Goal: Task Accomplishment & Management: Use online tool/utility

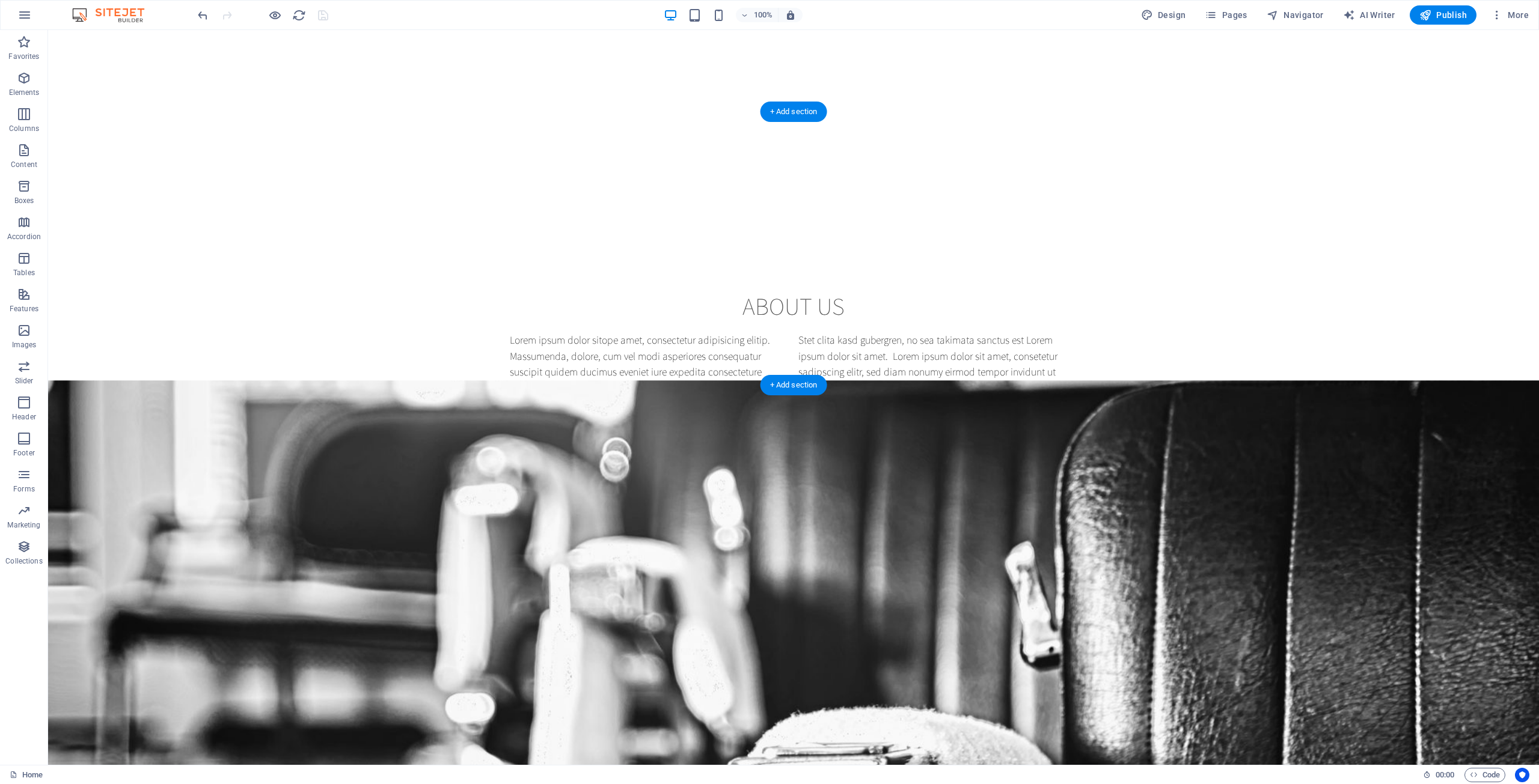
scroll to position [901, 0]
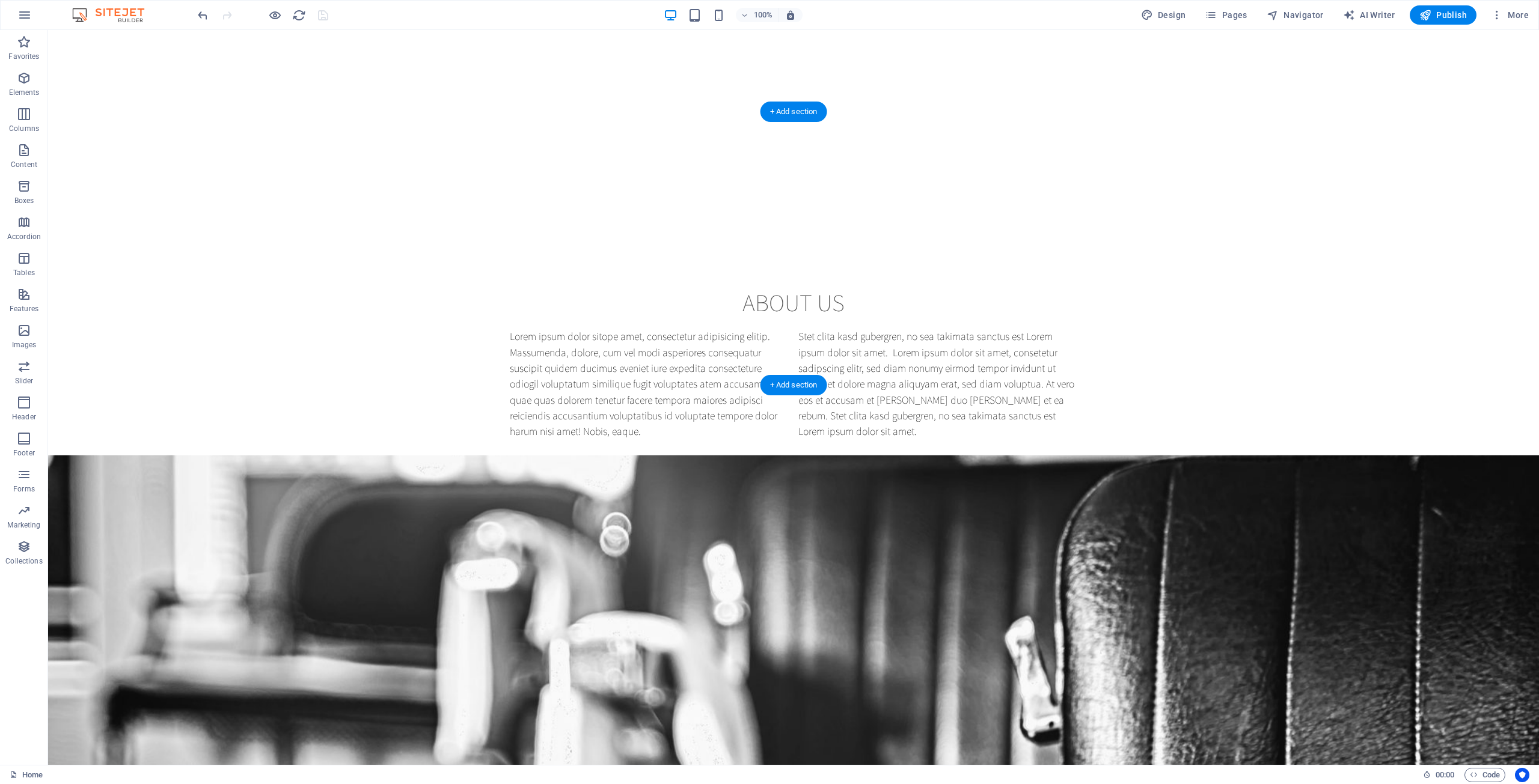
click at [386, 456] on figure at bounding box center [793, 685] width 1491 height 459
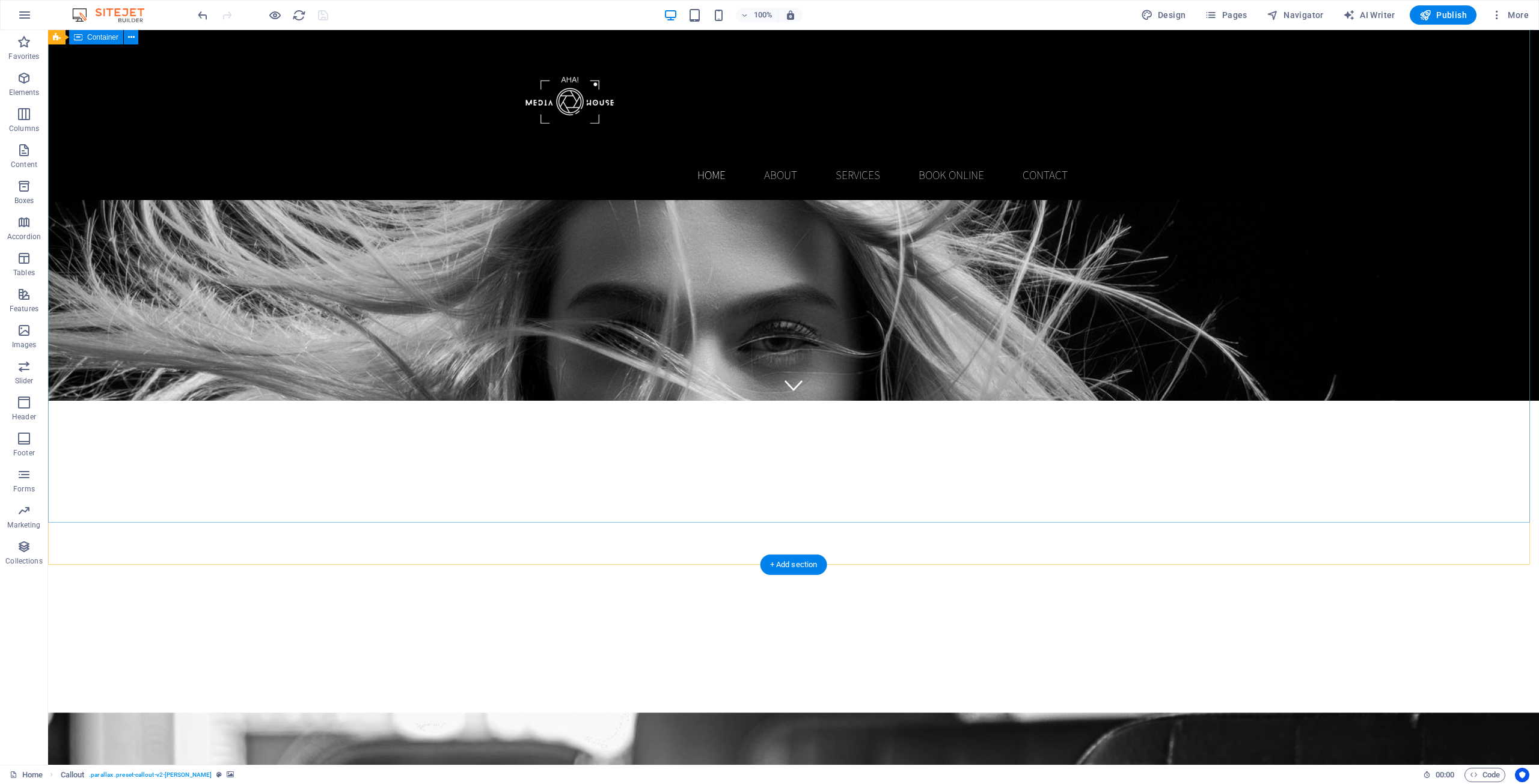
scroll to position [120, 0]
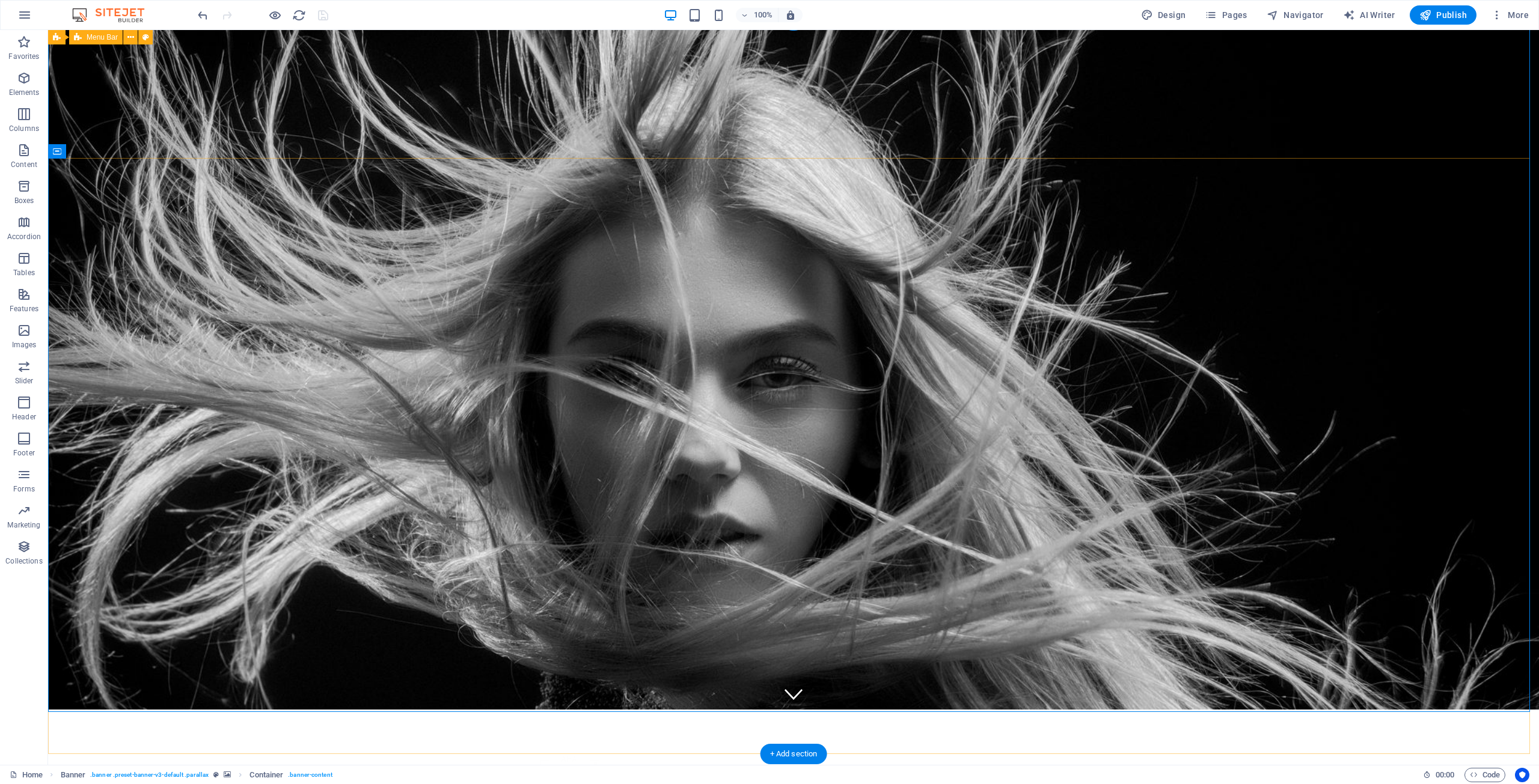
scroll to position [0, 0]
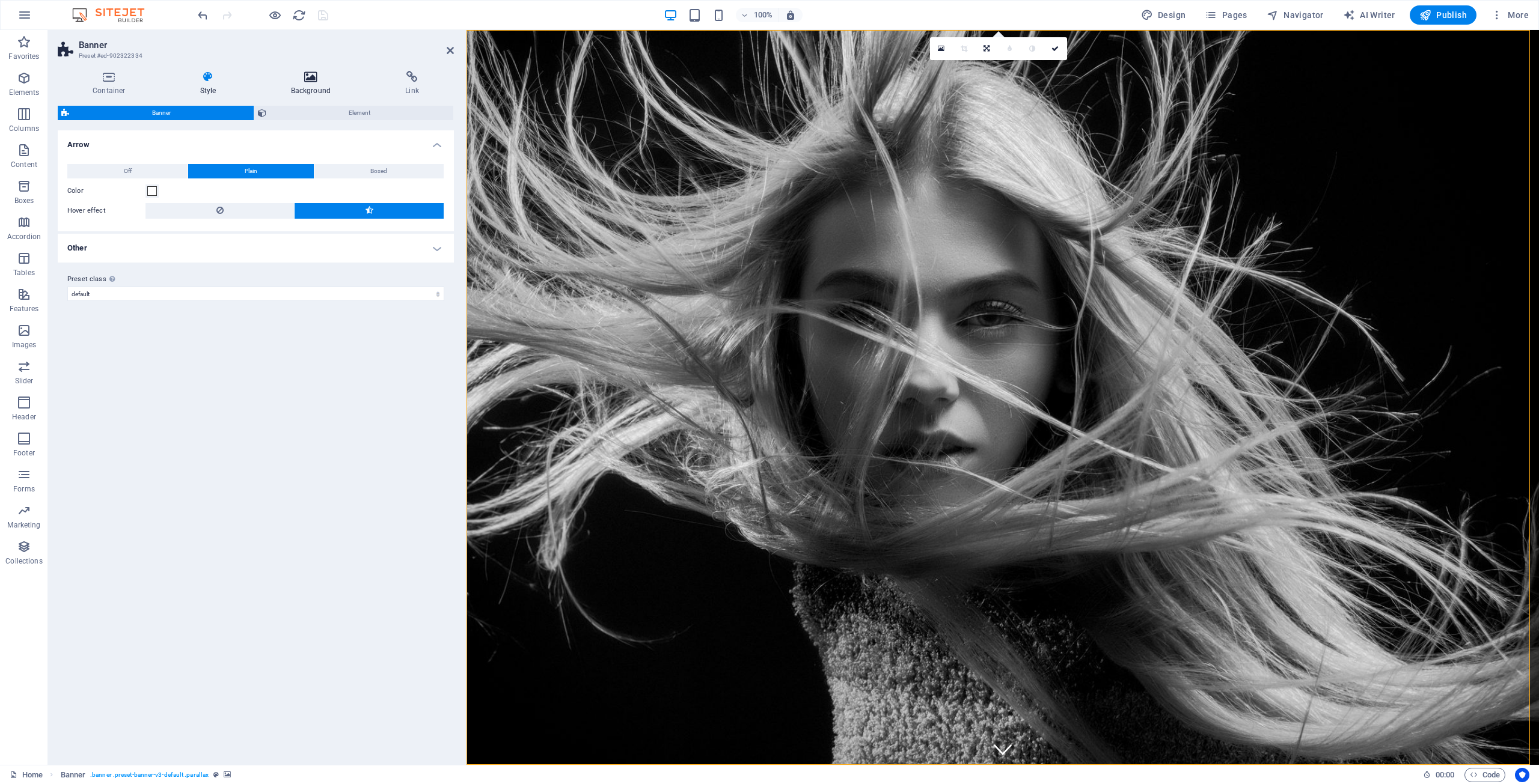
click at [301, 80] on icon at bounding box center [311, 77] width 110 height 12
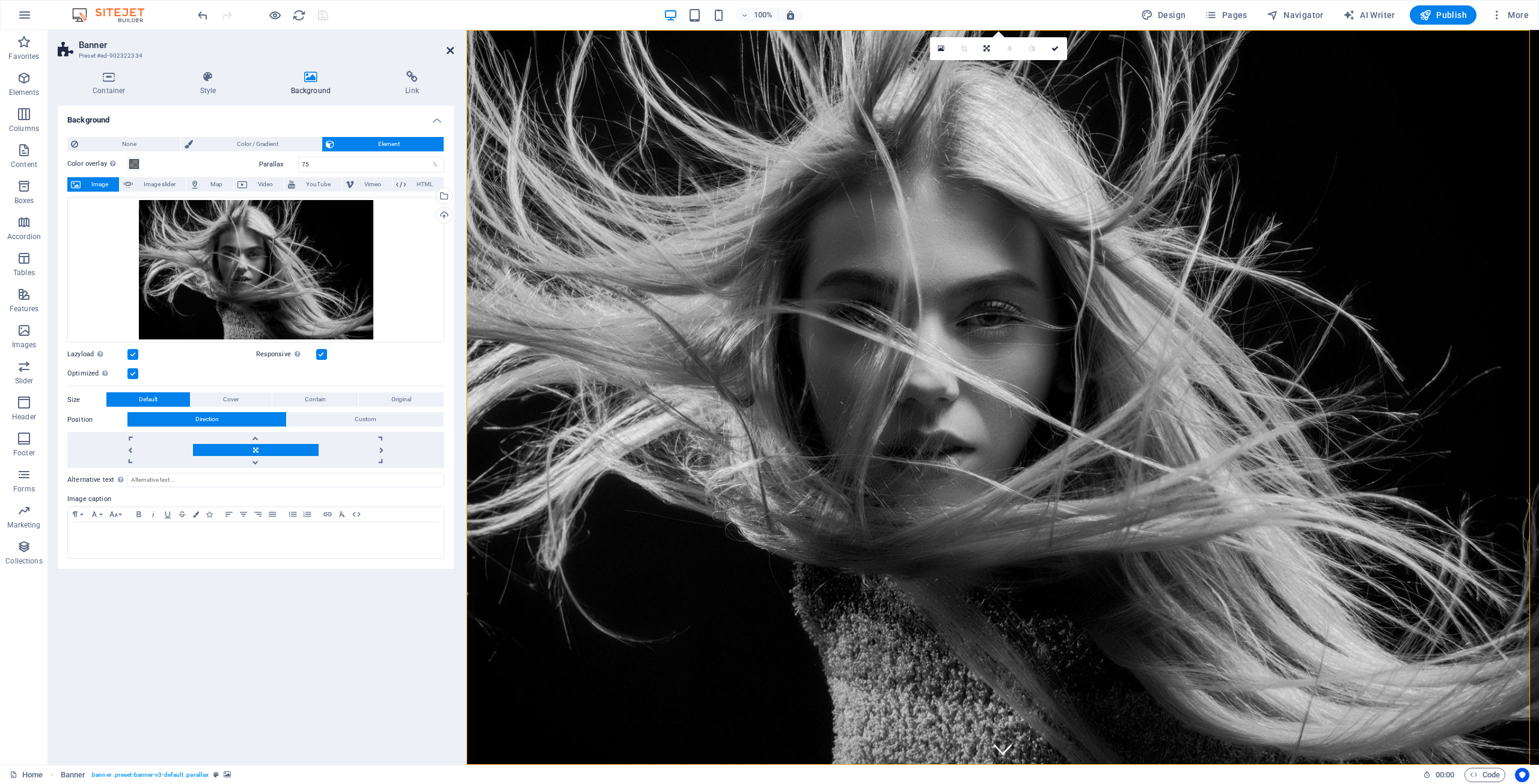
click at [449, 49] on icon at bounding box center [450, 50] width 7 height 10
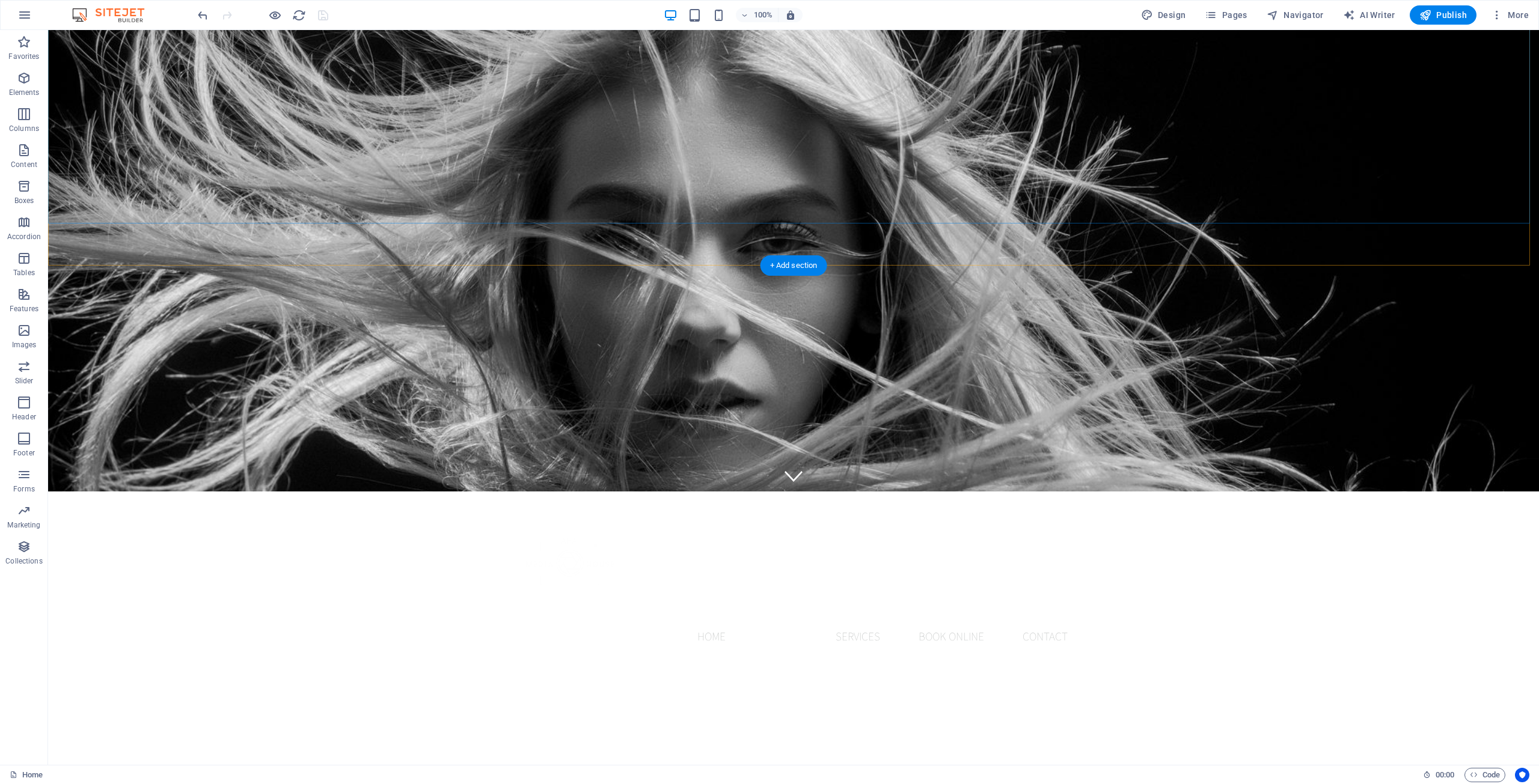
scroll to position [541, 0]
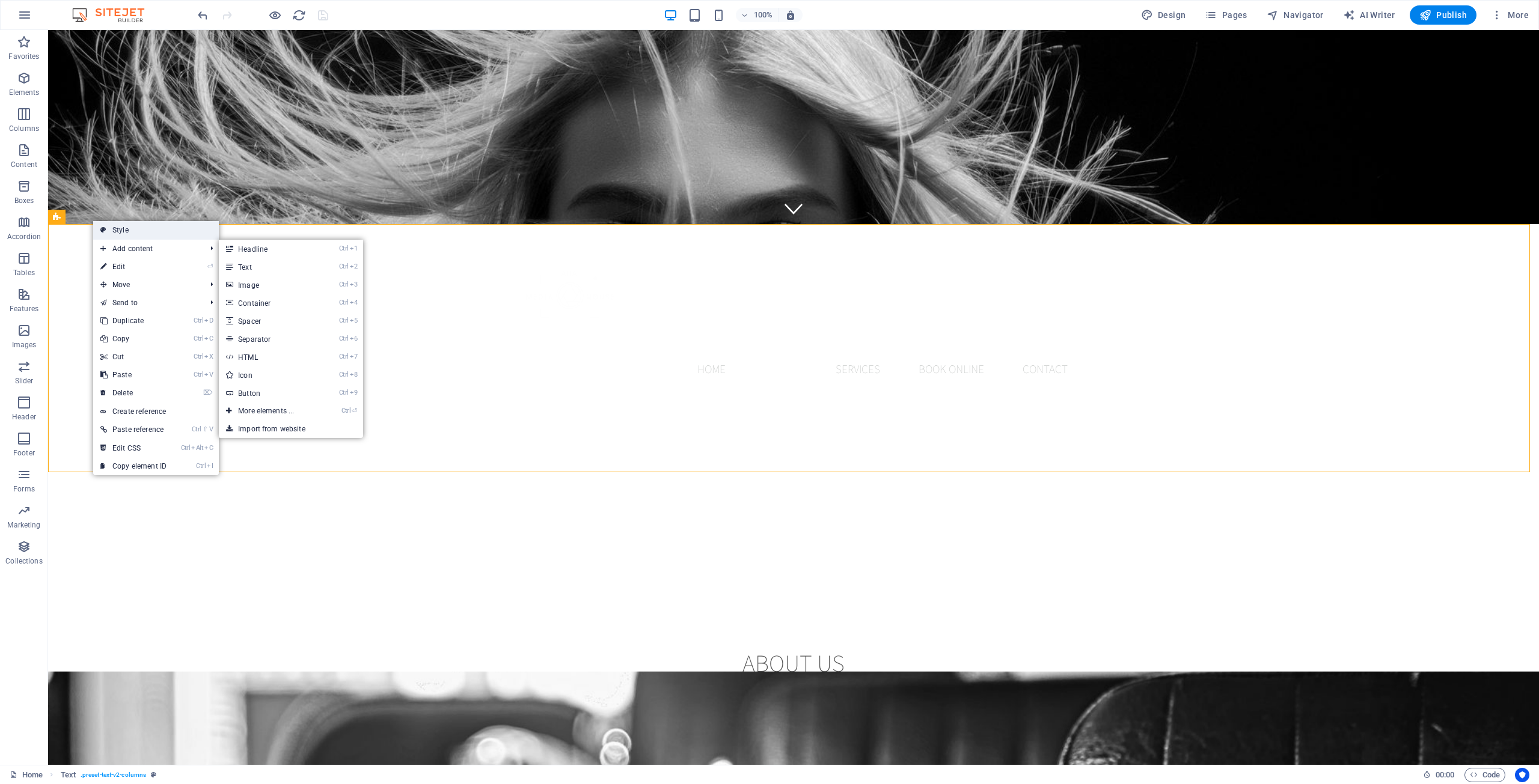
click at [135, 225] on link "Style" at bounding box center [156, 230] width 126 height 18
select select "rem"
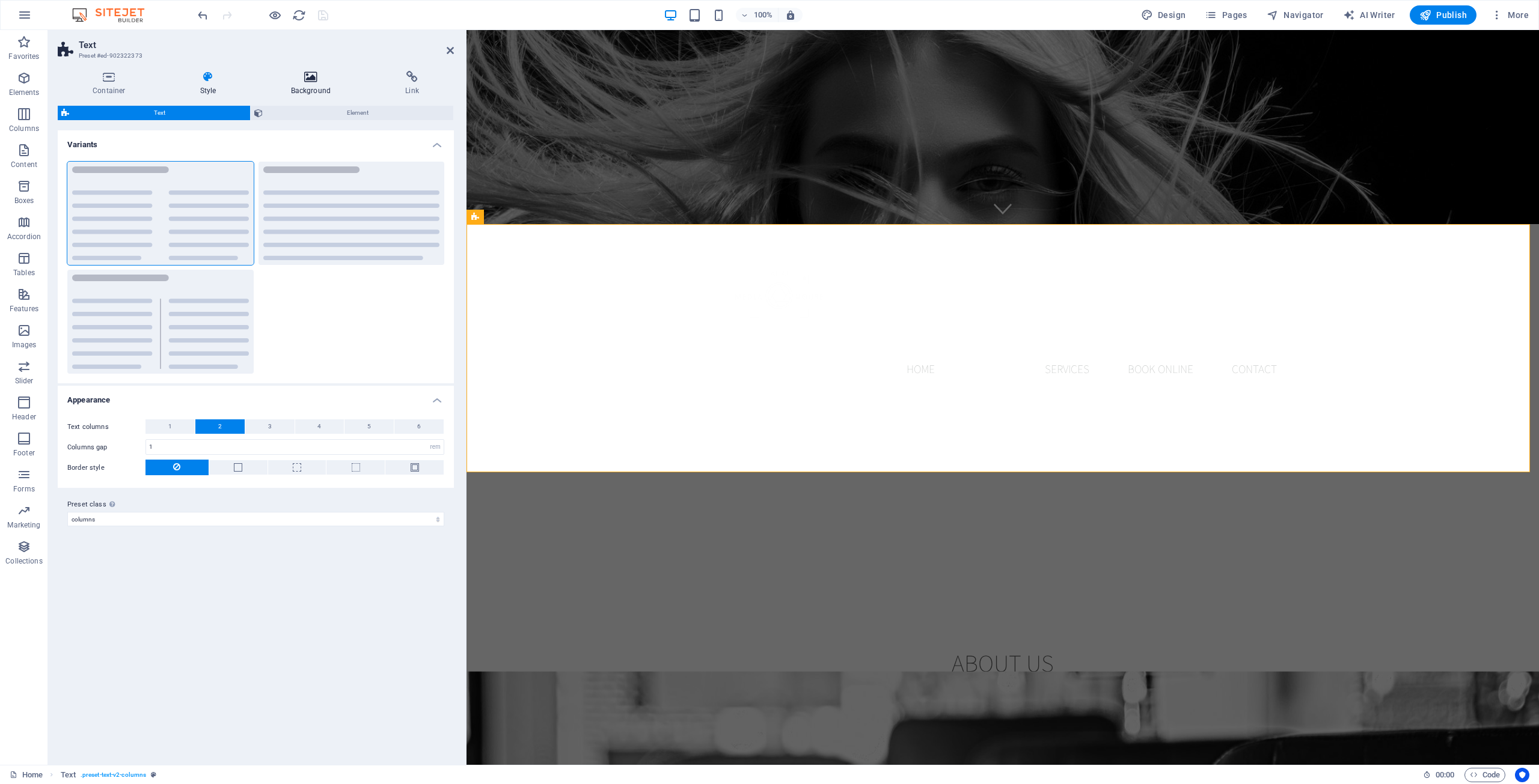
click at [293, 82] on icon at bounding box center [311, 77] width 110 height 12
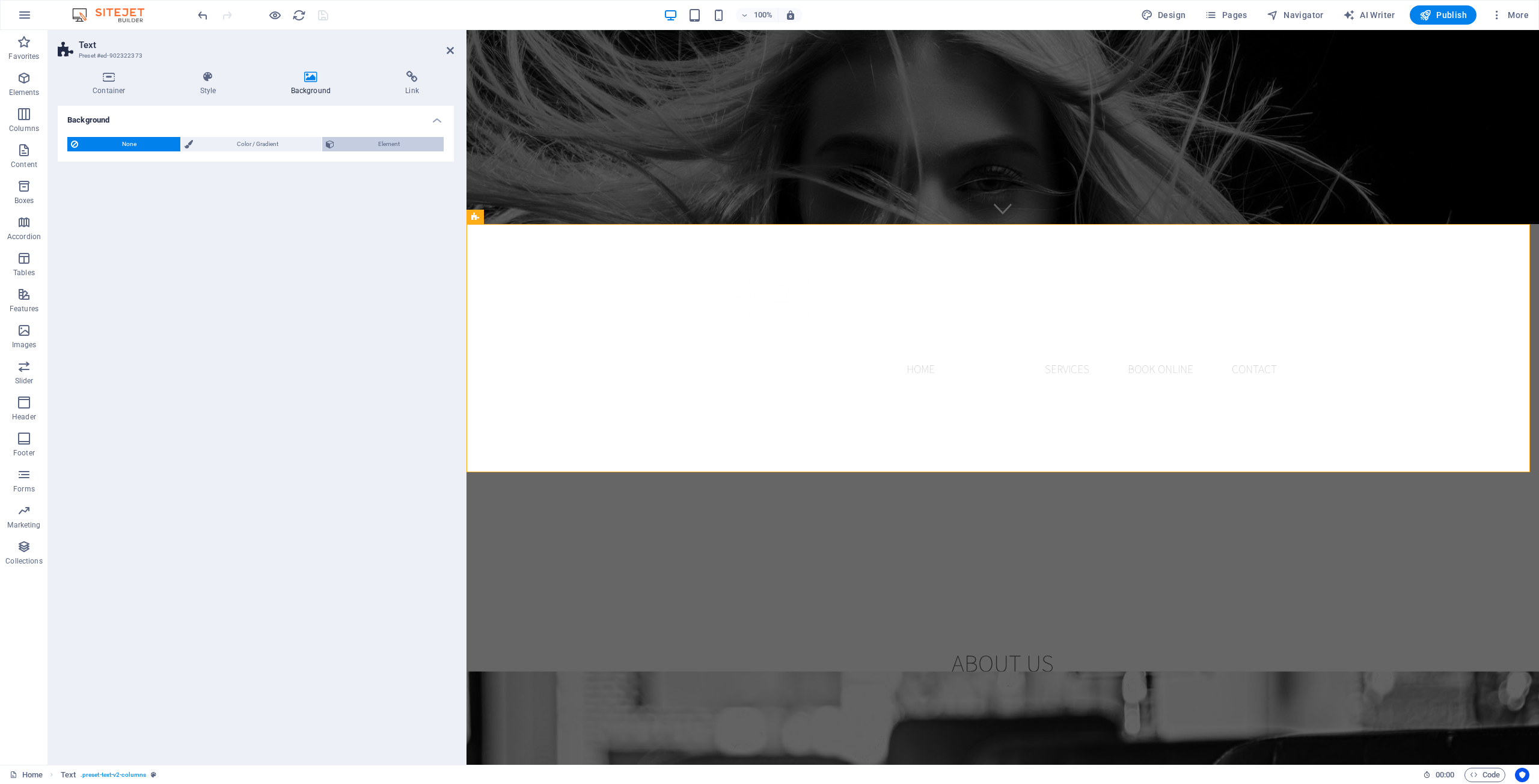
click at [344, 139] on span "Element" at bounding box center [389, 144] width 102 height 14
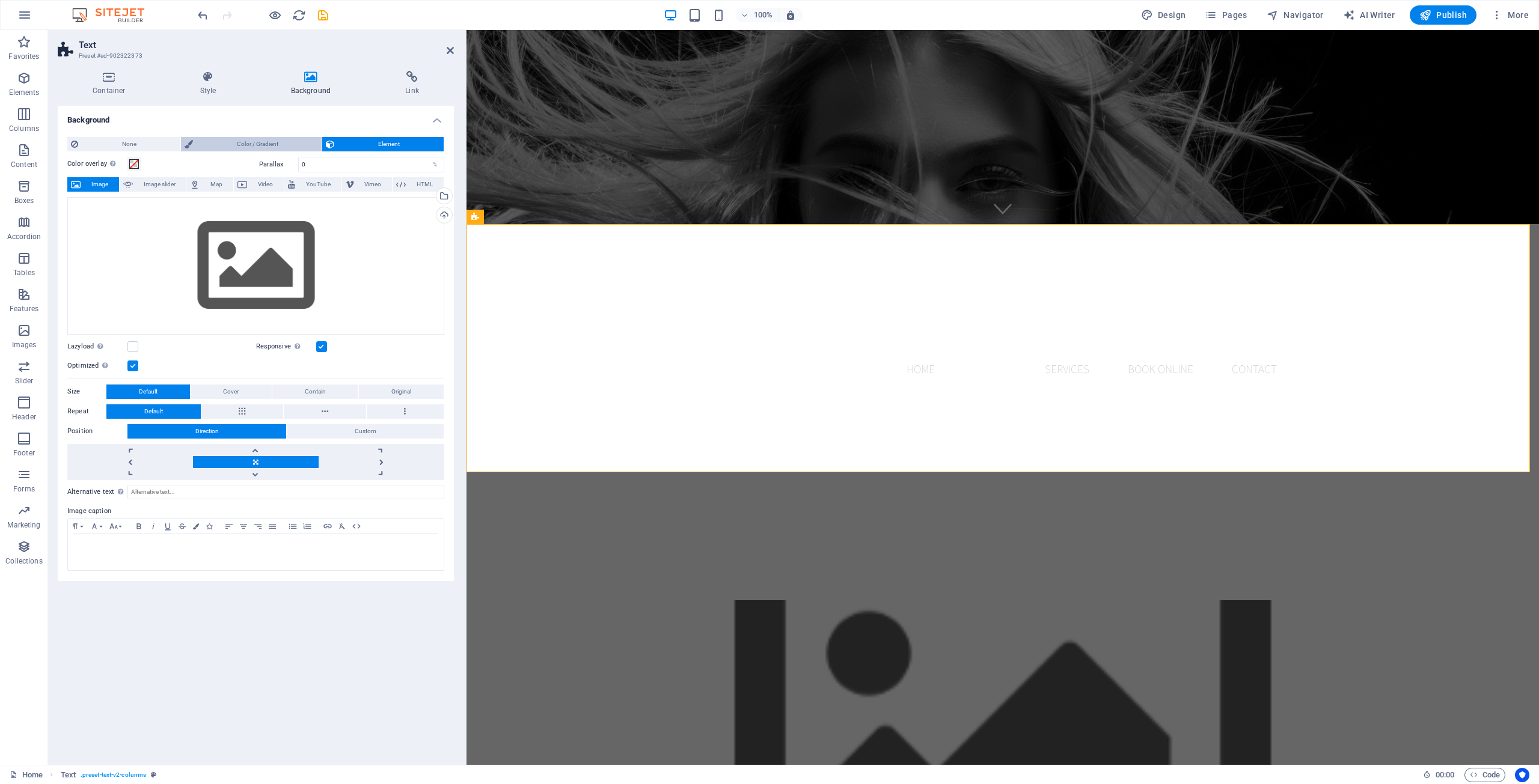
click at [274, 144] on span "Color / Gradient" at bounding box center [257, 144] width 122 height 14
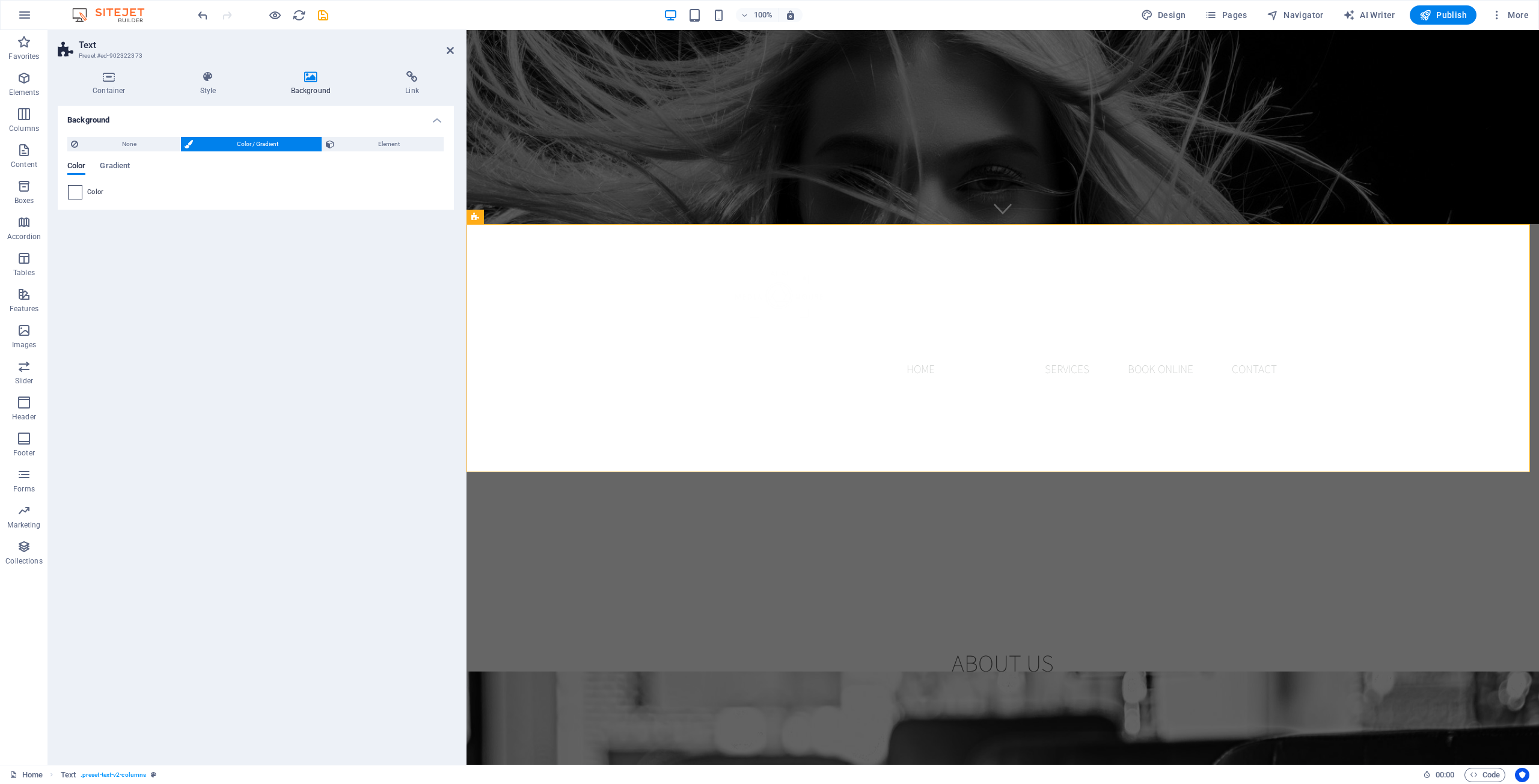
click at [68, 190] on div at bounding box center [75, 193] width 14 height 14
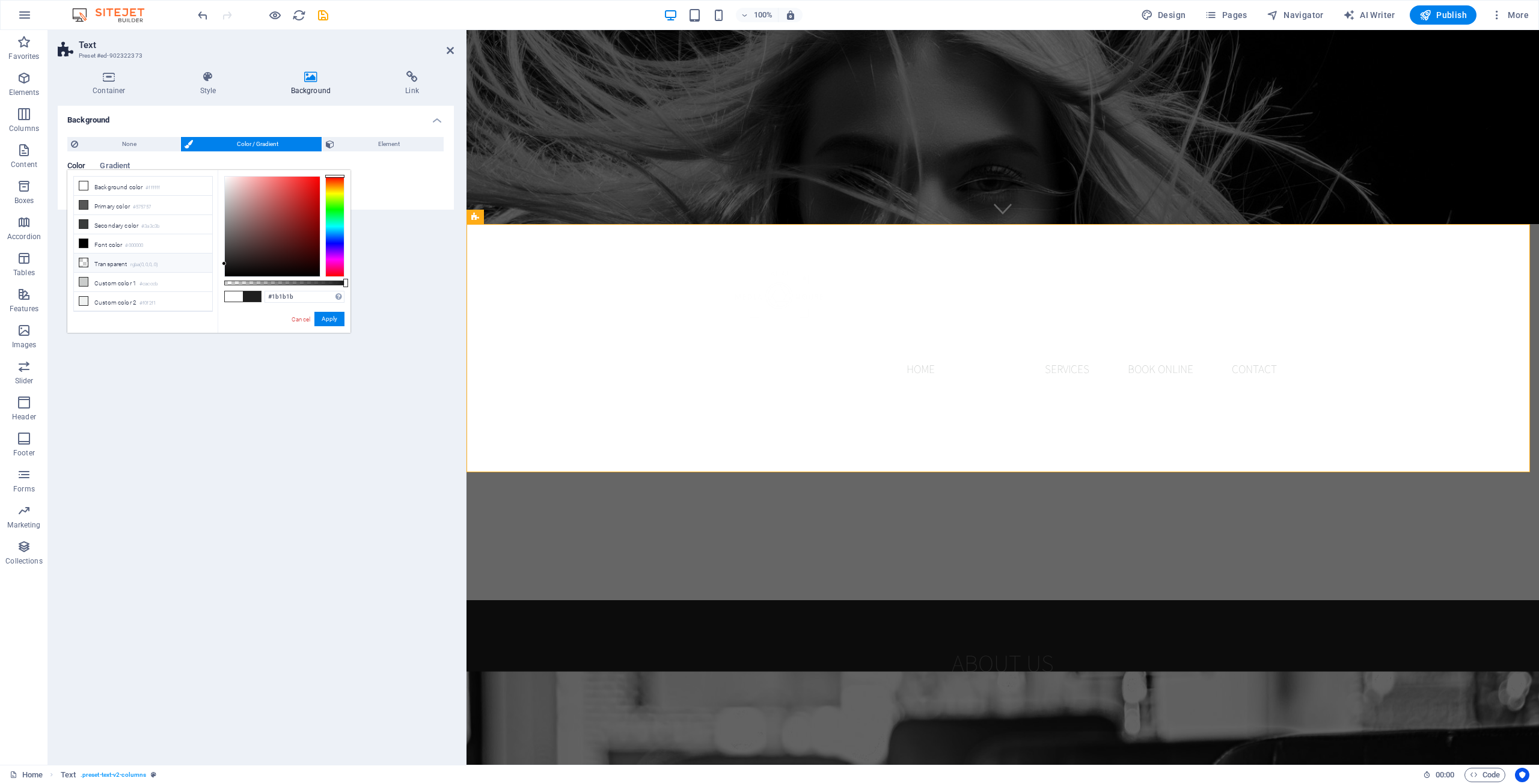
type input "#191919"
drag, startPoint x: 268, startPoint y: 256, endPoint x: 212, endPoint y: 265, distance: 56.7
click at [212, 265] on div "less Background color #ffffff Primary color #575757 Secondary color #3a3c3b Fon…" at bounding box center [209, 252] width 283 height 163
click at [301, 295] on input "#191919" at bounding box center [305, 296] width 80 height 12
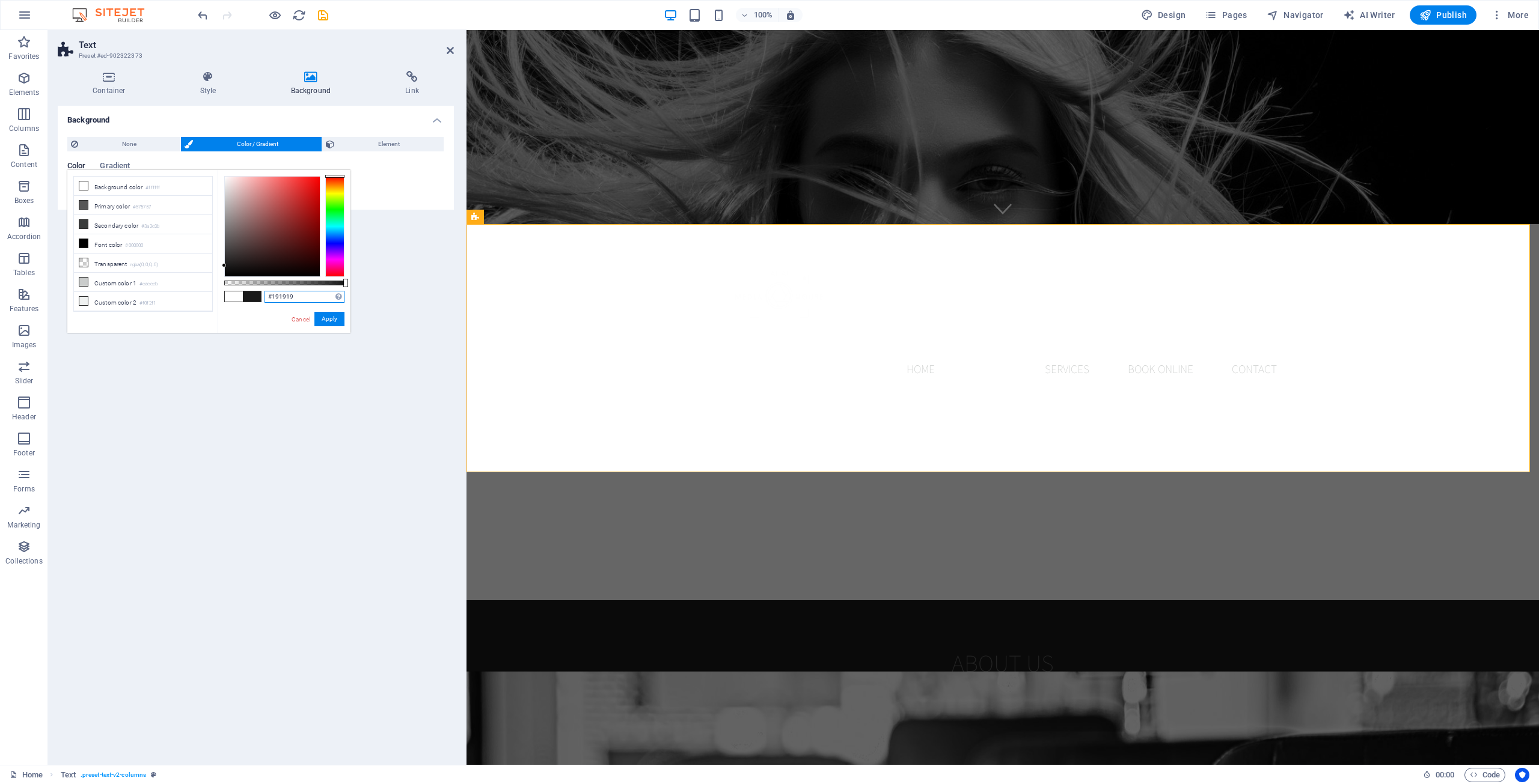
click at [301, 295] on input "#191919" at bounding box center [305, 296] width 80 height 12
click at [329, 320] on button "Apply" at bounding box center [329, 319] width 30 height 14
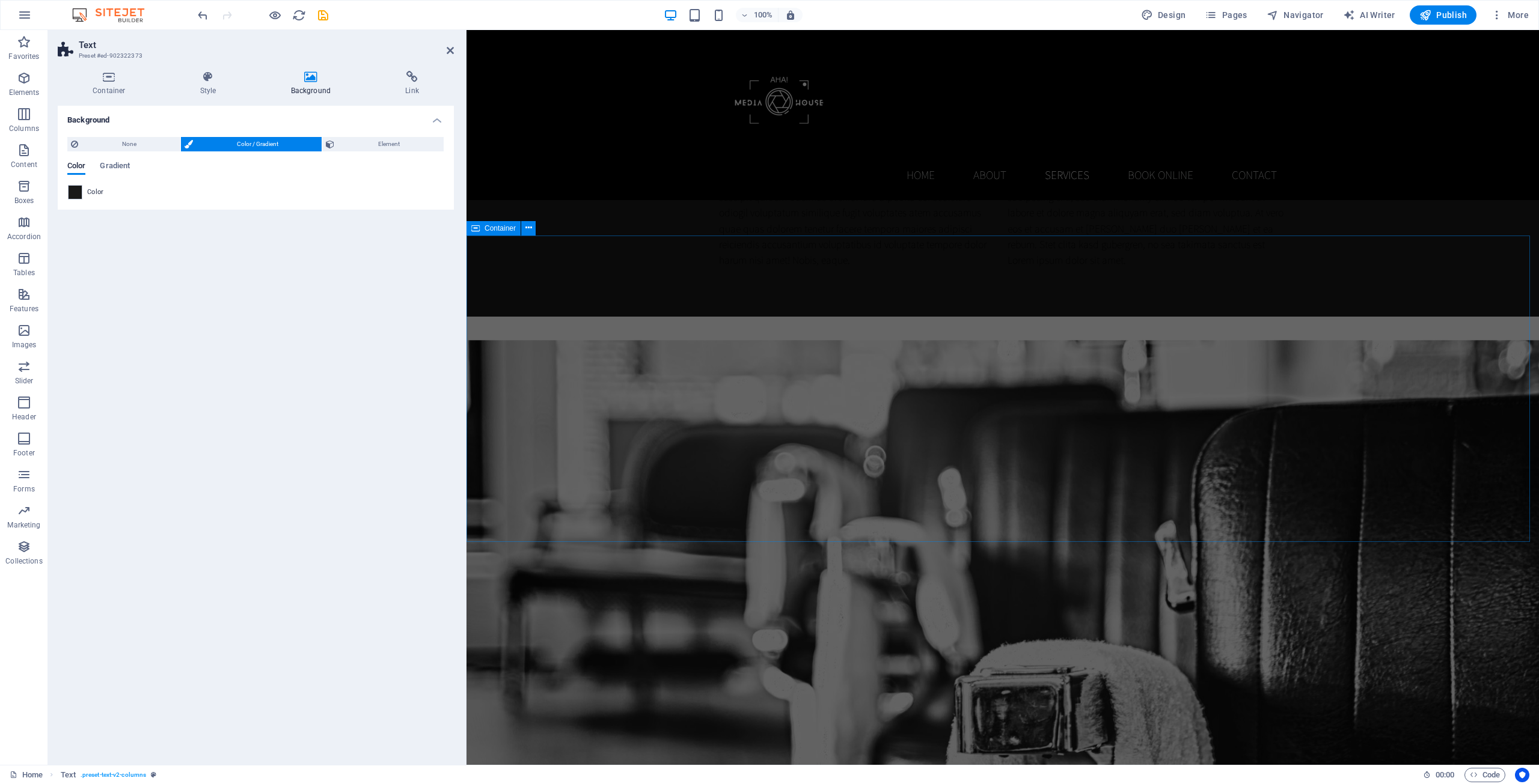
scroll to position [1021, 0]
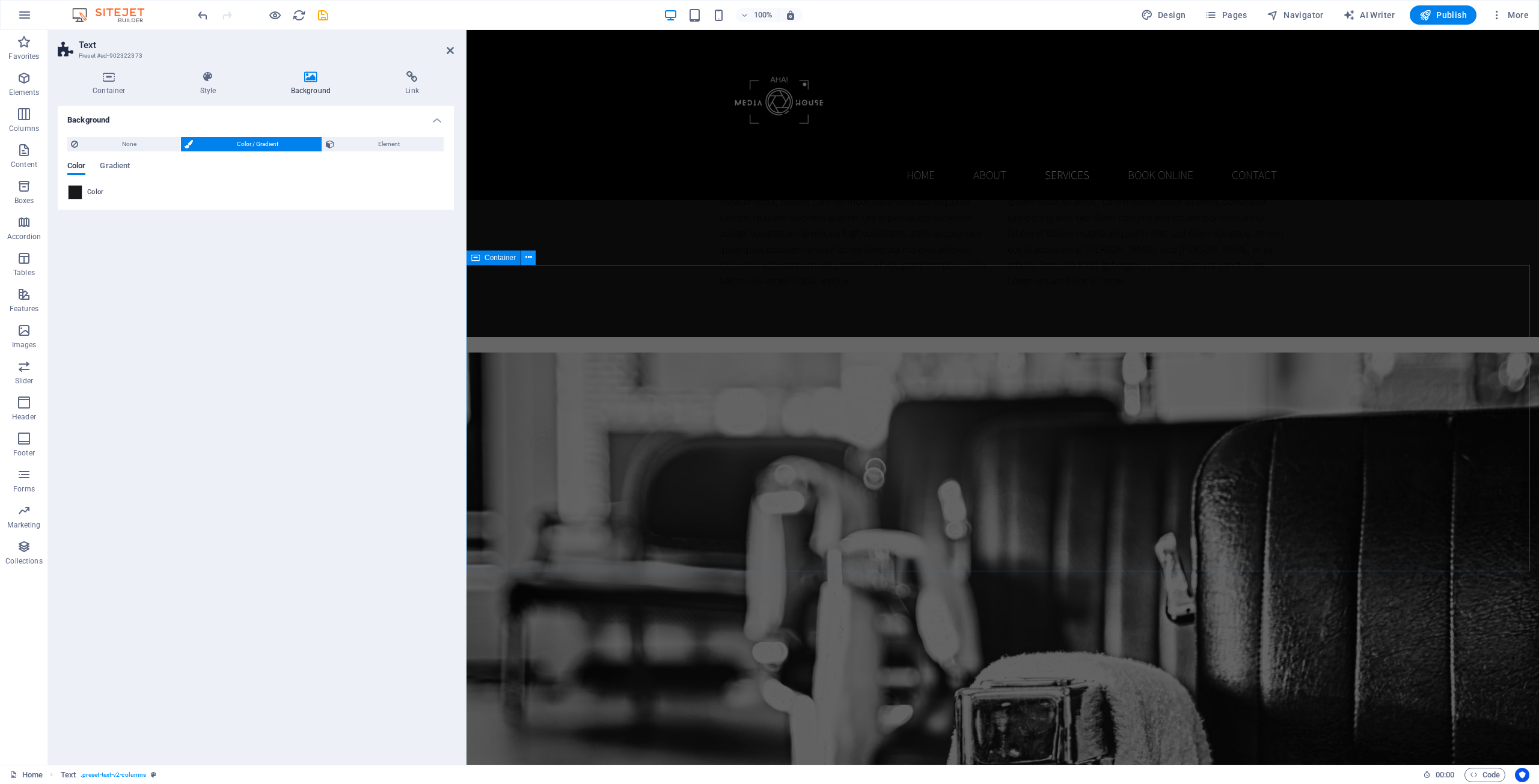
click at [529, 257] on icon at bounding box center [528, 257] width 6 height 13
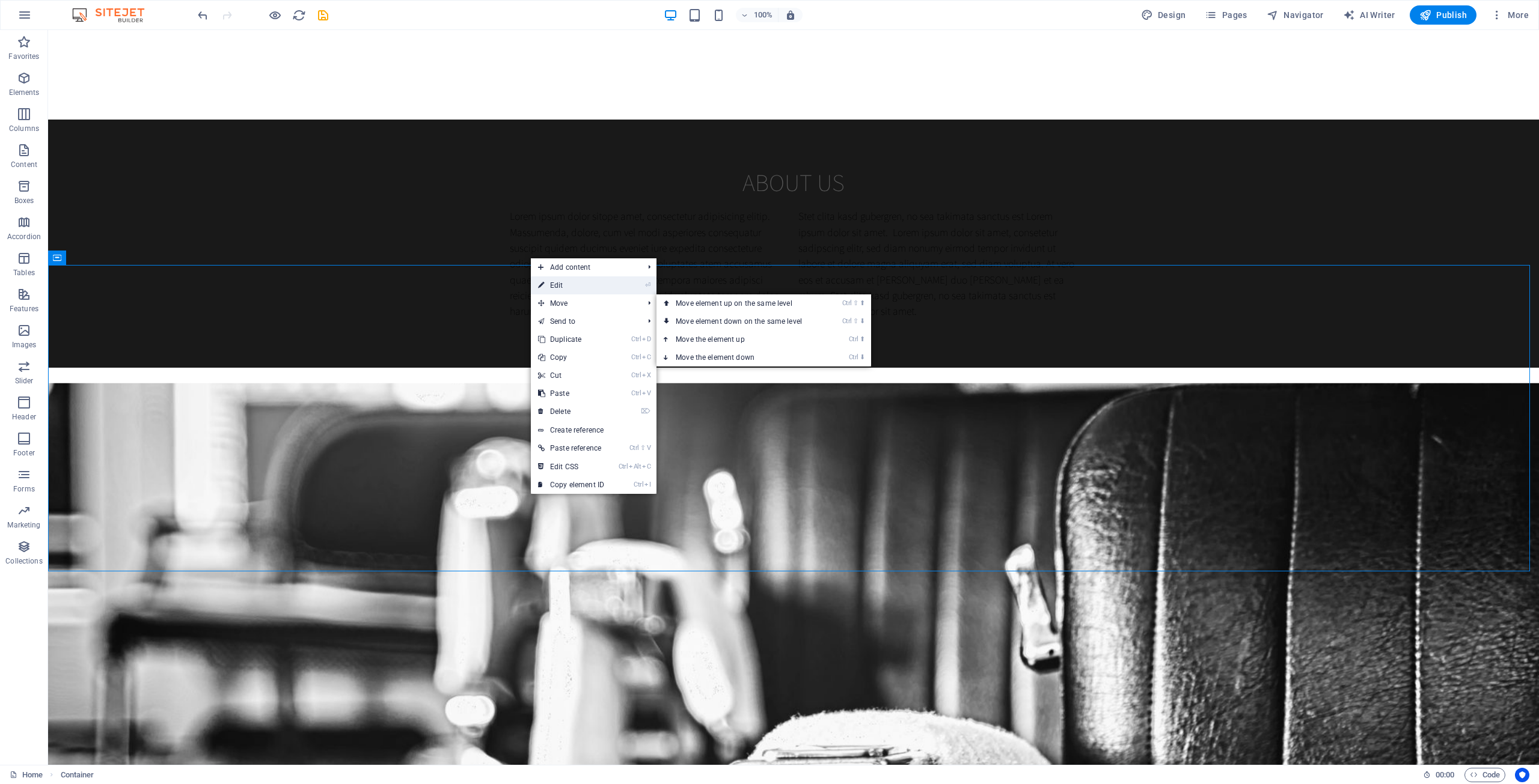
click at [565, 281] on link "⏎ Edit" at bounding box center [571, 285] width 81 height 18
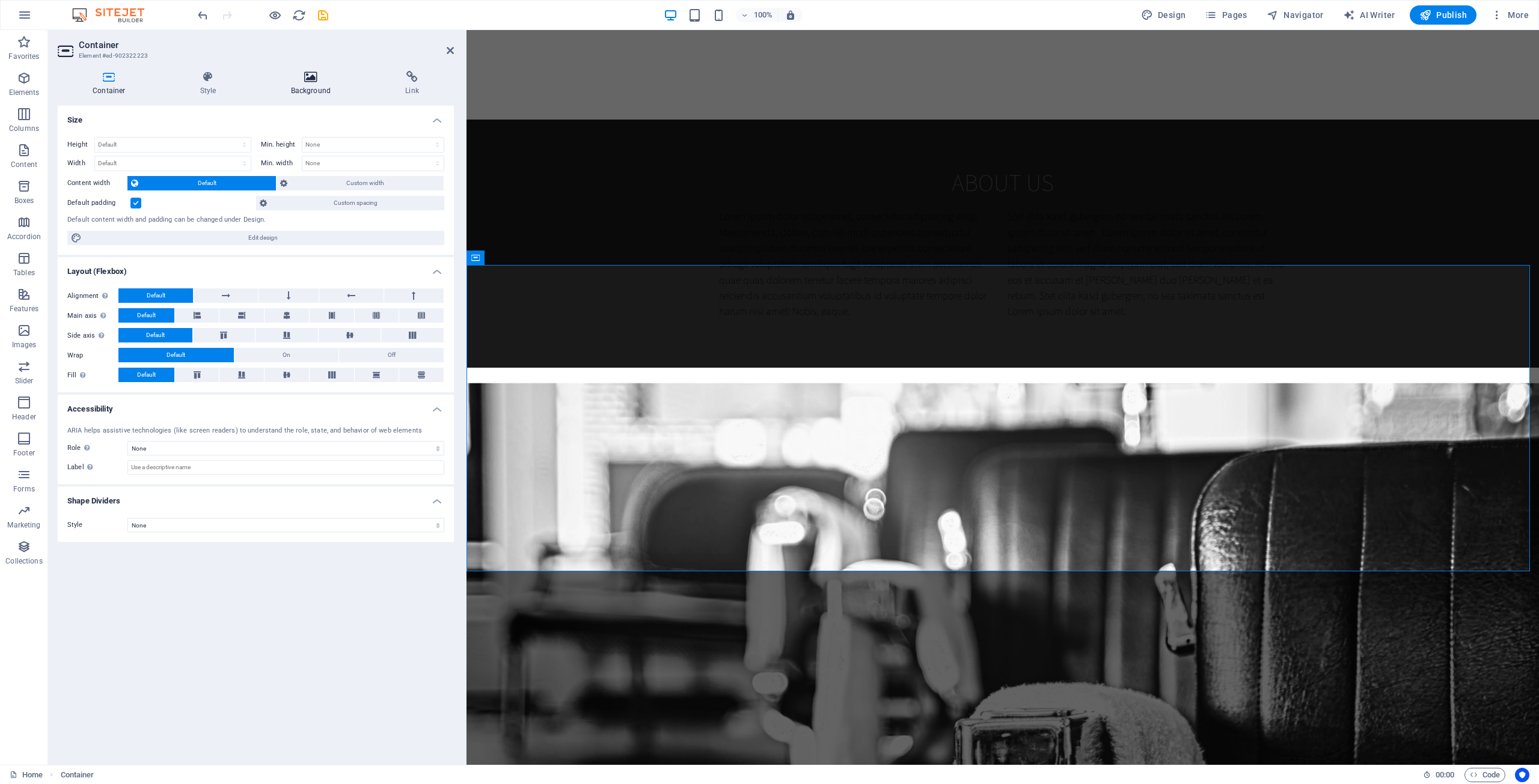
click at [295, 85] on h4 "Background" at bounding box center [313, 84] width 115 height 26
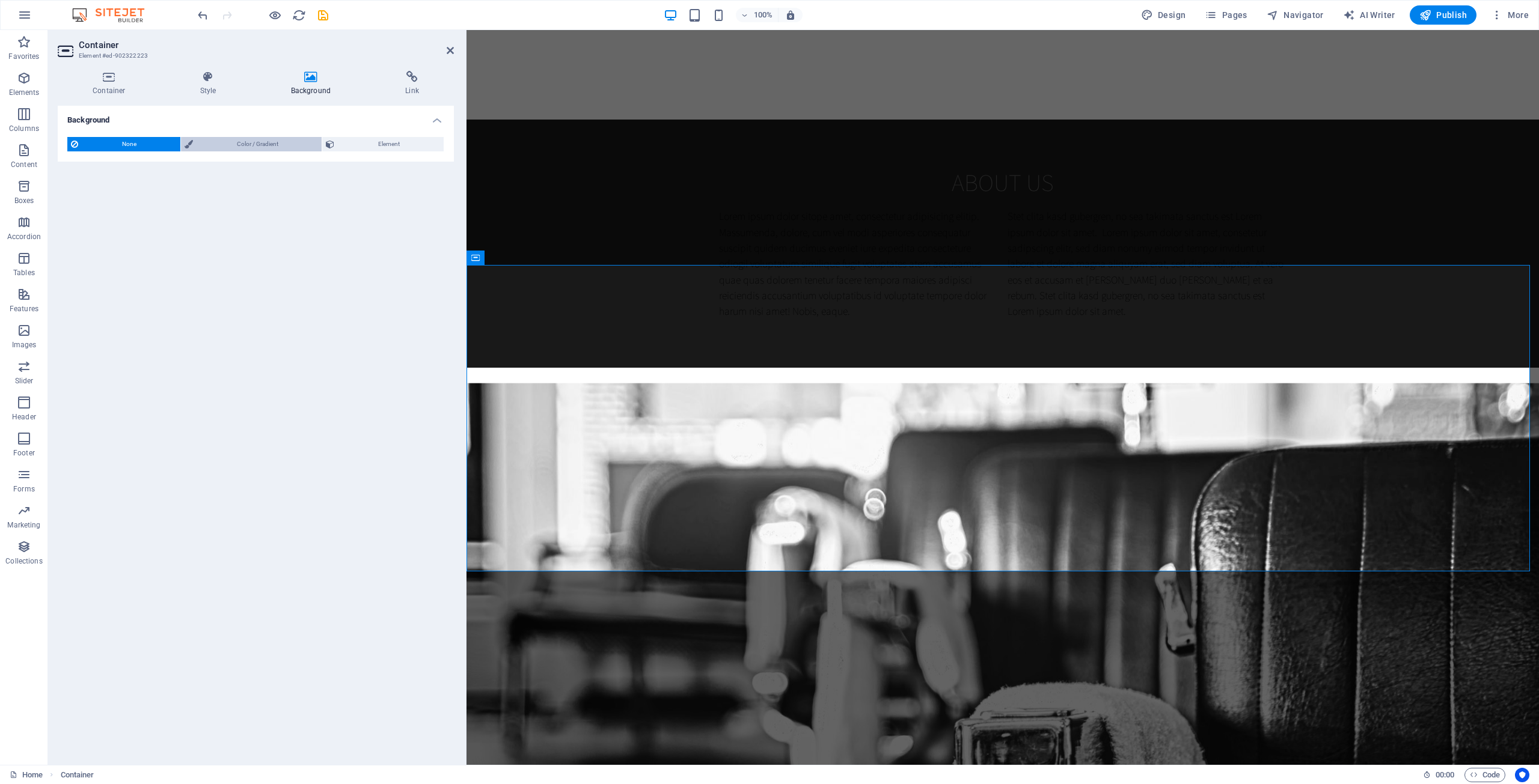
click at [231, 147] on span "Color / Gradient" at bounding box center [257, 144] width 122 height 14
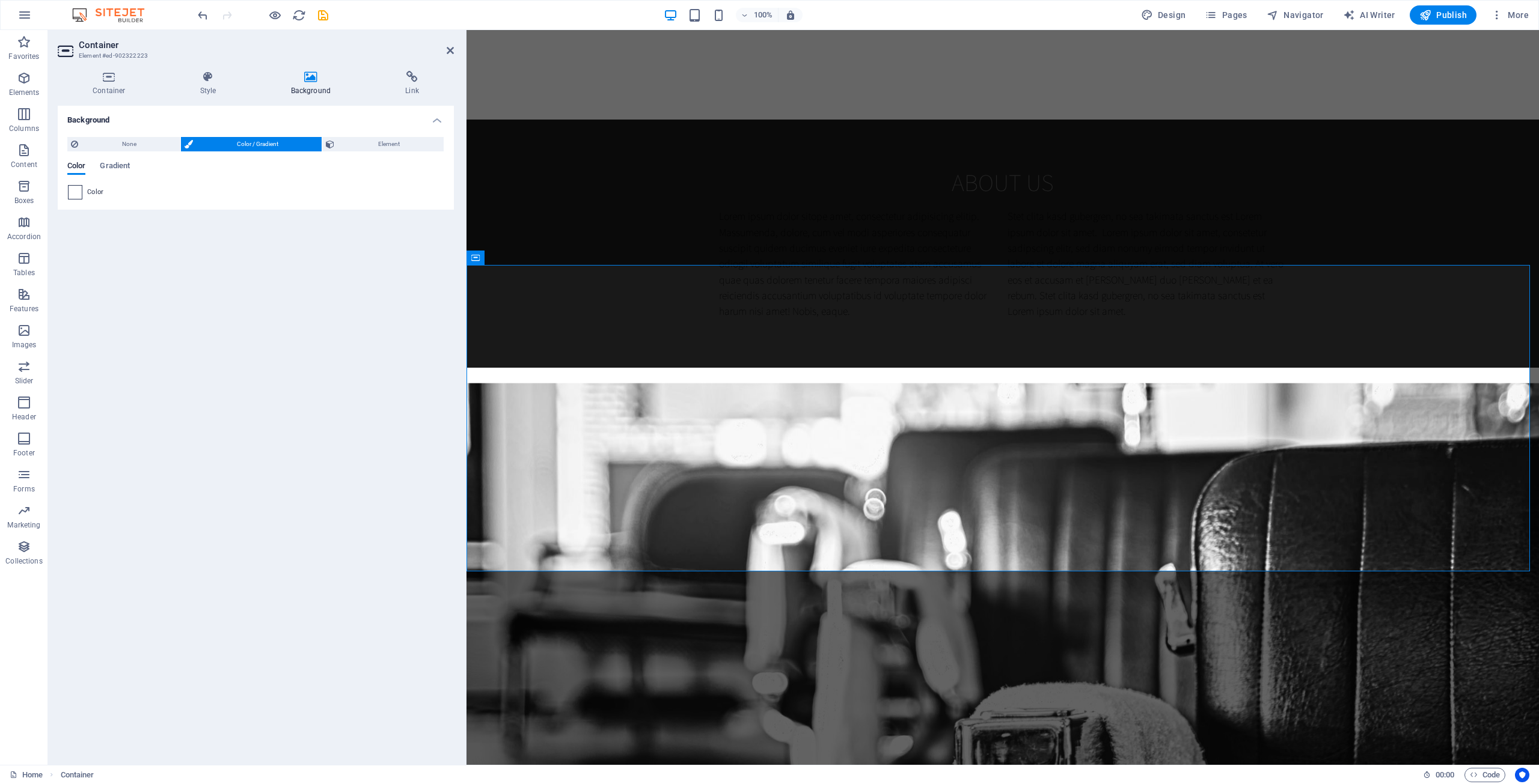
click at [78, 191] on span at bounding box center [75, 192] width 14 height 14
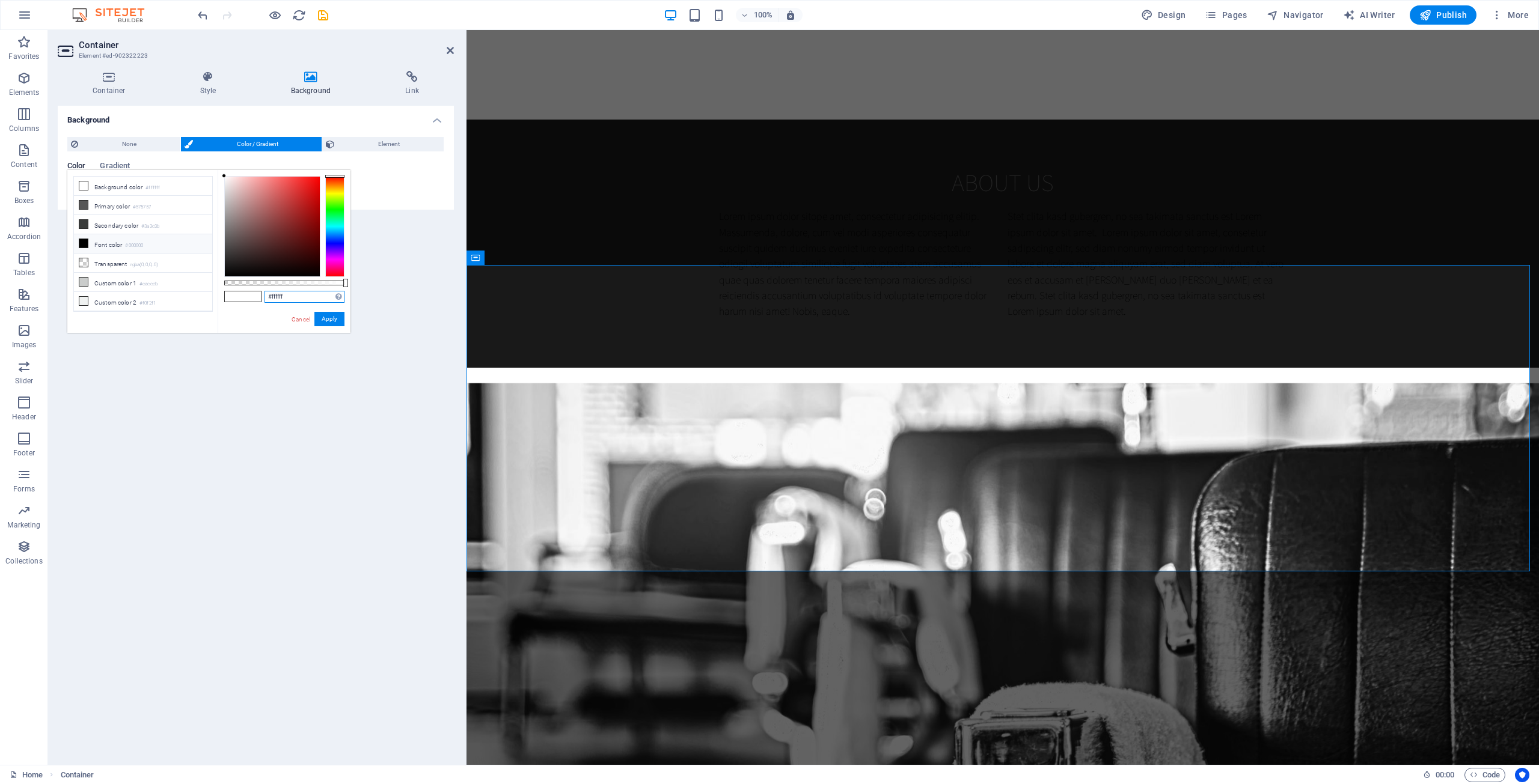
click at [277, 298] on input "#ffffff" at bounding box center [305, 296] width 80 height 12
paste input "191919"
type input "#191919"
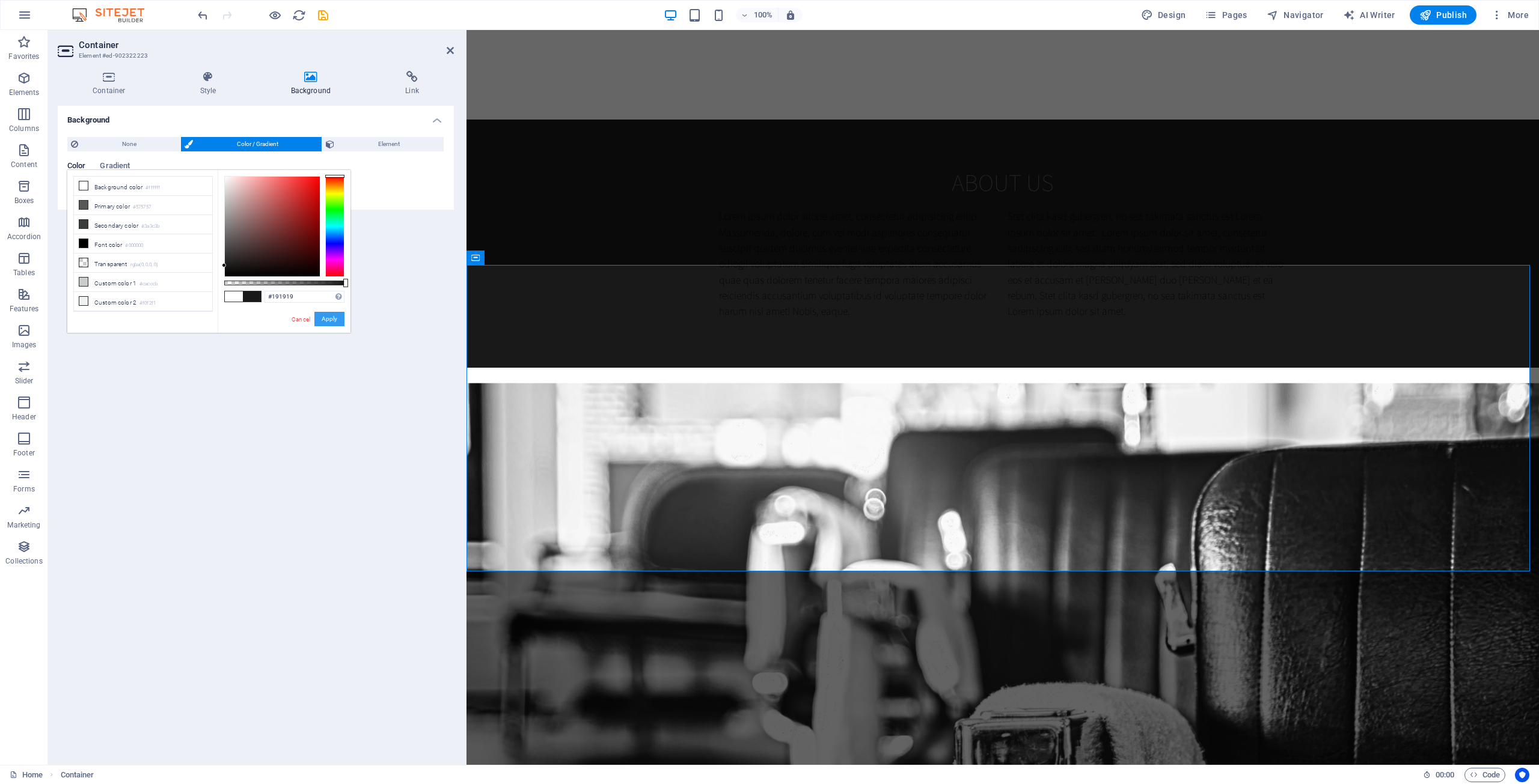
click at [318, 318] on button "Apply" at bounding box center [329, 319] width 30 height 14
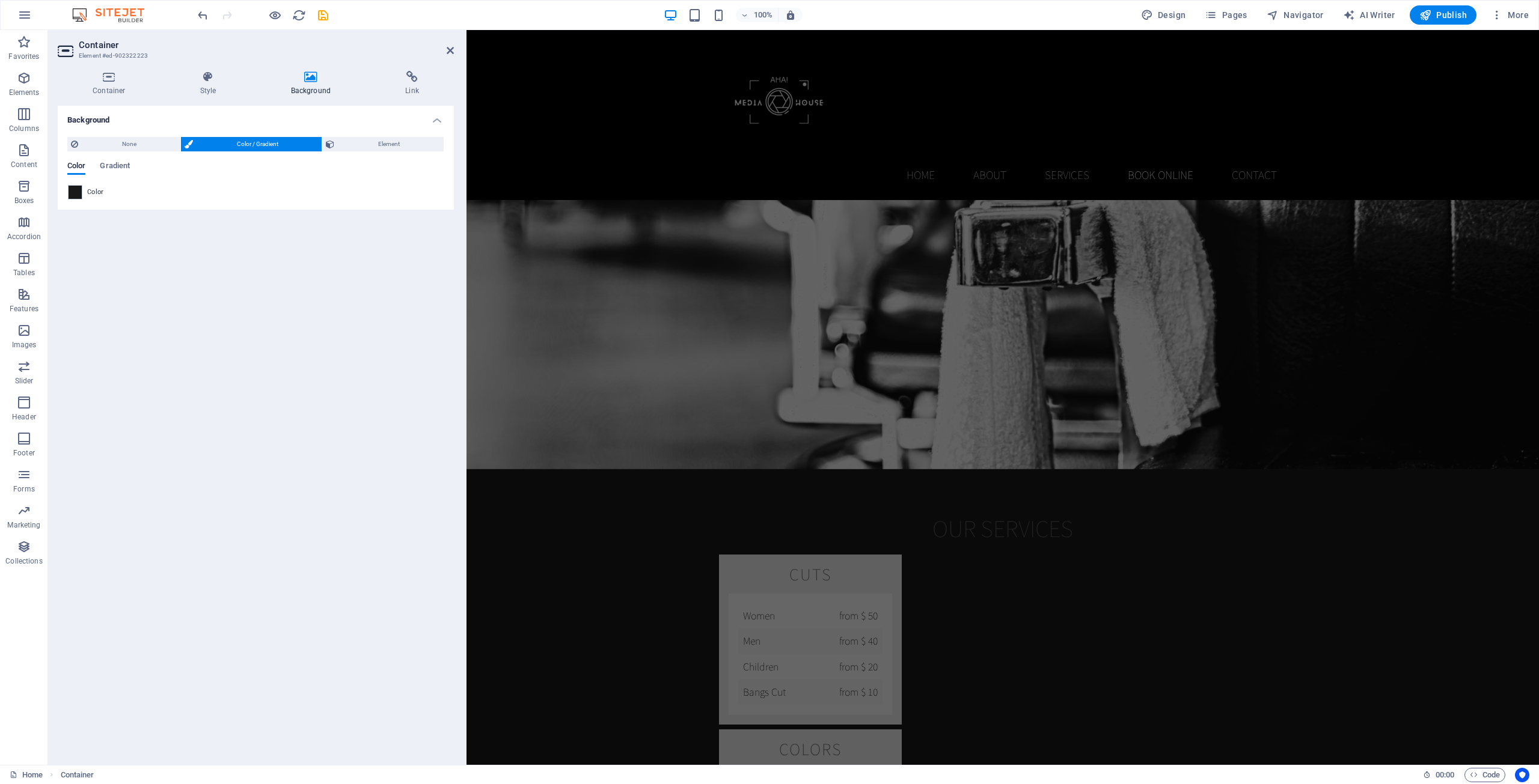
scroll to position [1622, 0]
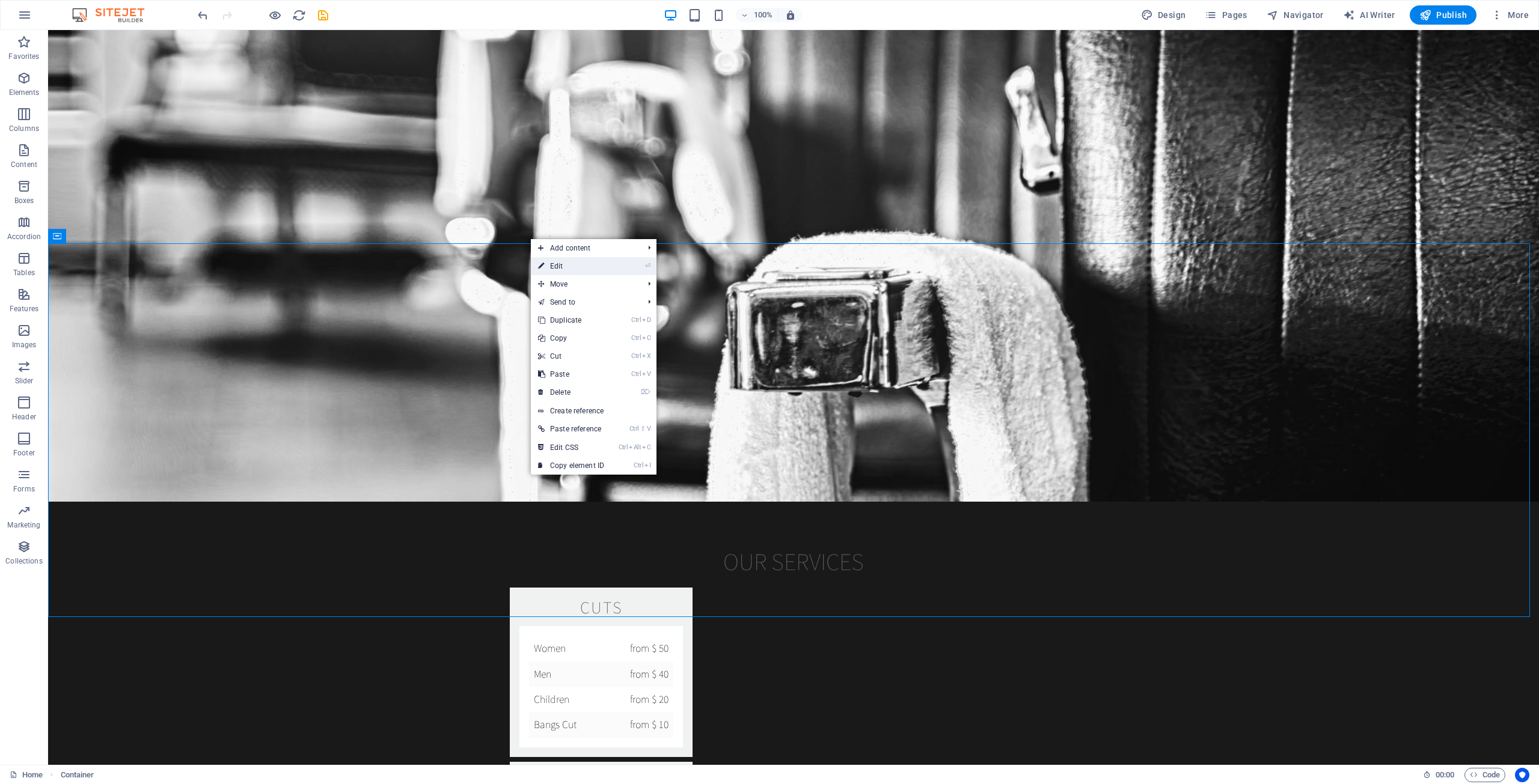
click at [577, 270] on link "⏎ Edit" at bounding box center [571, 266] width 81 height 18
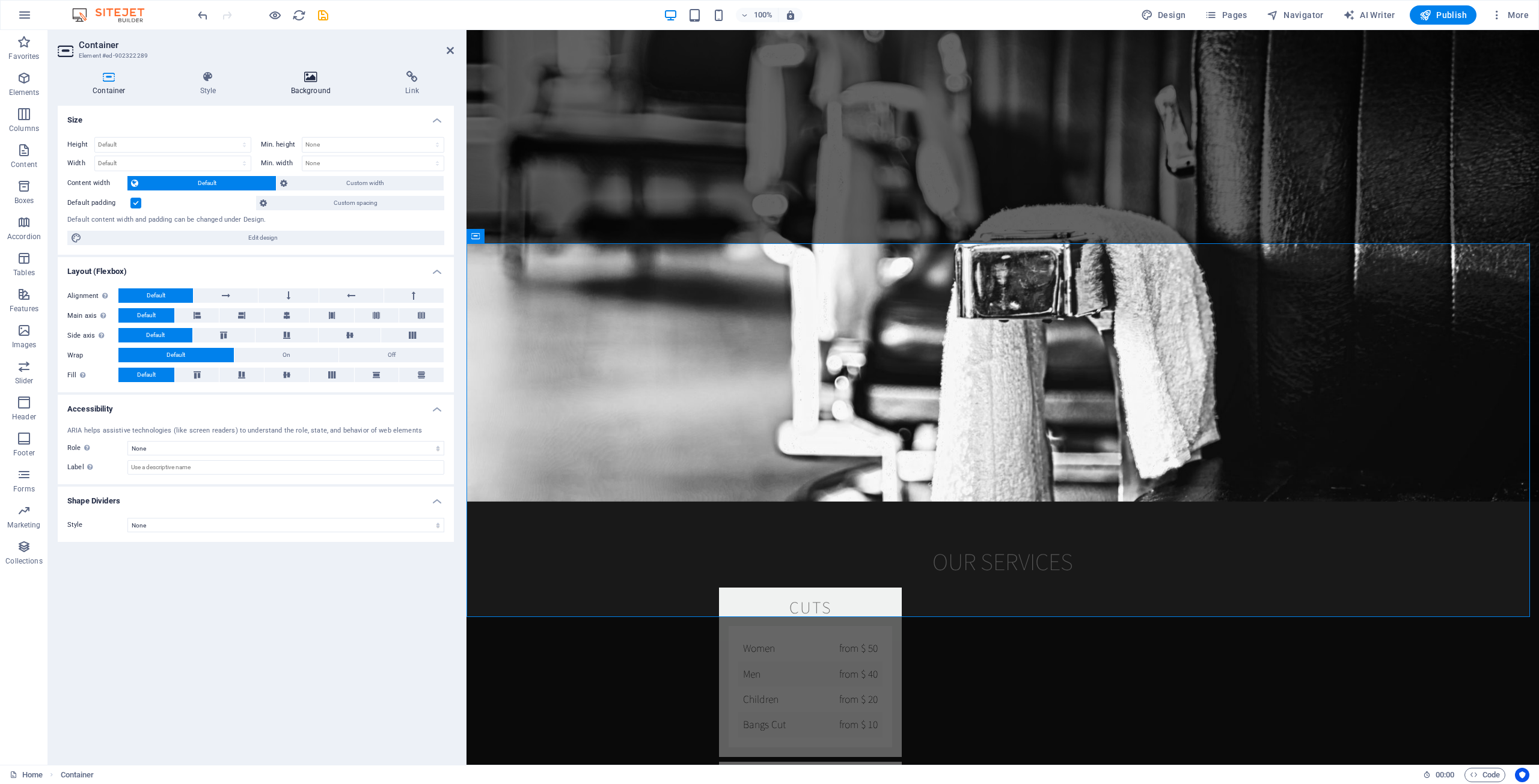
click at [316, 82] on icon at bounding box center [311, 77] width 110 height 12
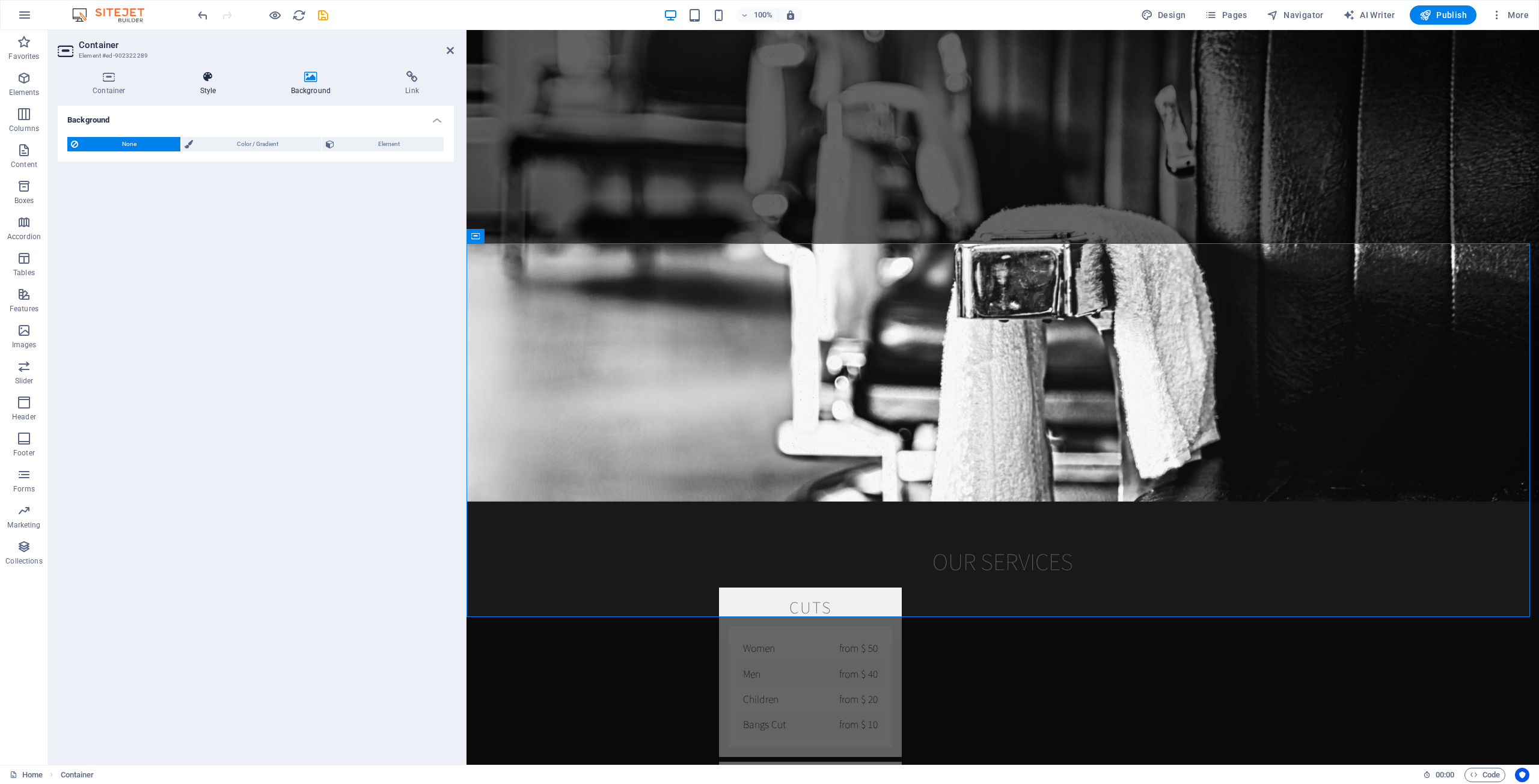
click at [209, 86] on h4 "Style" at bounding box center [211, 84] width 91 height 26
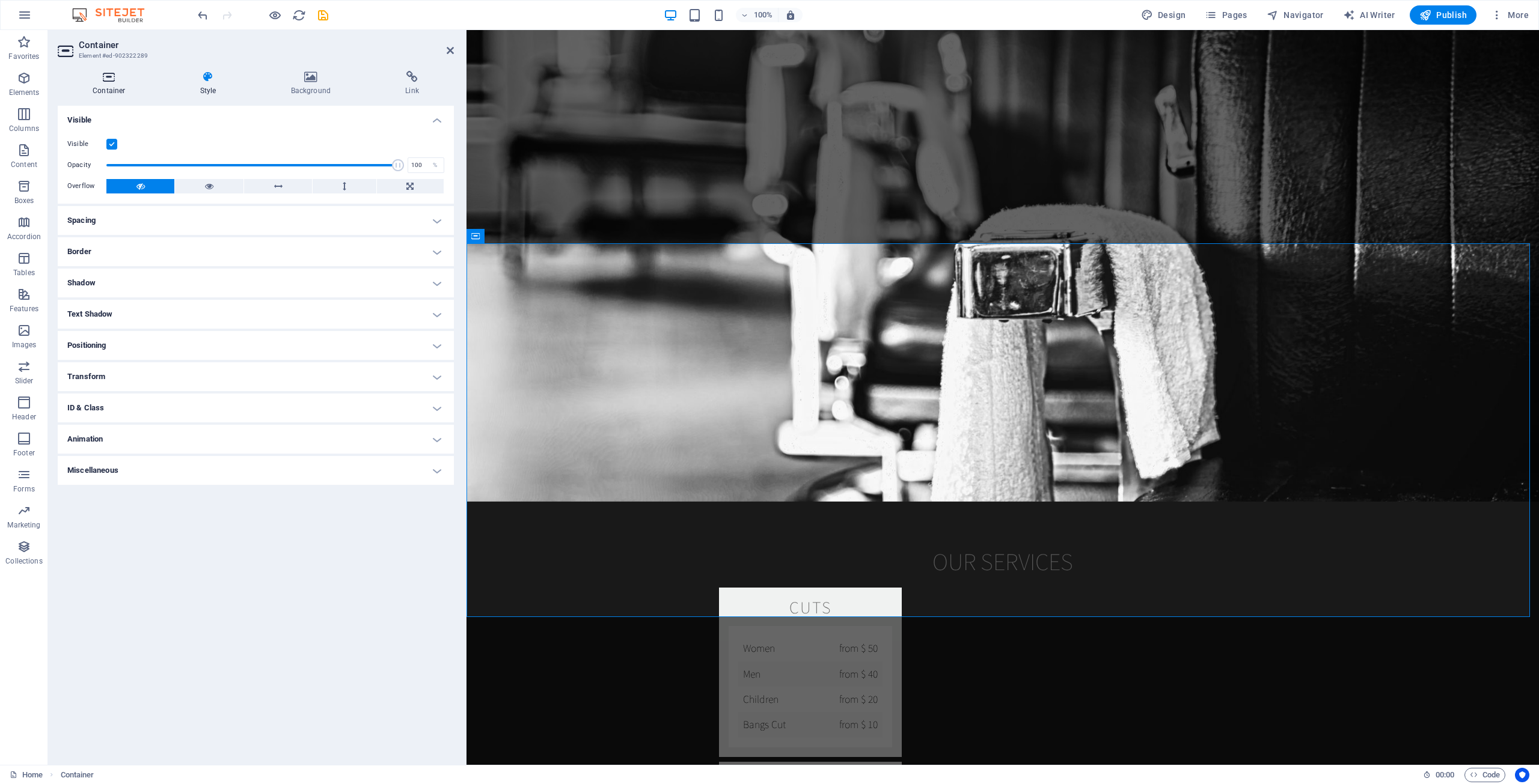
click at [103, 74] on icon at bounding box center [109, 77] width 103 height 12
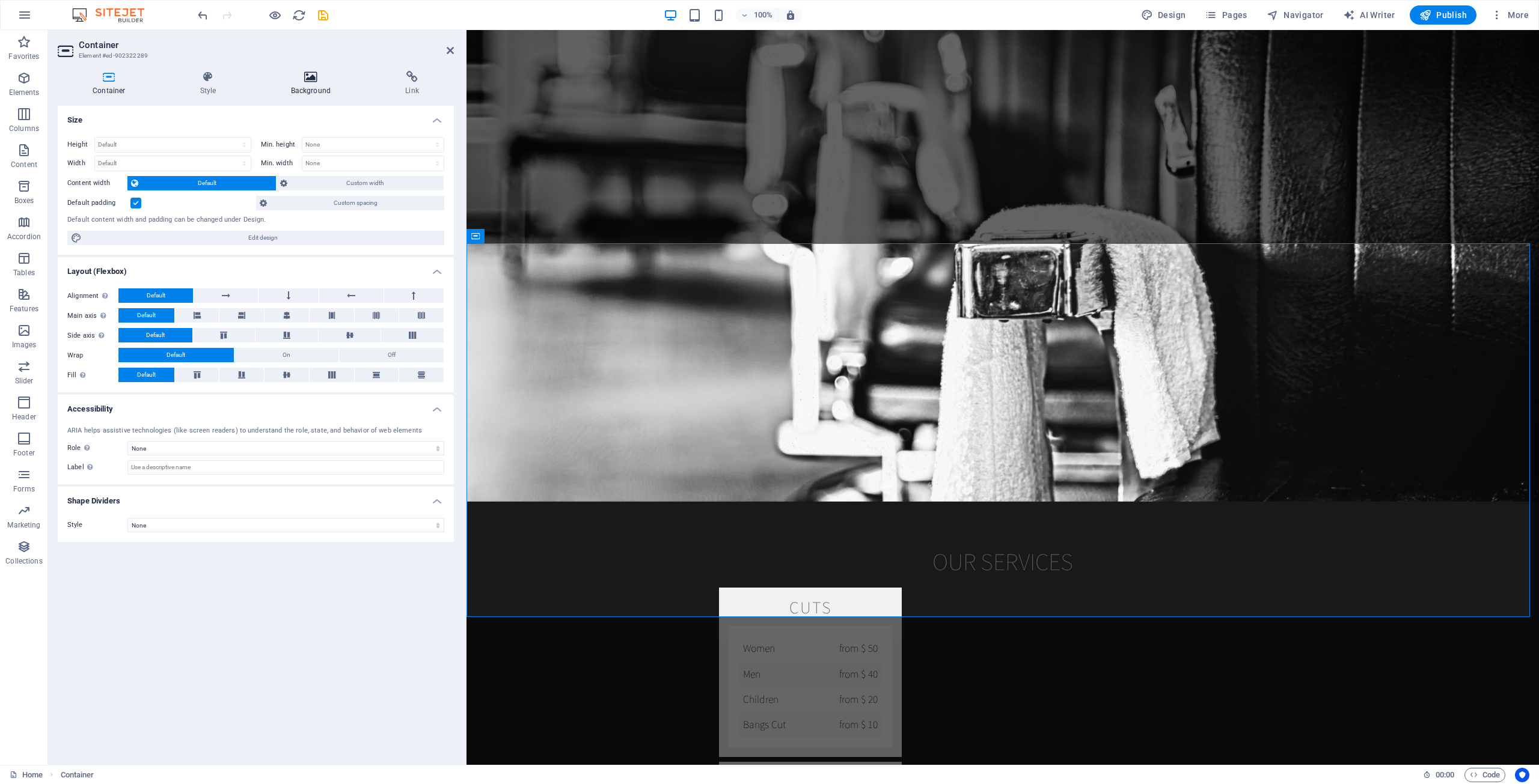
click at [318, 78] on icon at bounding box center [311, 77] width 110 height 12
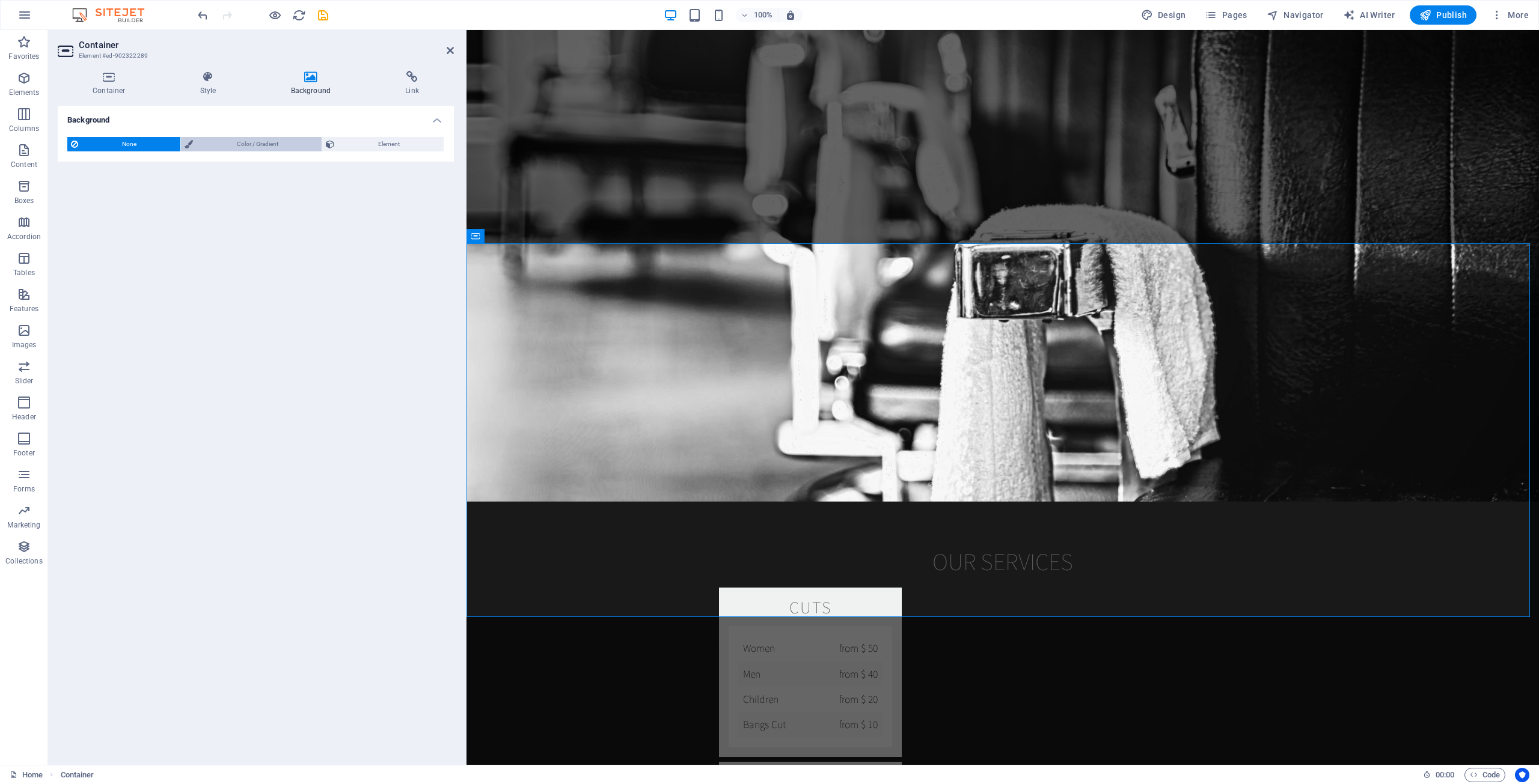
click at [289, 142] on span "Color / Gradient" at bounding box center [257, 144] width 122 height 14
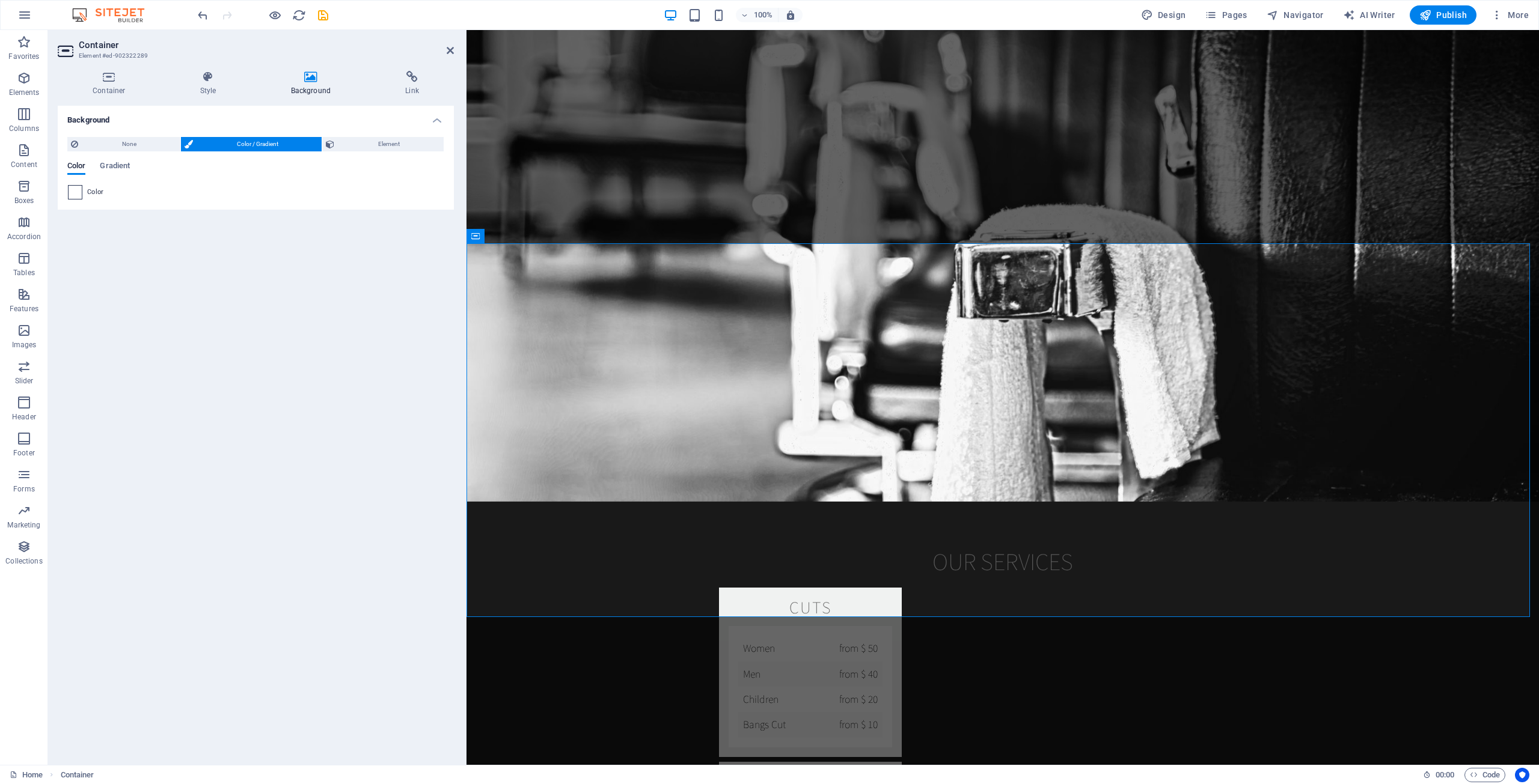
click at [76, 197] on span at bounding box center [75, 192] width 14 height 14
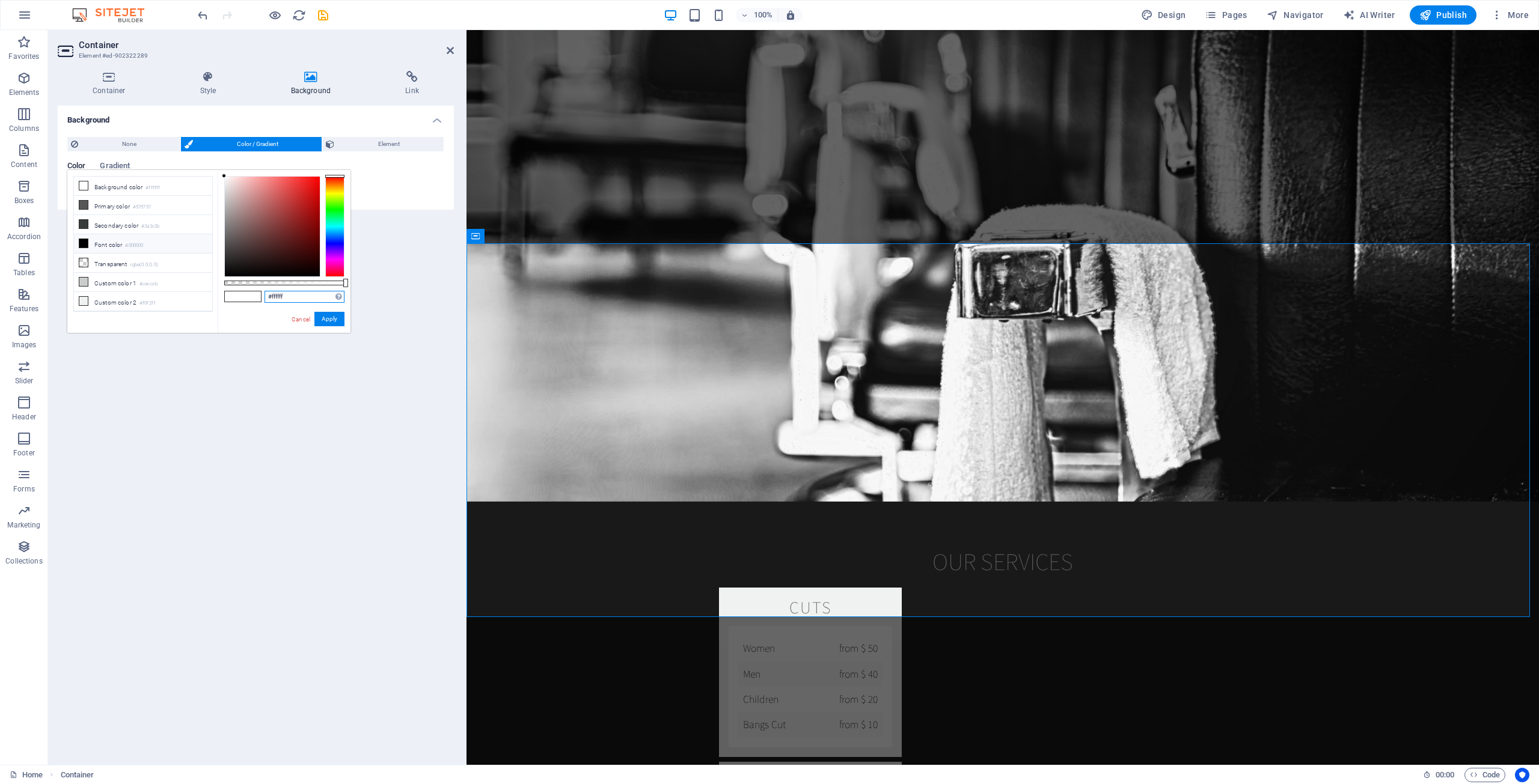
click at [317, 299] on input "#ffffff" at bounding box center [305, 296] width 80 height 12
click at [316, 296] on input "#ffffff" at bounding box center [305, 296] width 80 height 12
paste input "191919"
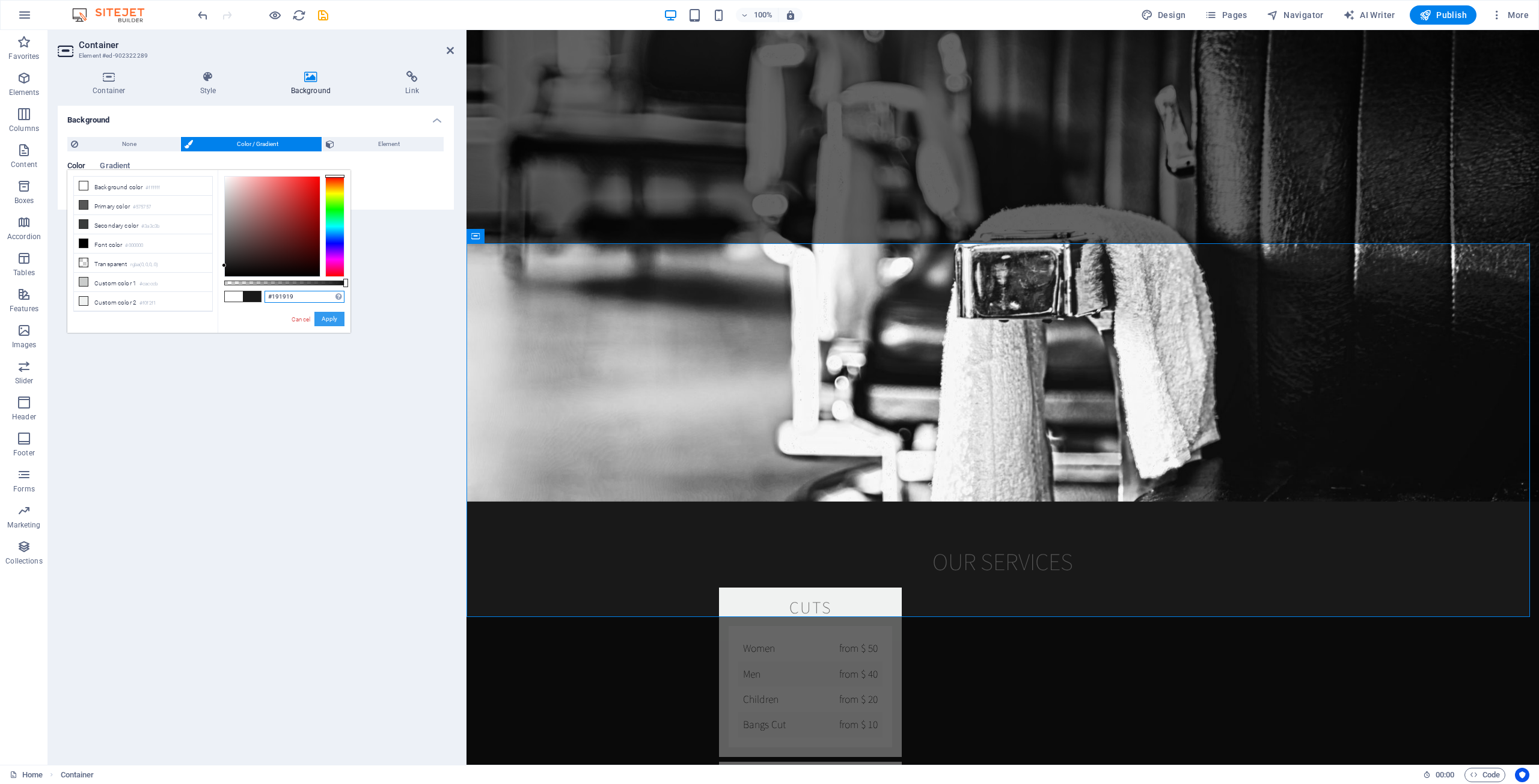
type input "#191919"
click at [327, 317] on button "Apply" at bounding box center [329, 319] width 30 height 14
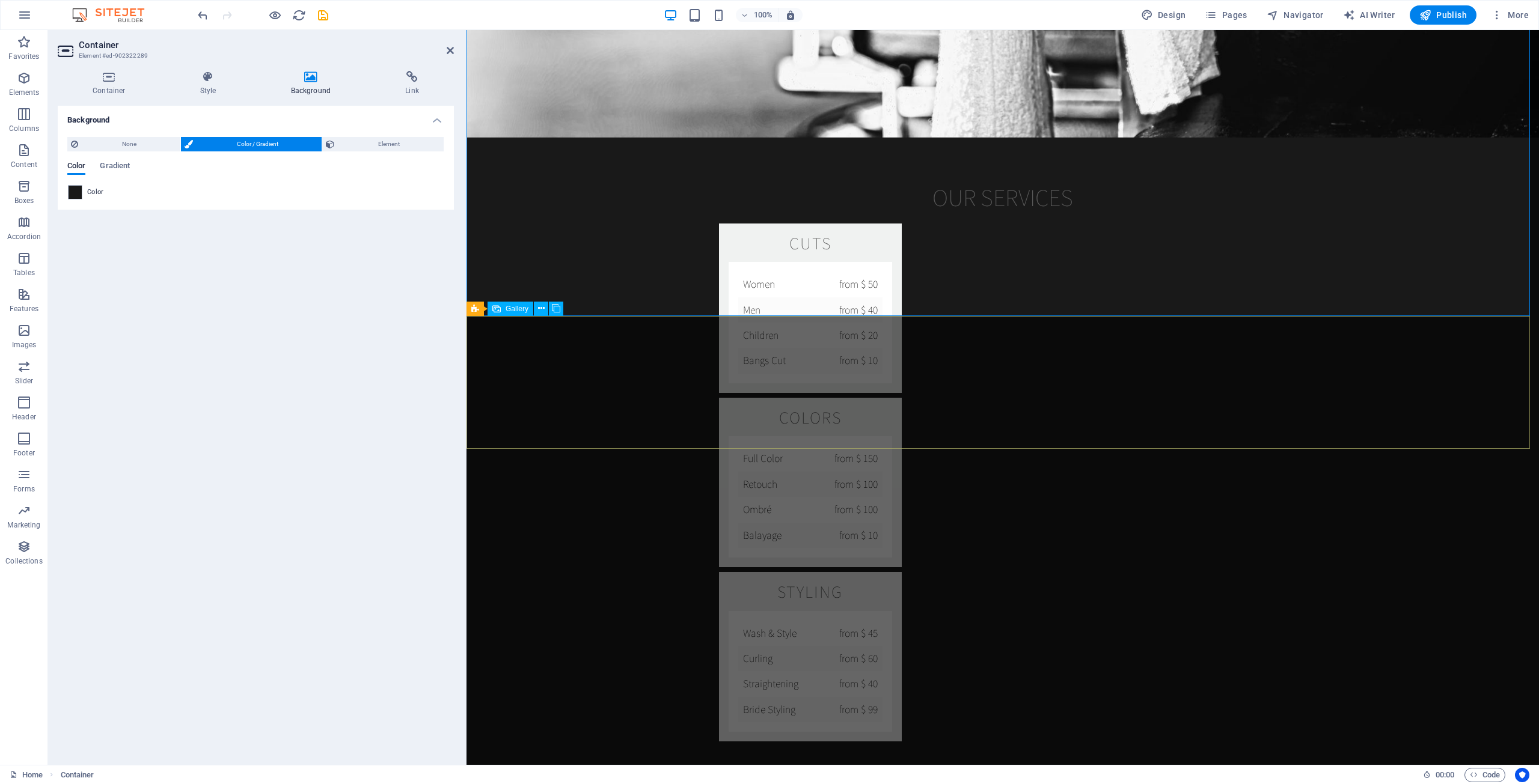
scroll to position [2104, 0]
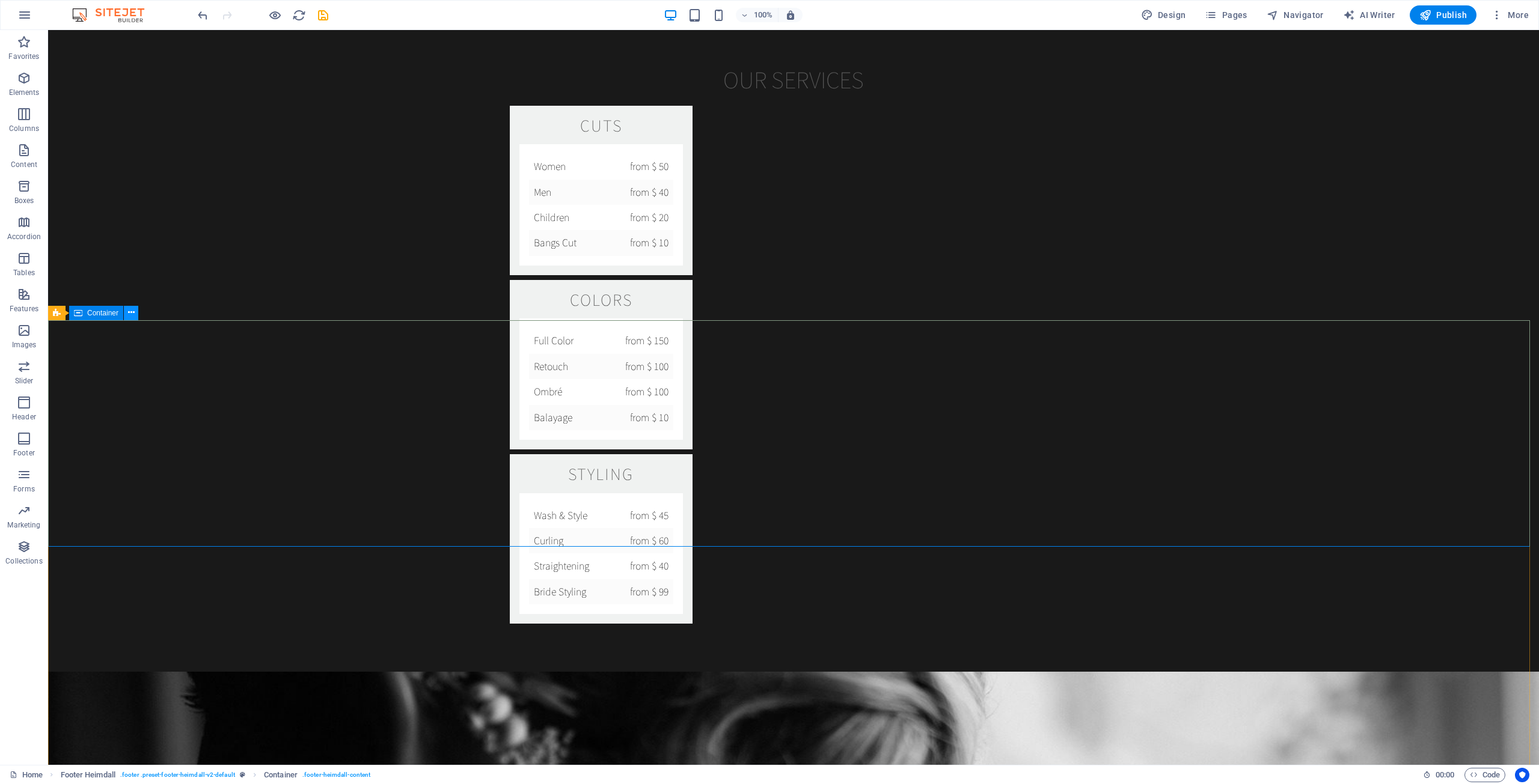
click at [0, 0] on icon at bounding box center [0, 0] width 0 height 0
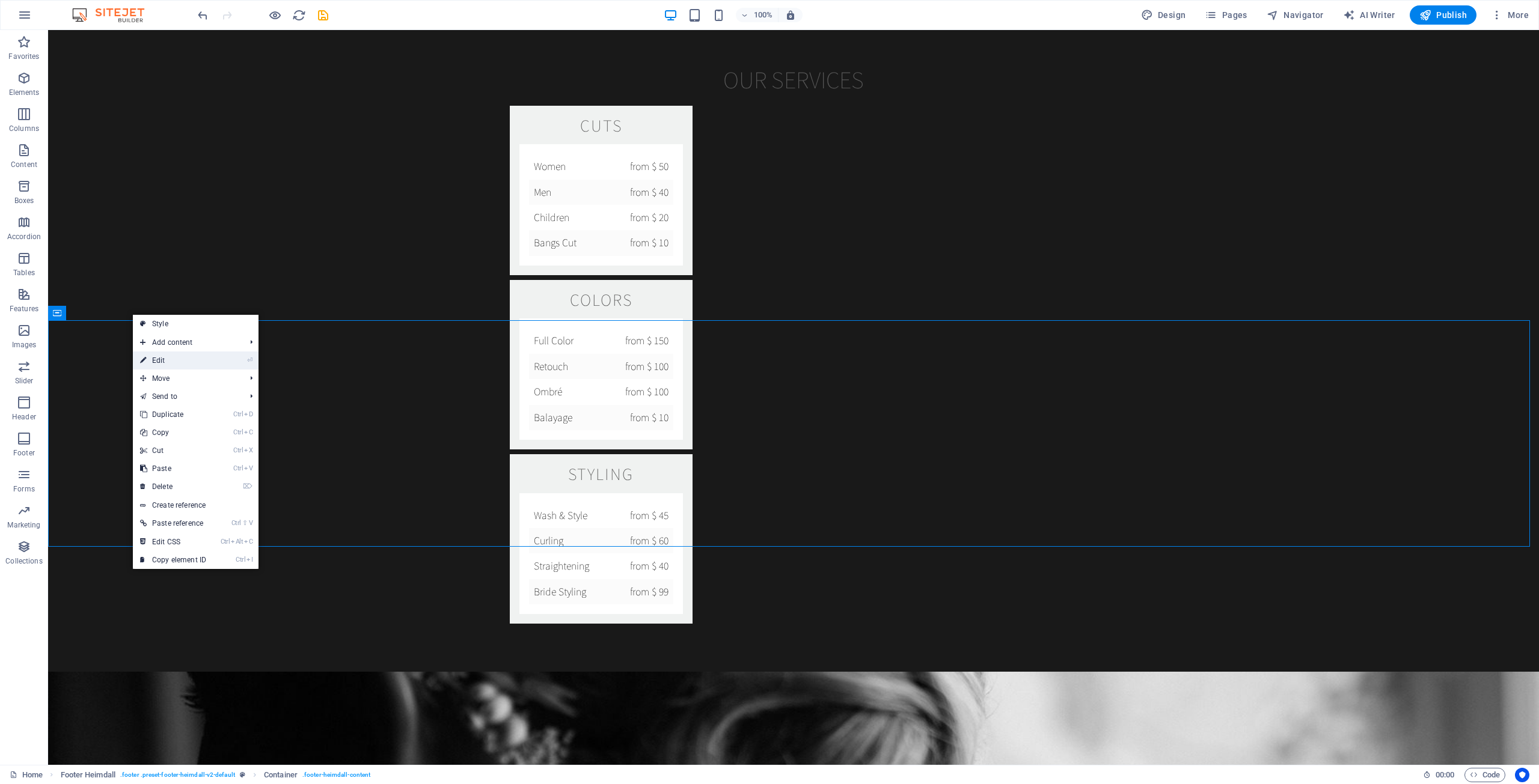
click at [165, 352] on link "⏎ Edit" at bounding box center [173, 360] width 81 height 18
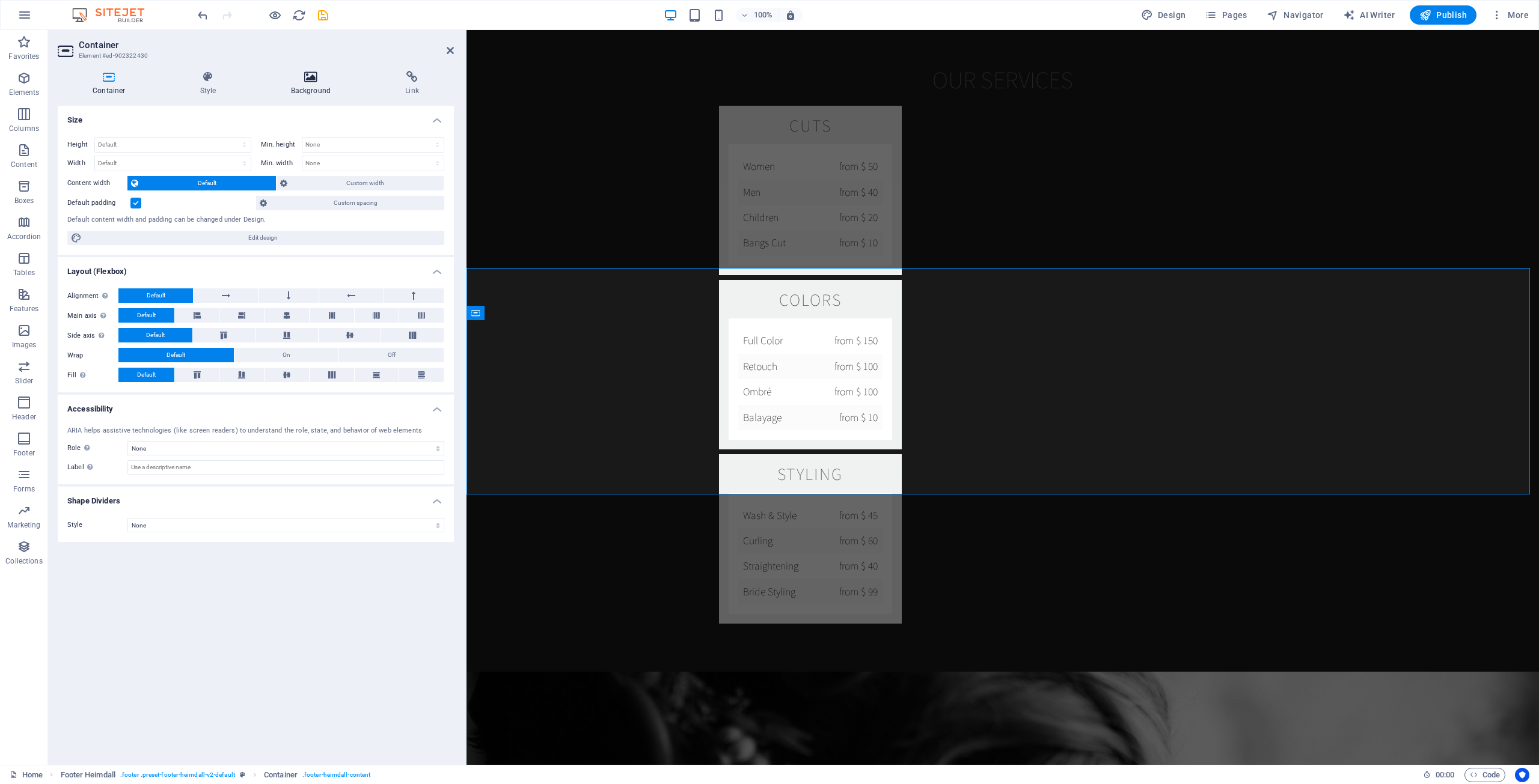
click at [311, 82] on icon at bounding box center [311, 77] width 110 height 12
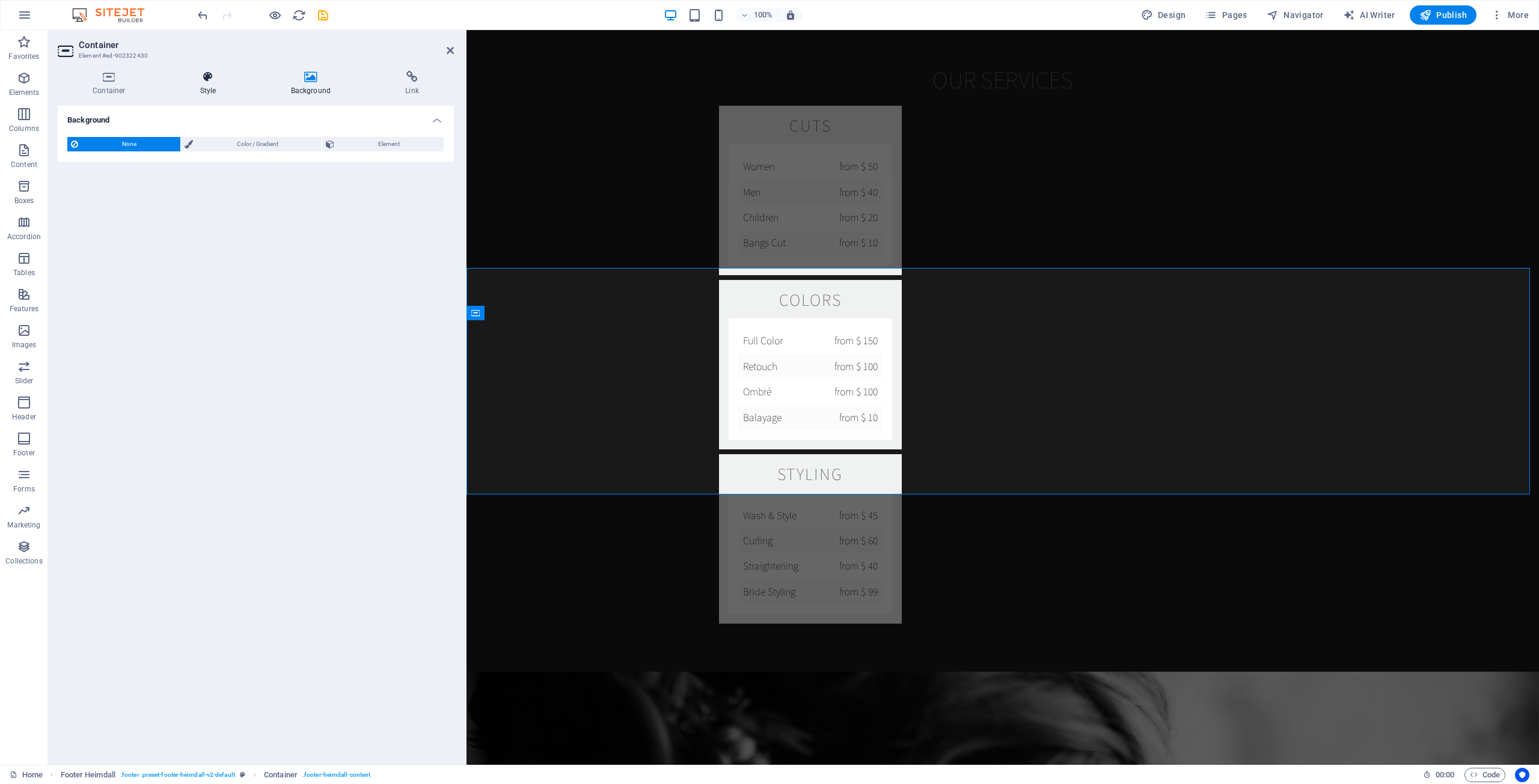
click at [205, 81] on icon at bounding box center [209, 77] width 86 height 12
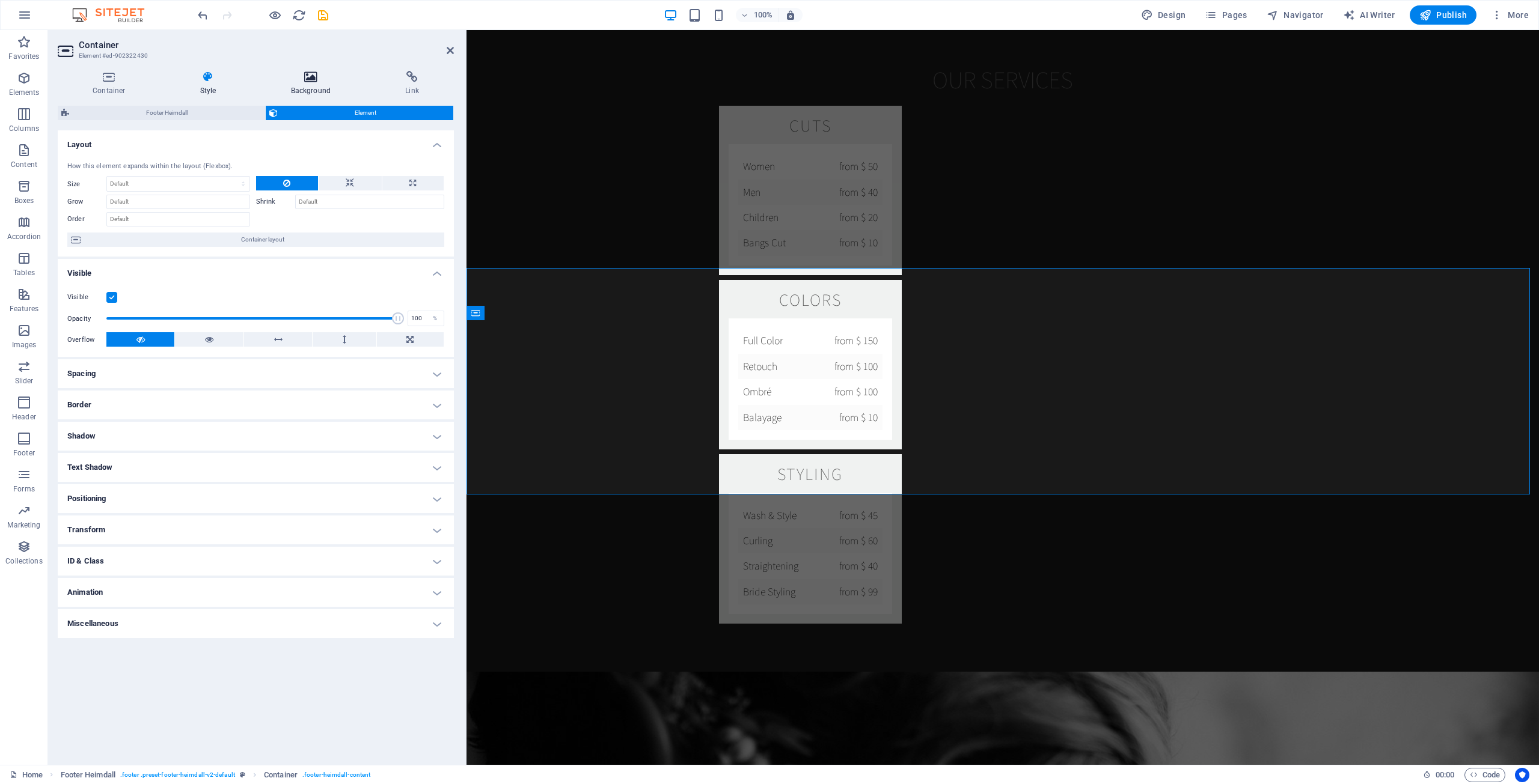
click at [304, 74] on icon at bounding box center [311, 77] width 110 height 12
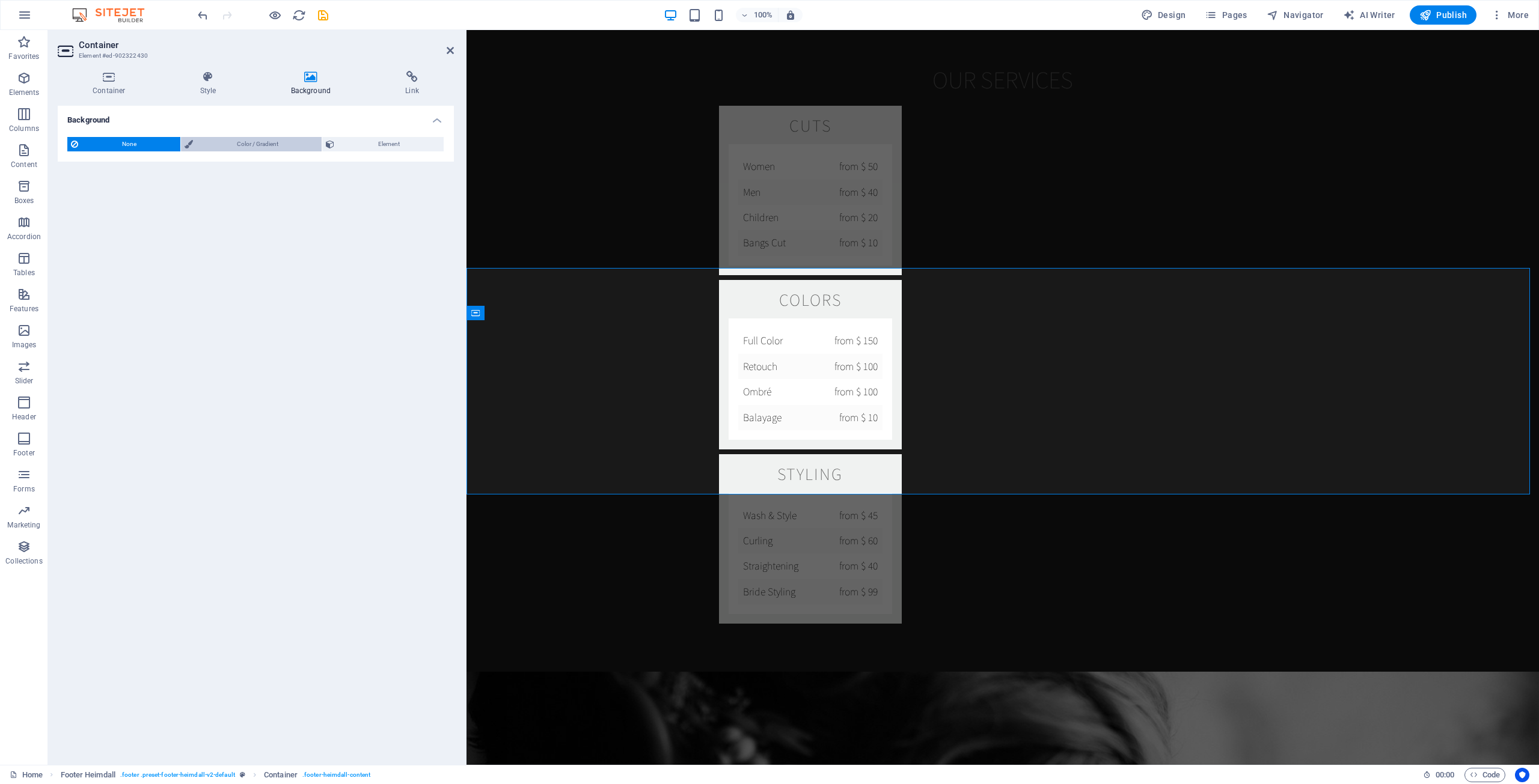
click at [246, 149] on span "Color / Gradient" at bounding box center [257, 144] width 122 height 14
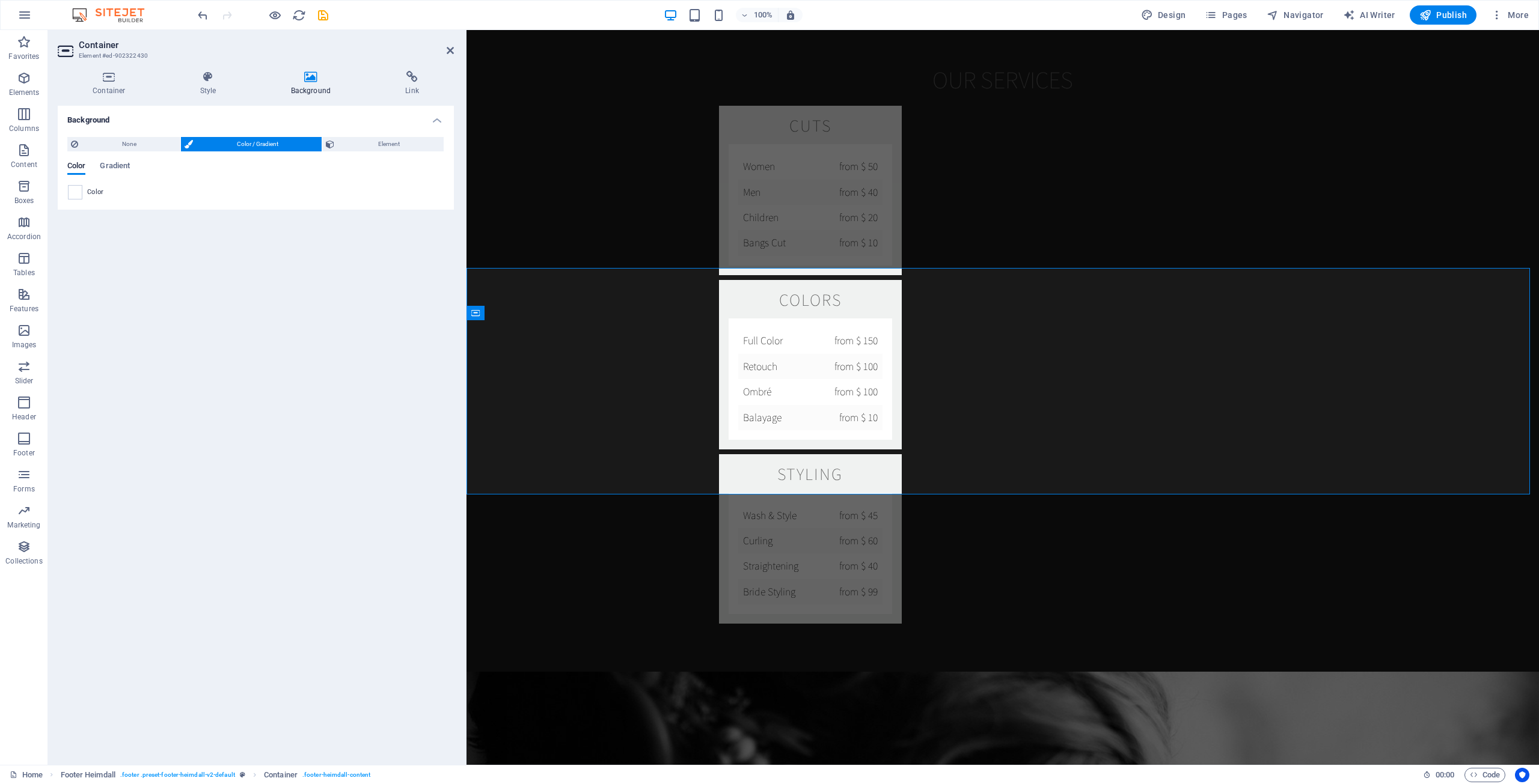
click at [78, 193] on span at bounding box center [75, 192] width 14 height 14
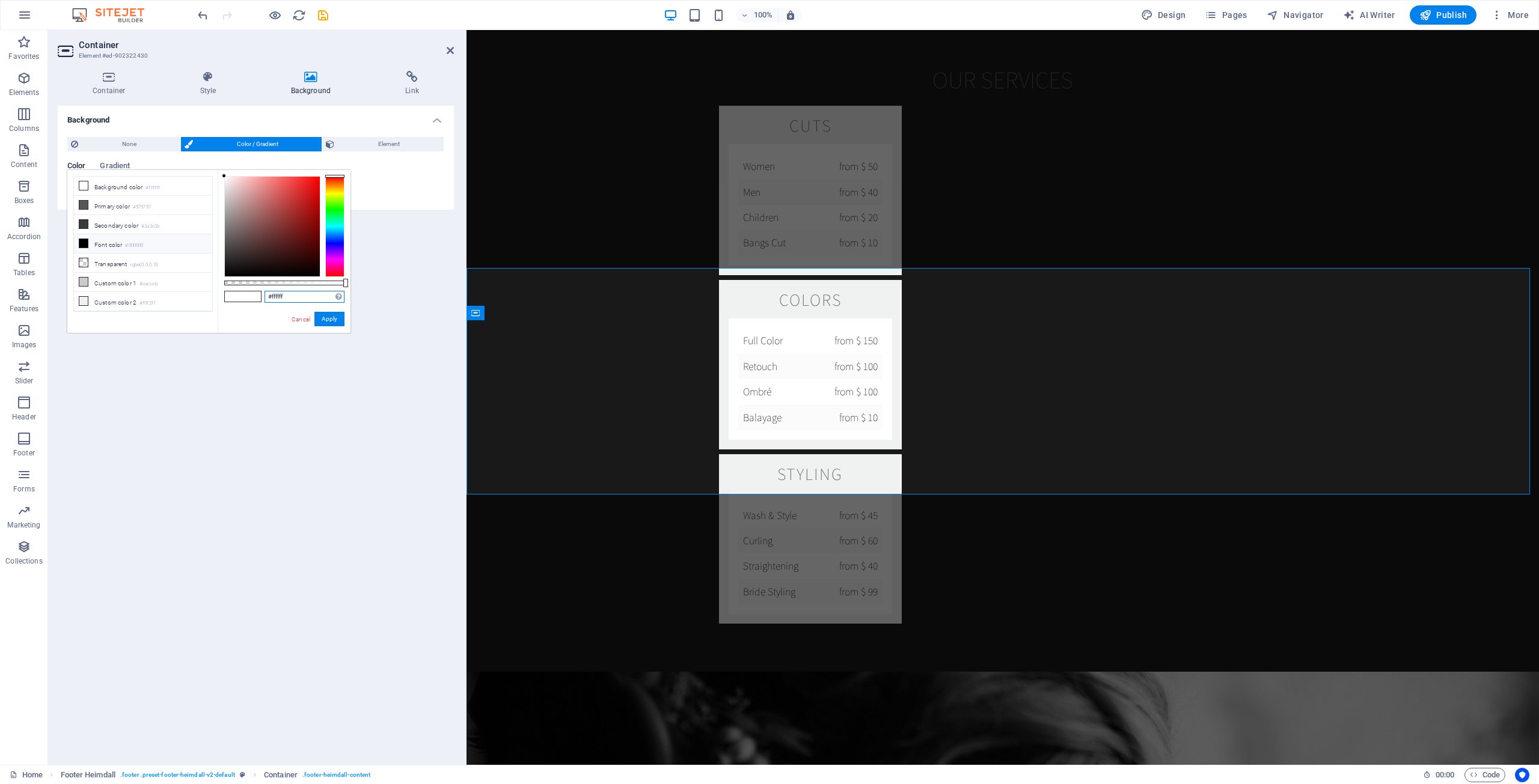
click at [307, 299] on input "#ffffff" at bounding box center [305, 296] width 80 height 12
paste input "191919"
type input "#191919"
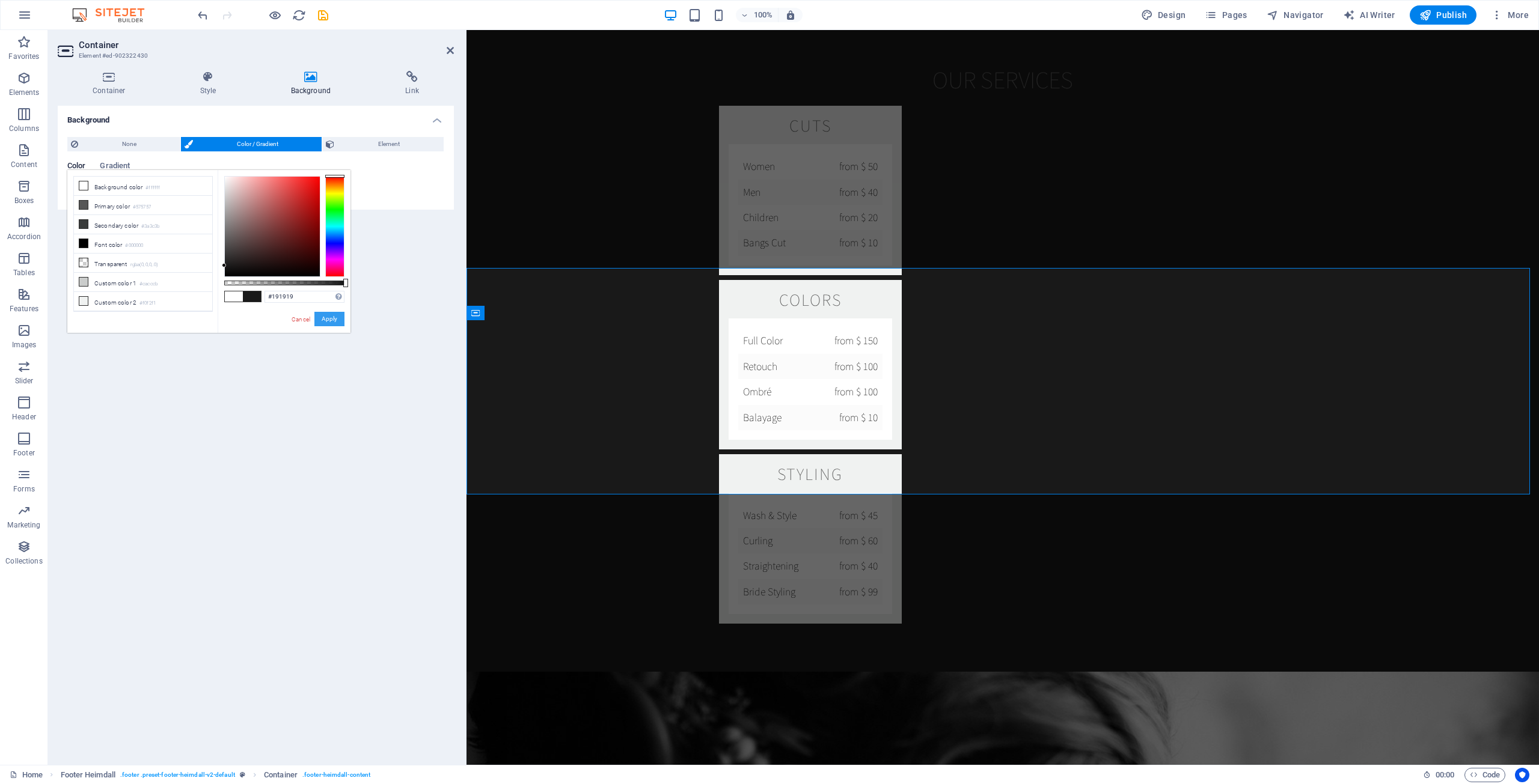
click at [321, 319] on button "Apply" at bounding box center [329, 319] width 30 height 14
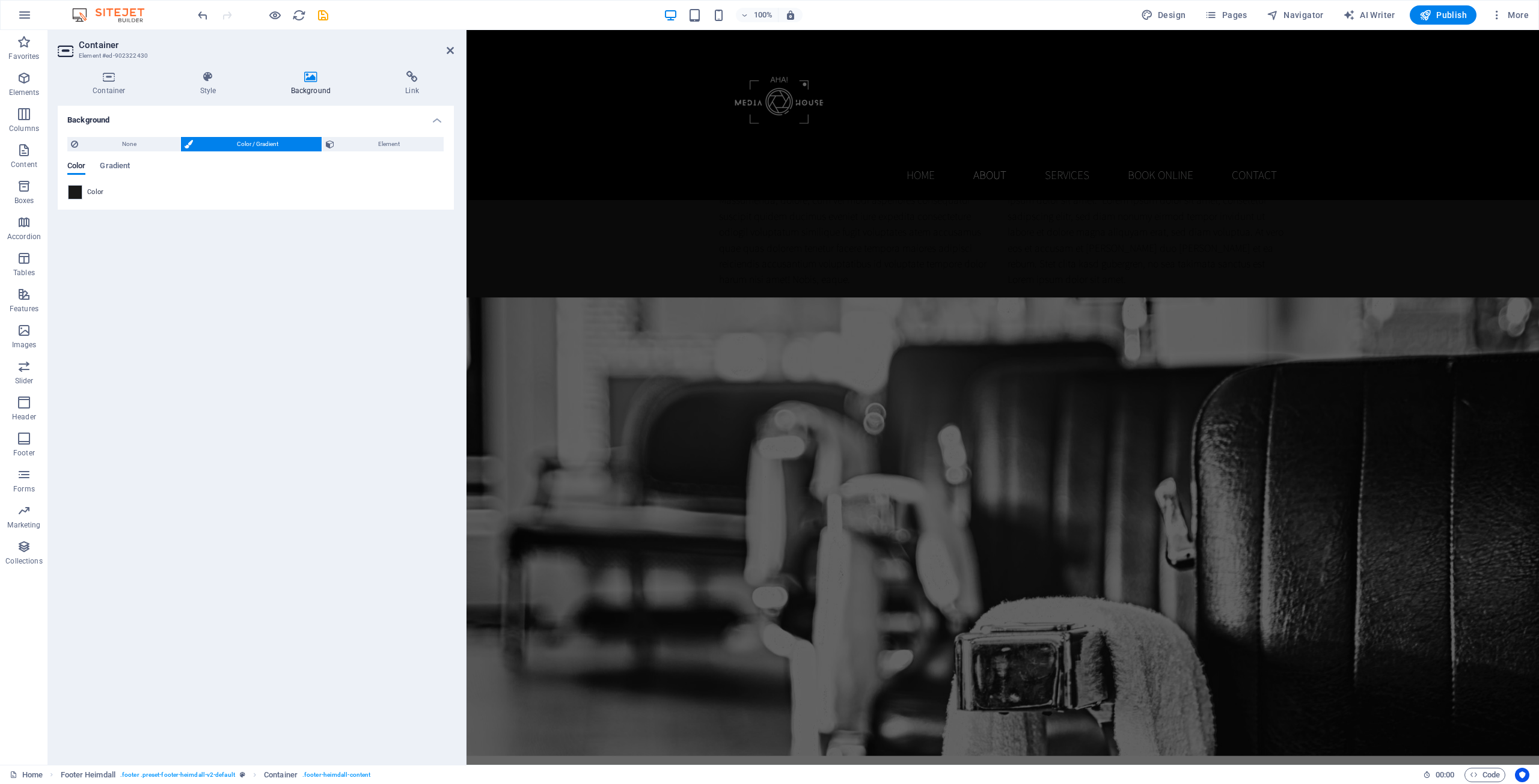
scroll to position [482, 0]
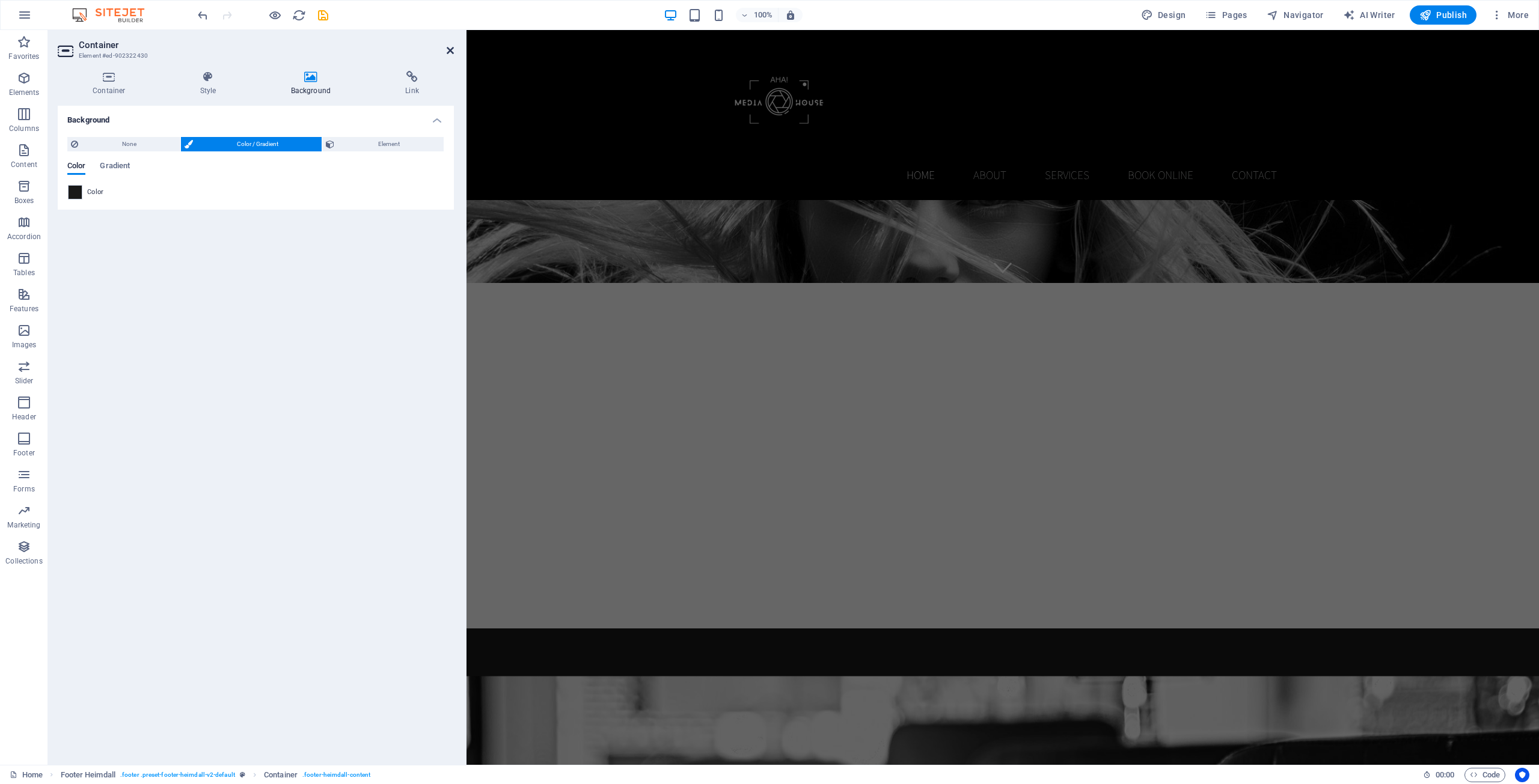
click at [453, 50] on icon at bounding box center [450, 50] width 7 height 10
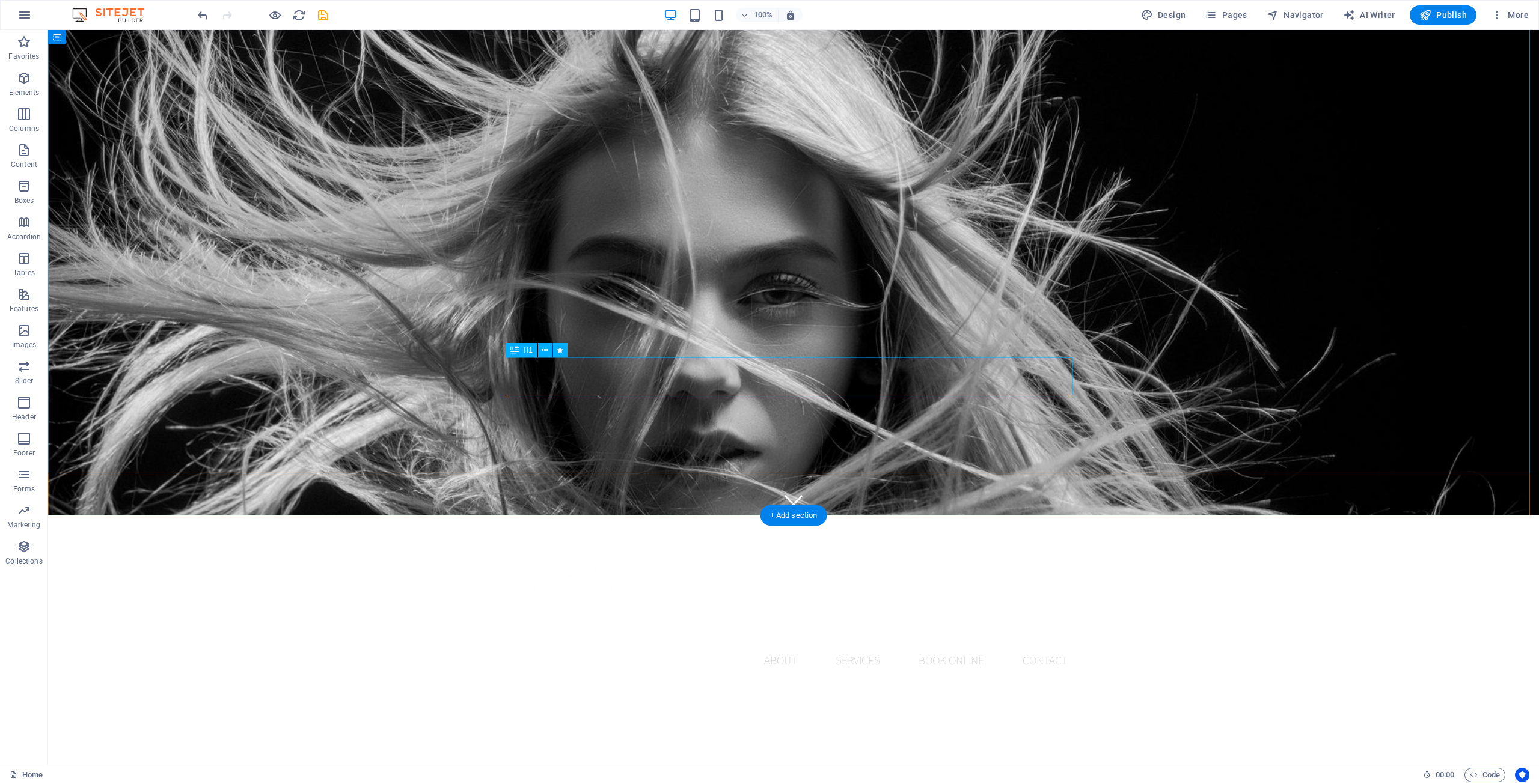
scroll to position [481, 0]
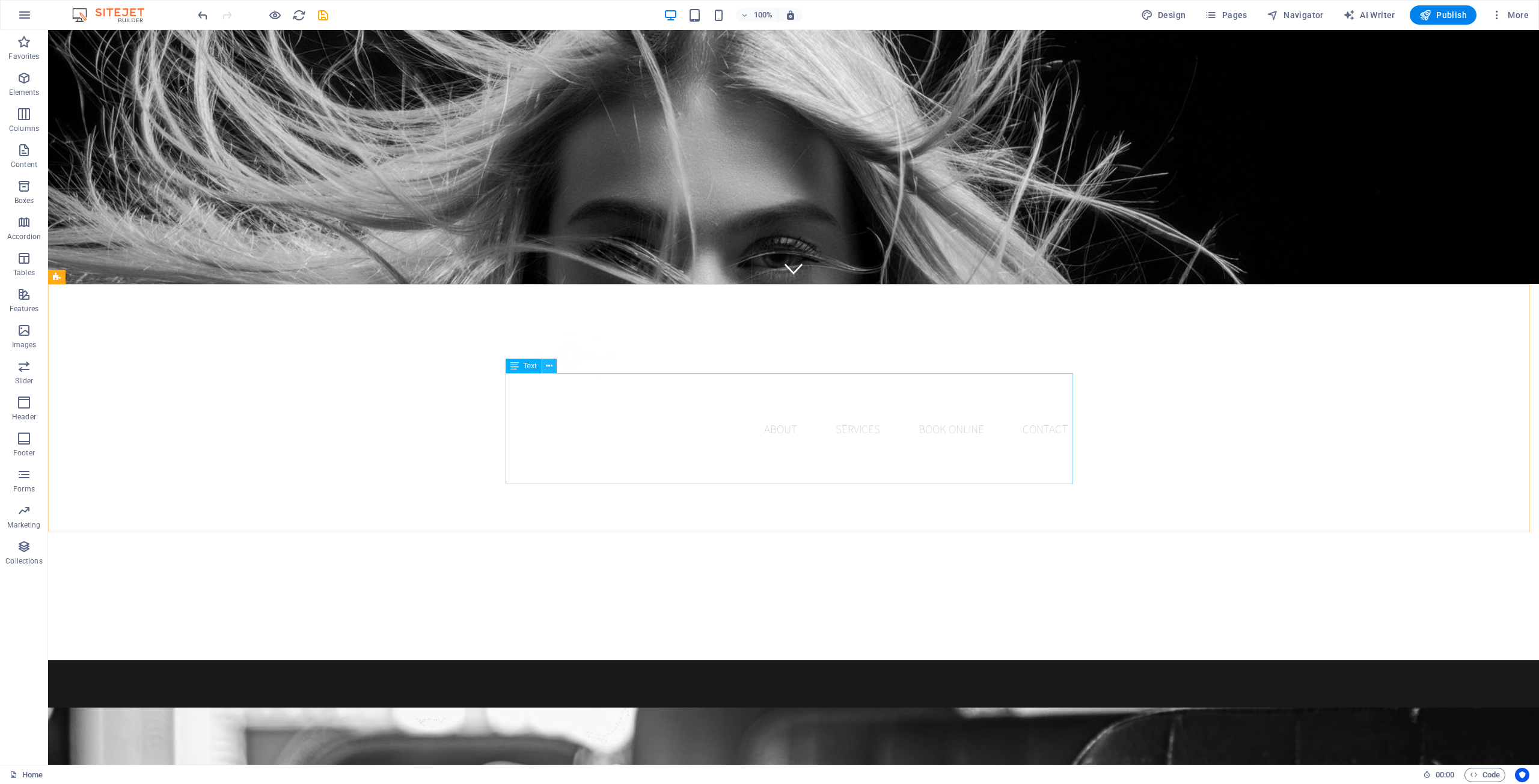
click at [551, 364] on icon at bounding box center [549, 366] width 6 height 13
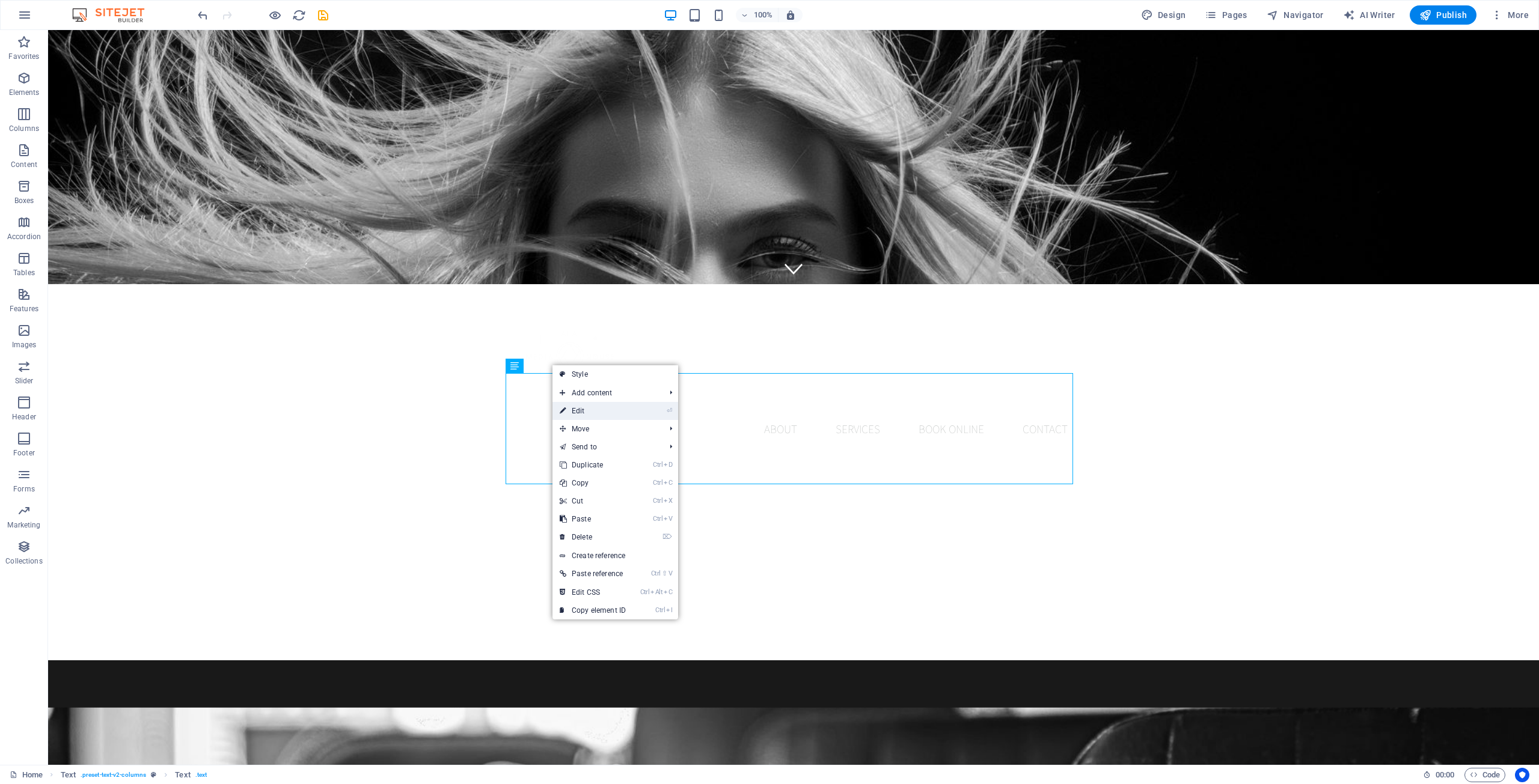
click at [583, 417] on link "⏎ Edit" at bounding box center [592, 411] width 81 height 18
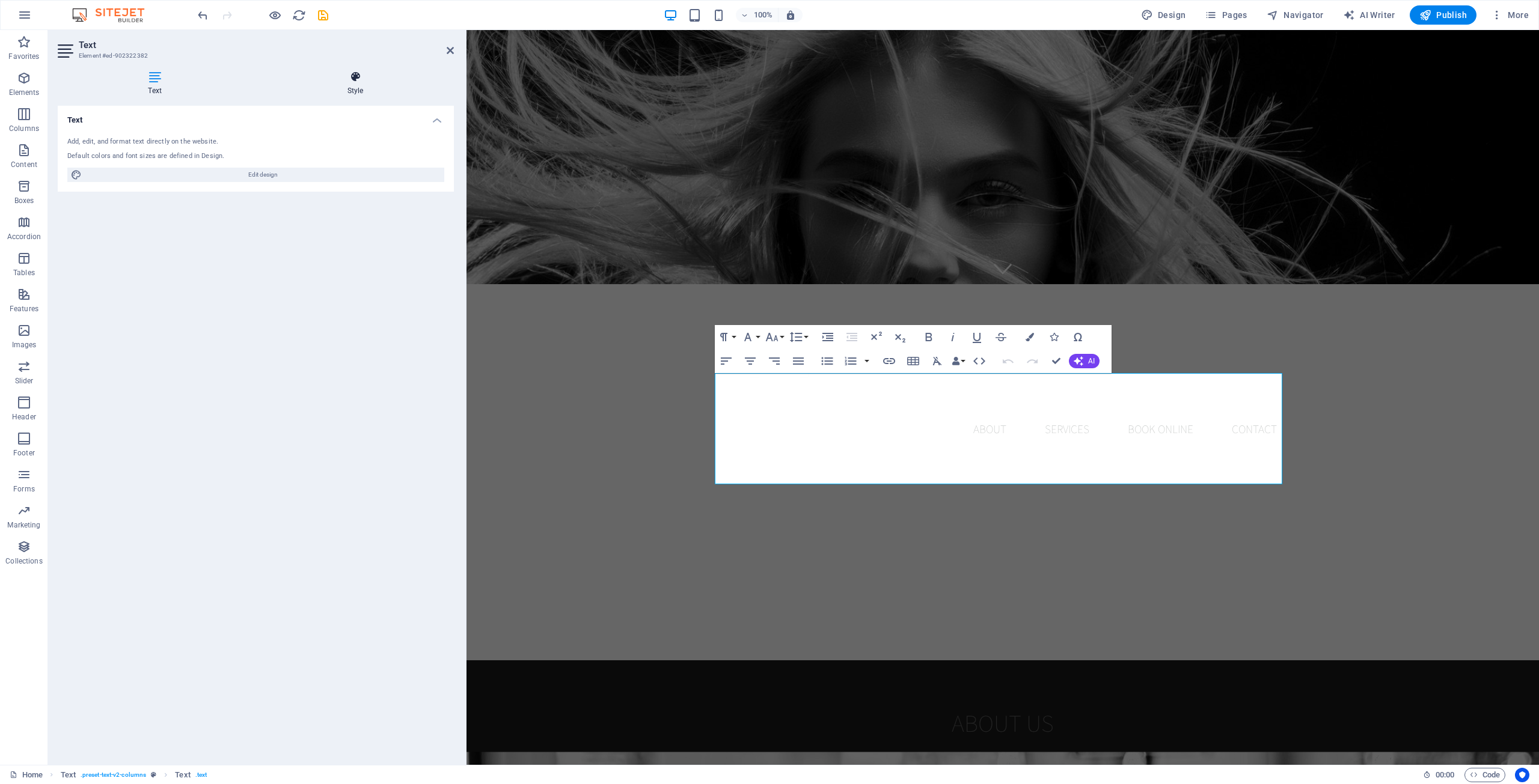
click at [354, 86] on h4 "Style" at bounding box center [355, 84] width 197 height 26
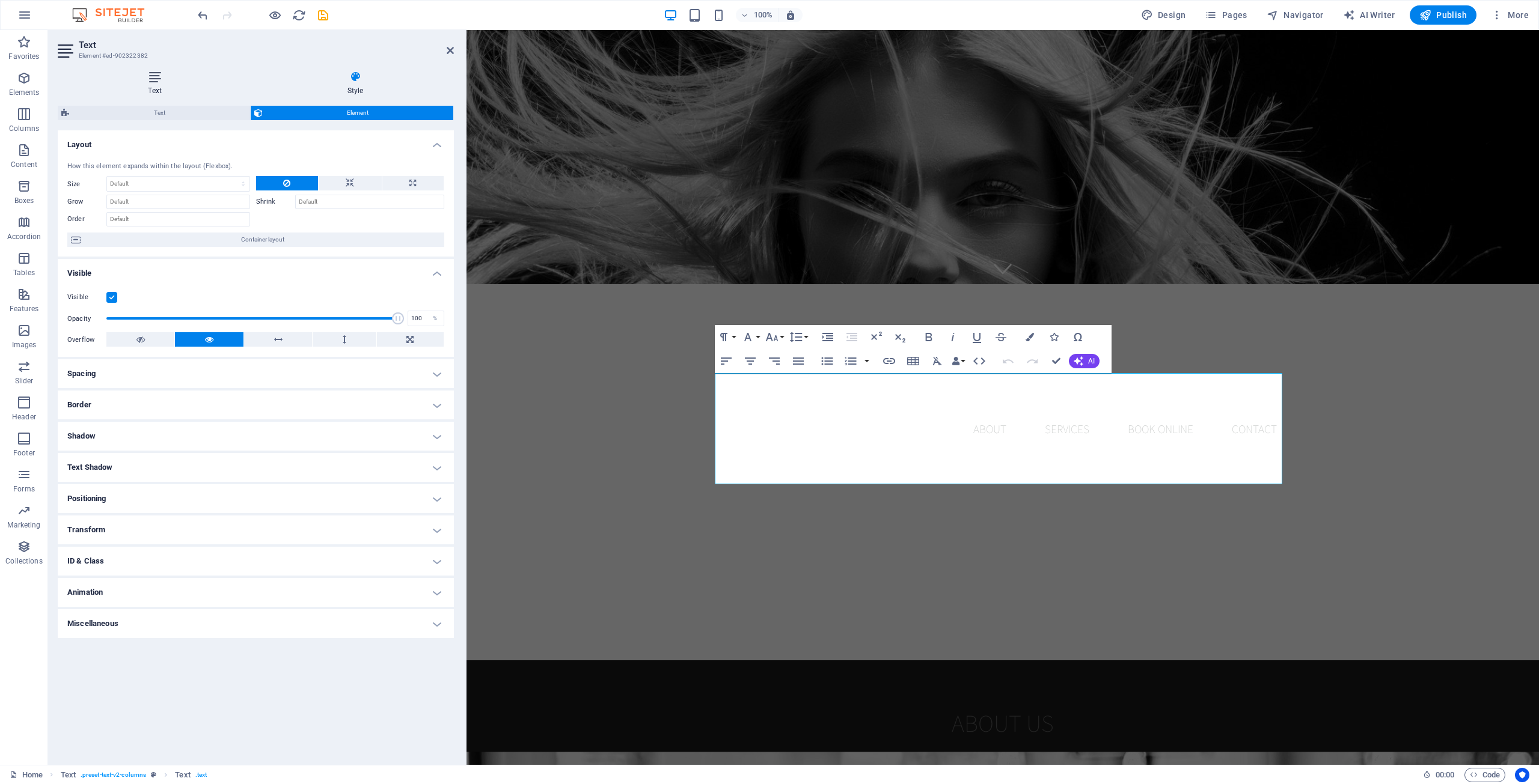
click at [173, 82] on icon at bounding box center [154, 77] width 194 height 12
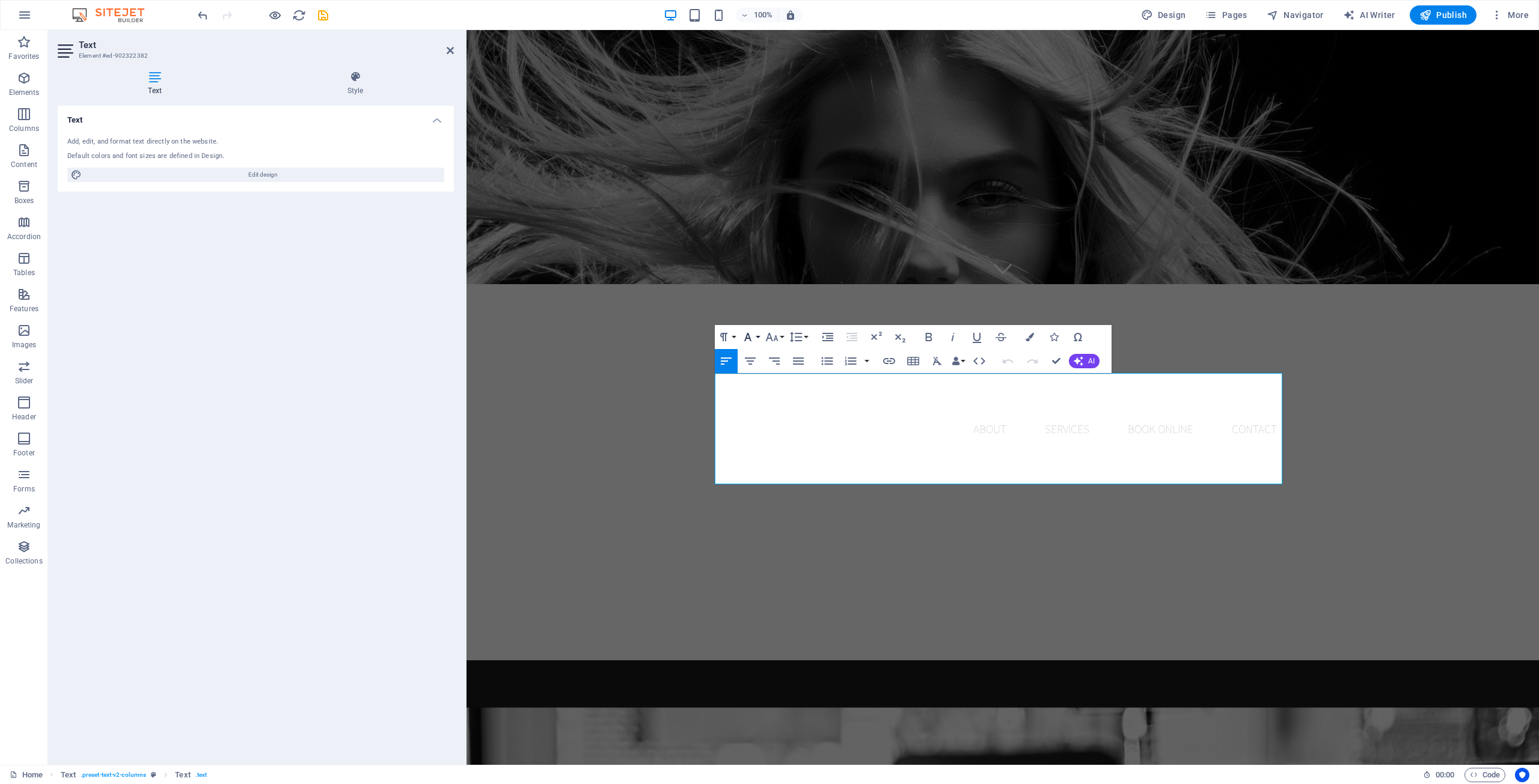
click at [757, 338] on button "Font Family" at bounding box center [750, 337] width 23 height 24
click at [847, 332] on button "Colors" at bounding box center [1030, 337] width 23 height 24
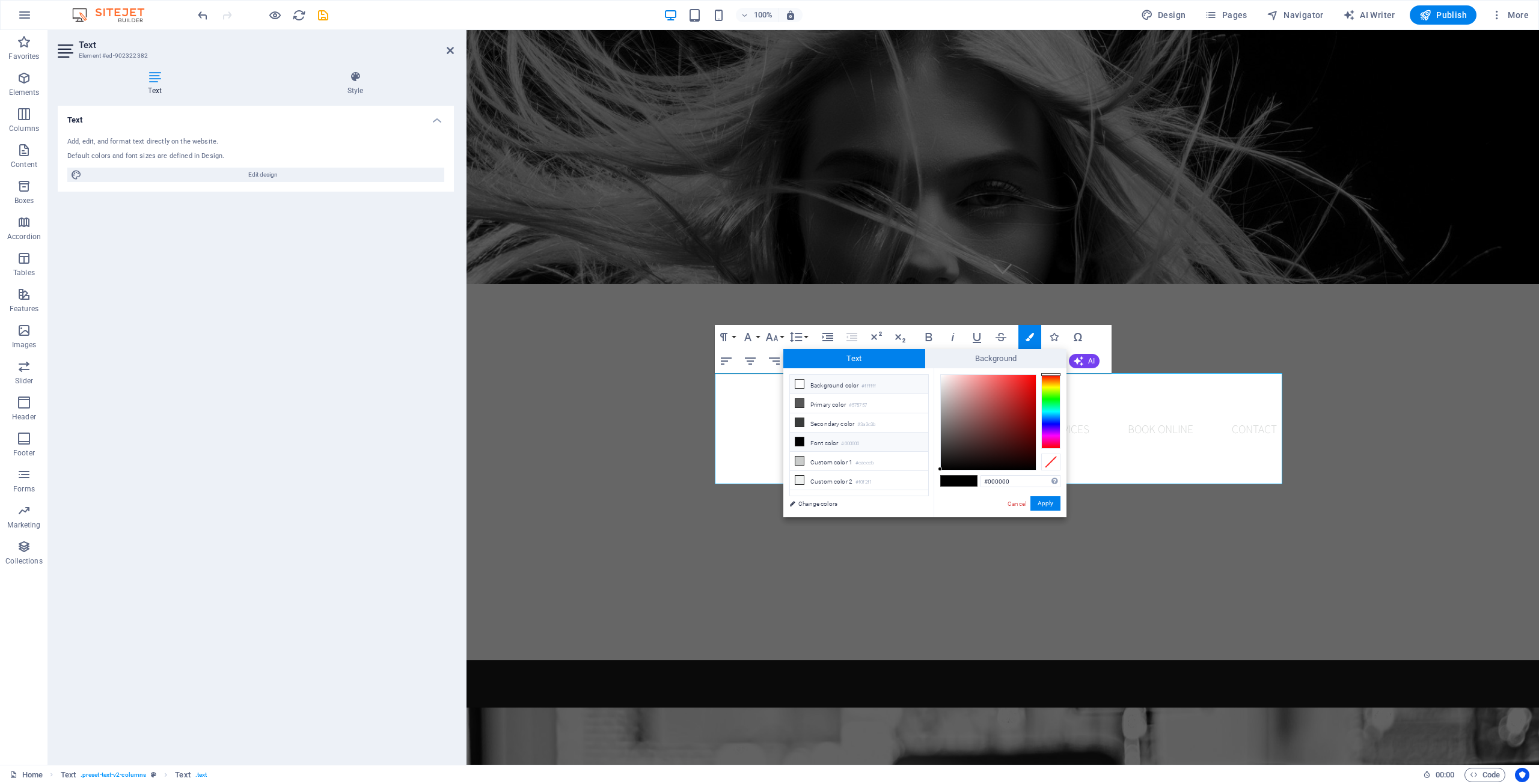
click at [840, 384] on li "Background color #ffffff" at bounding box center [859, 384] width 138 height 19
click at [819, 440] on li "Font color #000000" at bounding box center [859, 442] width 138 height 19
drag, startPoint x: 991, startPoint y: 465, endPoint x: 913, endPoint y: 343, distance: 144.8
click at [847, 343] on body "AHA! Media House Home Favorites Elements Columns Content Boxes Accordion Tables…" at bounding box center [769, 392] width 1539 height 784
drag, startPoint x: 954, startPoint y: 388, endPoint x: 923, endPoint y: 364, distance: 39.2
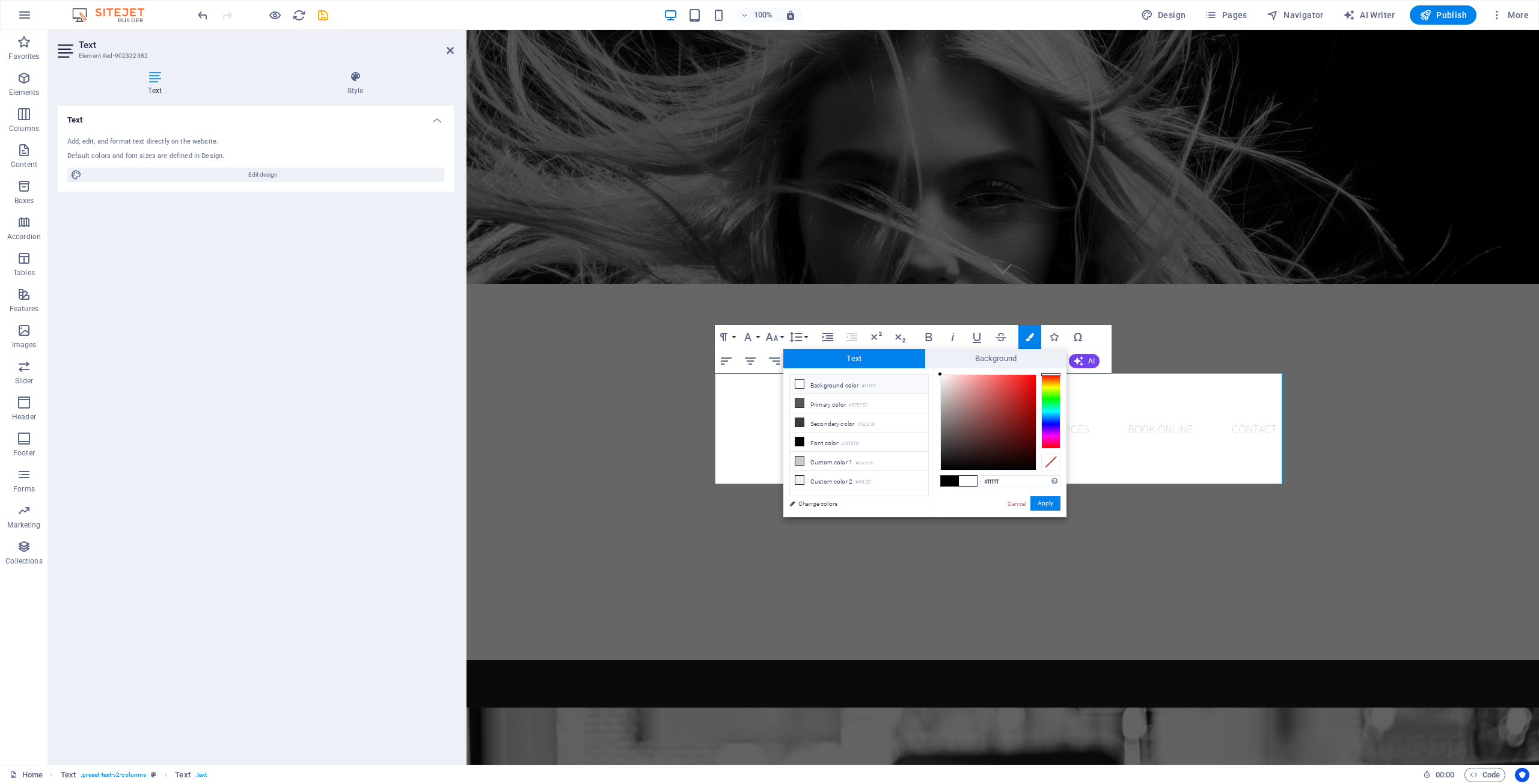
click at [847, 364] on div "Text Background less Background color #ffffff Primary color #575757 Secondary c…" at bounding box center [925, 433] width 283 height 169
type input "#fdfcfc"
click at [847, 375] on div at bounding box center [940, 374] width 4 height 4
click at [847, 501] on button "Apply" at bounding box center [1046, 503] width 30 height 14
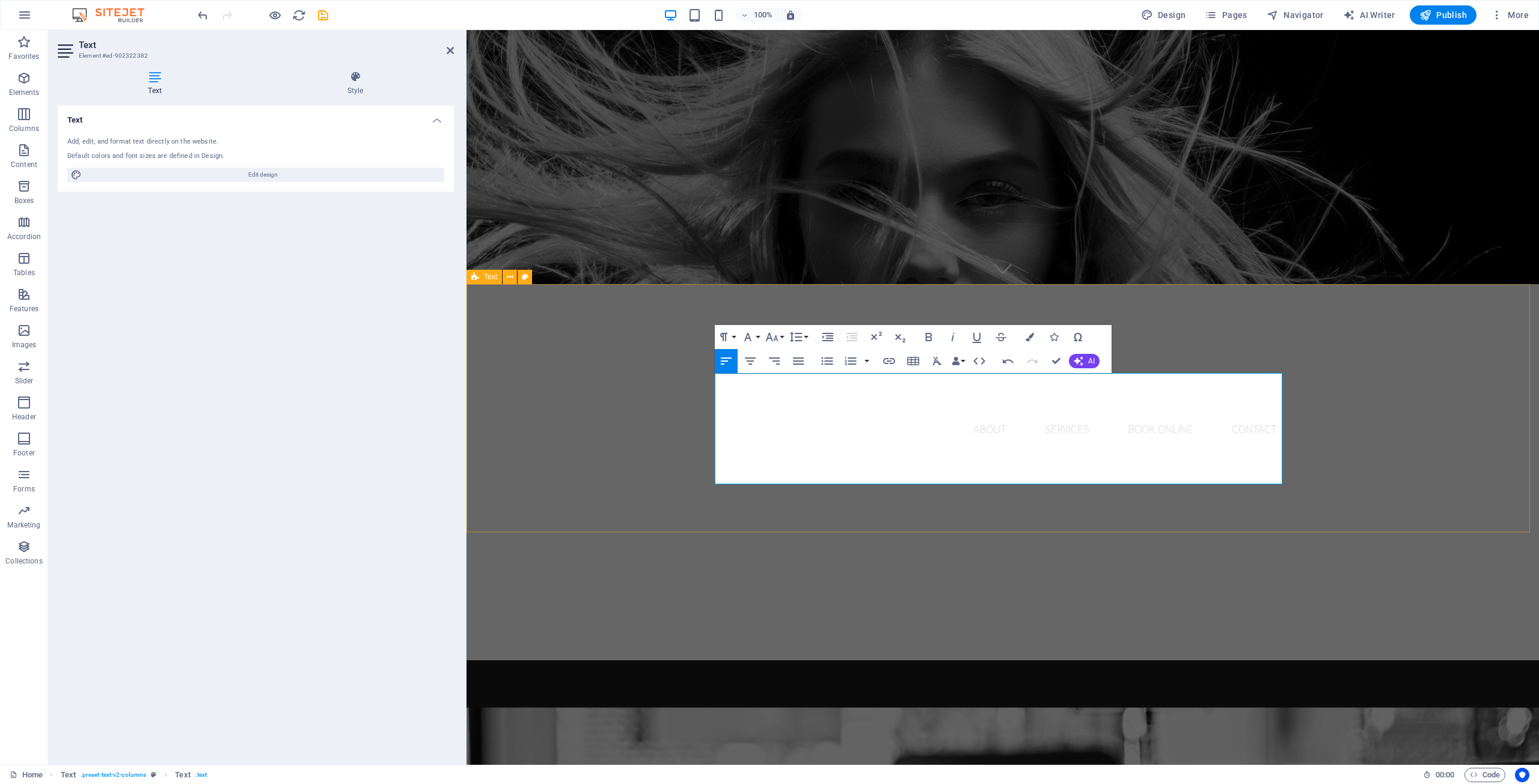
click at [847, 660] on div "About us Lorem ipsum dolor sitope amet, consectetur adipisicing elitip. [PERSON…" at bounding box center [1002, 784] width 1072 height 249
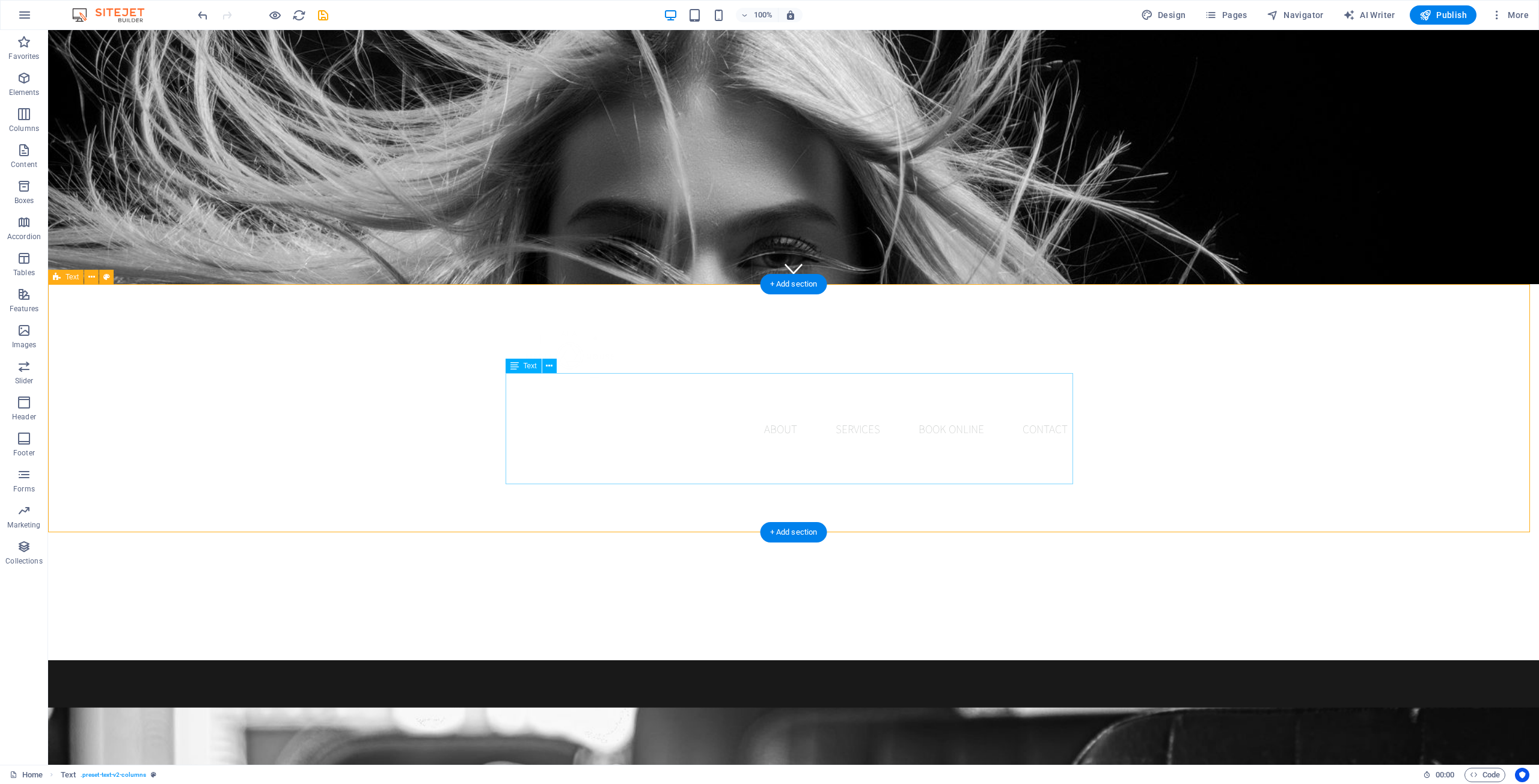
click at [847, 660] on div "About us Lorem ipsum dolor sitope amet, consectetur adipisicing elitip. [PERSON…" at bounding box center [793, 784] width 1491 height 249
click at [777, 708] on div "About us" at bounding box center [794, 722] width 568 height 29
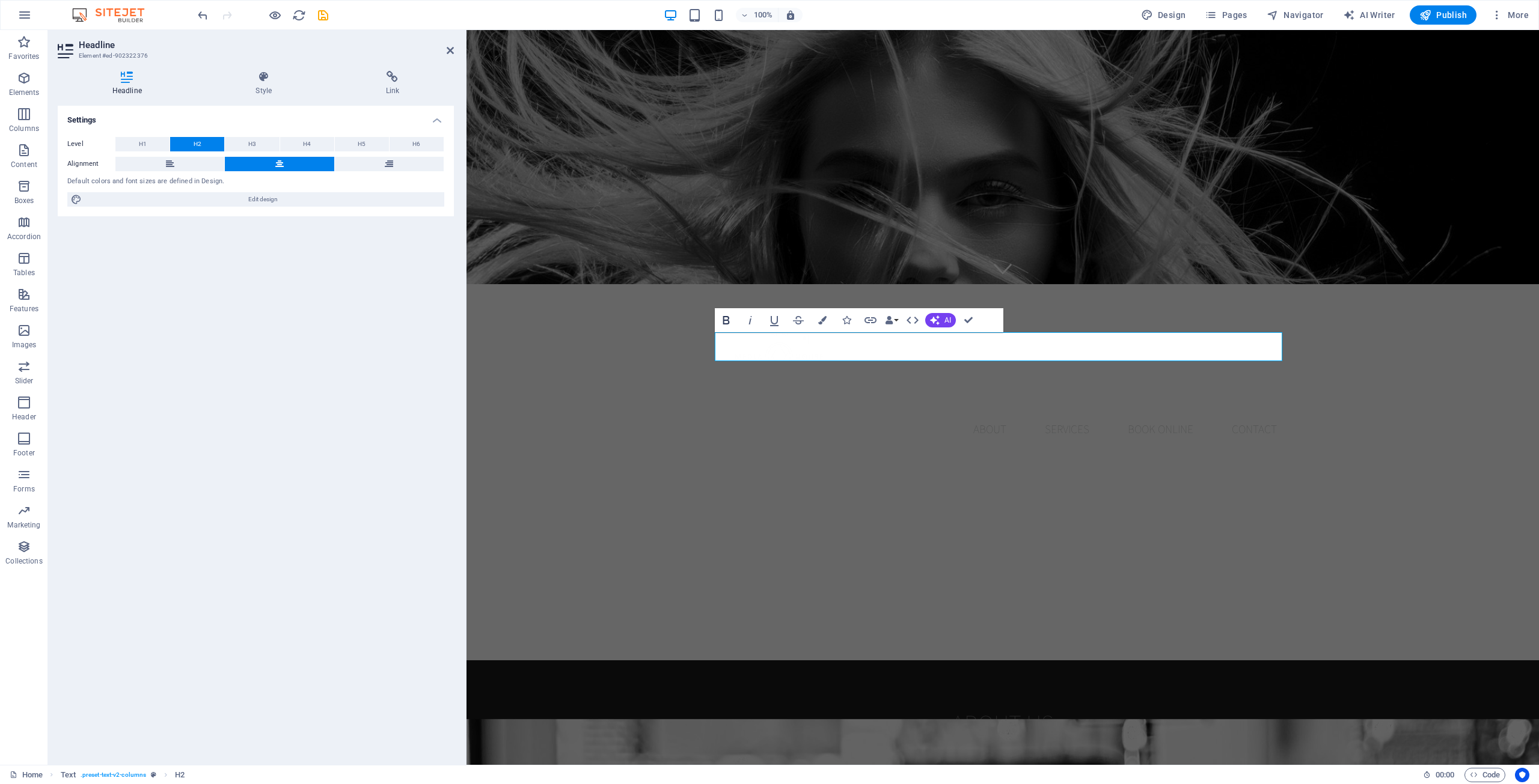
click at [728, 320] on icon "button" at bounding box center [726, 320] width 6 height 9
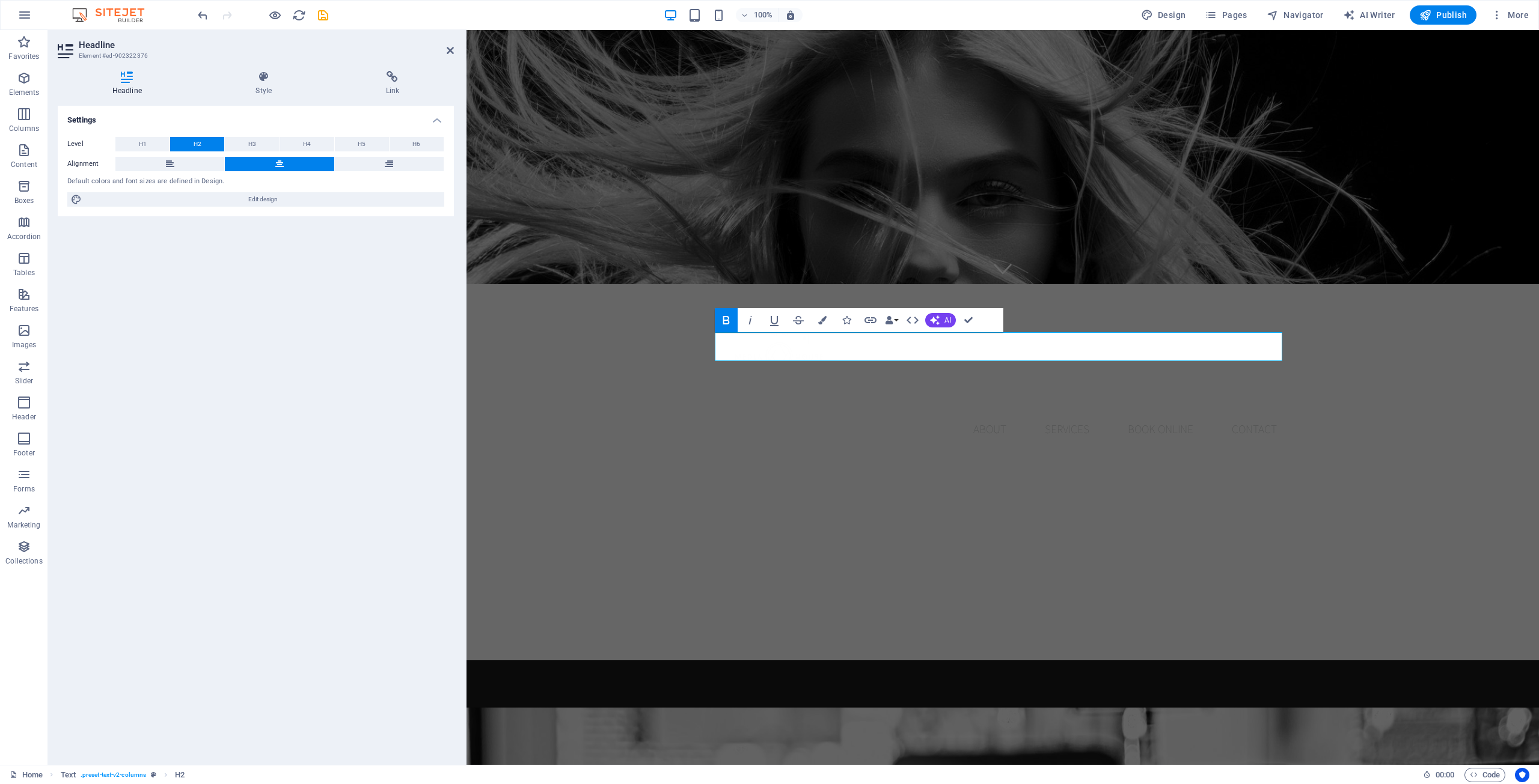
click at [731, 318] on icon "button" at bounding box center [726, 320] width 14 height 14
click at [819, 318] on icon "button" at bounding box center [822, 320] width 9 height 9
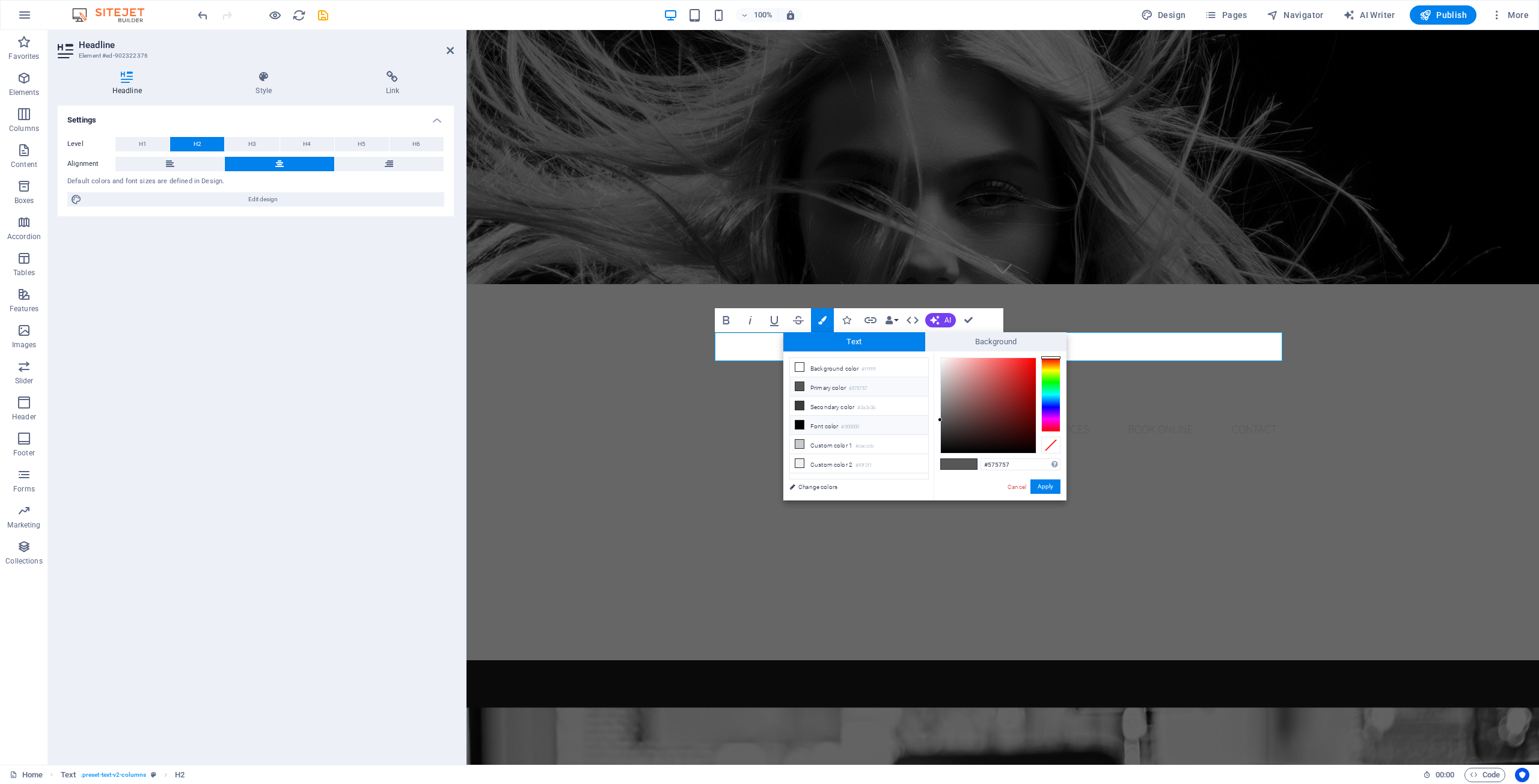
click at [801, 428] on span at bounding box center [799, 425] width 10 height 10
drag, startPoint x: 983, startPoint y: 408, endPoint x: 924, endPoint y: 350, distance: 82.7
click at [847, 350] on div "Text Background less Background color #ffffff Primary color #575757 Secondary c…" at bounding box center [925, 416] width 283 height 169
click at [847, 360] on div at bounding box center [939, 359] width 4 height 4
drag, startPoint x: 947, startPoint y: 360, endPoint x: 928, endPoint y: 348, distance: 22.5
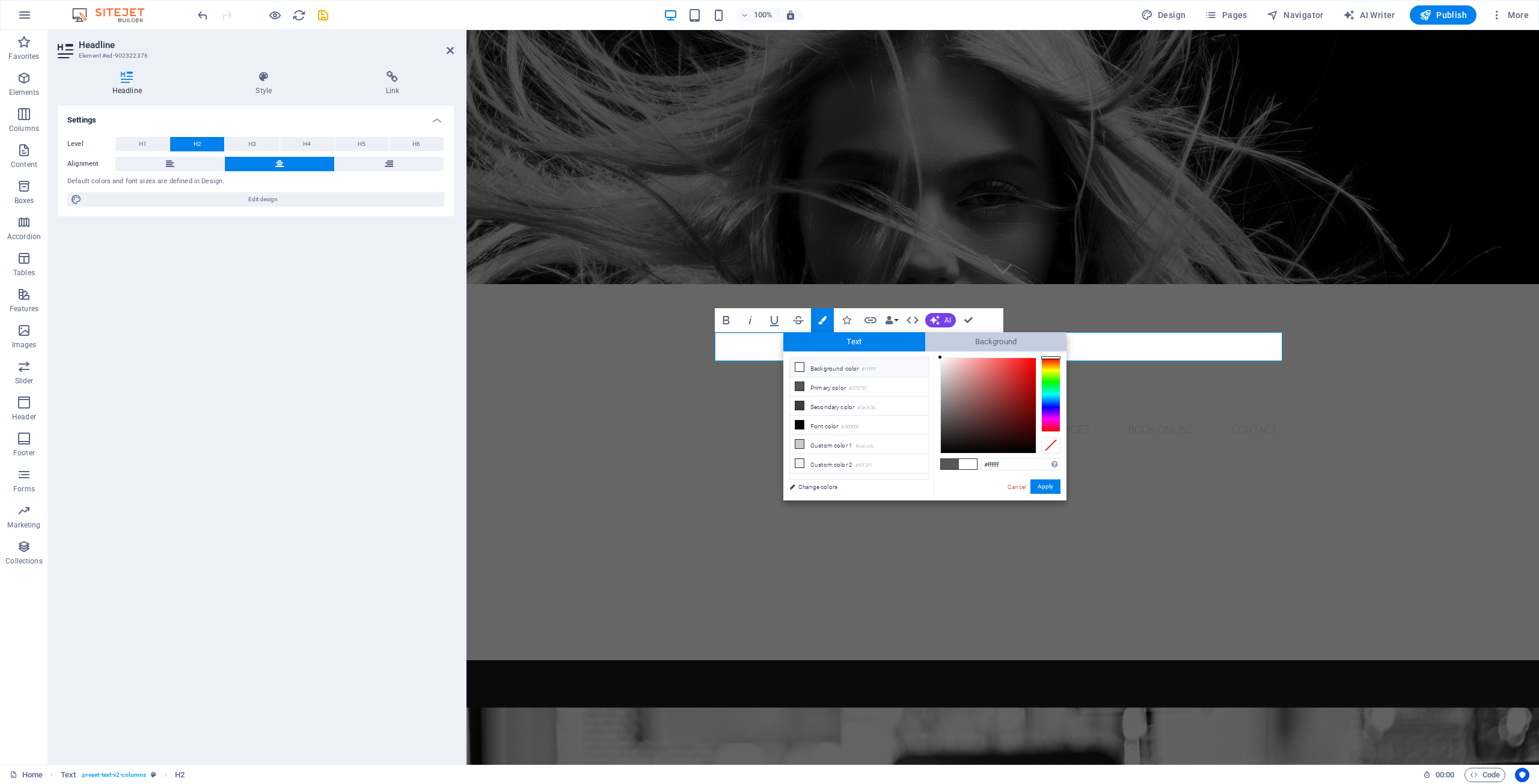
click at [847, 348] on div "Text Background less Background color #ffffff Primary color #575757 Secondary c…" at bounding box center [925, 416] width 283 height 169
click at [847, 316] on icon "button" at bounding box center [871, 320] width 14 height 14
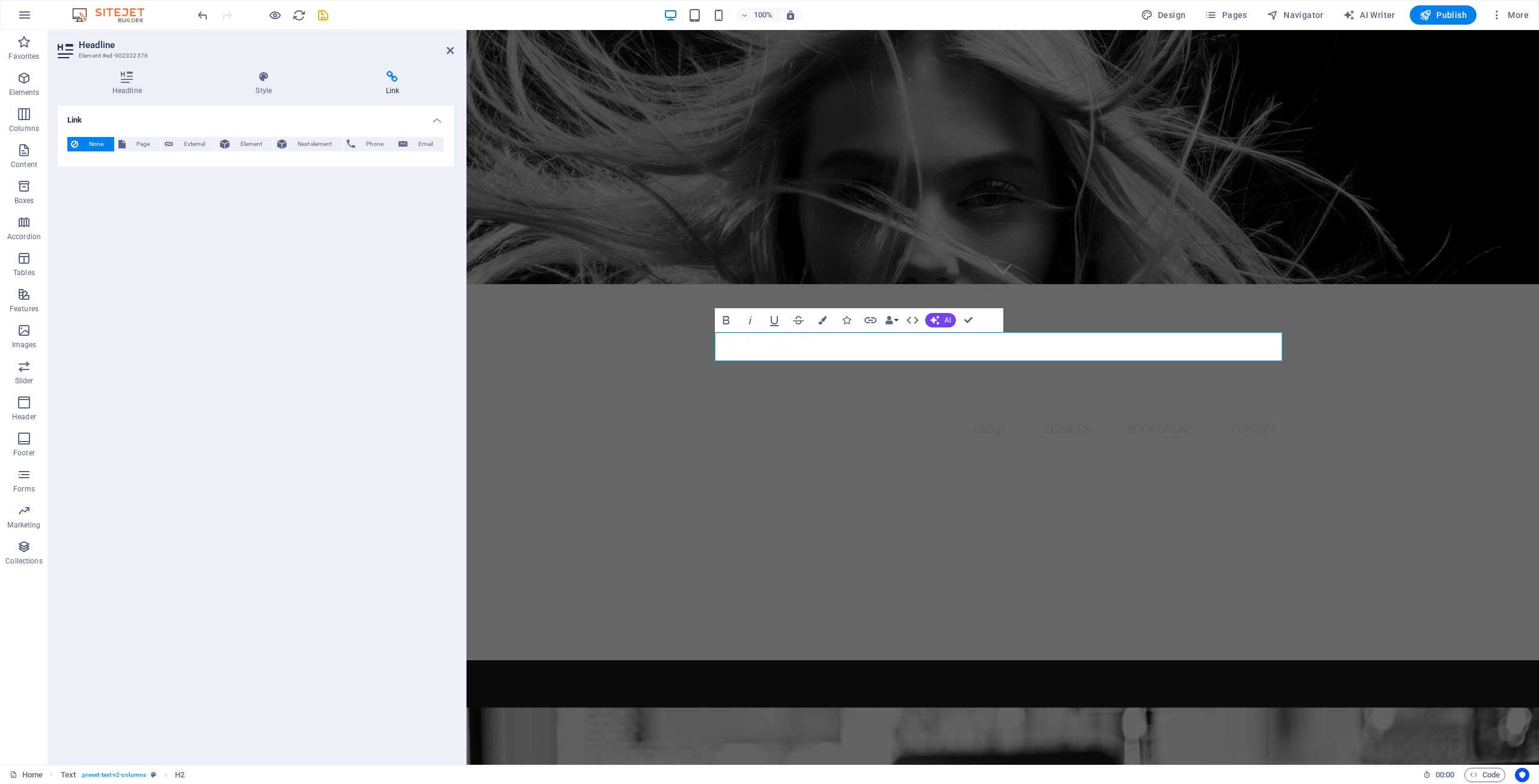
click at [847, 345] on div "H1 Banner Banner Container Banner Menu Bar Menu Logo Icon Text H2 Text Containe…" at bounding box center [1002, 398] width 1072 height 735
click at [824, 324] on icon "button" at bounding box center [822, 320] width 9 height 9
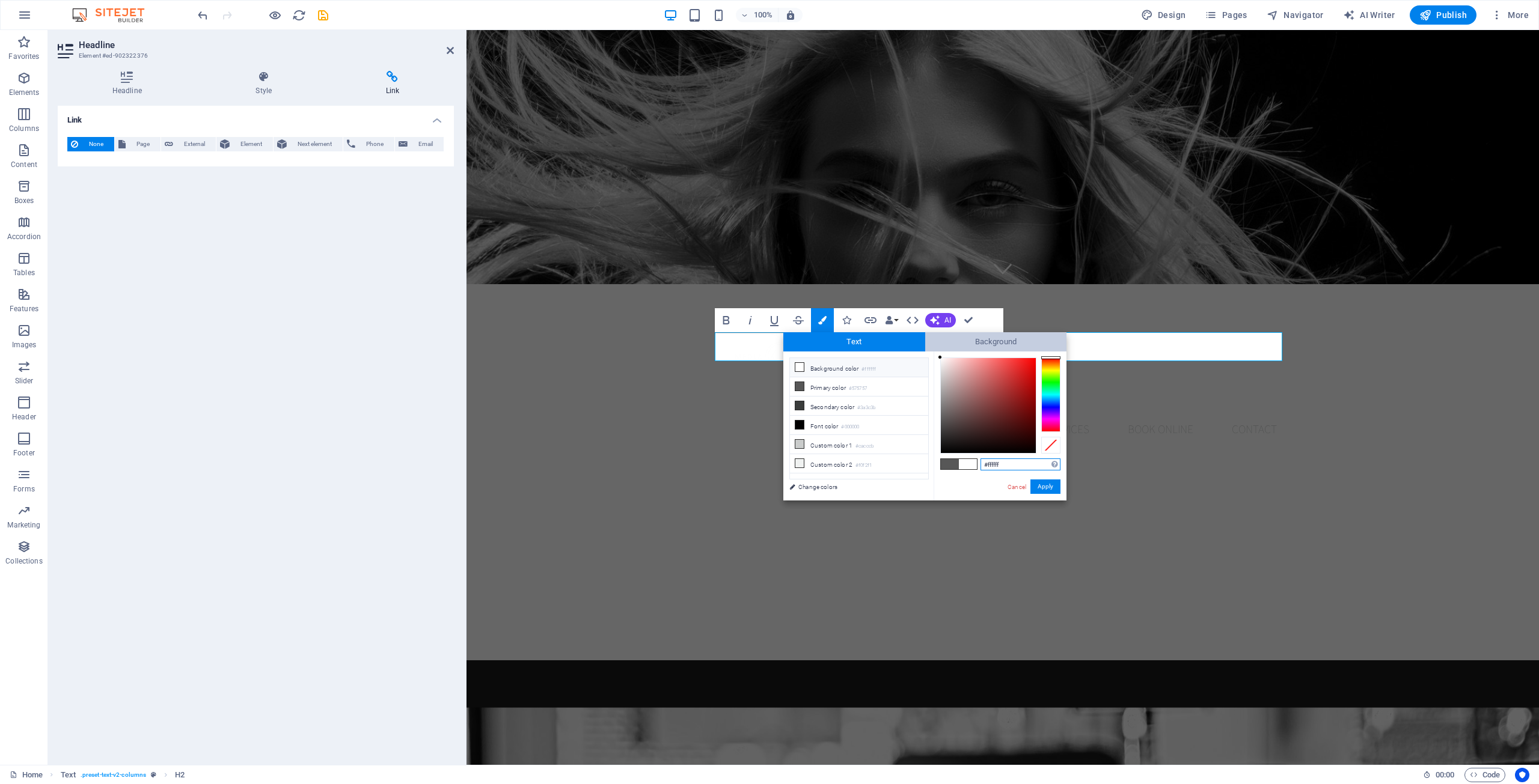
drag, startPoint x: 951, startPoint y: 388, endPoint x: 931, endPoint y: 350, distance: 42.9
click at [847, 350] on div "Text Background less Background color #ffffff Primary color #575757 Secondary c…" at bounding box center [925, 416] width 283 height 169
click at [847, 359] on div at bounding box center [940, 358] width 4 height 4
type input "#ffffff"
drag, startPoint x: 941, startPoint y: 359, endPoint x: 936, endPoint y: 354, distance: 7.1
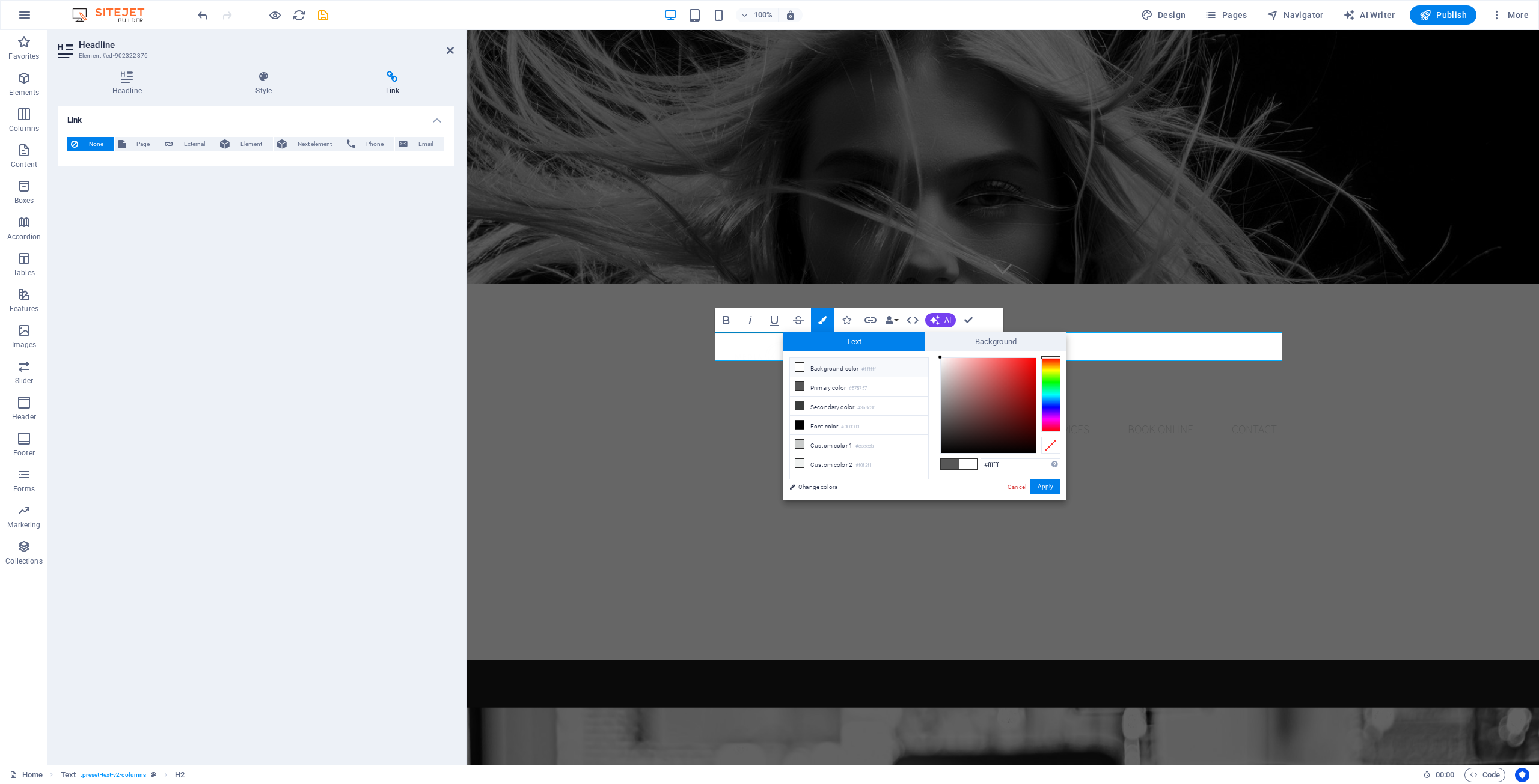
click at [847, 354] on div "#ffffff Supported formats #0852ed rgb(8, 82, 237) rgba(8, 82, 237, 90%) hsv(221…" at bounding box center [1000, 513] width 133 height 324
click at [847, 357] on div at bounding box center [939, 356] width 4 height 4
click at [847, 485] on button "Apply" at bounding box center [1046, 487] width 30 height 14
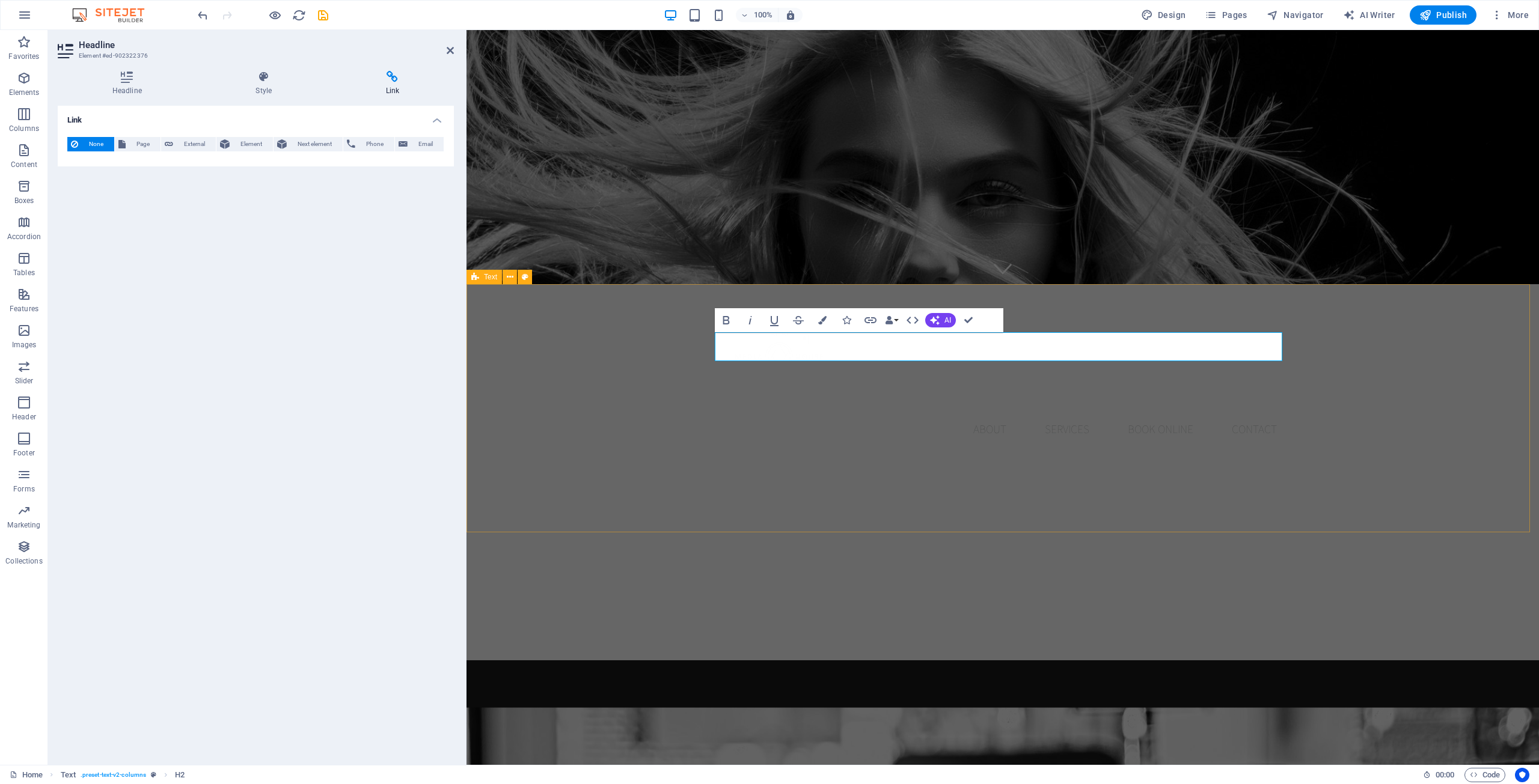
click at [847, 660] on div "About us Lorem ipsum dolor sitope amet, consectetur adipisicing elitip. [PERSON…" at bounding box center [1002, 784] width 1072 height 249
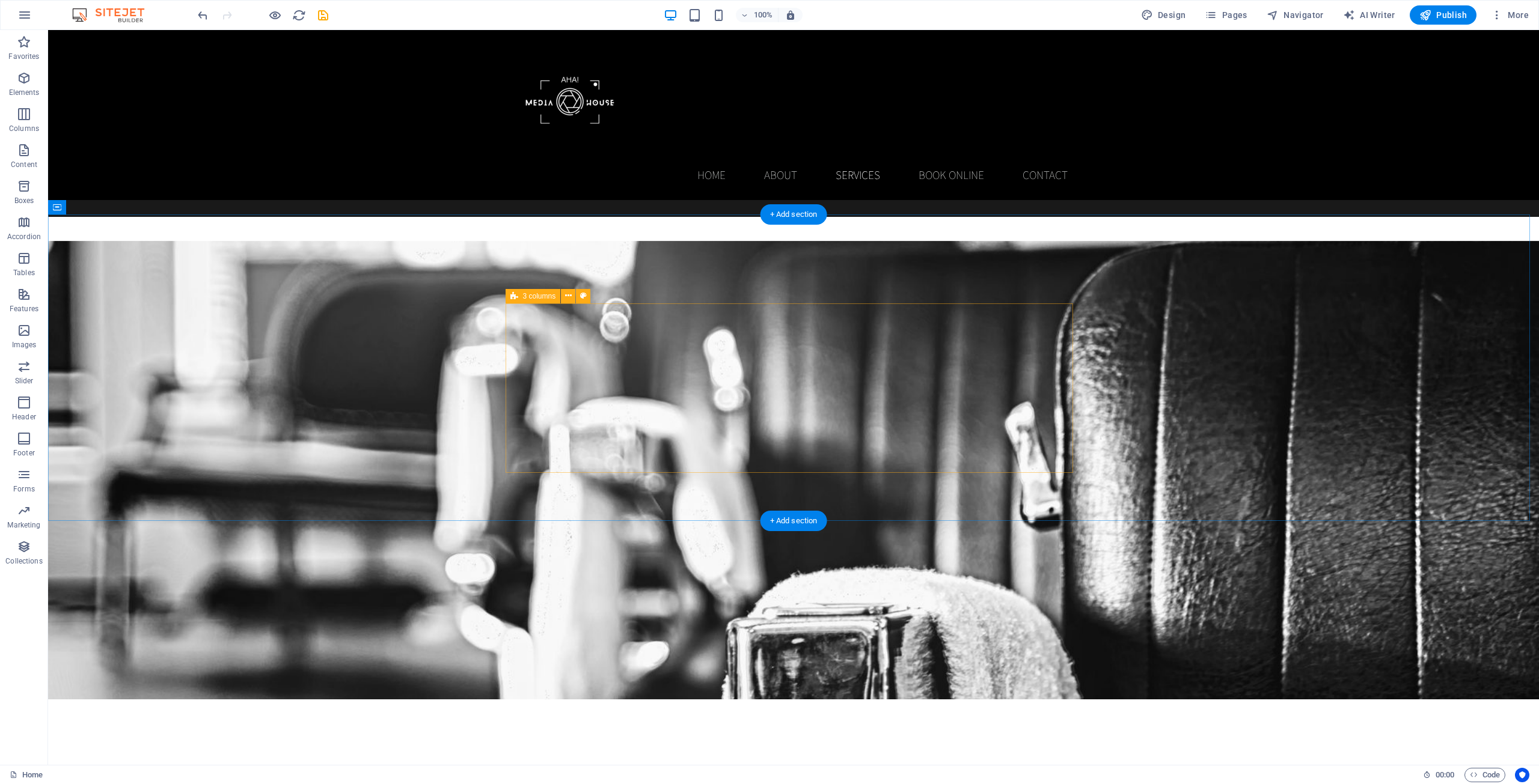
scroll to position [961, 0]
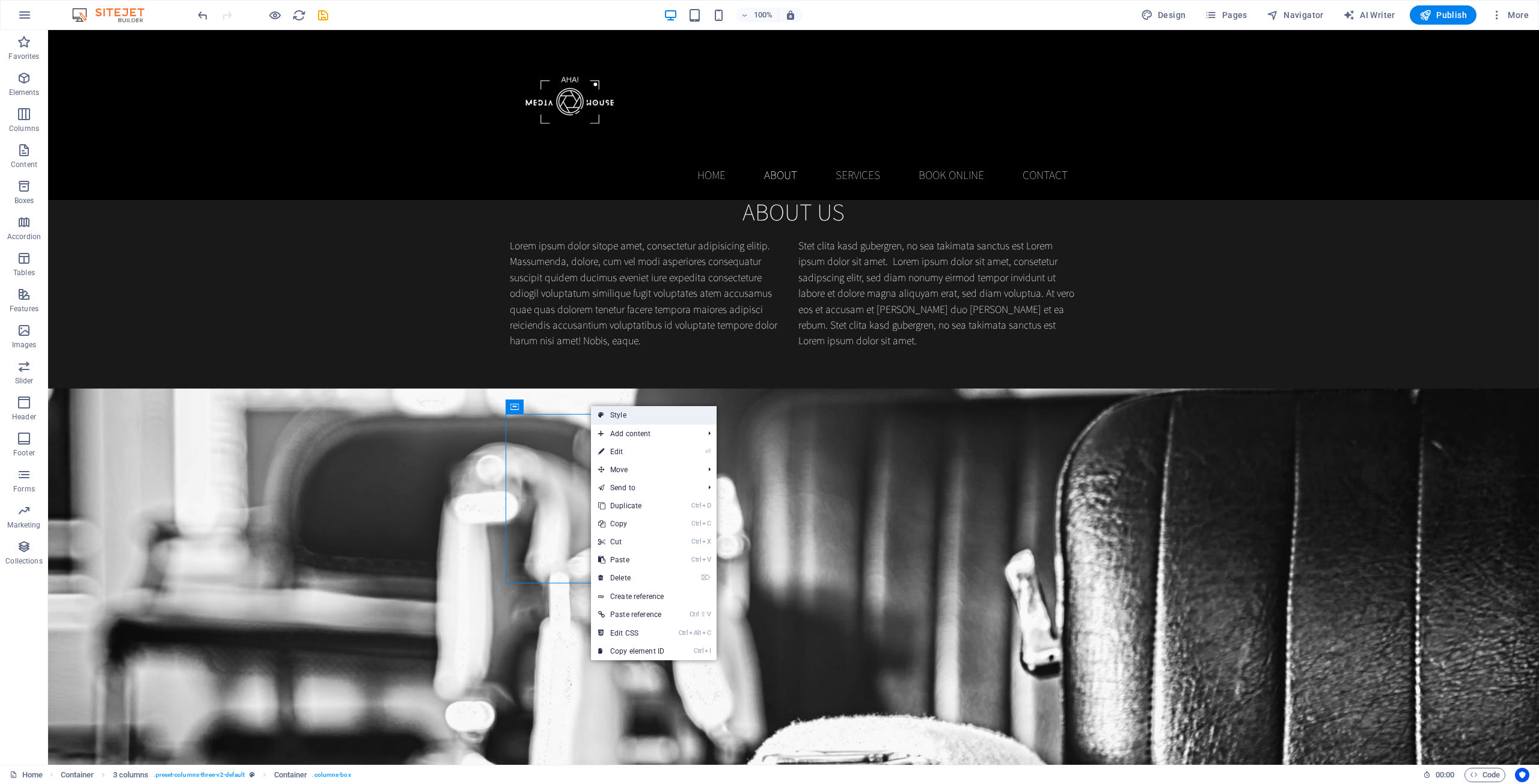
click at [610, 413] on link "Style" at bounding box center [653, 415] width 126 height 18
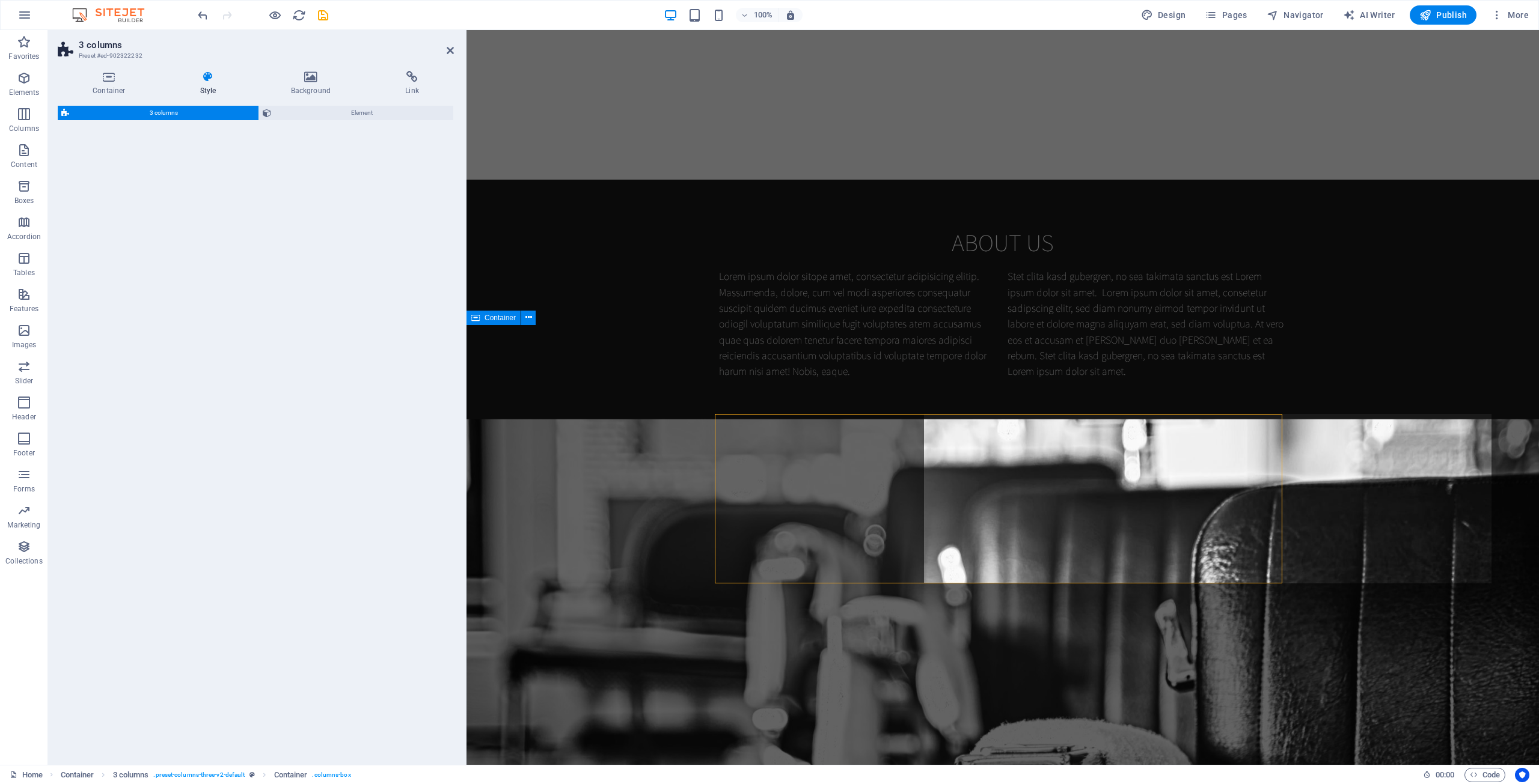
select select "rem"
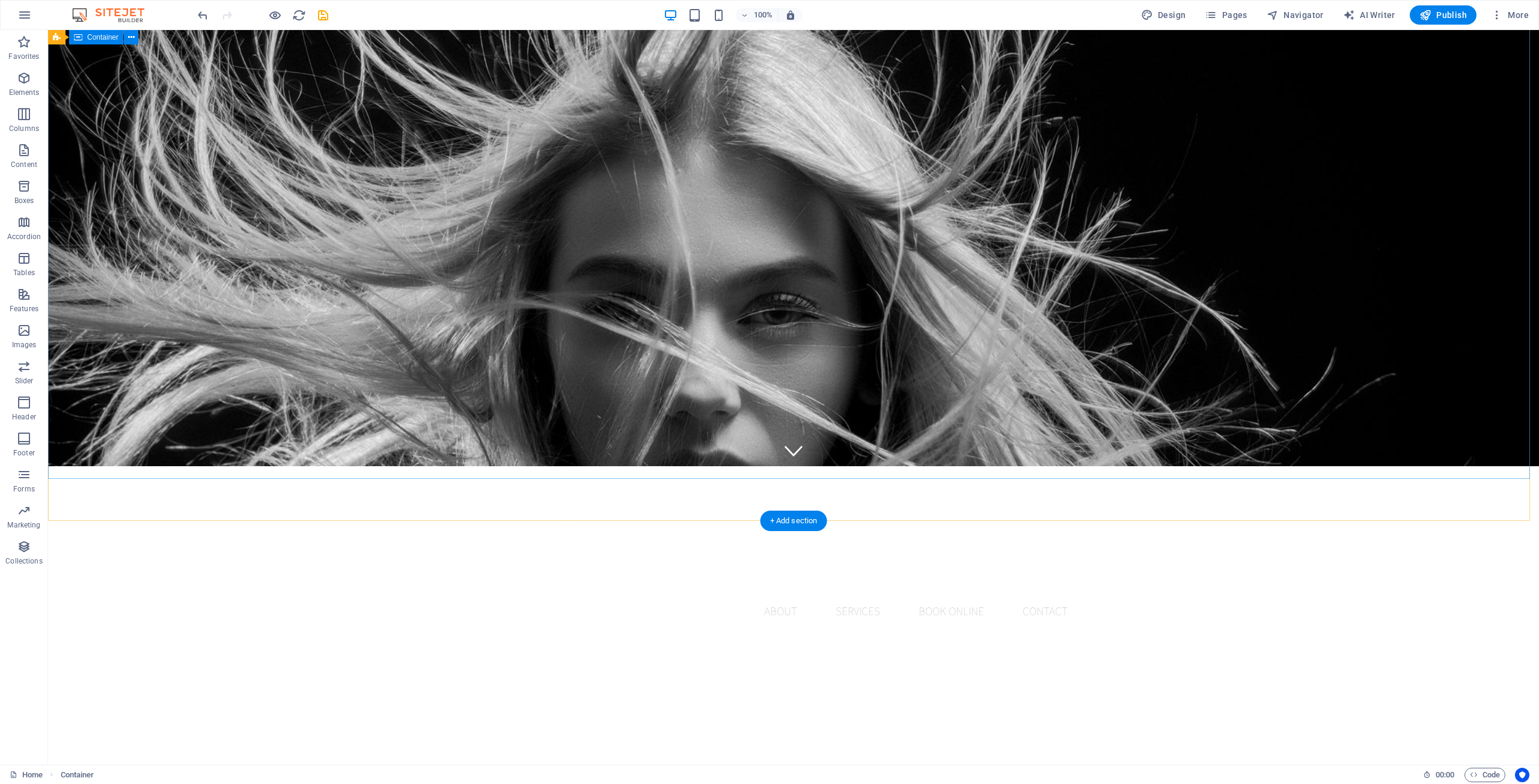
scroll to position [721, 0]
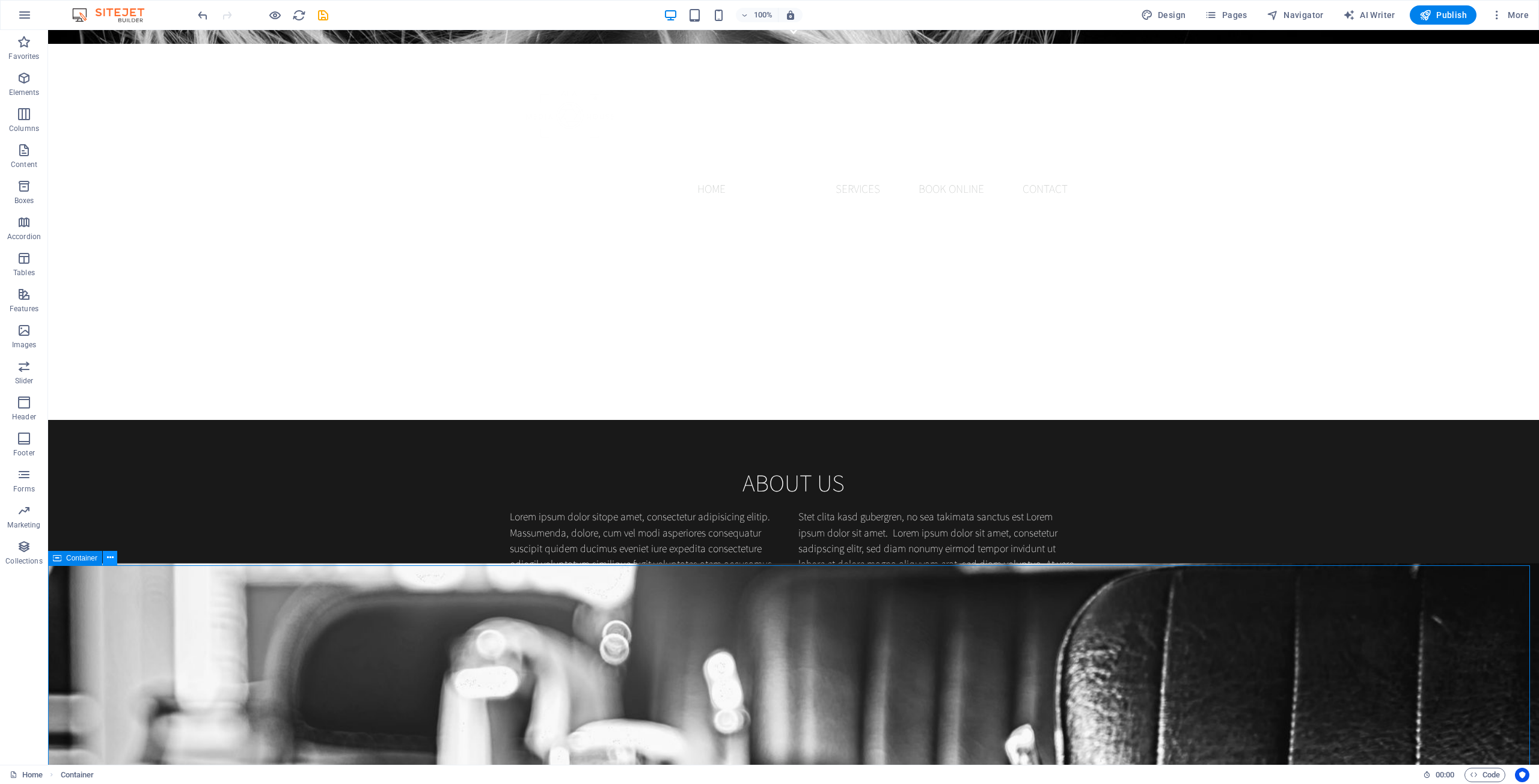
click at [108, 561] on icon at bounding box center [110, 558] width 6 height 13
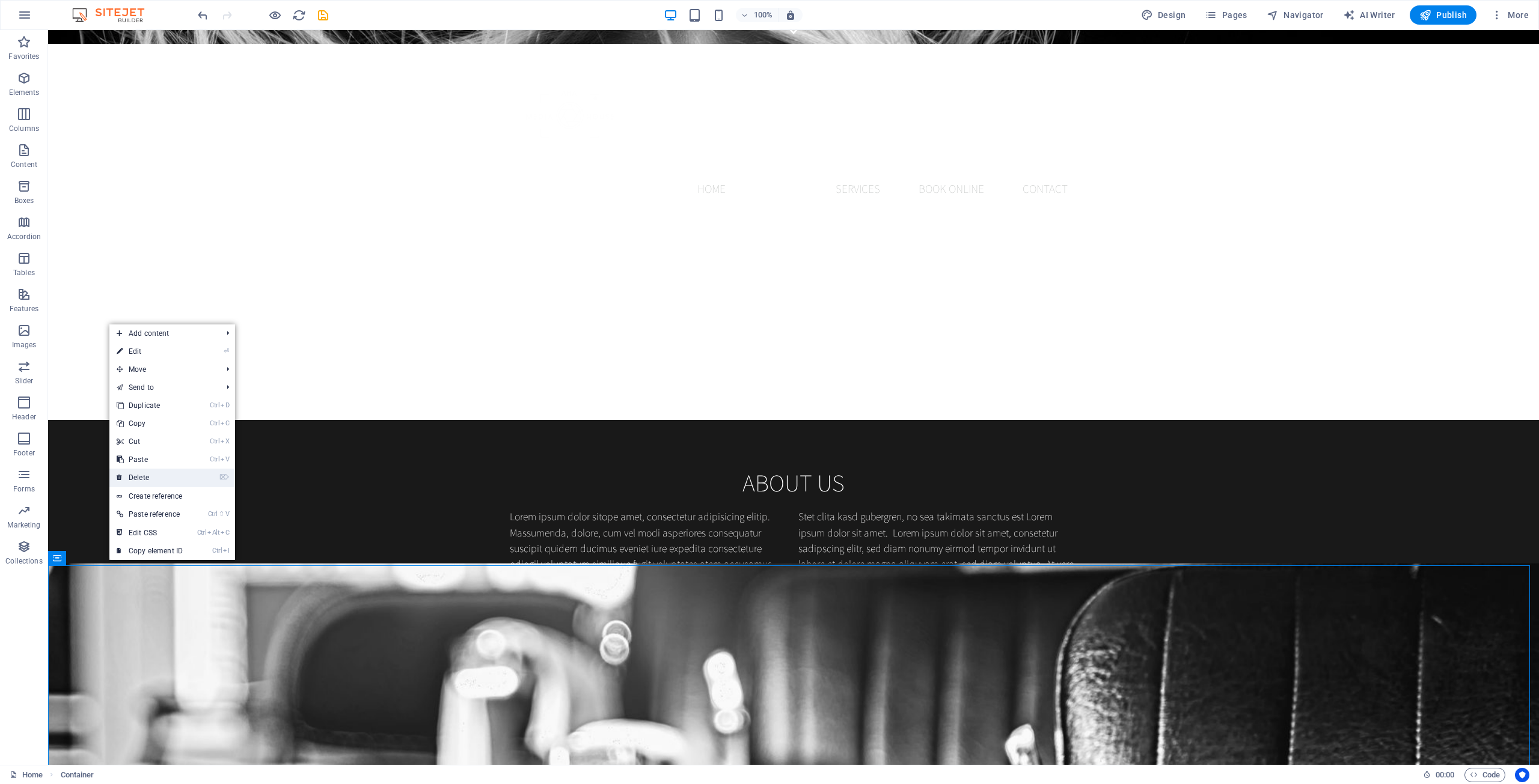
click at [173, 475] on link "⌦ Delete" at bounding box center [150, 477] width 81 height 18
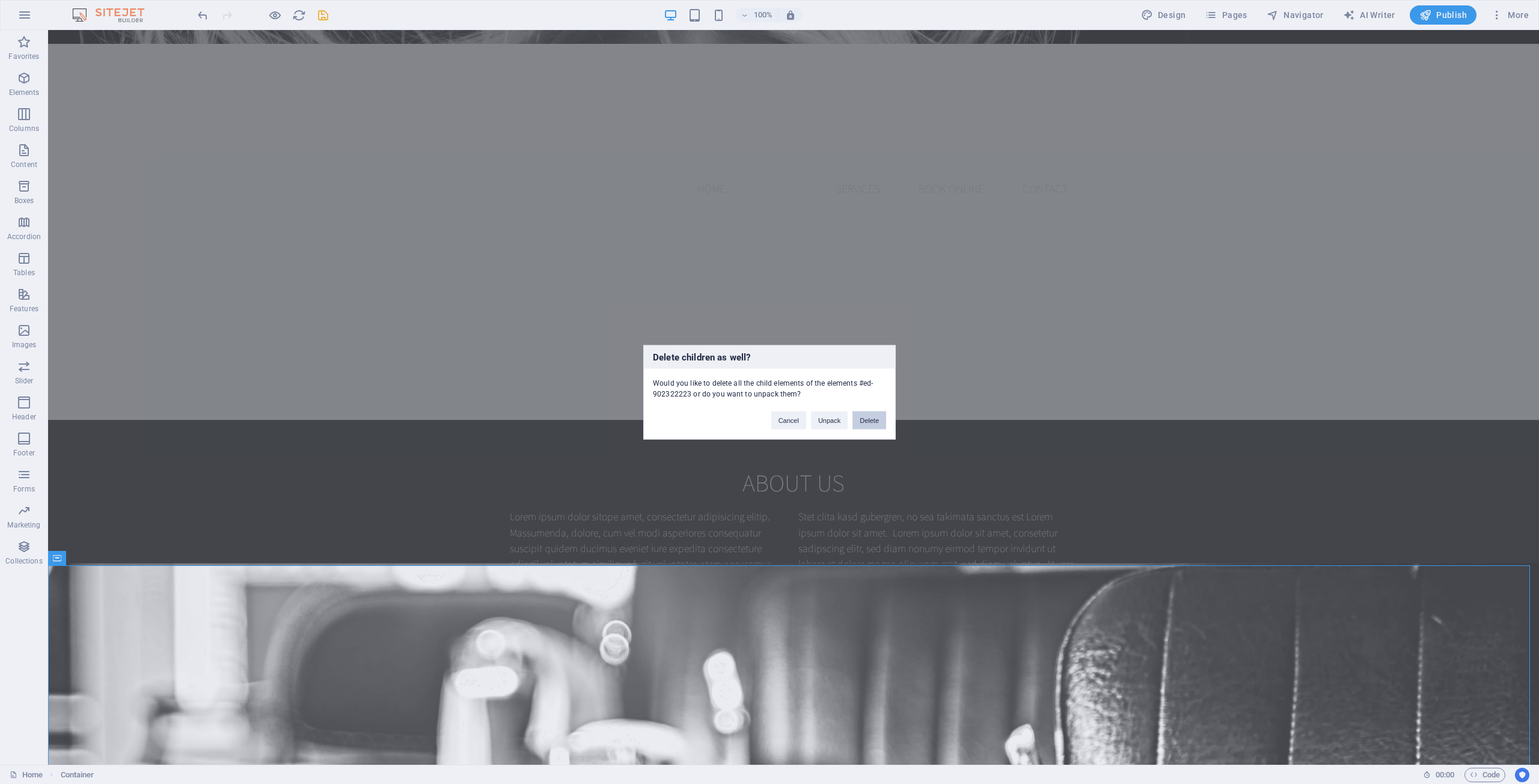
click at [847, 419] on button "Delete" at bounding box center [869, 420] width 34 height 18
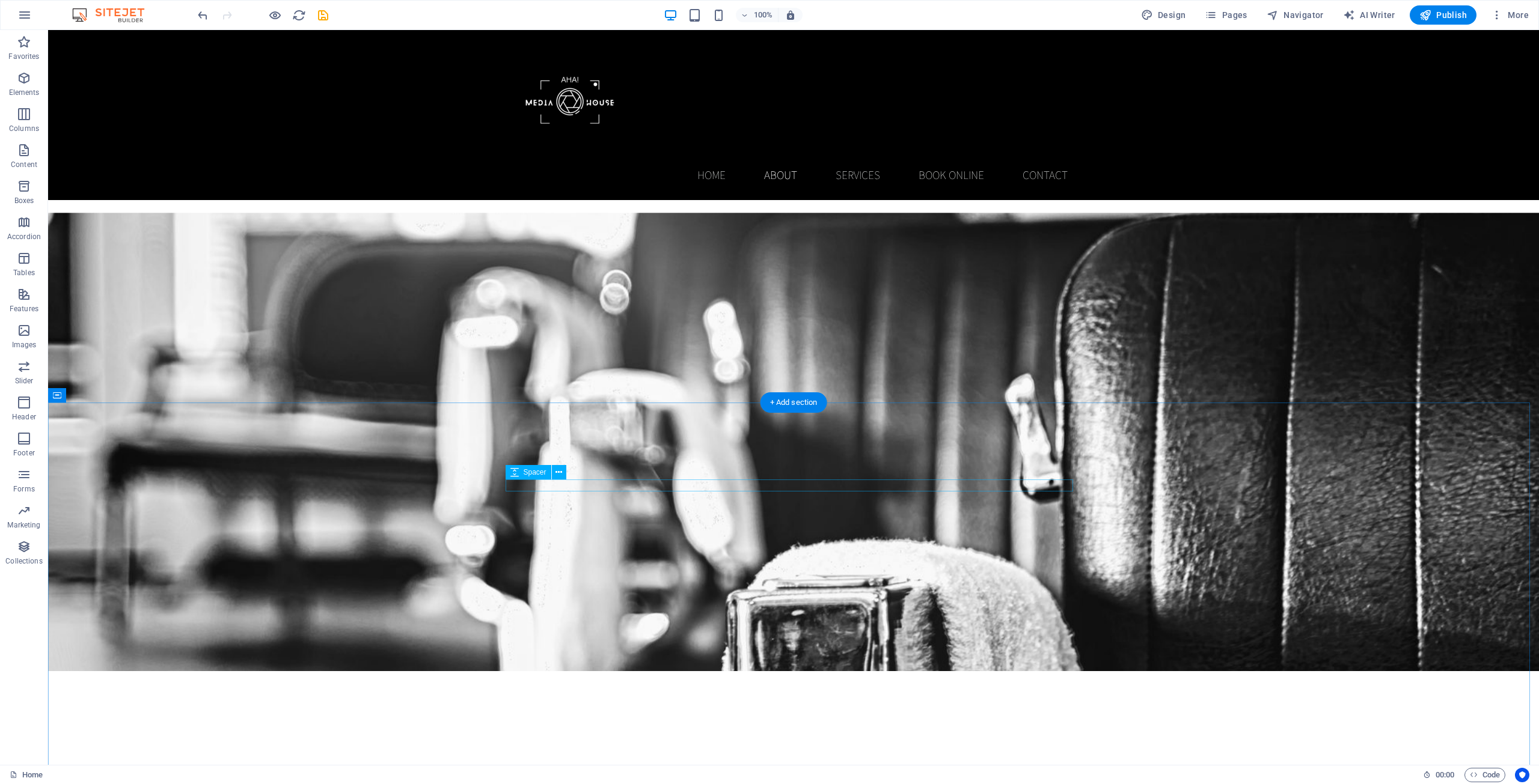
scroll to position [842, 0]
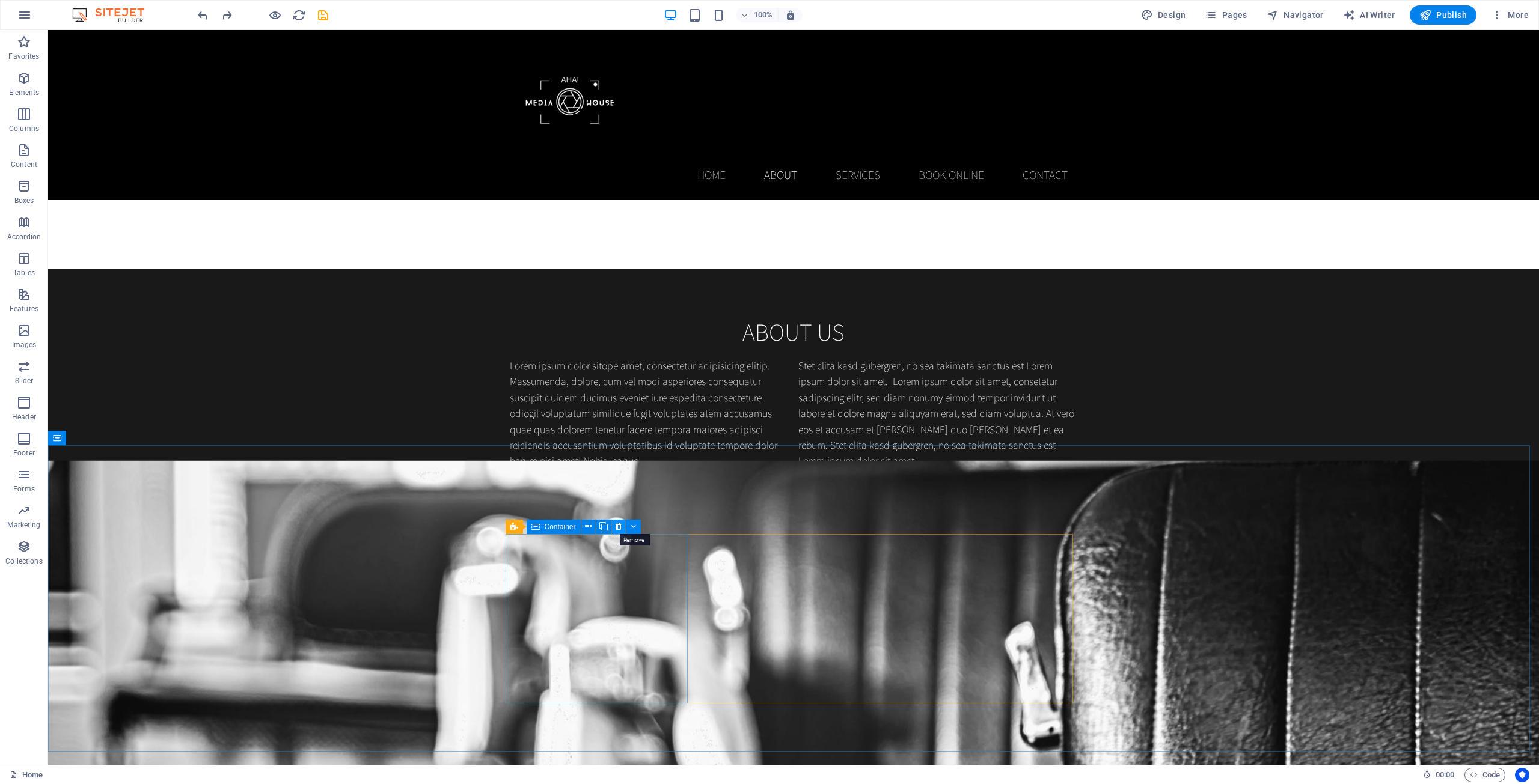
click at [0, 0] on icon at bounding box center [0, 0] width 0 height 0
click at [615, 529] on button at bounding box center [619, 527] width 14 height 14
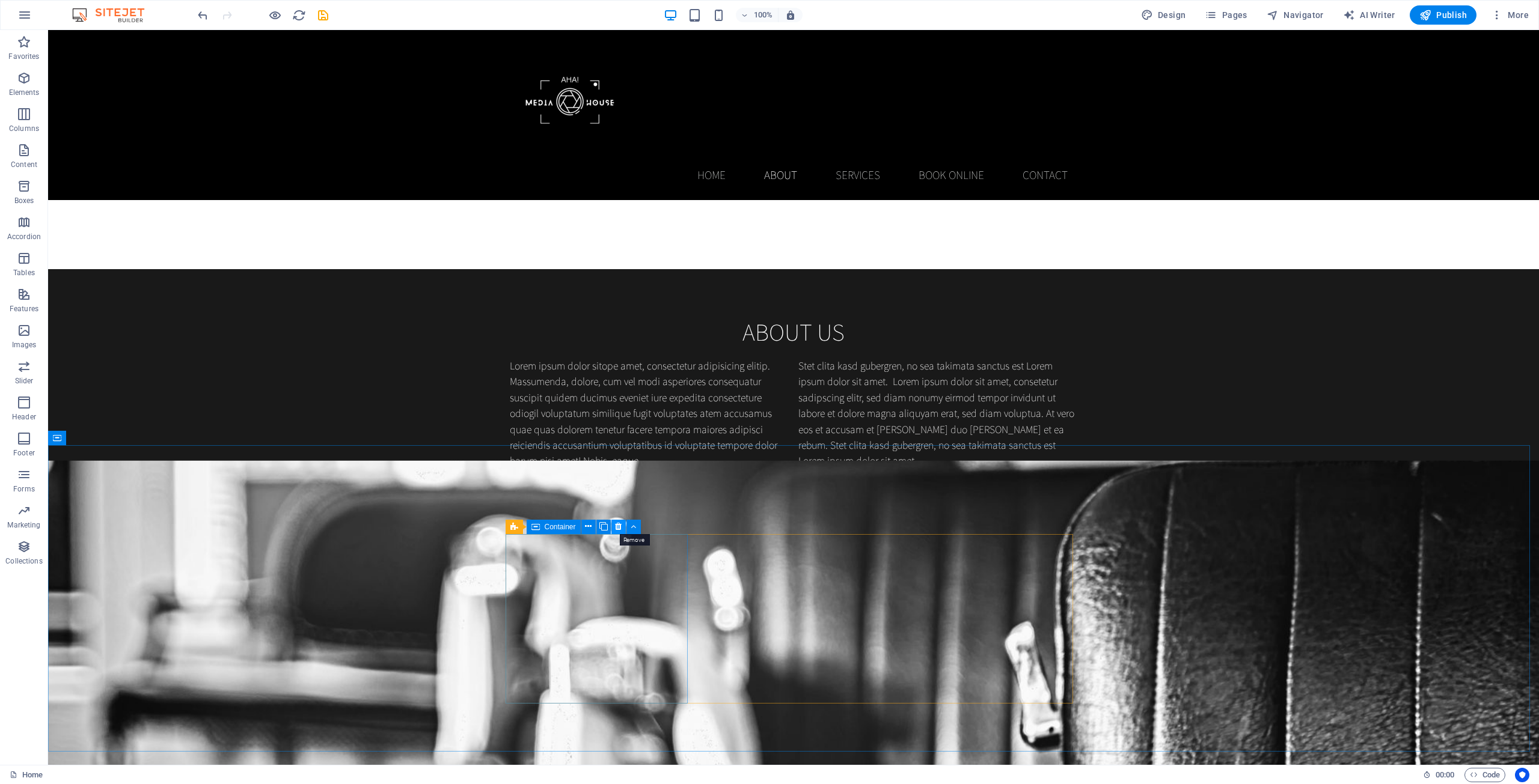
click at [0, 0] on icon at bounding box center [0, 0] width 0 height 0
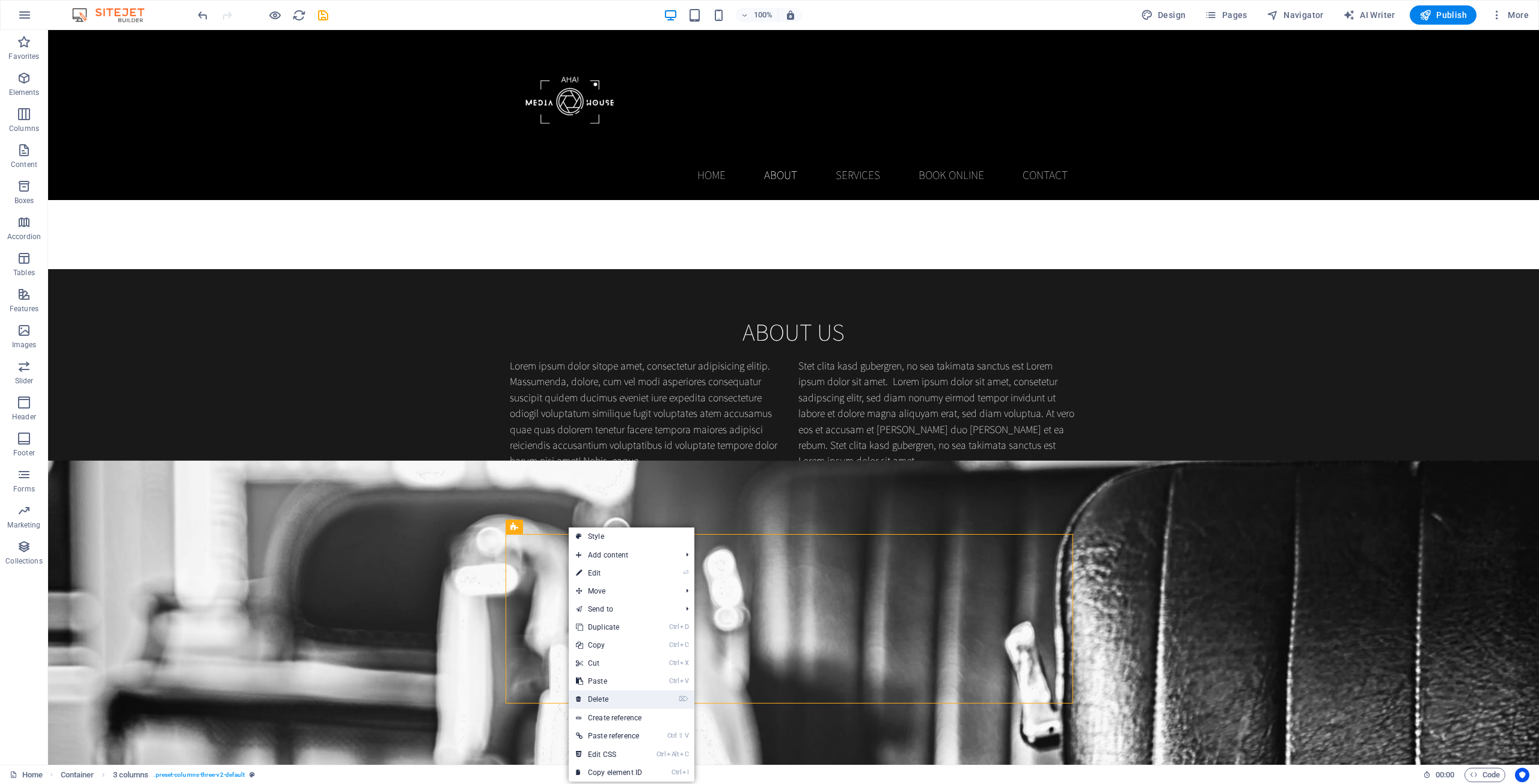
click at [611, 695] on link "⌦ Delete" at bounding box center [608, 699] width 81 height 18
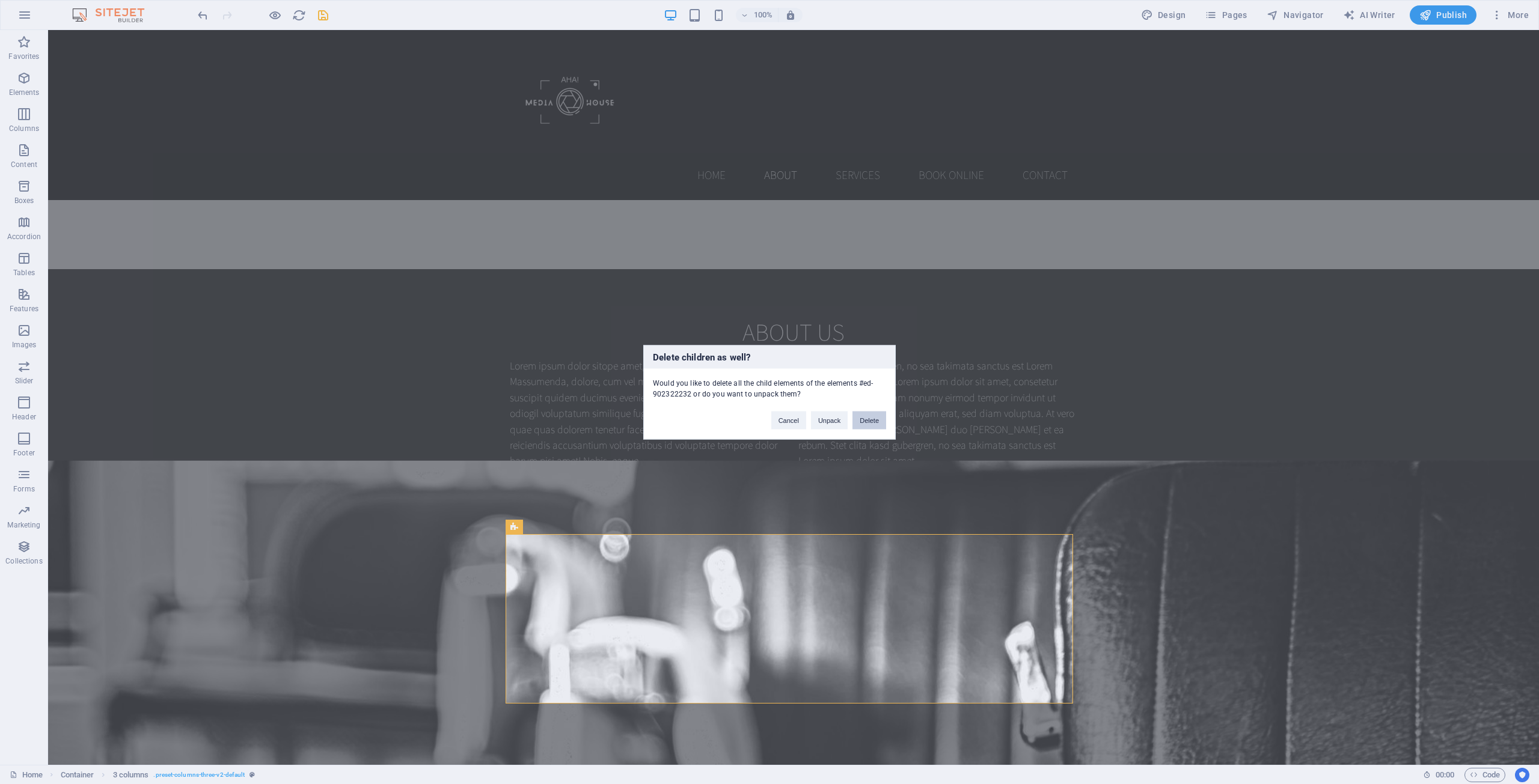
click at [847, 419] on button "Delete" at bounding box center [869, 420] width 34 height 18
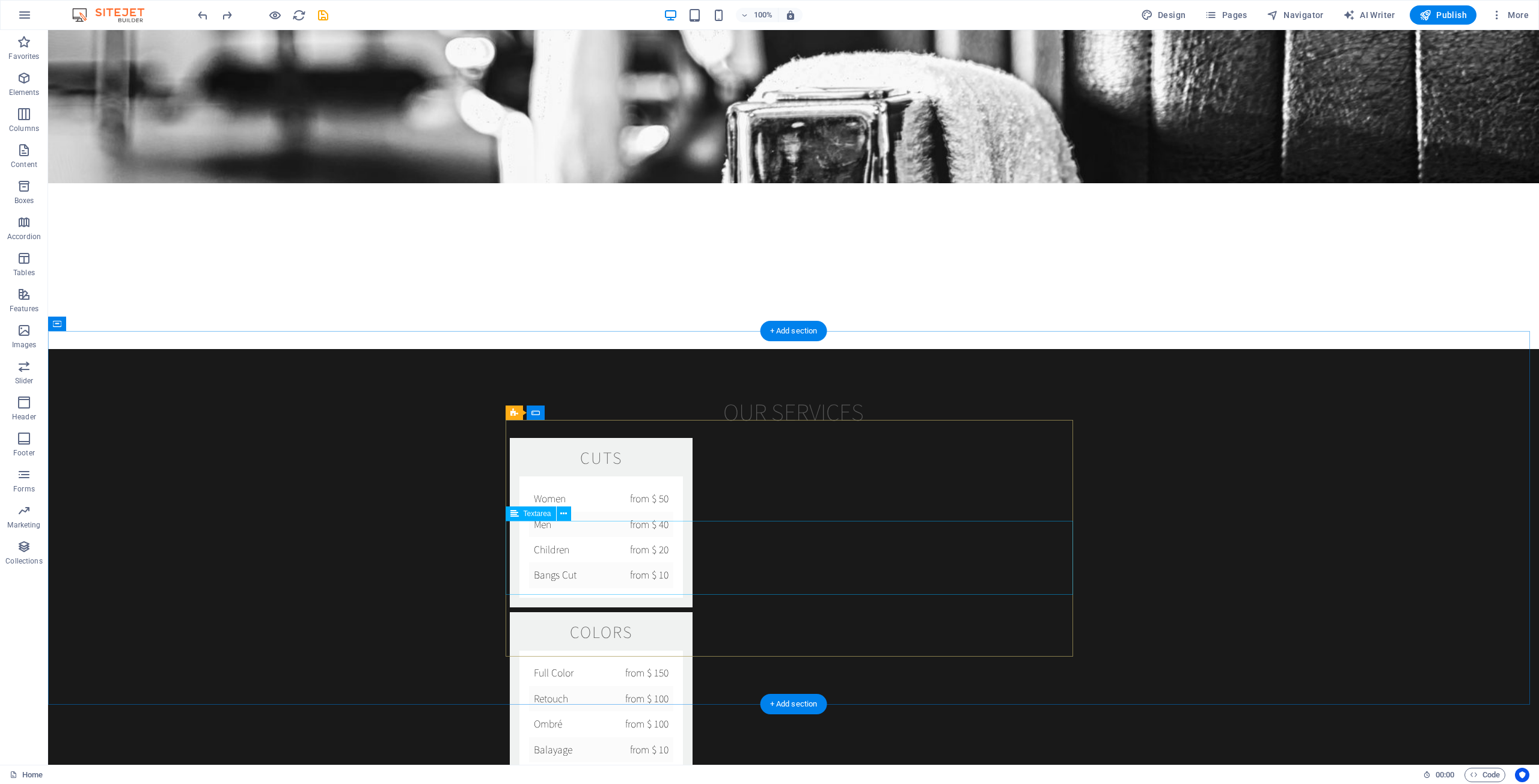
scroll to position [1803, 0]
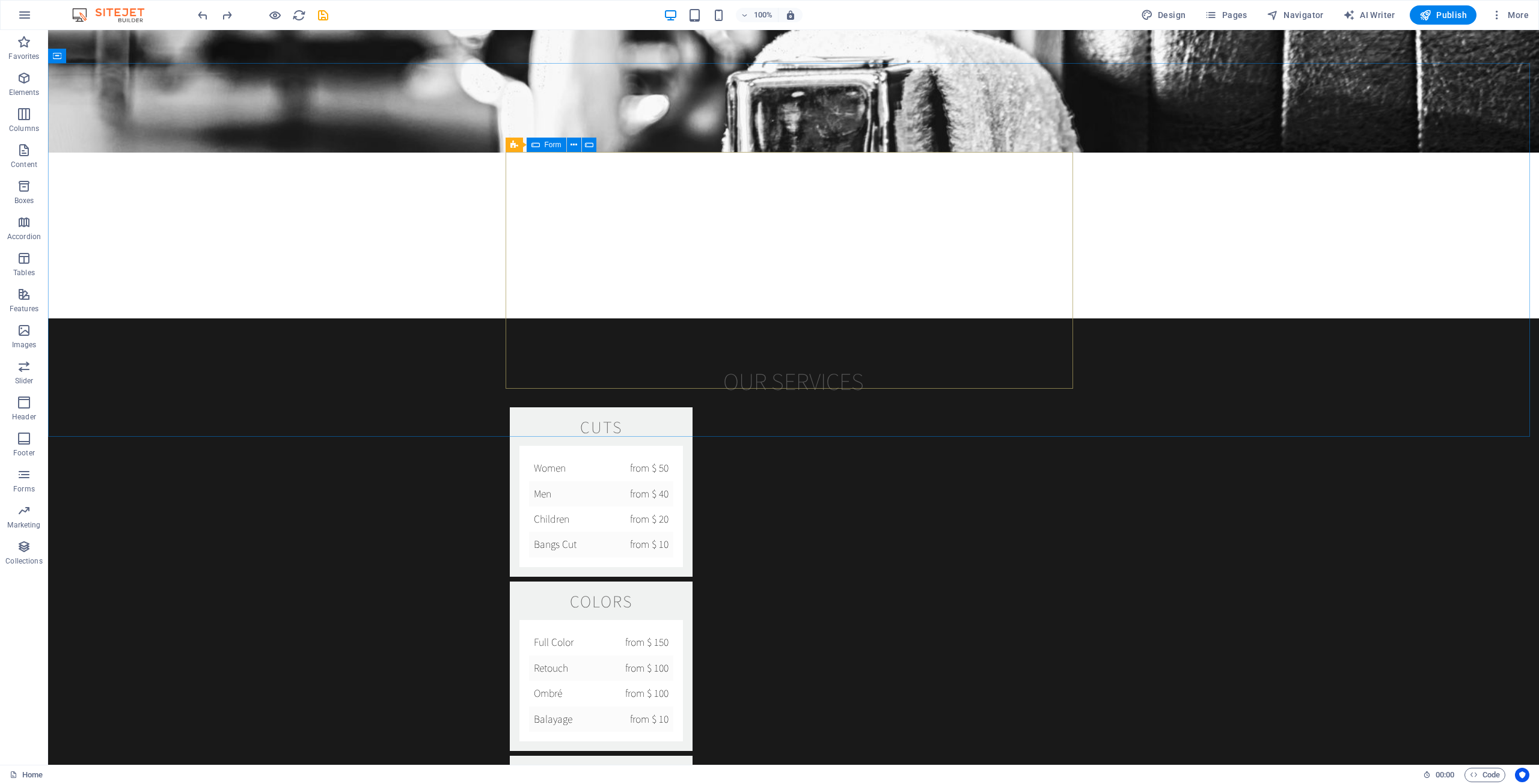
click at [0, 0] on icon at bounding box center [0, 0] width 0 height 0
click at [0, 0] on span "Form" at bounding box center [0, 0] width 0 height 0
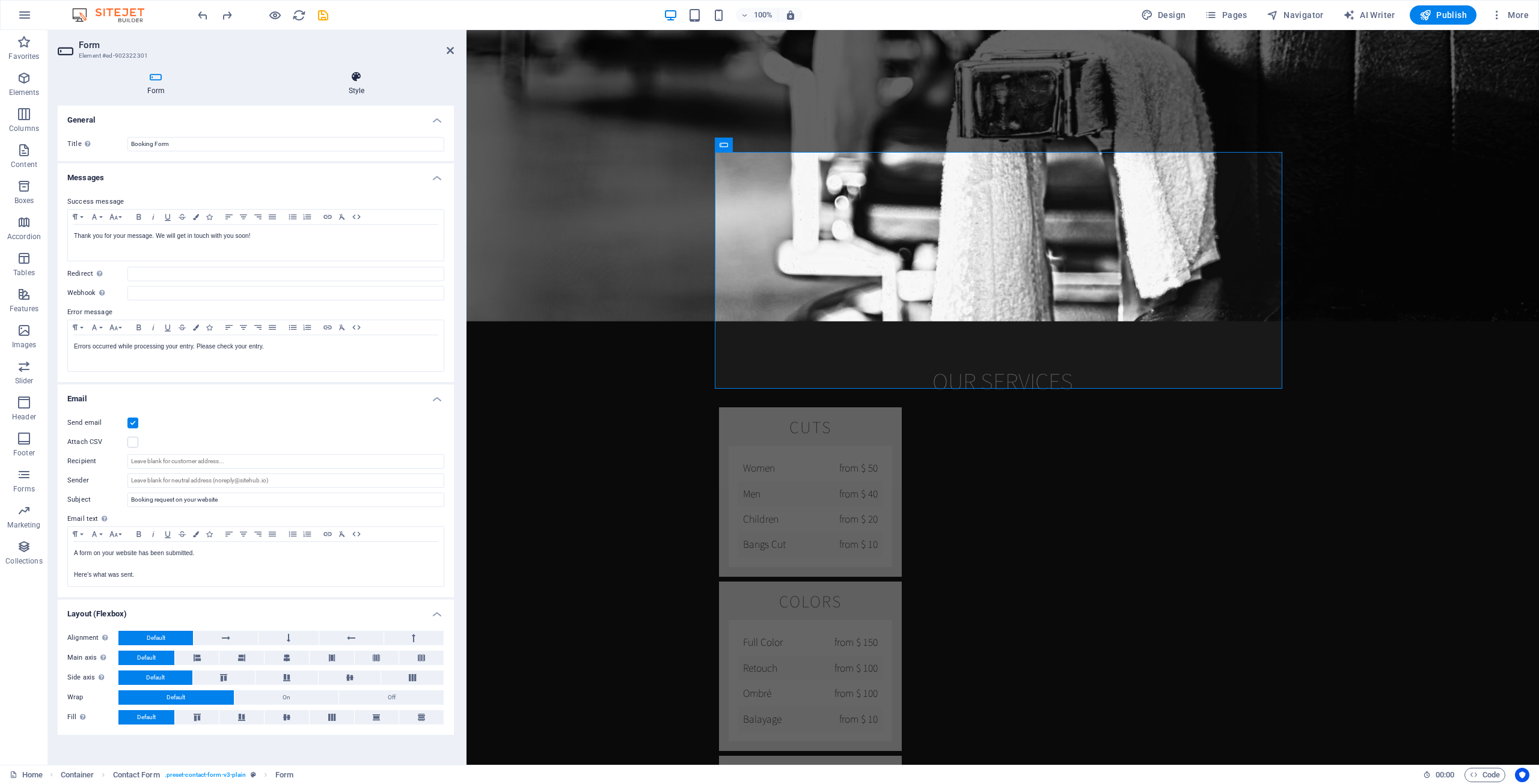
click at [354, 84] on h4 "Style" at bounding box center [357, 84] width 195 height 26
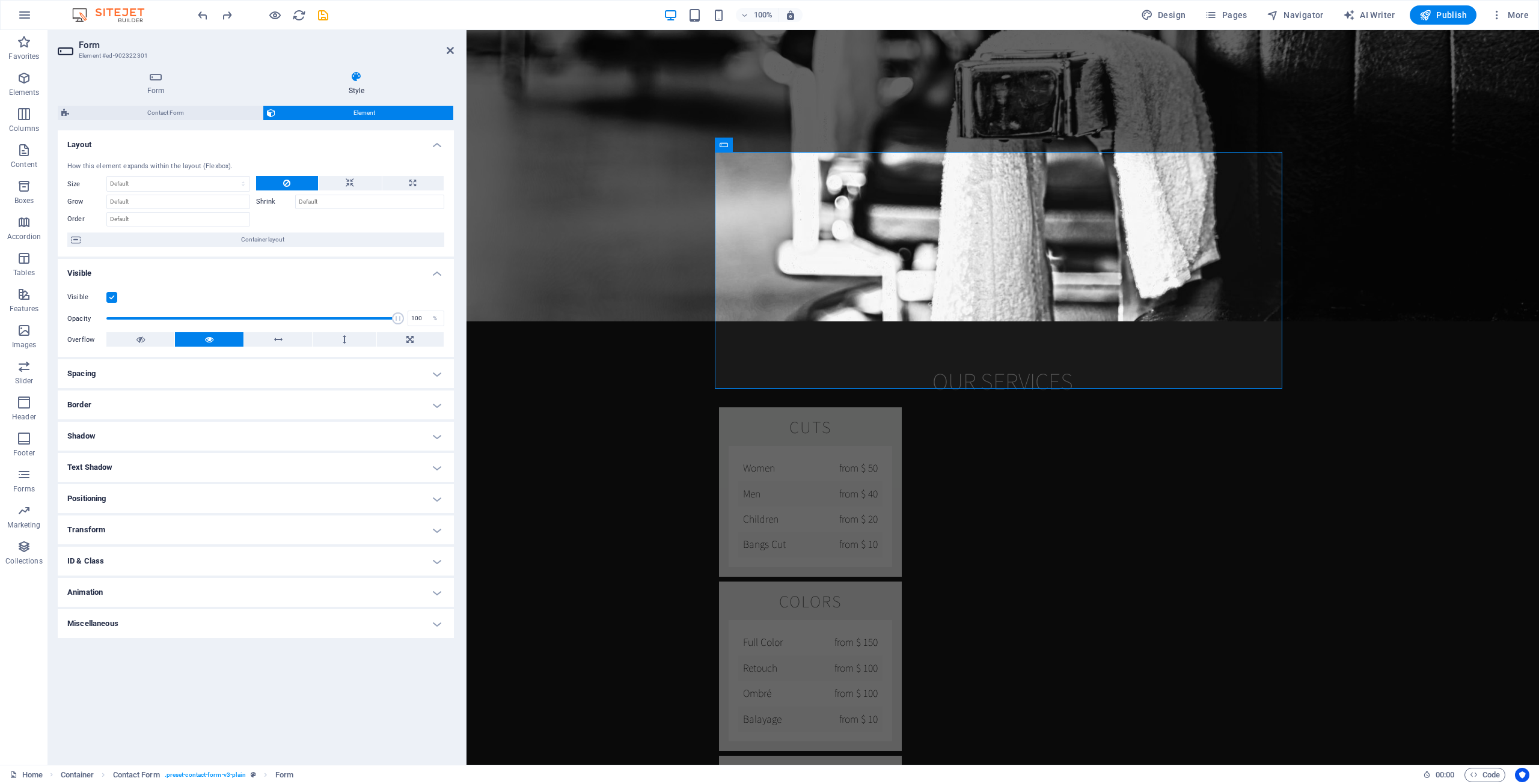
click at [165, 638] on h4 "Miscellaneous" at bounding box center [255, 623] width 396 height 29
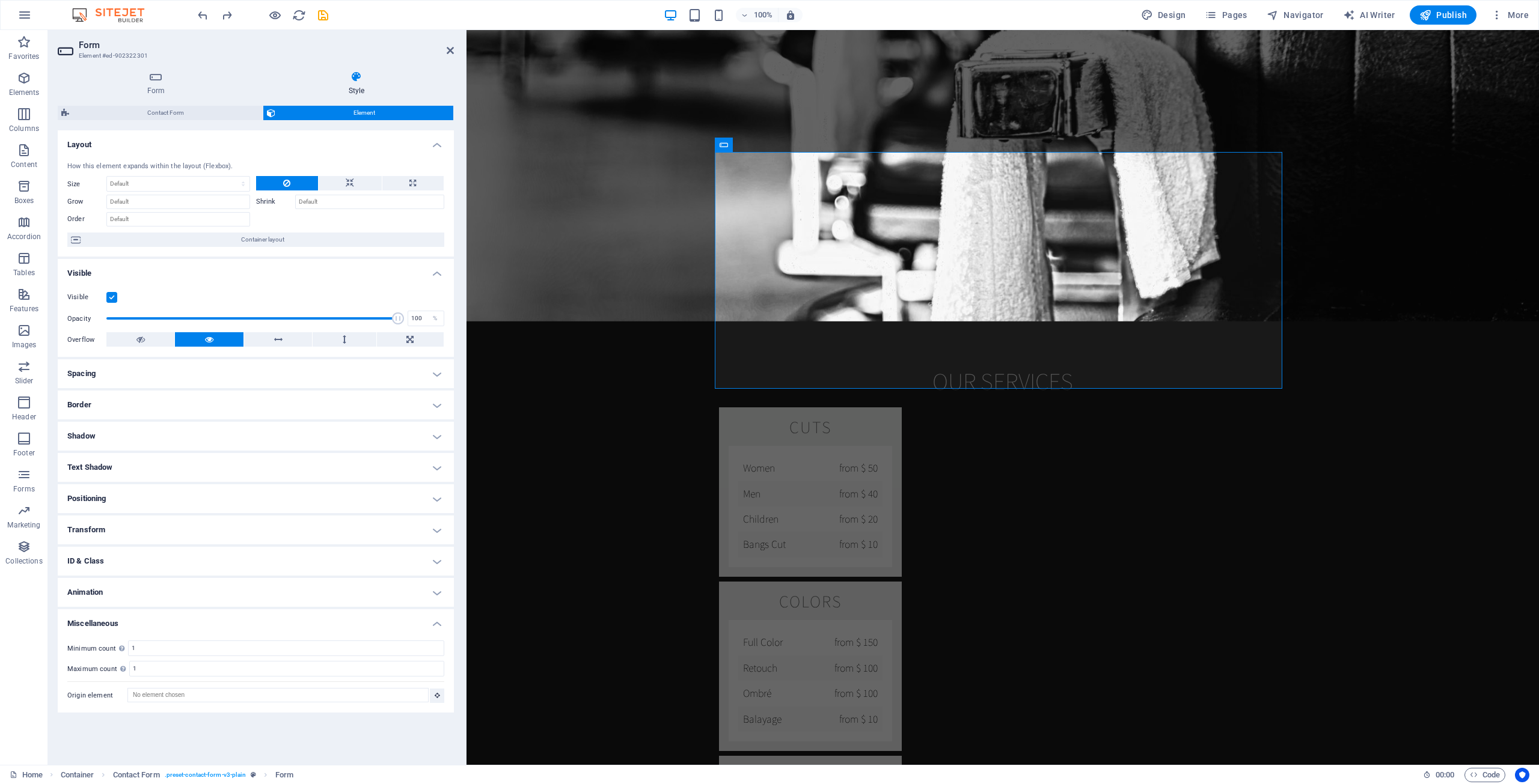
click at [174, 583] on h4 "Animation" at bounding box center [255, 592] width 396 height 29
click at [178, 521] on h4 "Transform" at bounding box center [255, 530] width 396 height 29
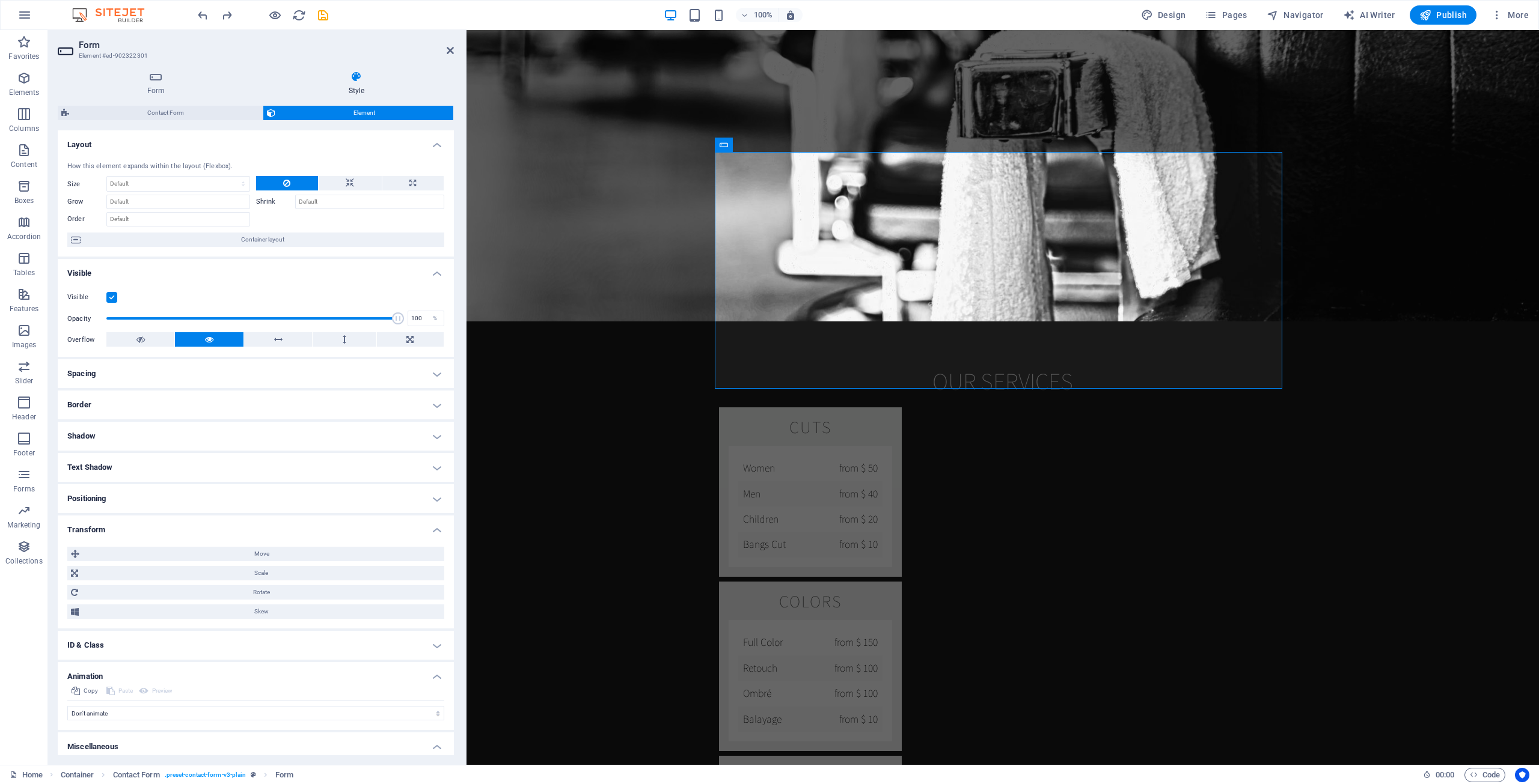
click at [178, 476] on h4 "Text Shadow" at bounding box center [255, 468] width 396 height 29
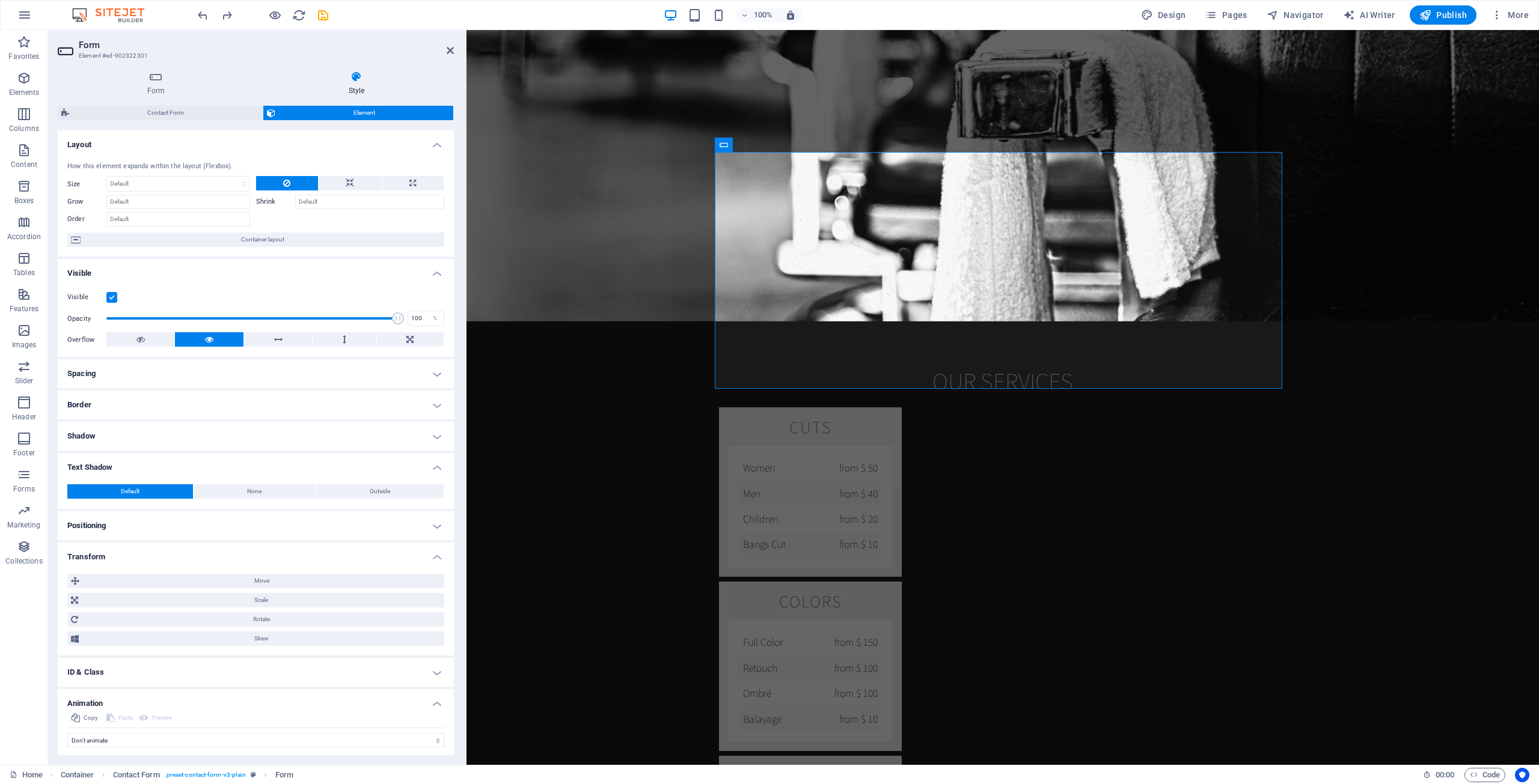
click at [178, 452] on ul "Layout How this element expands within the layout (Flexbox). Size Default auto …" at bounding box center [255, 496] width 396 height 733
click at [169, 372] on h4 "Spacing" at bounding box center [255, 374] width 396 height 29
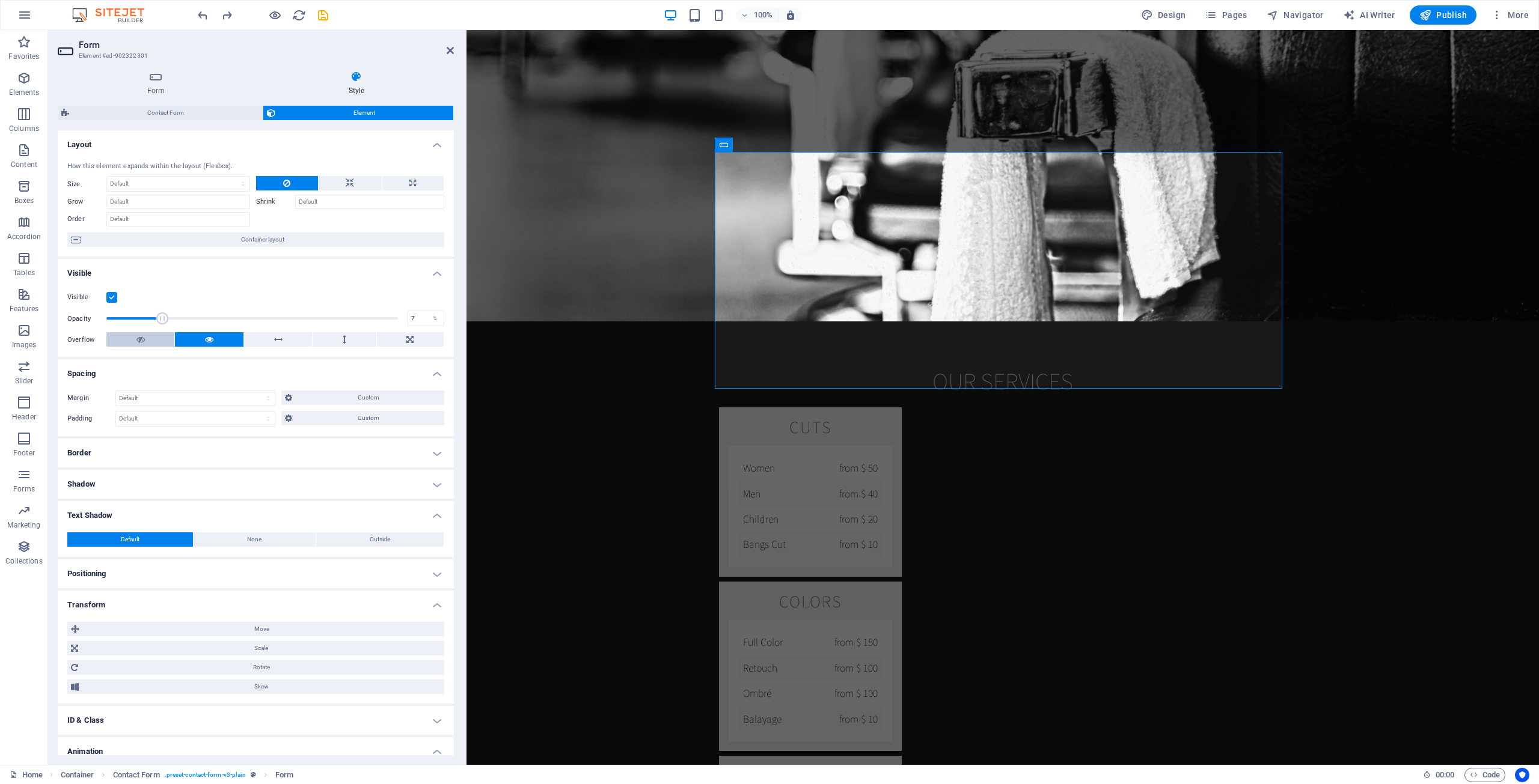
drag, startPoint x: 391, startPoint y: 318, endPoint x: 124, endPoint y: 332, distance: 267.4
click at [123, 331] on div "Visible Opacity 7 % Overflow" at bounding box center [255, 318] width 396 height 76
drag, startPoint x: 128, startPoint y: 318, endPoint x: 174, endPoint y: 320, distance: 46.0
click at [165, 320] on span at bounding box center [159, 318] width 12 height 12
drag, startPoint x: 173, startPoint y: 320, endPoint x: 212, endPoint y: 316, distance: 39.2
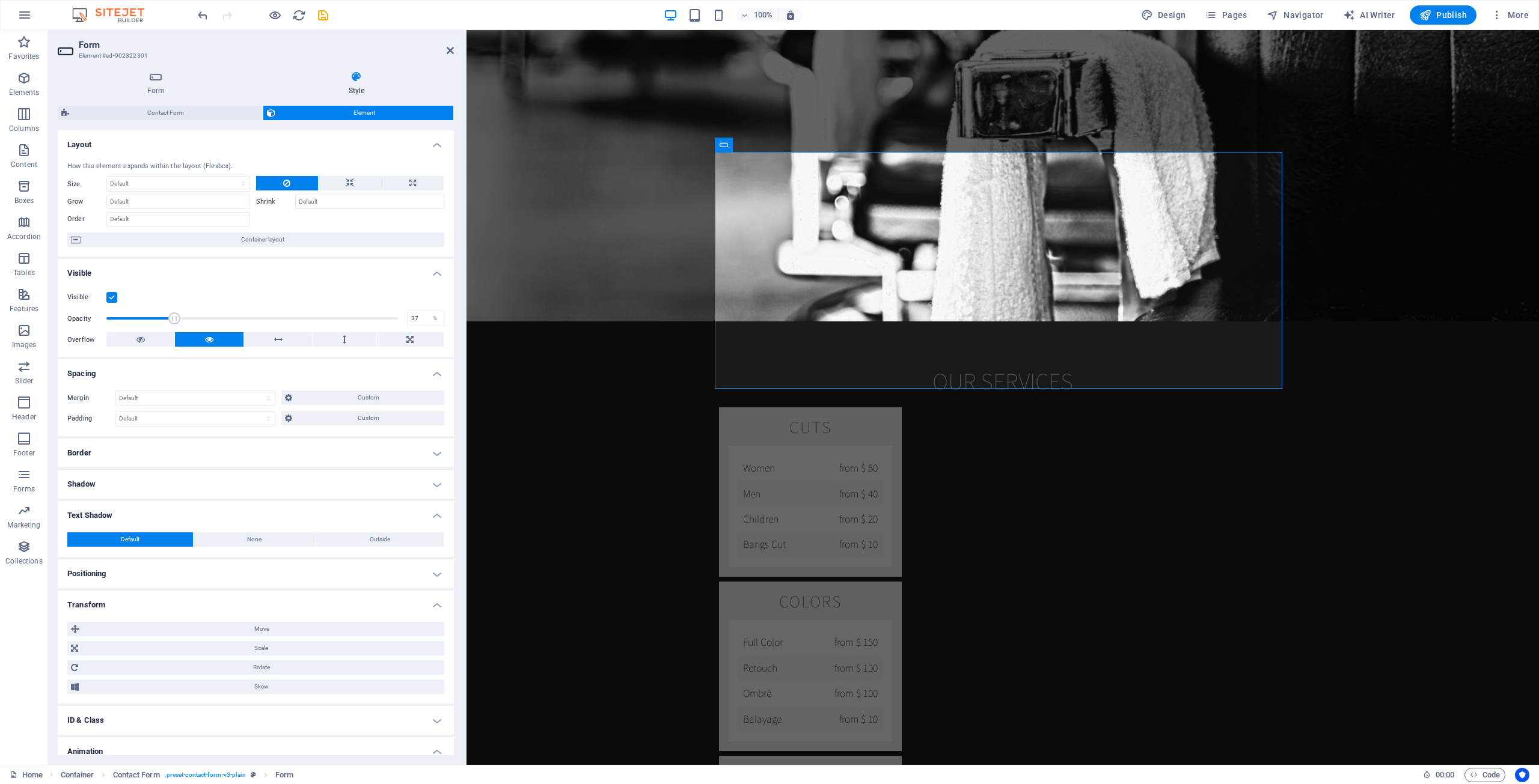
click at [181, 316] on span at bounding box center [174, 318] width 12 height 12
drag, startPoint x: 212, startPoint y: 316, endPoint x: 226, endPoint y: 313, distance: 14.3
click at [219, 314] on span at bounding box center [215, 318] width 12 height 12
type input "31"
drag, startPoint x: 226, startPoint y: 313, endPoint x: 194, endPoint y: 313, distance: 32.0
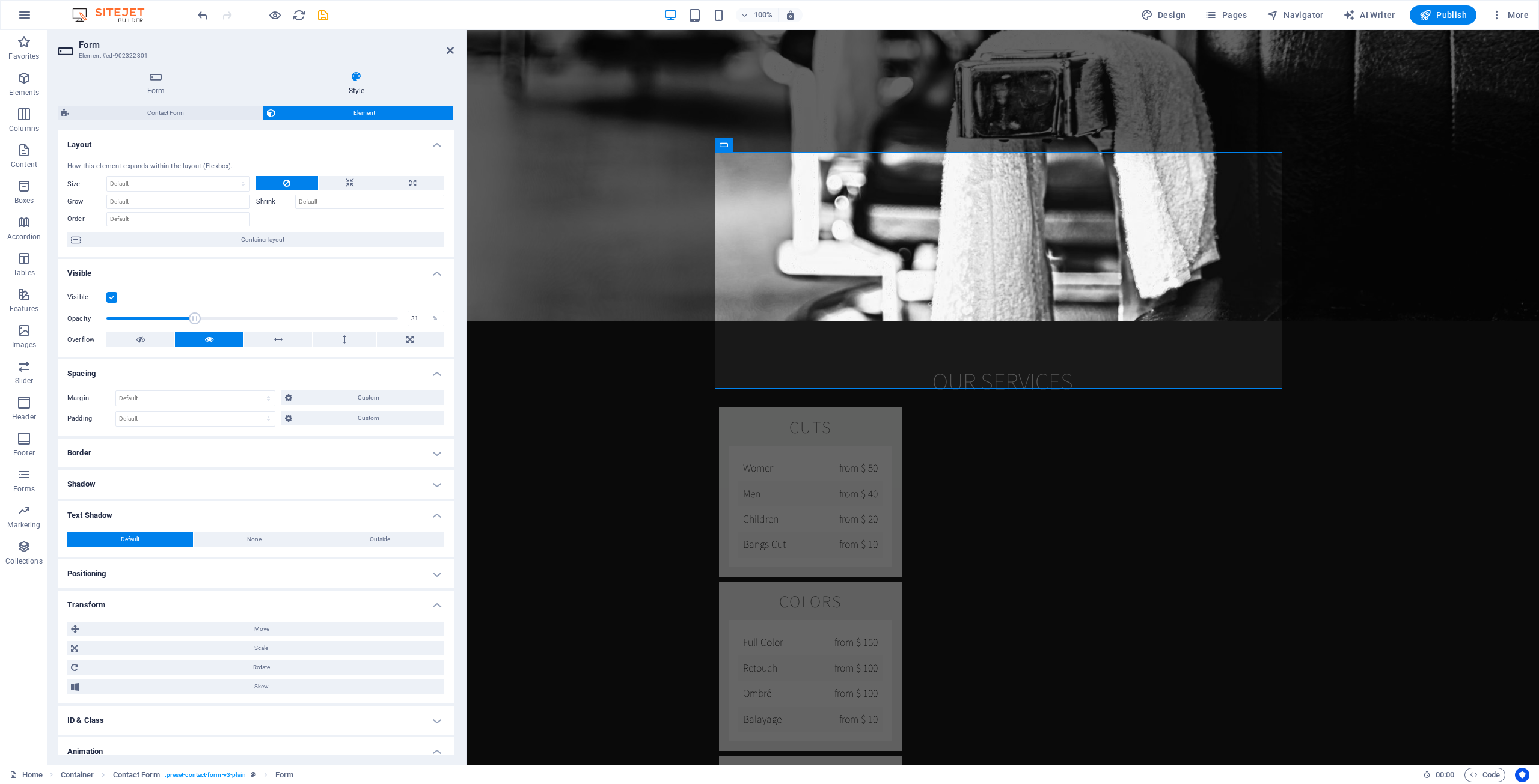
click at [194, 313] on span at bounding box center [252, 318] width 292 height 18
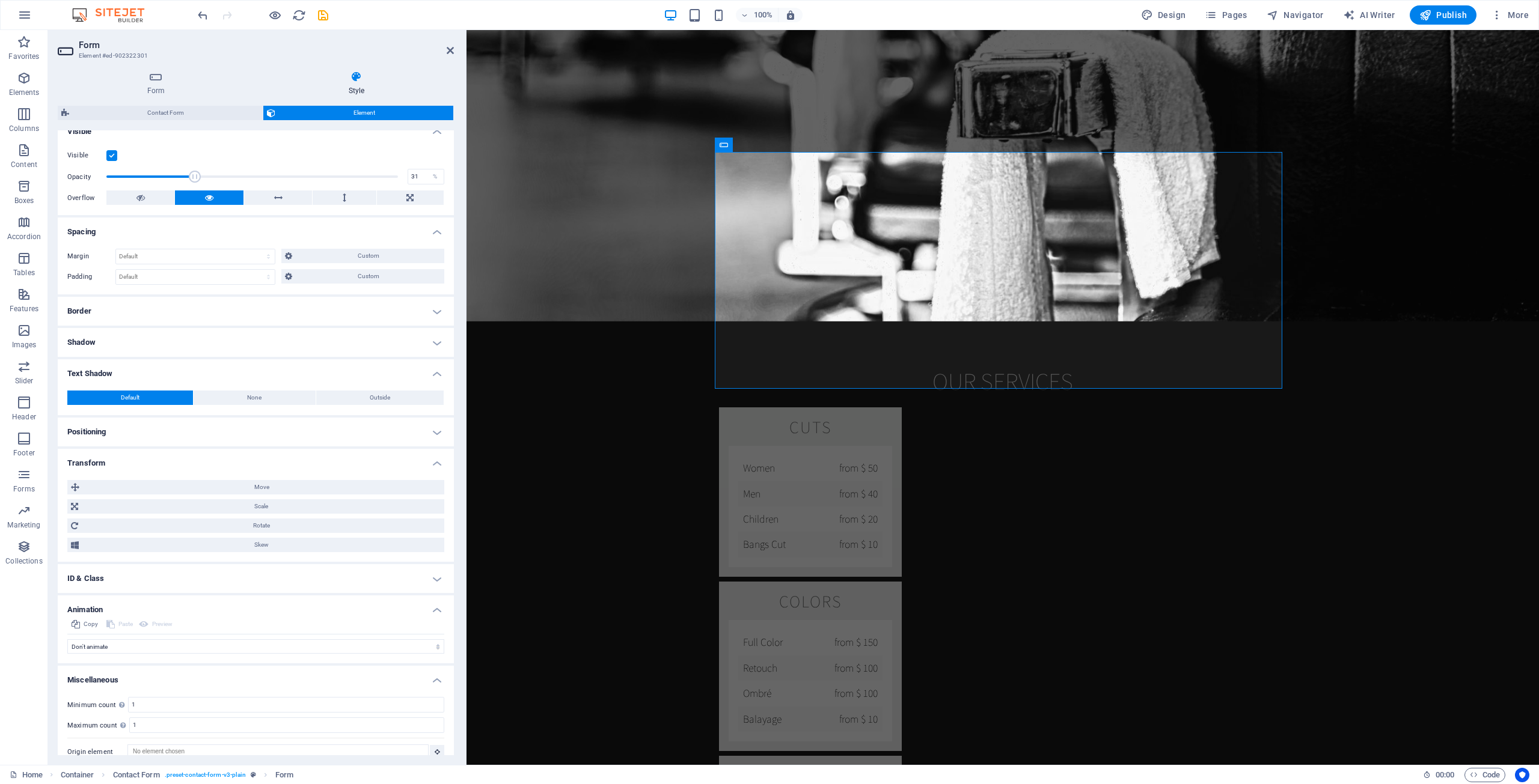
scroll to position [156, 0]
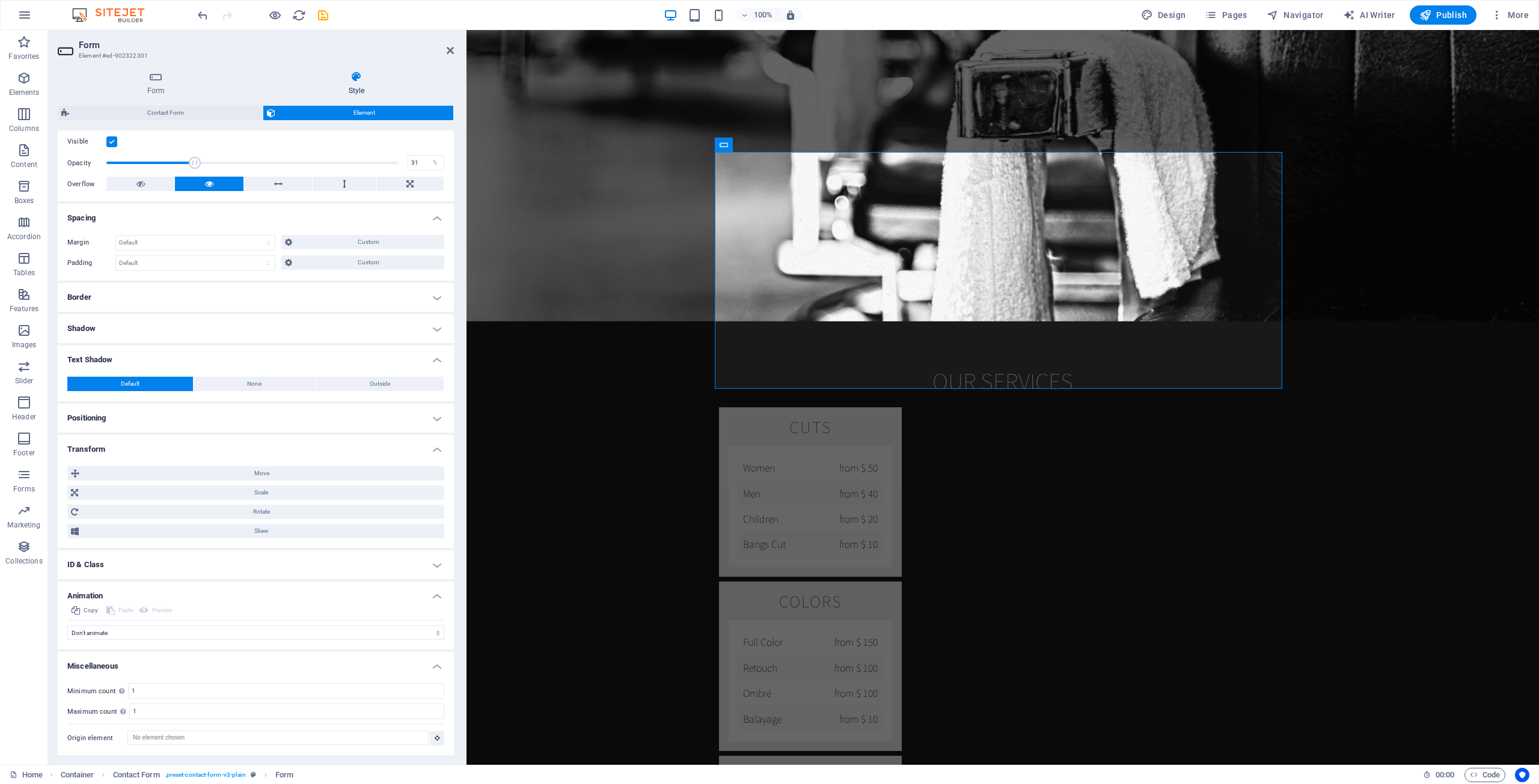
click at [269, 568] on h4 "ID & Class" at bounding box center [255, 565] width 396 height 29
click at [99, 559] on h4 "ID & Class" at bounding box center [255, 561] width 396 height 22
click at [118, 591] on h4 "Animation" at bounding box center [255, 592] width 396 height 22
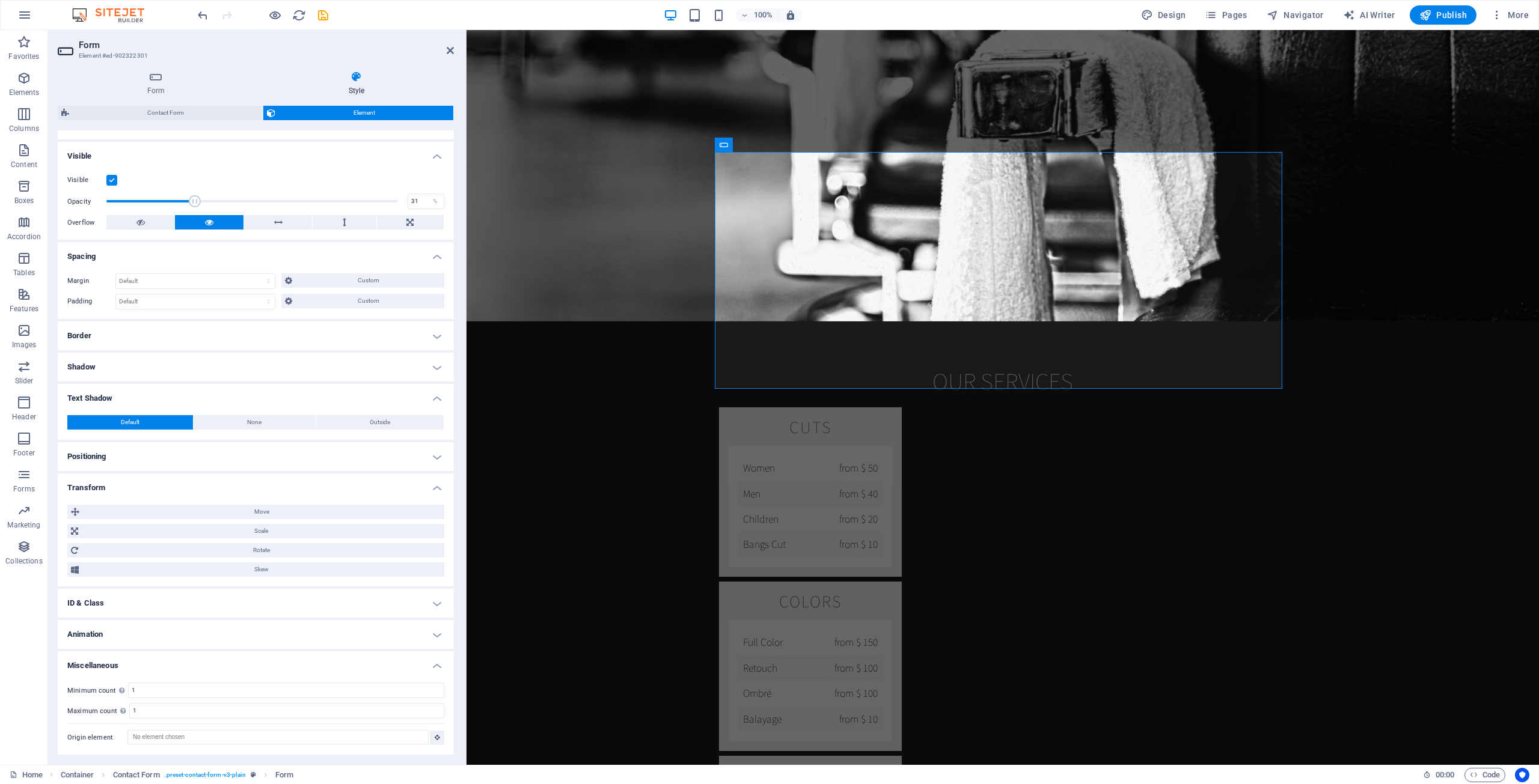
click at [122, 658] on h4 "Miscellaneous" at bounding box center [255, 662] width 396 height 22
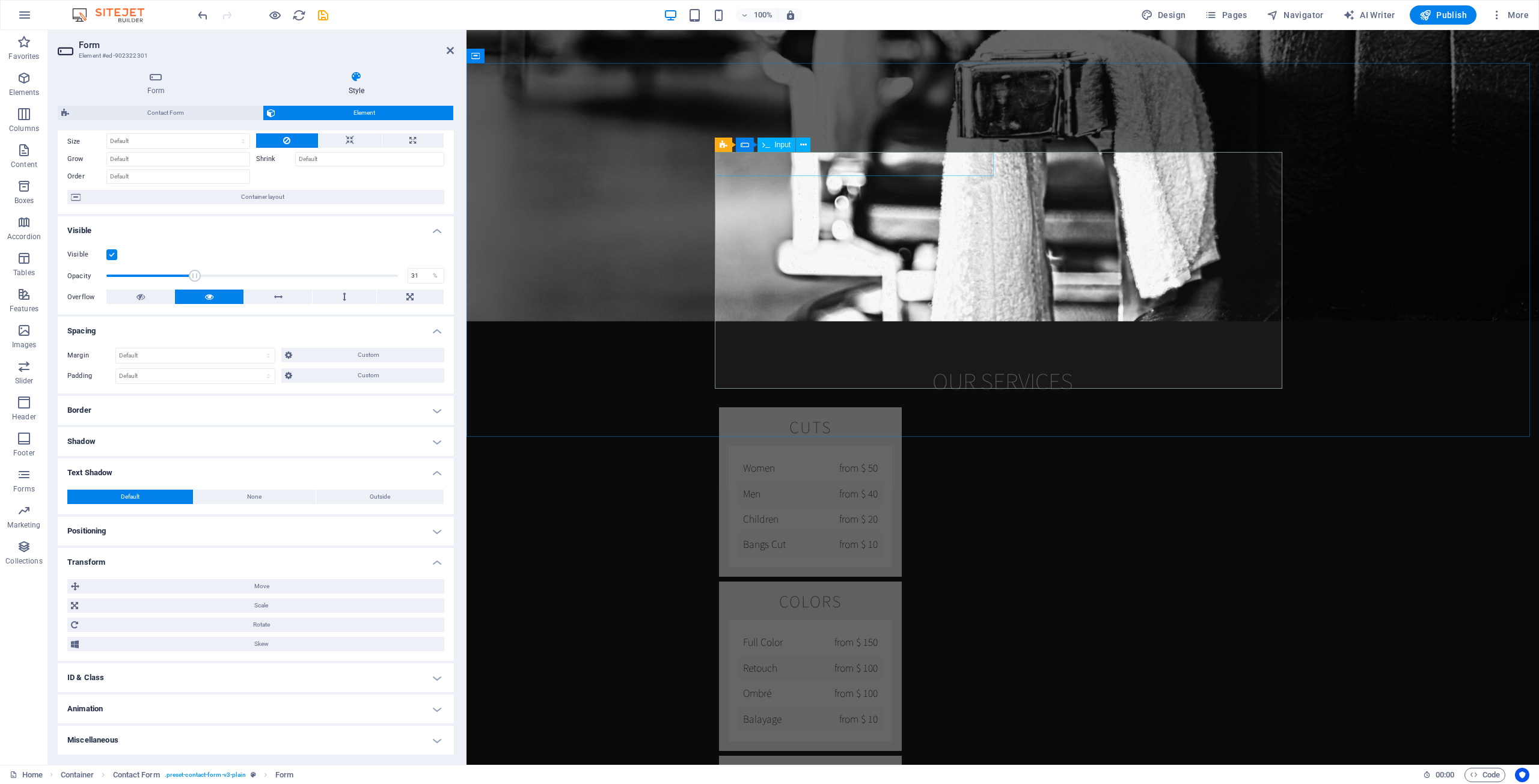
click at [782, 144] on span "Input" at bounding box center [783, 145] width 16 height 7
click at [806, 144] on icon at bounding box center [803, 145] width 6 height 13
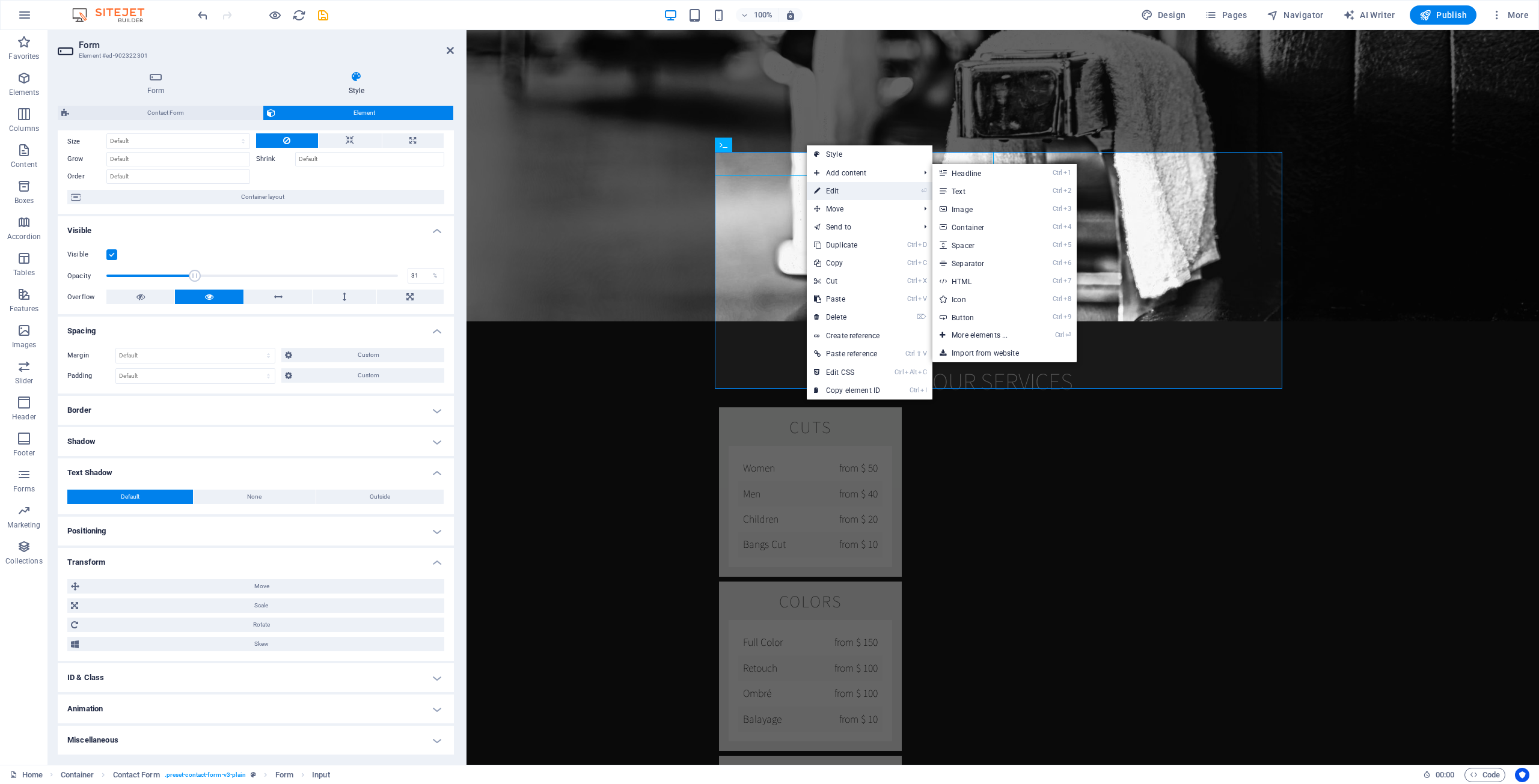
click at [841, 195] on link "⏎ Edit" at bounding box center [847, 191] width 81 height 18
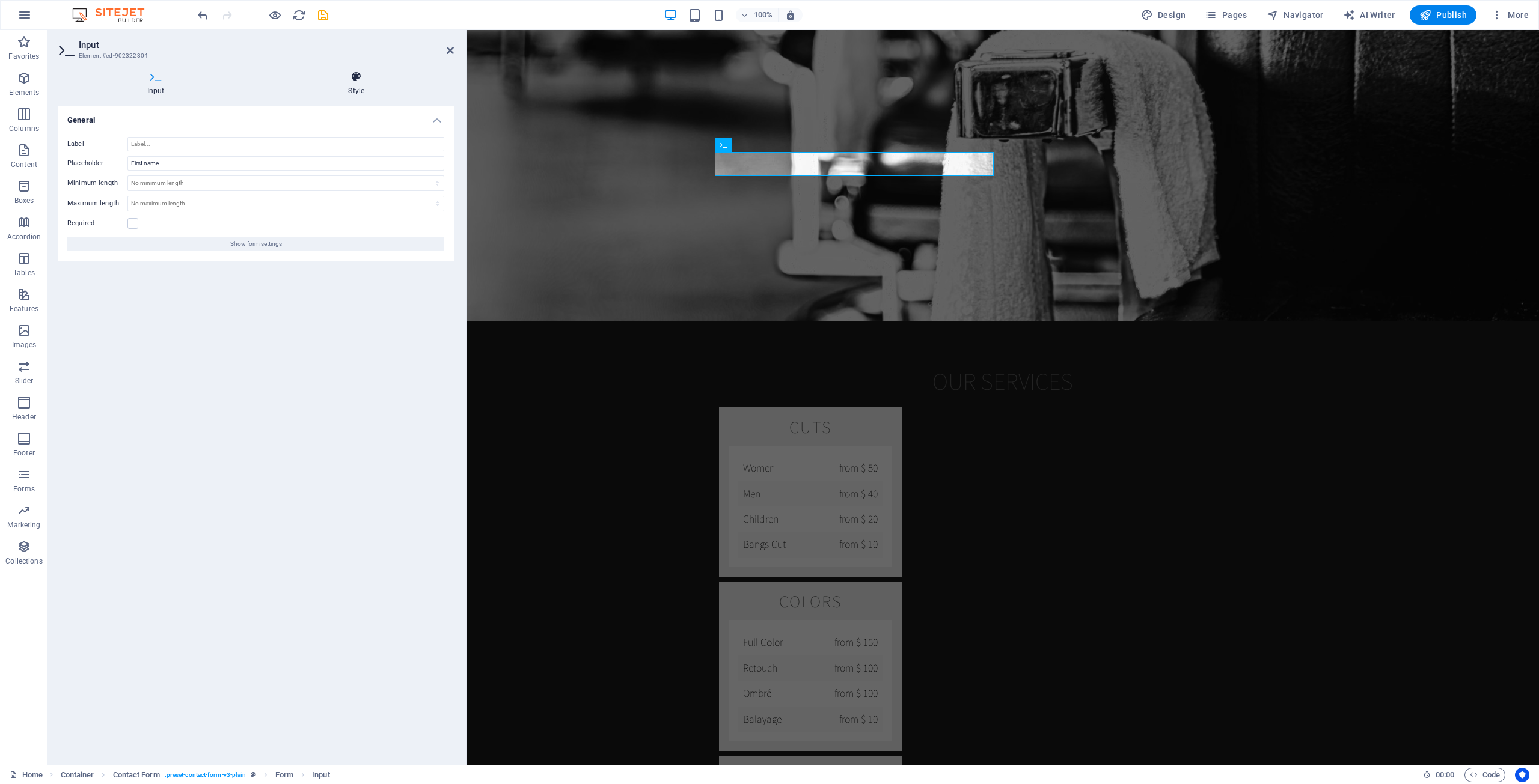
click at [361, 83] on h4 "Style" at bounding box center [357, 84] width 195 height 26
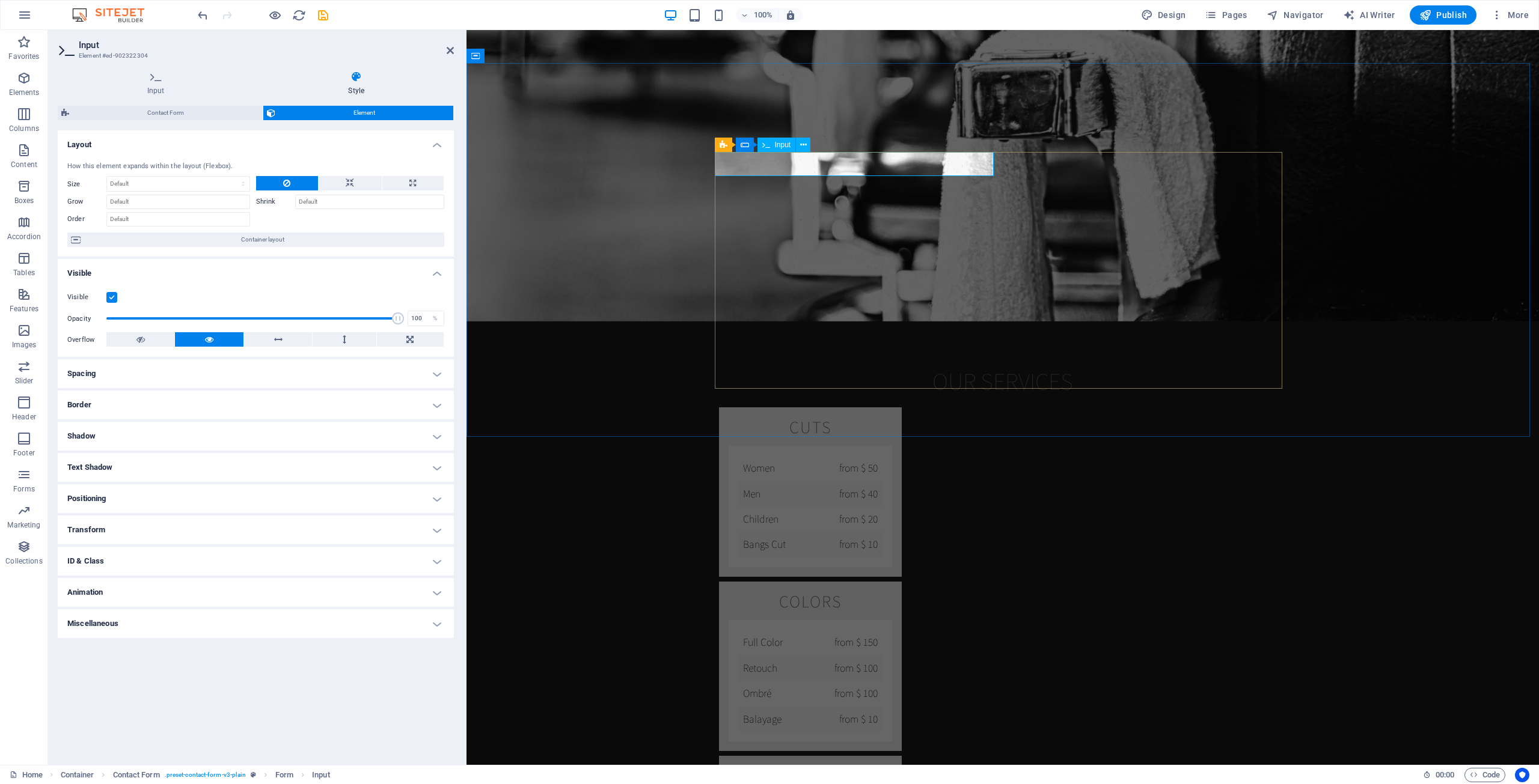
click at [806, 144] on icon at bounding box center [803, 145] width 6 height 13
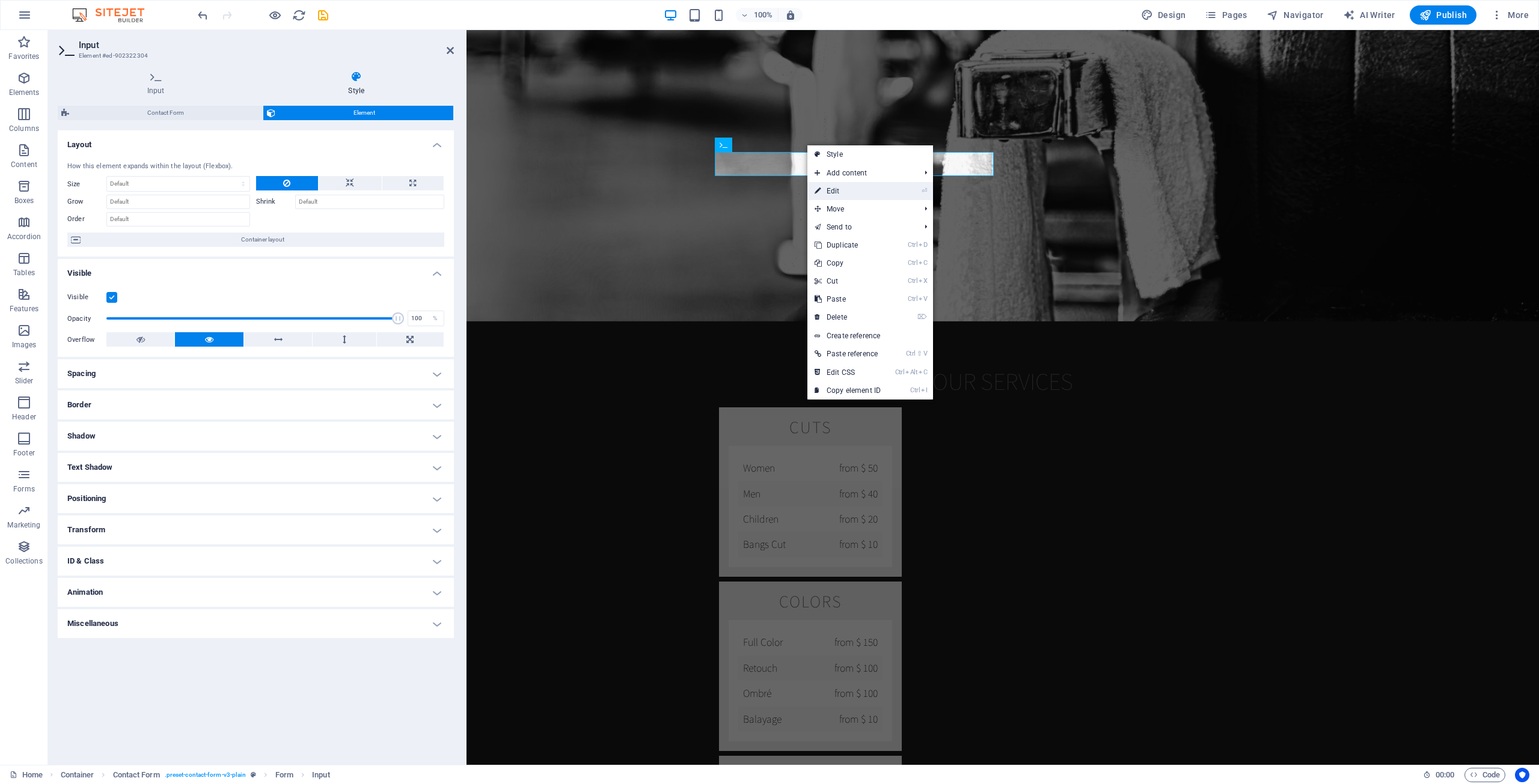
click at [834, 188] on link "⏎ Edit" at bounding box center [847, 191] width 81 height 18
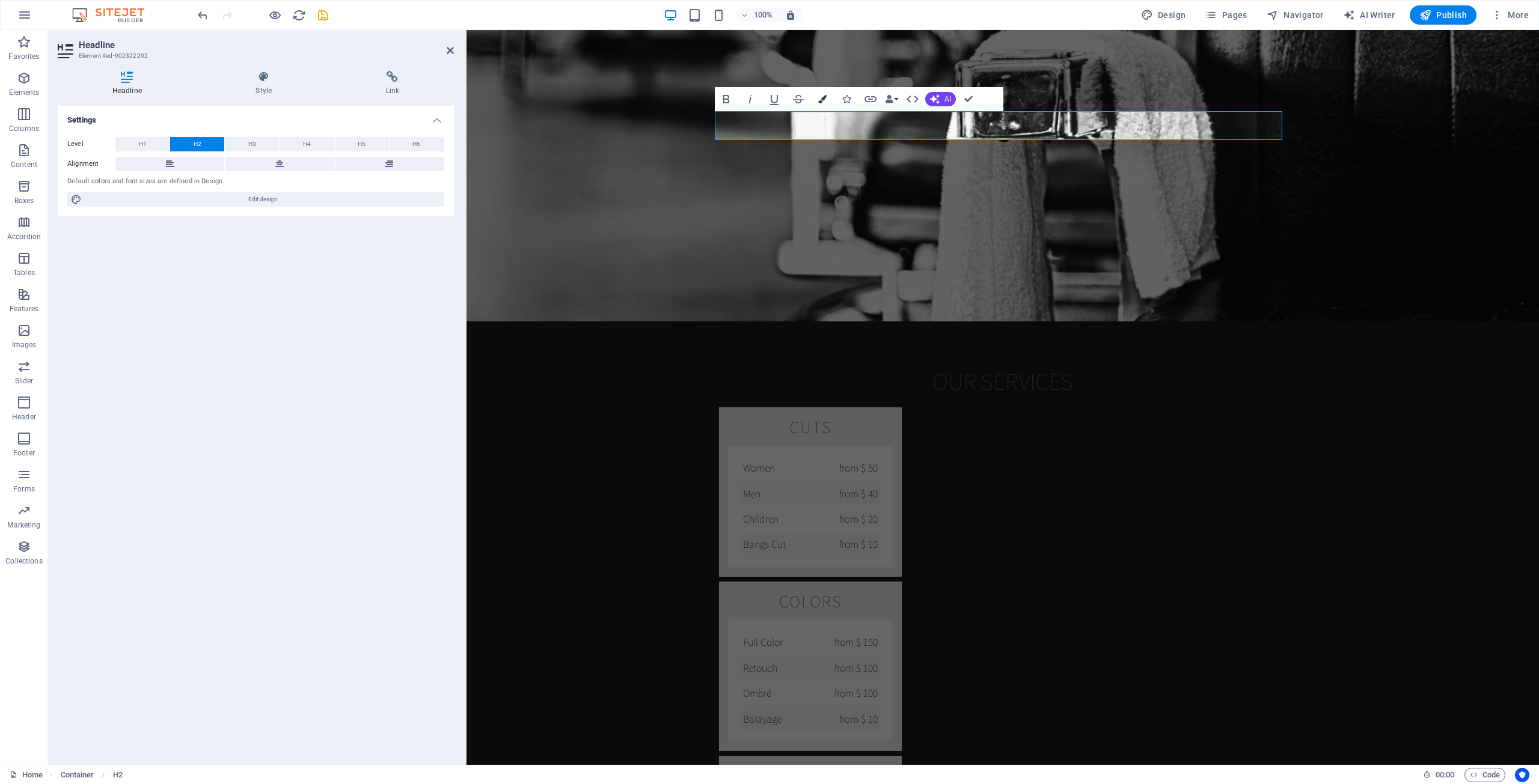
click at [823, 98] on icon "button" at bounding box center [822, 99] width 9 height 9
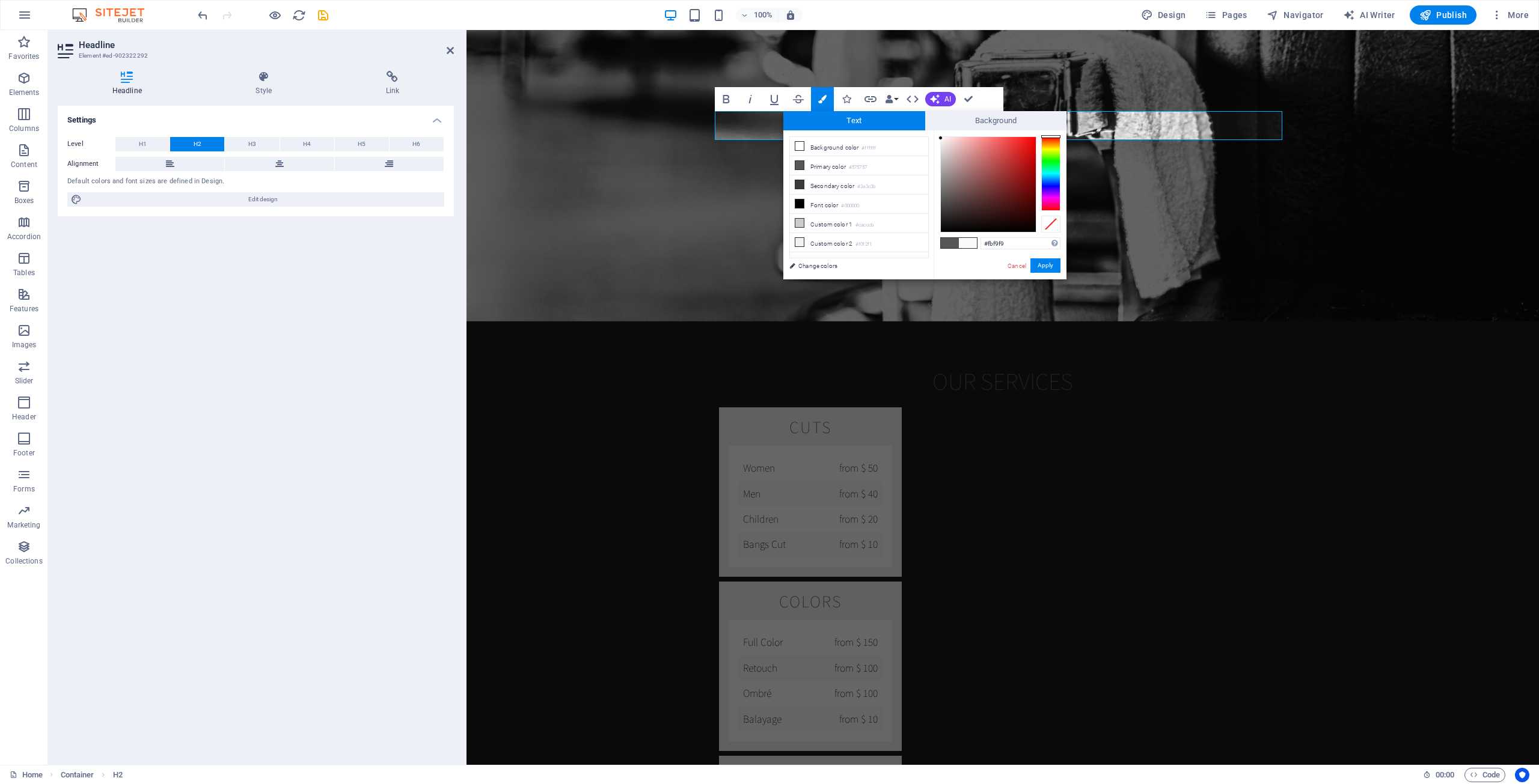
click at [847, 138] on div at bounding box center [988, 184] width 95 height 95
click at [847, 138] on div at bounding box center [940, 137] width 4 height 4
click at [847, 133] on div "#ffffff Supported formats #0852ed rgb(8, 82, 237) rgba(8, 82, 237, 90%) hsv(221…" at bounding box center [1000, 292] width 133 height 324
type input "#ffffff"
click at [847, 137] on div "#ffffff Supported formats #0852ed rgb(8, 82, 237) rgba(8, 82, 237, 90%) hsv(221…" at bounding box center [1000, 292] width 133 height 324
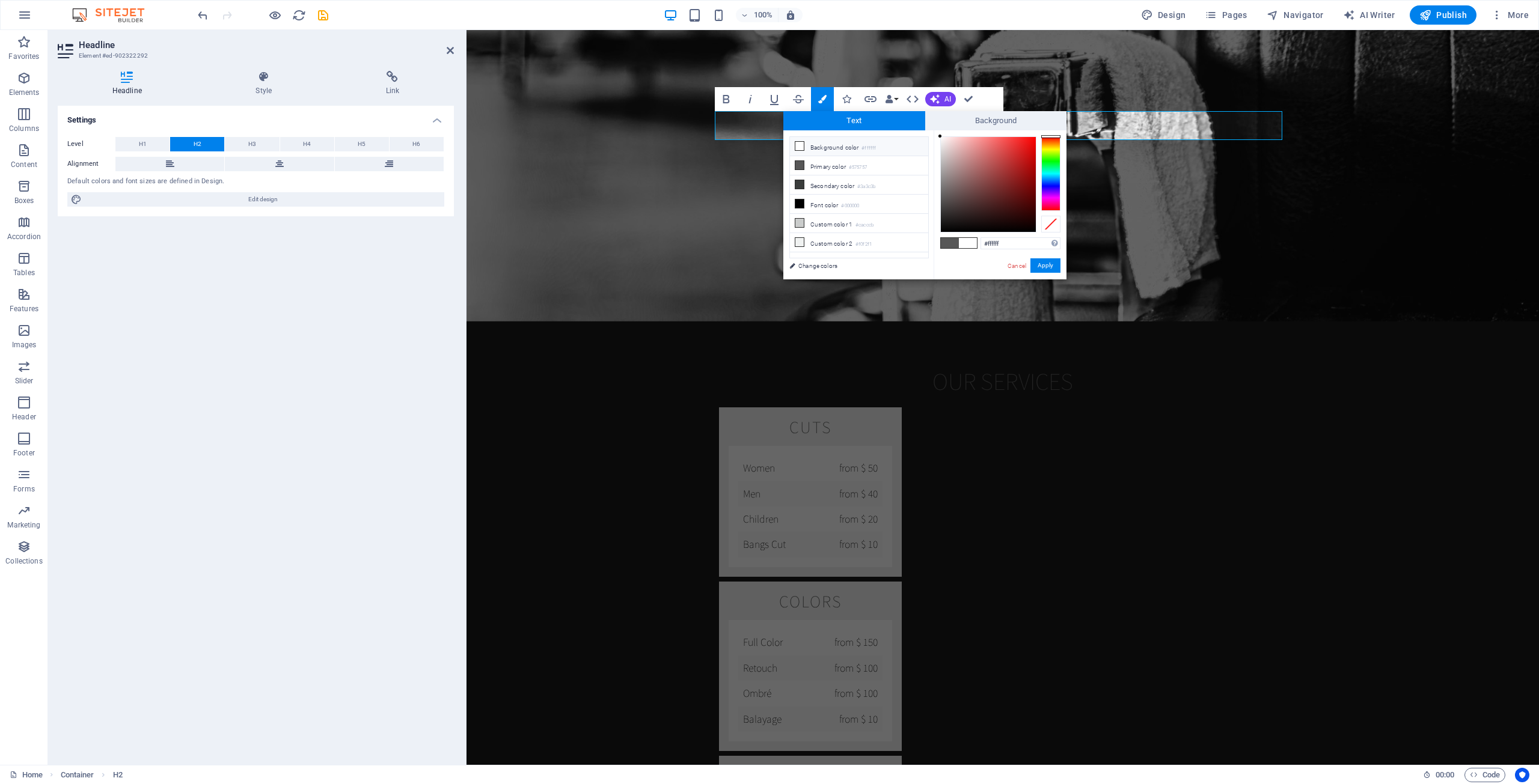
click at [847, 137] on div at bounding box center [939, 136] width 4 height 4
click at [847, 265] on button "Apply" at bounding box center [1046, 265] width 30 height 14
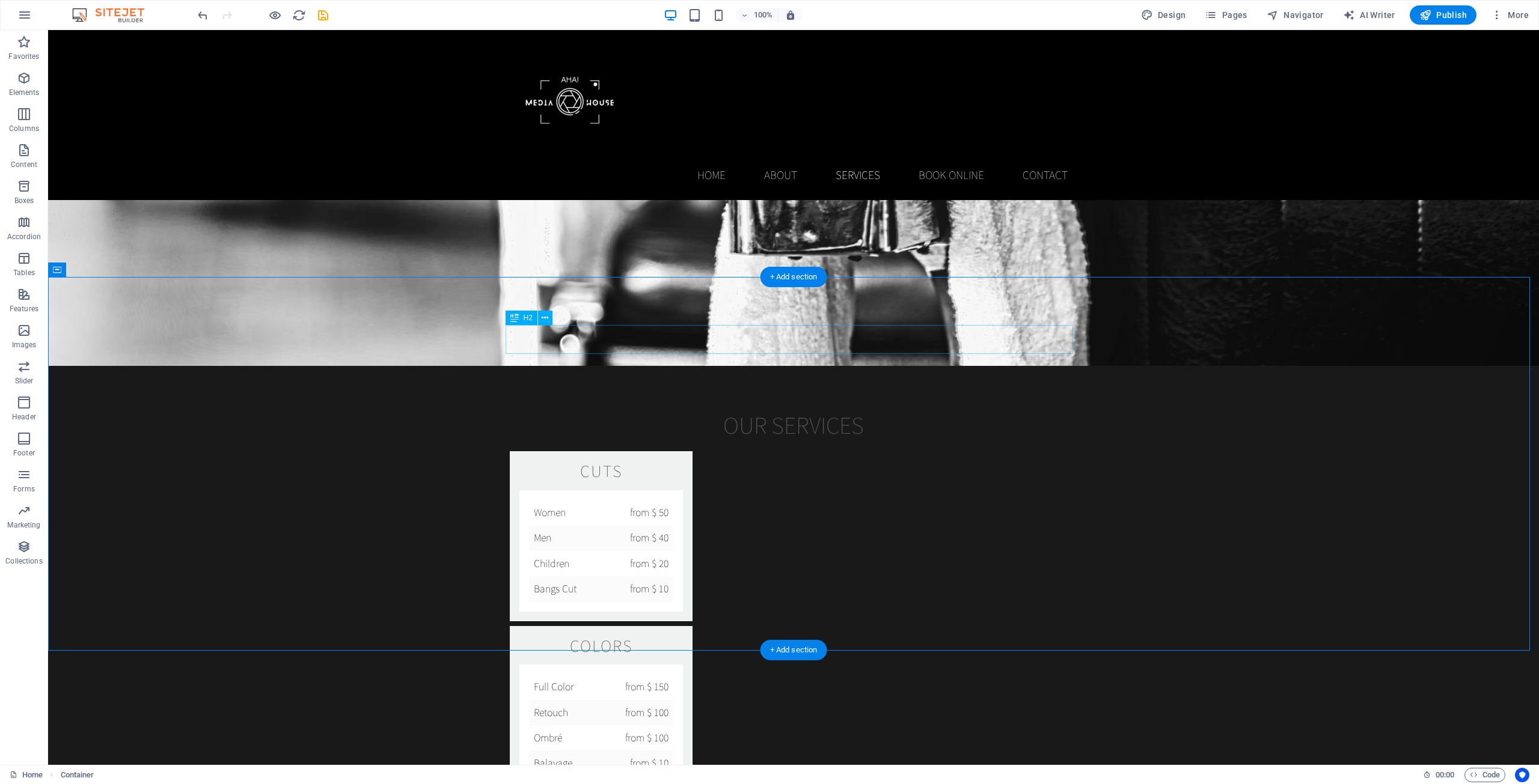
scroll to position [1562, 0]
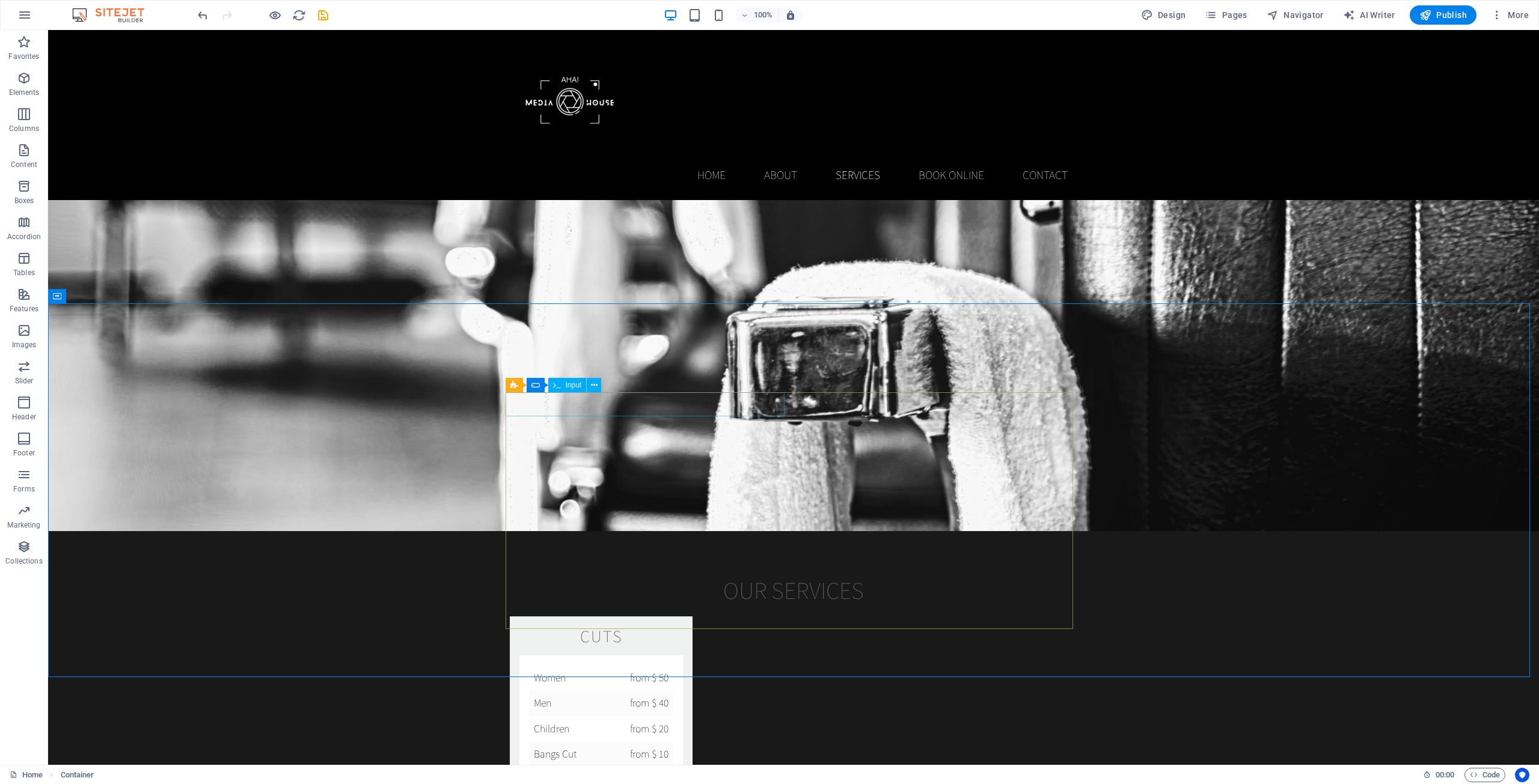
click at [575, 381] on span "Input" at bounding box center [574, 384] width 16 height 7
click at [580, 384] on span "Input" at bounding box center [574, 384] width 16 height 7
click at [576, 385] on span "Input" at bounding box center [574, 384] width 16 height 7
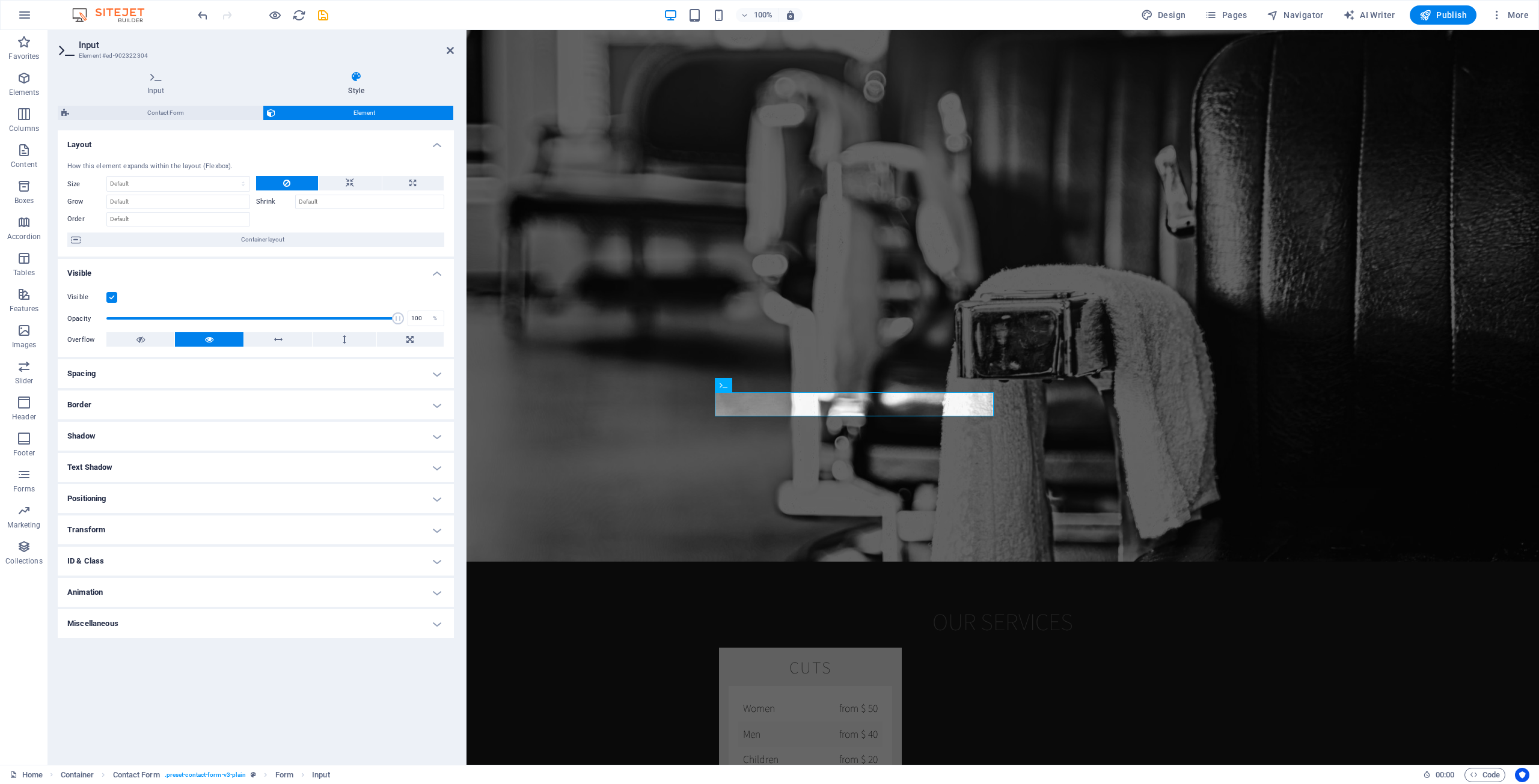
click at [222, 631] on h4 "Miscellaneous" at bounding box center [255, 623] width 396 height 29
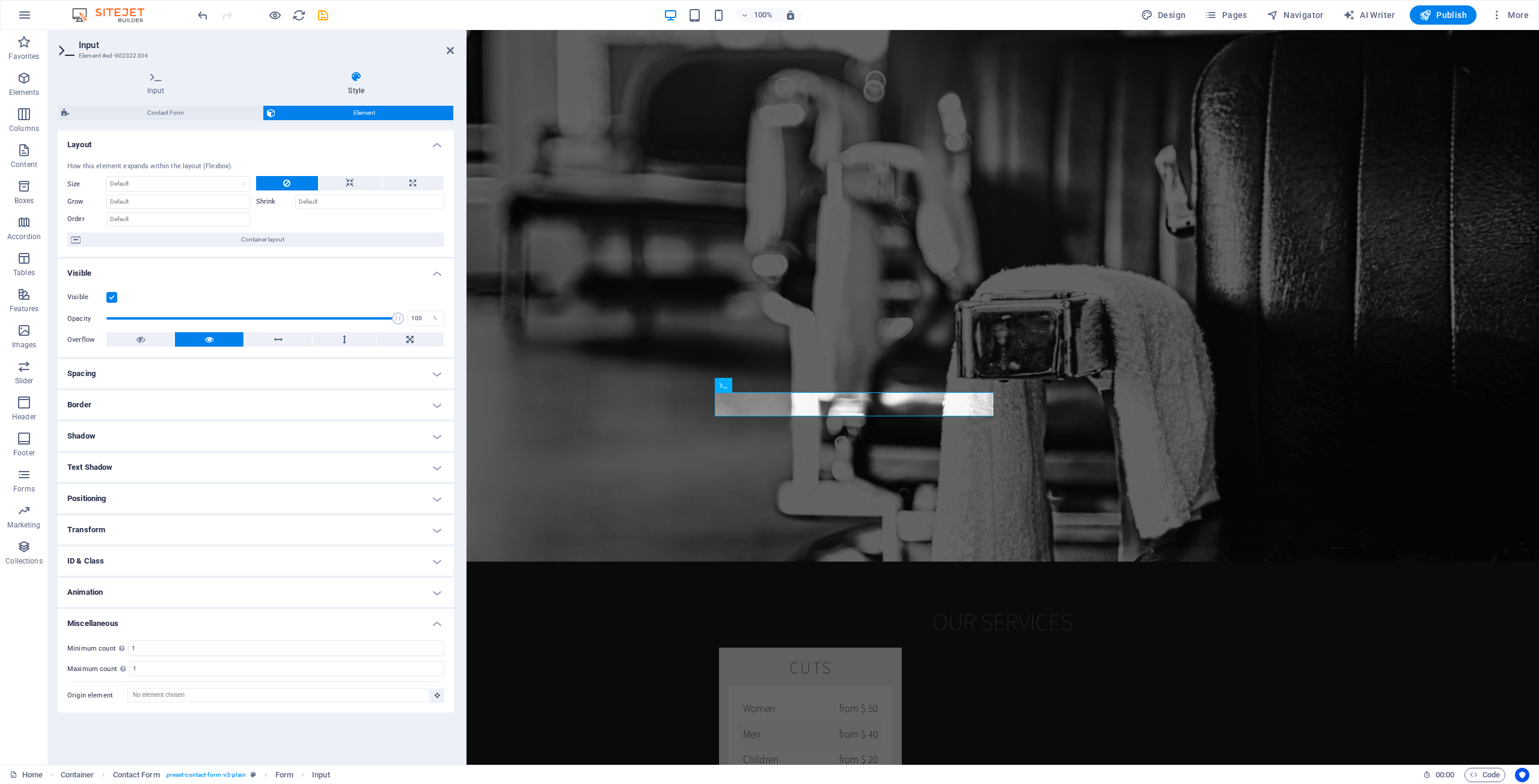
drag, startPoint x: 190, startPoint y: 603, endPoint x: 188, endPoint y: 595, distance: 8.2
click at [189, 603] on h4 "Animation" at bounding box center [255, 592] width 396 height 29
click at [167, 562] on h4 "ID & Class" at bounding box center [255, 561] width 396 height 29
click at [164, 568] on h4 "ID & Class" at bounding box center [255, 557] width 396 height 22
click at [134, 659] on h4 "Miscellaneous" at bounding box center [255, 659] width 396 height 22
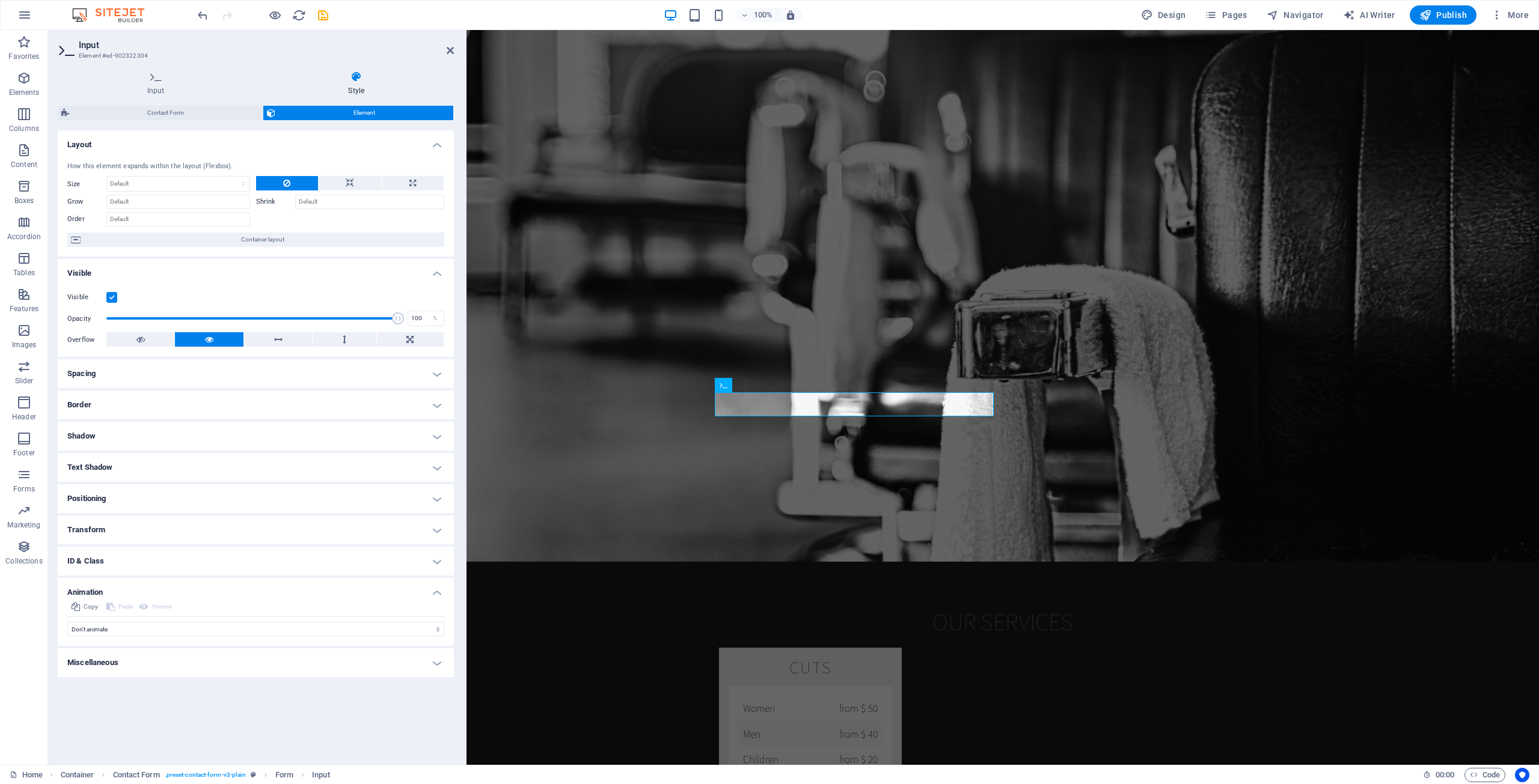
click at [123, 587] on h4 "Animation" at bounding box center [255, 588] width 396 height 22
click at [120, 509] on h4 "Positioning" at bounding box center [255, 499] width 396 height 29
click at [126, 494] on h4 "Positioning" at bounding box center [255, 495] width 396 height 22
click at [122, 468] on h4 "Text Shadow" at bounding box center [255, 468] width 396 height 29
click at [122, 468] on h4 "Text Shadow" at bounding box center [255, 464] width 396 height 22
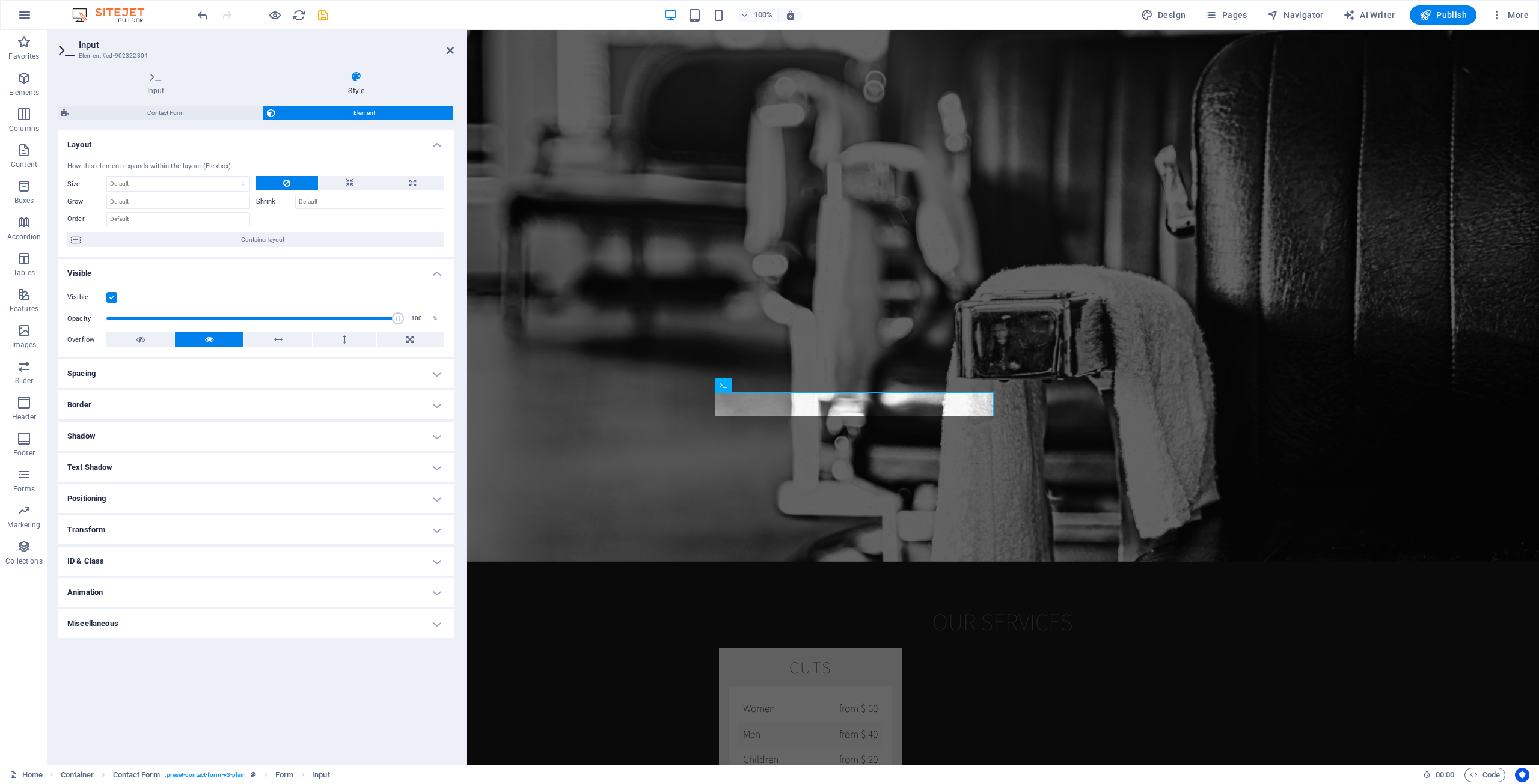
click at [118, 440] on h4 "Shadow" at bounding box center [255, 436] width 396 height 29
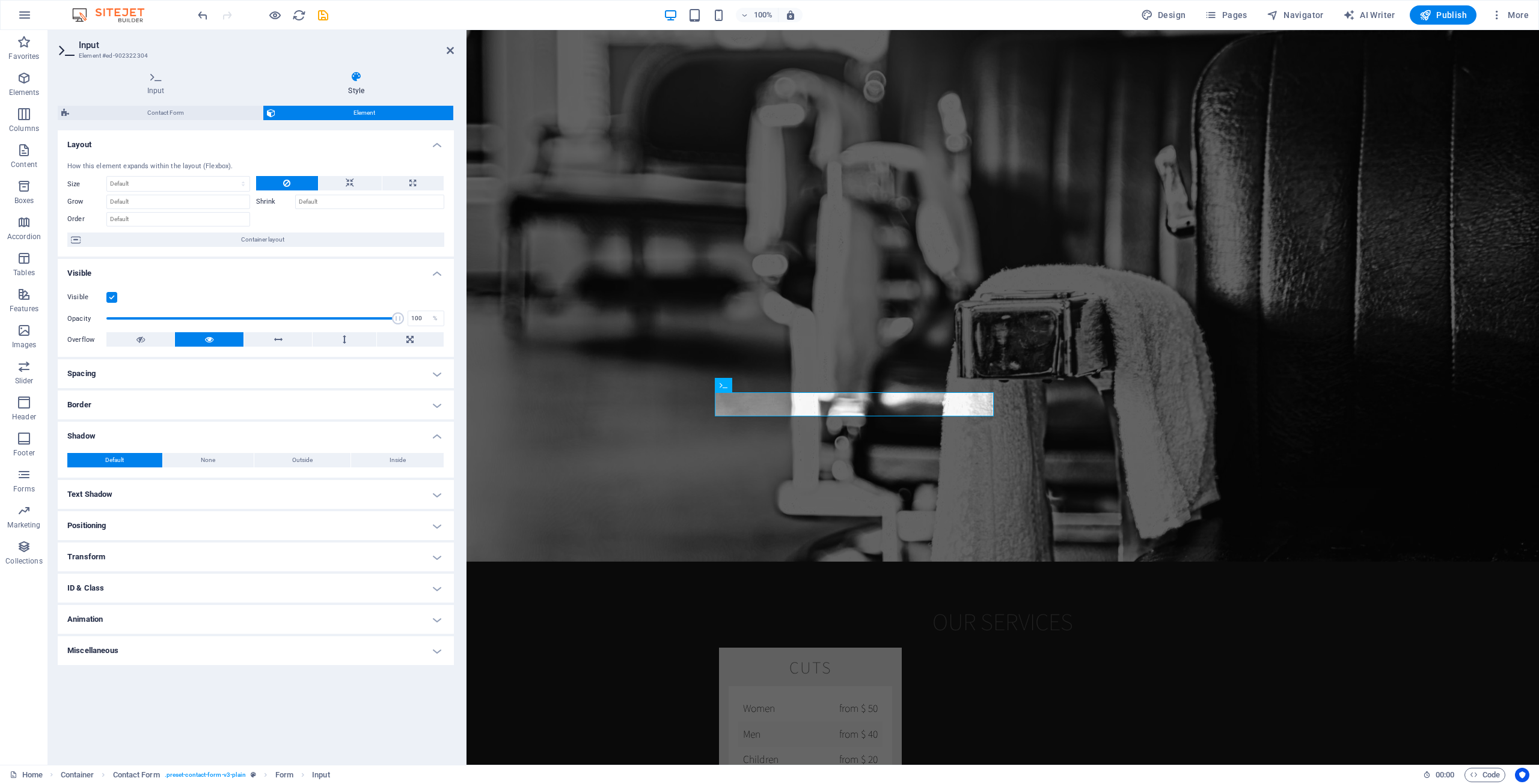
click at [118, 437] on h4 "Shadow" at bounding box center [255, 432] width 396 height 22
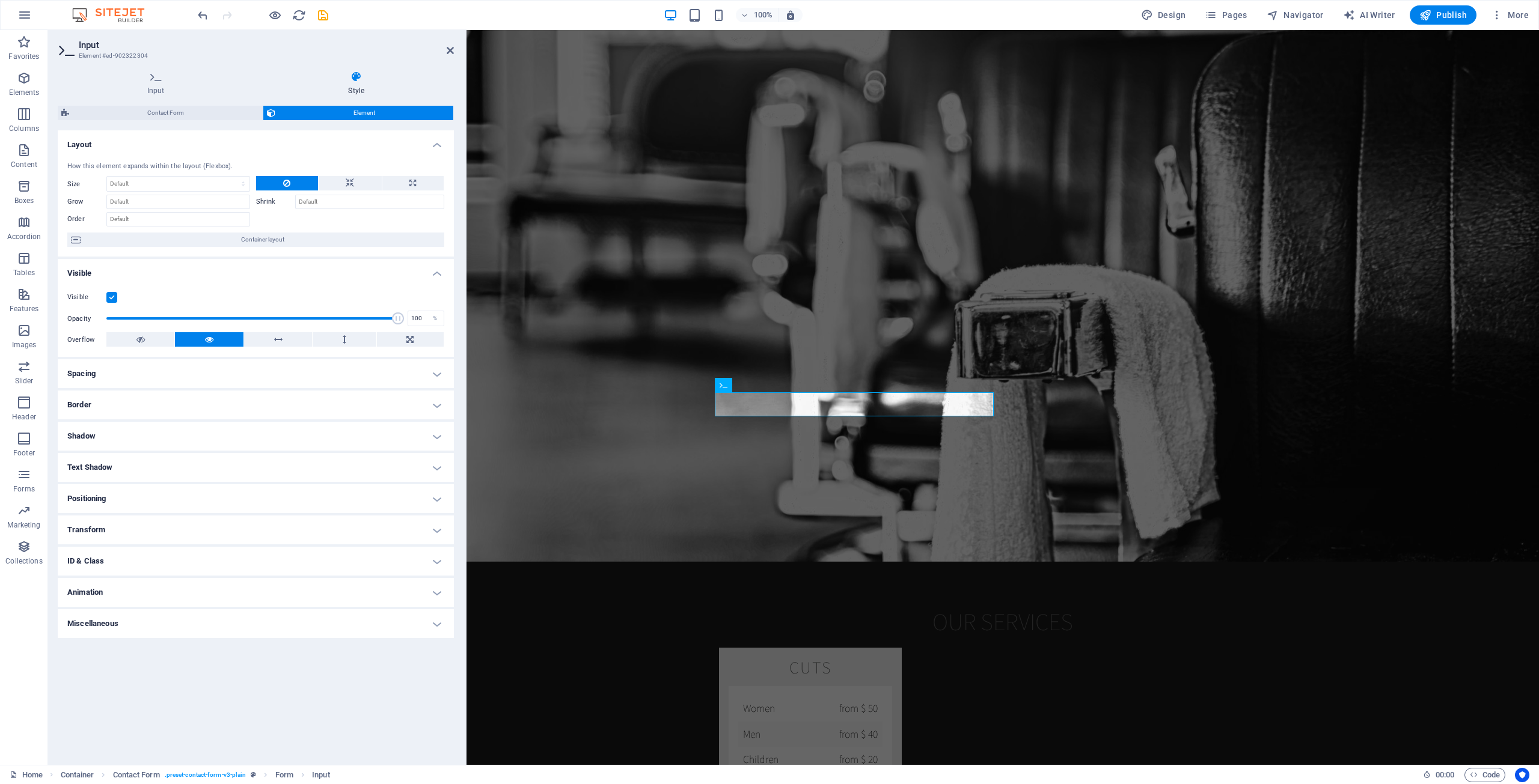
click at [117, 419] on h4 "Border" at bounding box center [255, 405] width 396 height 29
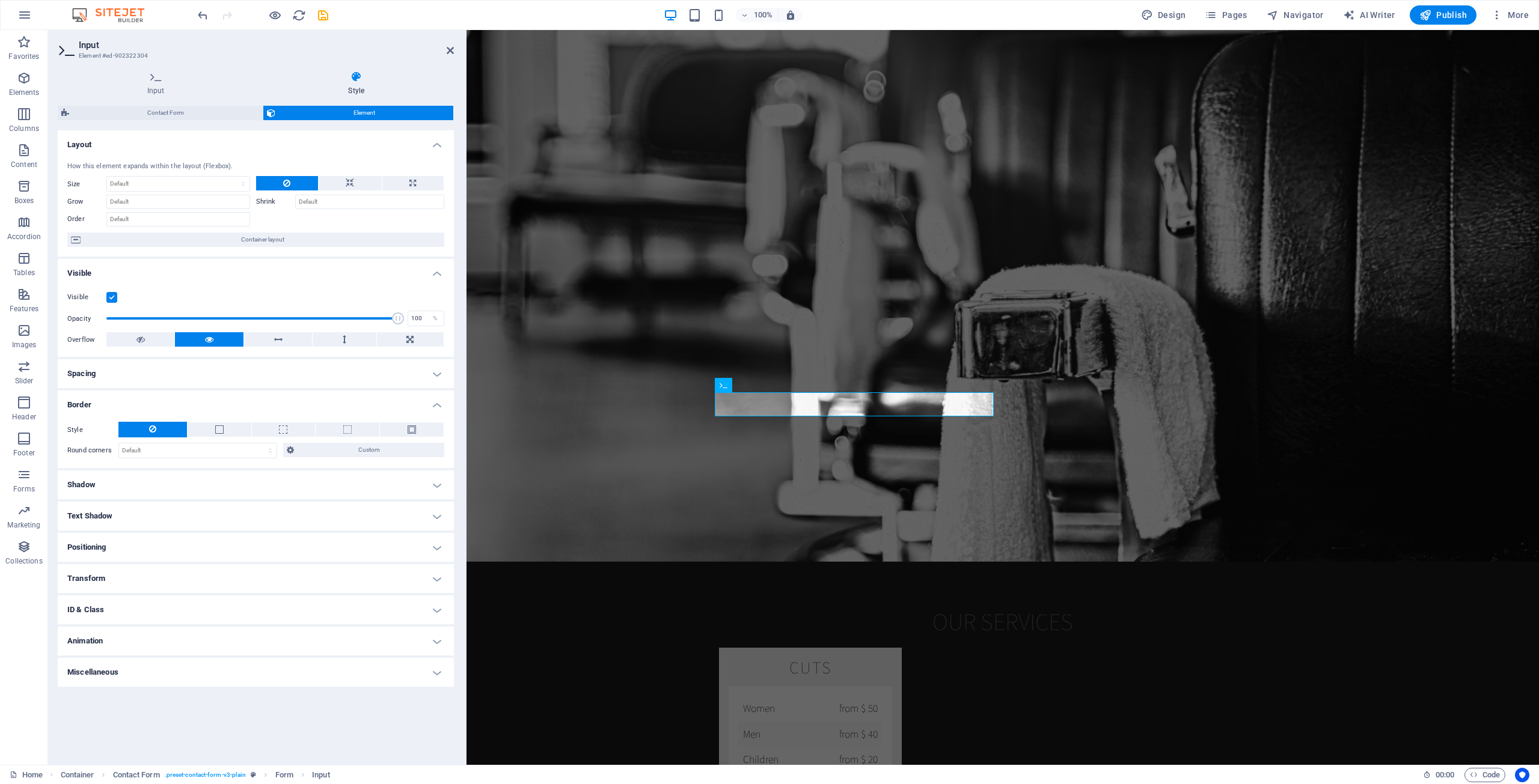
click at [113, 412] on div "Style - Width 1 auto px rem % vh vw Custom Custom 1 auto px rem % vh vw 1 auto …" at bounding box center [255, 440] width 396 height 56
click at [84, 405] on h4 "Border" at bounding box center [255, 401] width 396 height 22
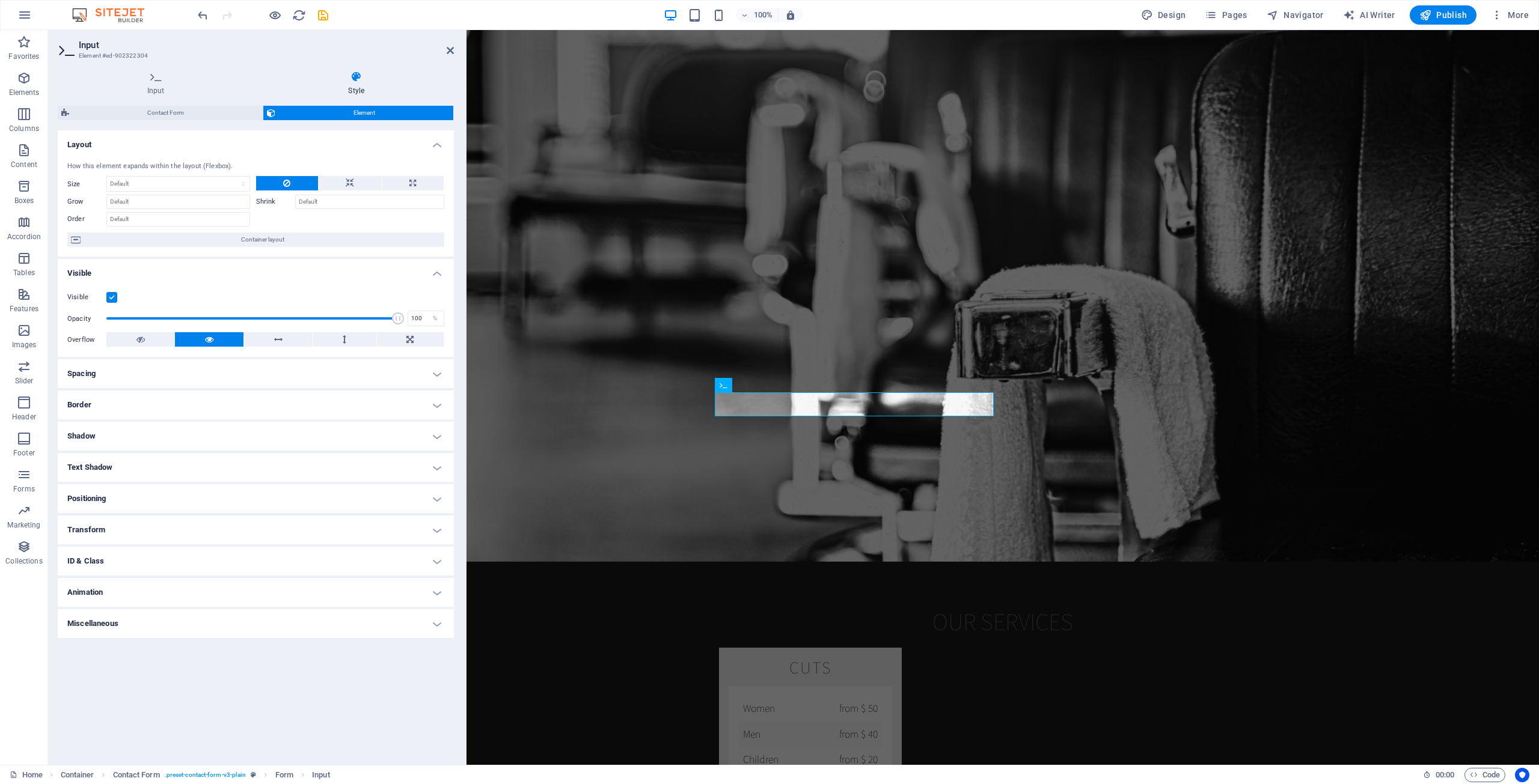
click at [84, 370] on h4 "Spacing" at bounding box center [255, 374] width 396 height 29
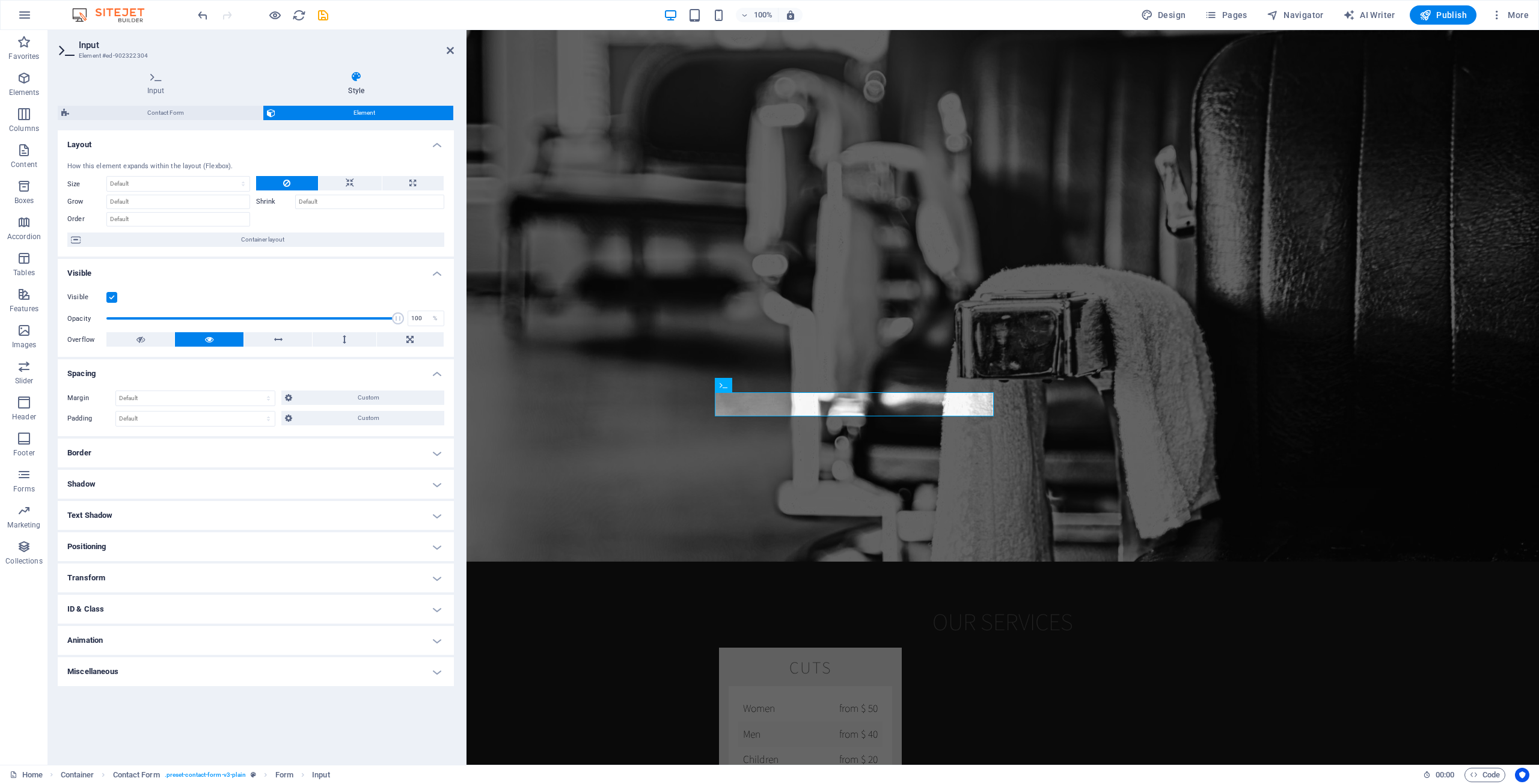
click at [84, 370] on h4 "Spacing" at bounding box center [255, 370] width 396 height 22
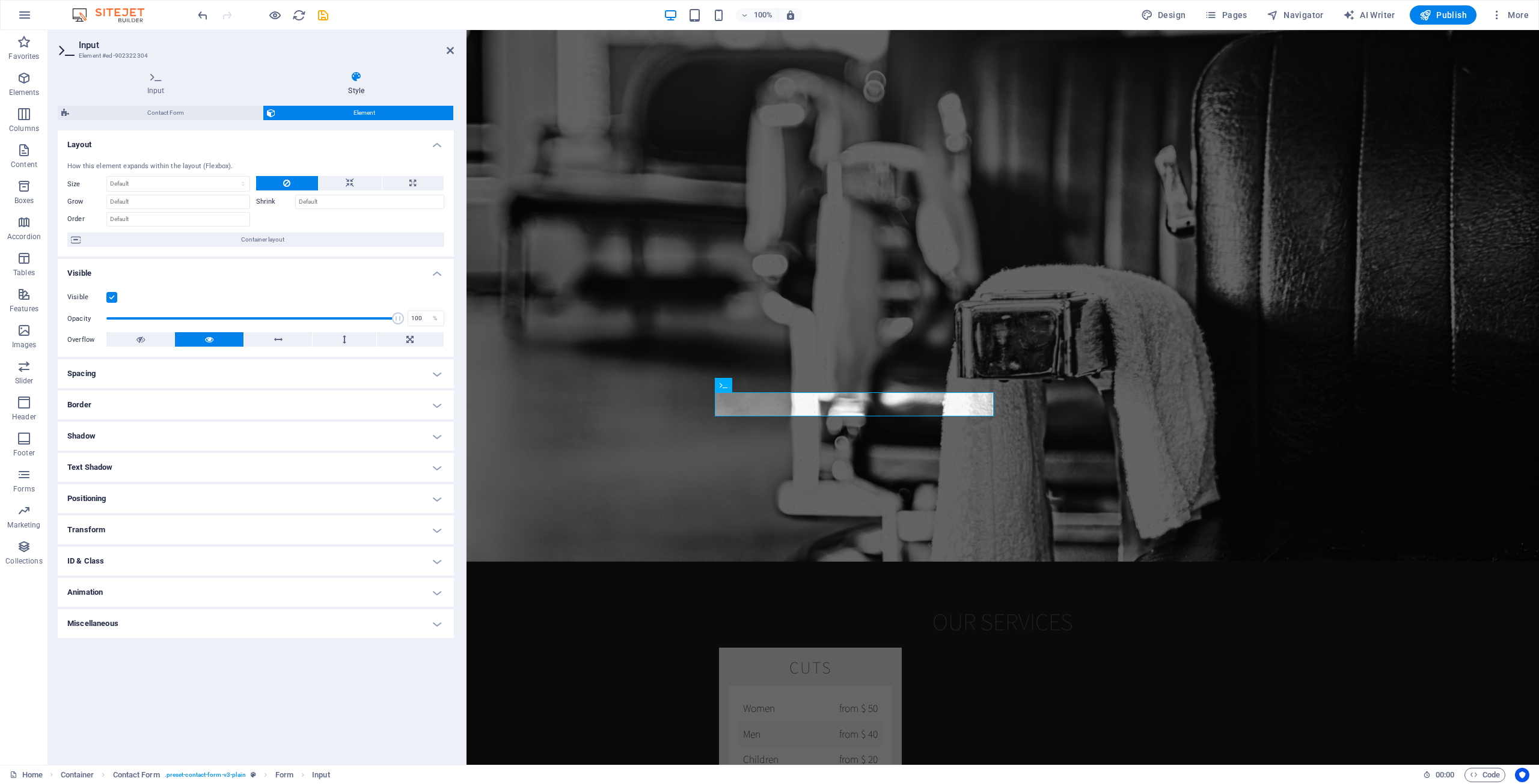
click at [79, 266] on h4 "Visible" at bounding box center [255, 269] width 396 height 22
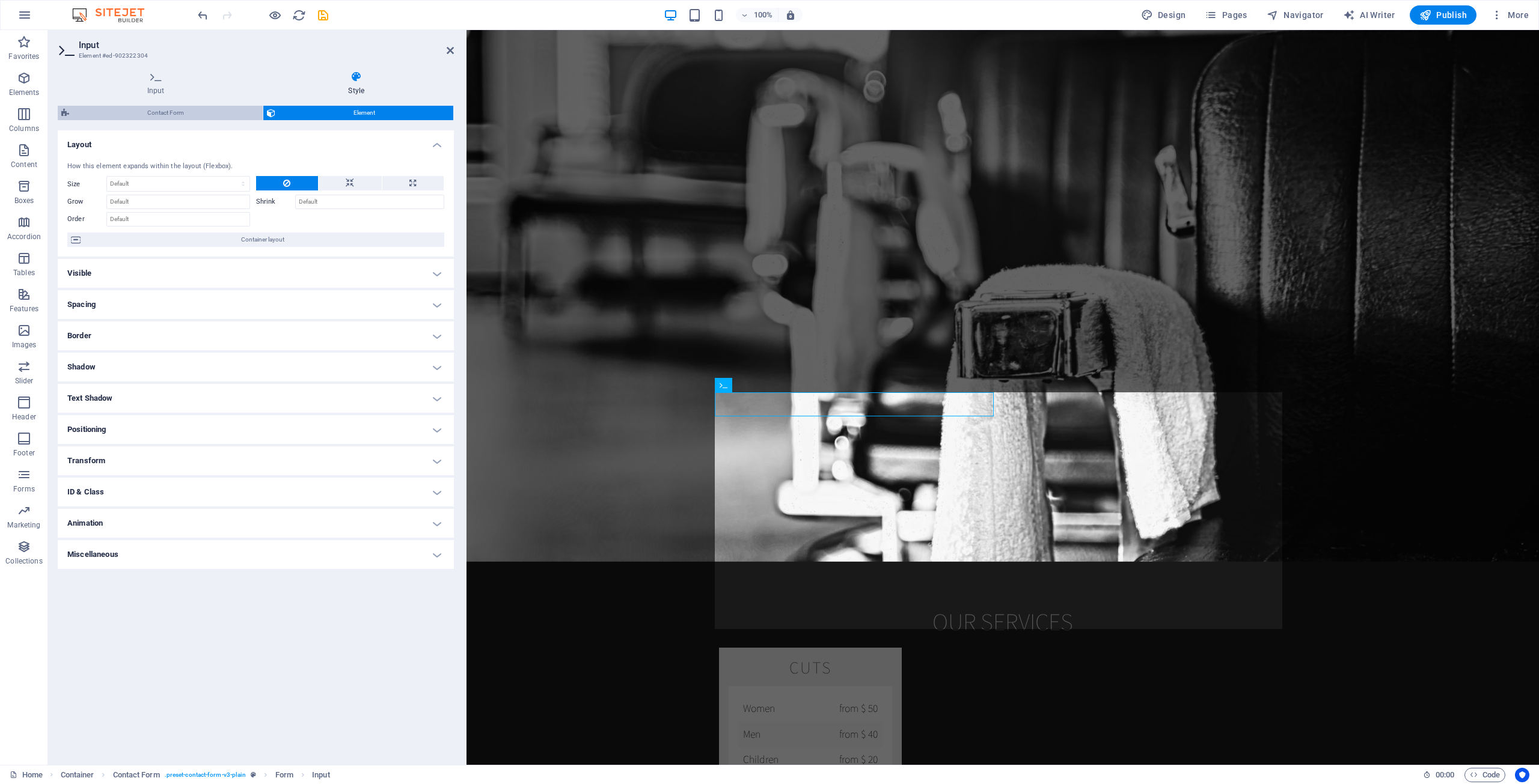
click at [217, 109] on span "Contact Form" at bounding box center [165, 113] width 186 height 14
select select "rem"
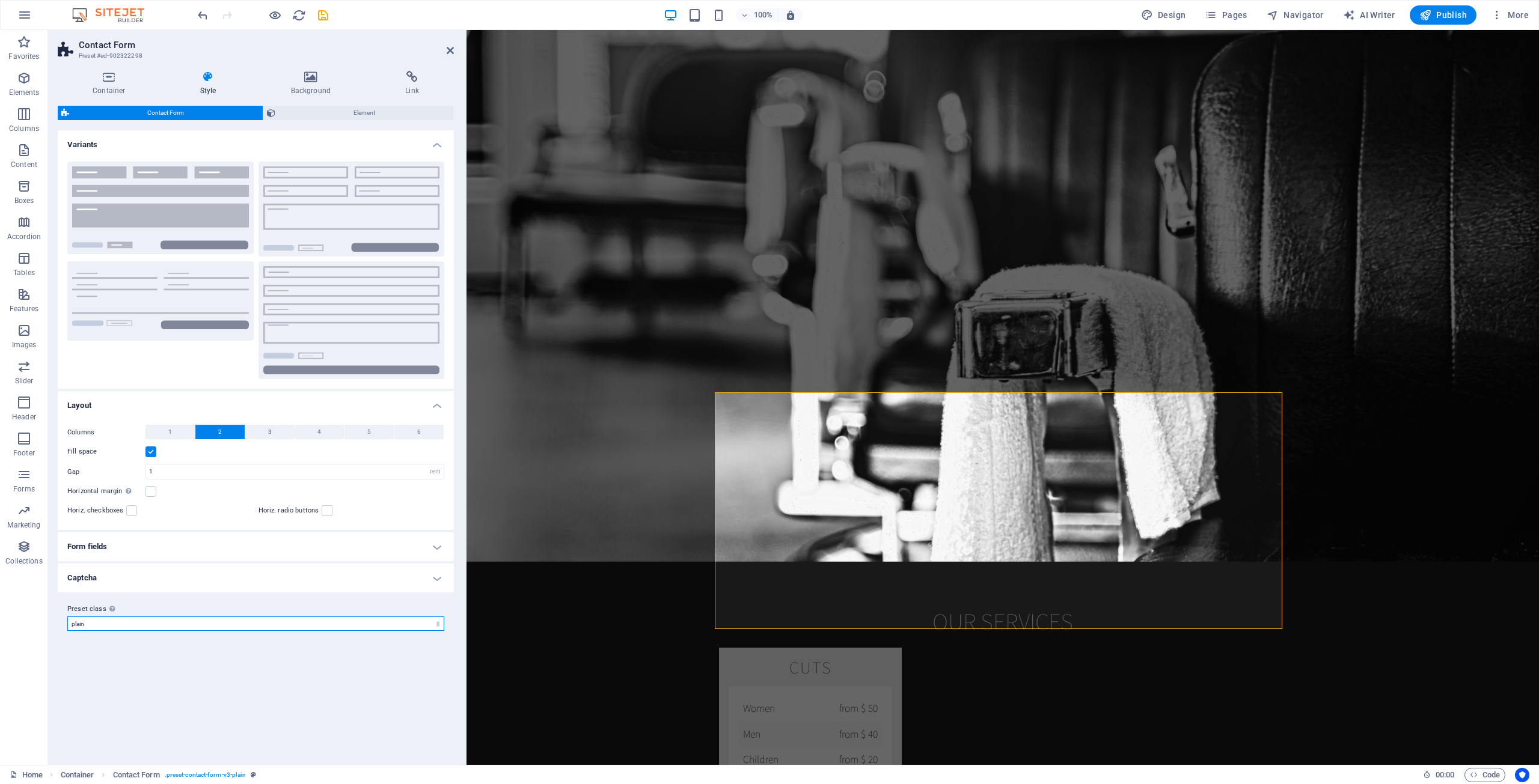
click at [204, 627] on select "plain Add preset class" at bounding box center [255, 623] width 377 height 14
click at [204, 626] on select "plain Add preset class" at bounding box center [255, 623] width 377 height 14
click at [154, 696] on div "Variants Background Default Plain Row Layout Columns 1 2 3 4 5 6 Fill space Gap…" at bounding box center [255, 443] width 396 height 625
click at [171, 221] on button "Background" at bounding box center [160, 208] width 186 height 94
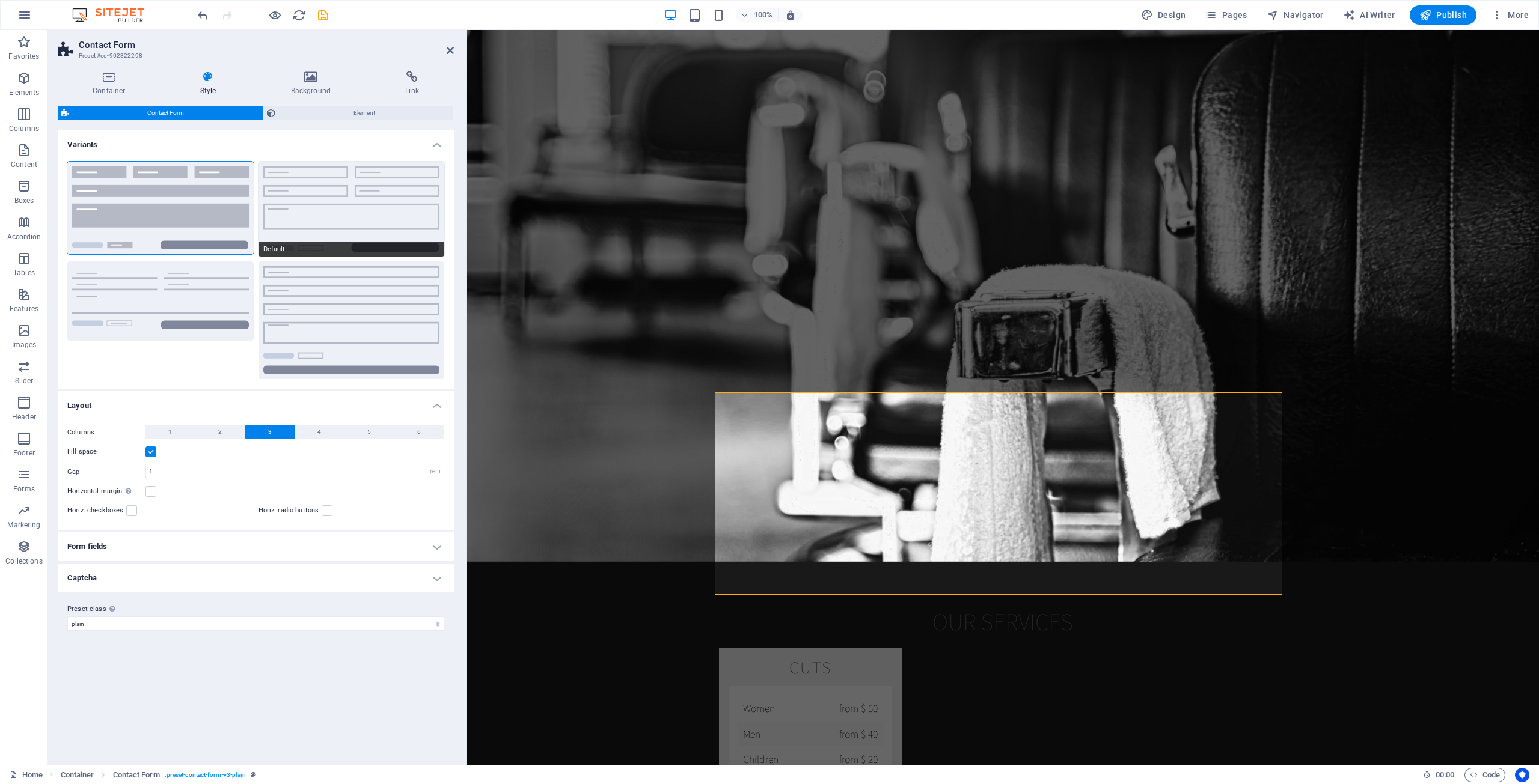
click at [301, 198] on button "Default" at bounding box center [351, 209] width 186 height 95
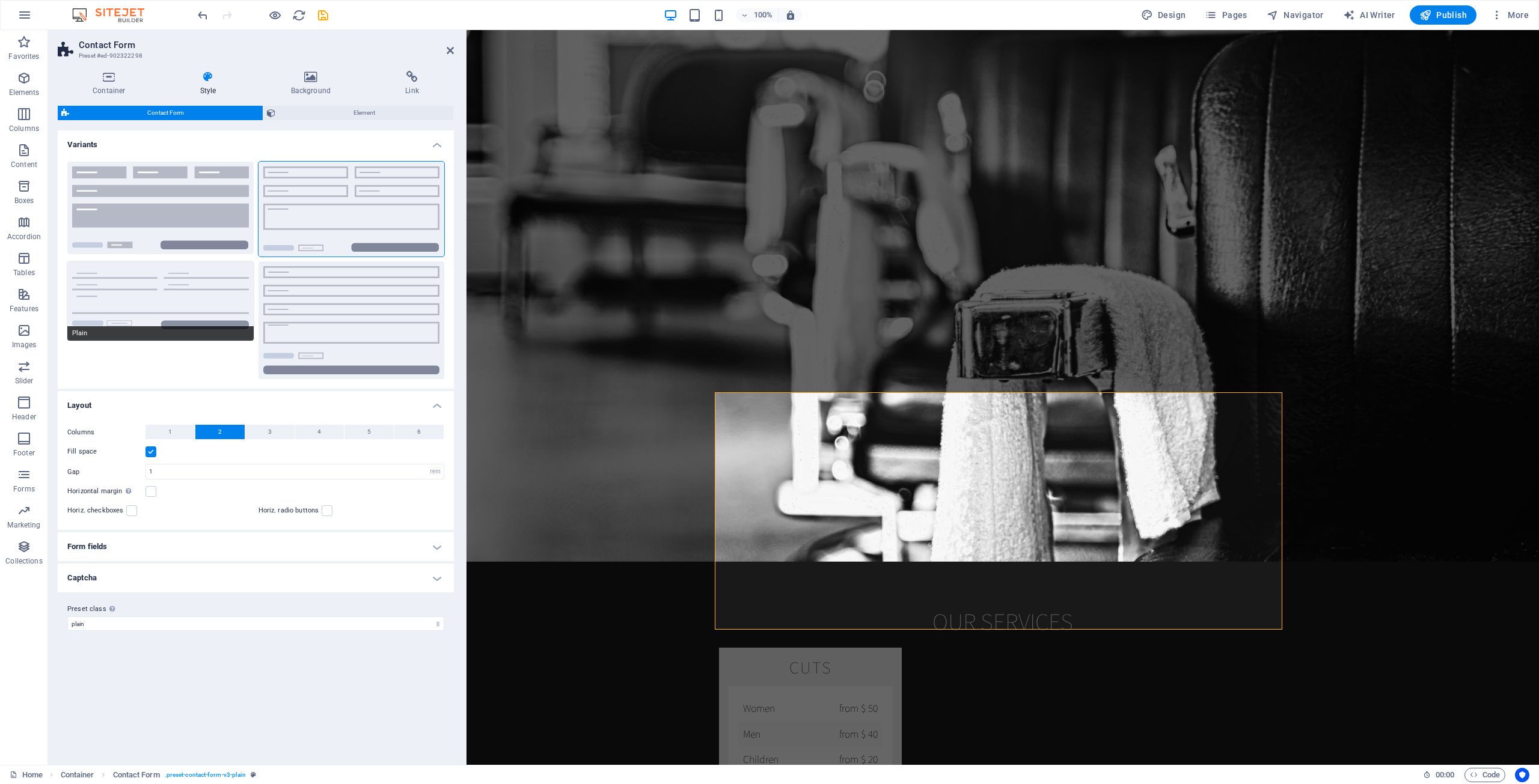
click at [196, 296] on button "Plain" at bounding box center [160, 300] width 186 height 79
click at [343, 320] on button "Row" at bounding box center [351, 320] width 186 height 117
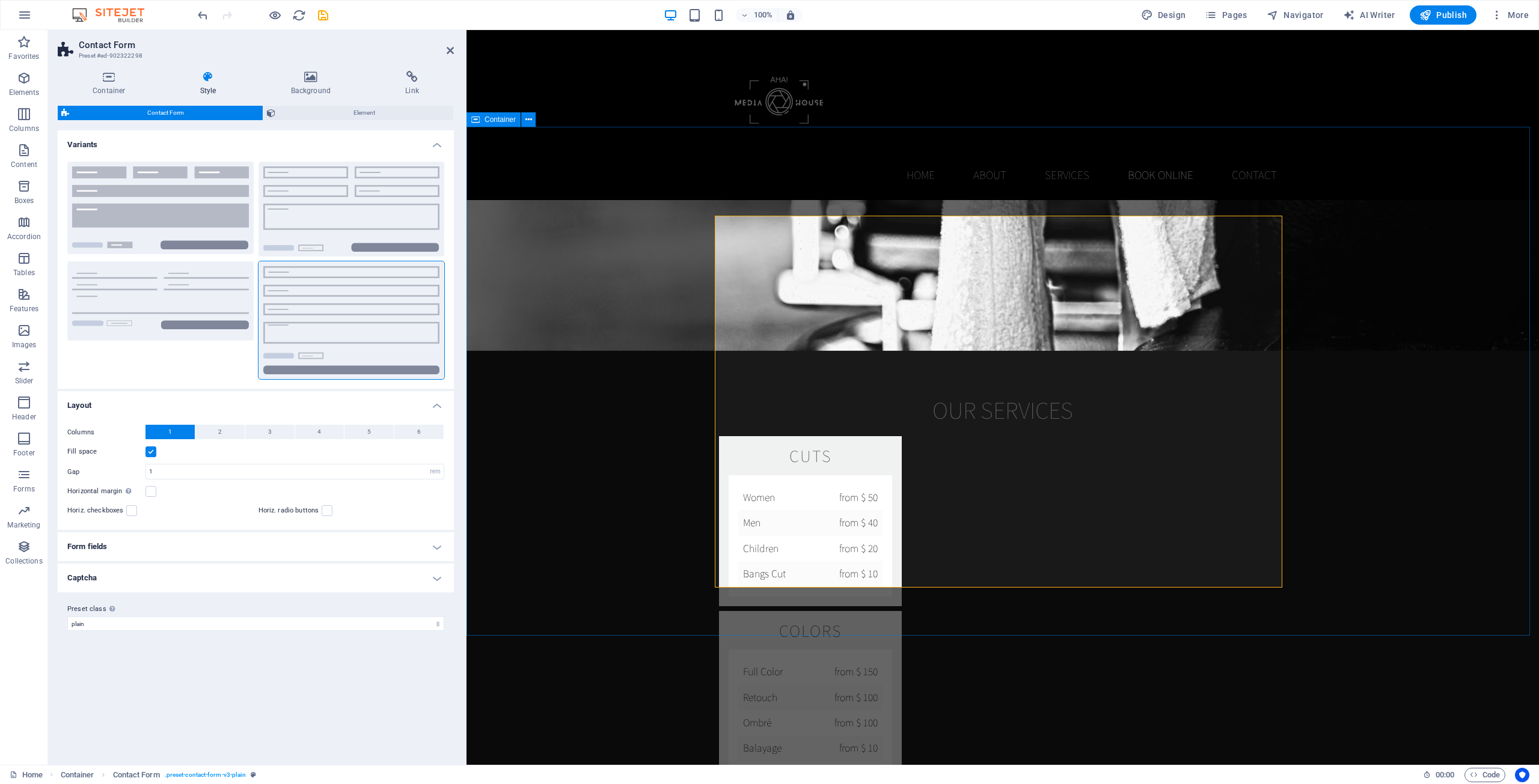
scroll to position [1682, 0]
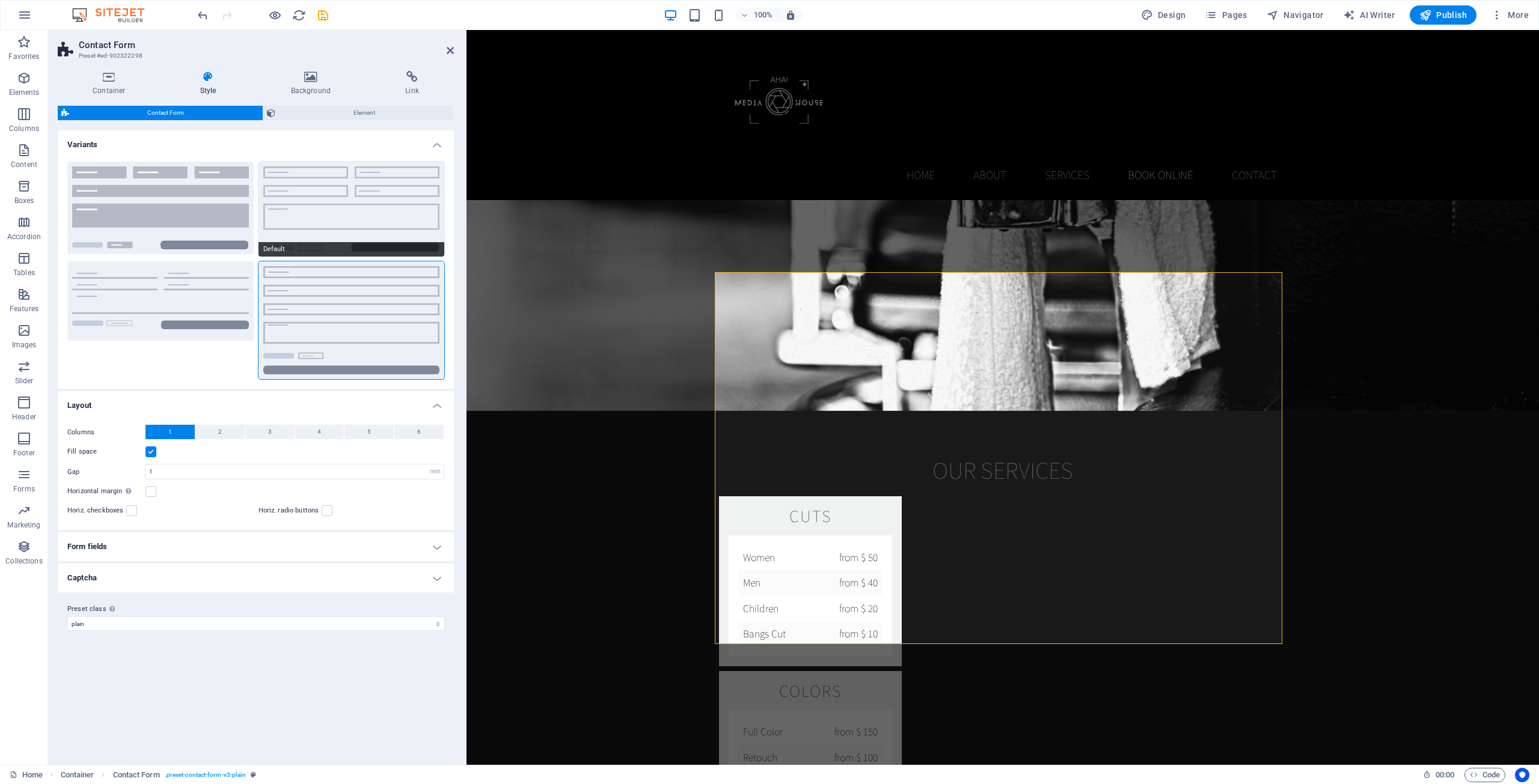
click at [397, 221] on button "Default" at bounding box center [351, 209] width 186 height 95
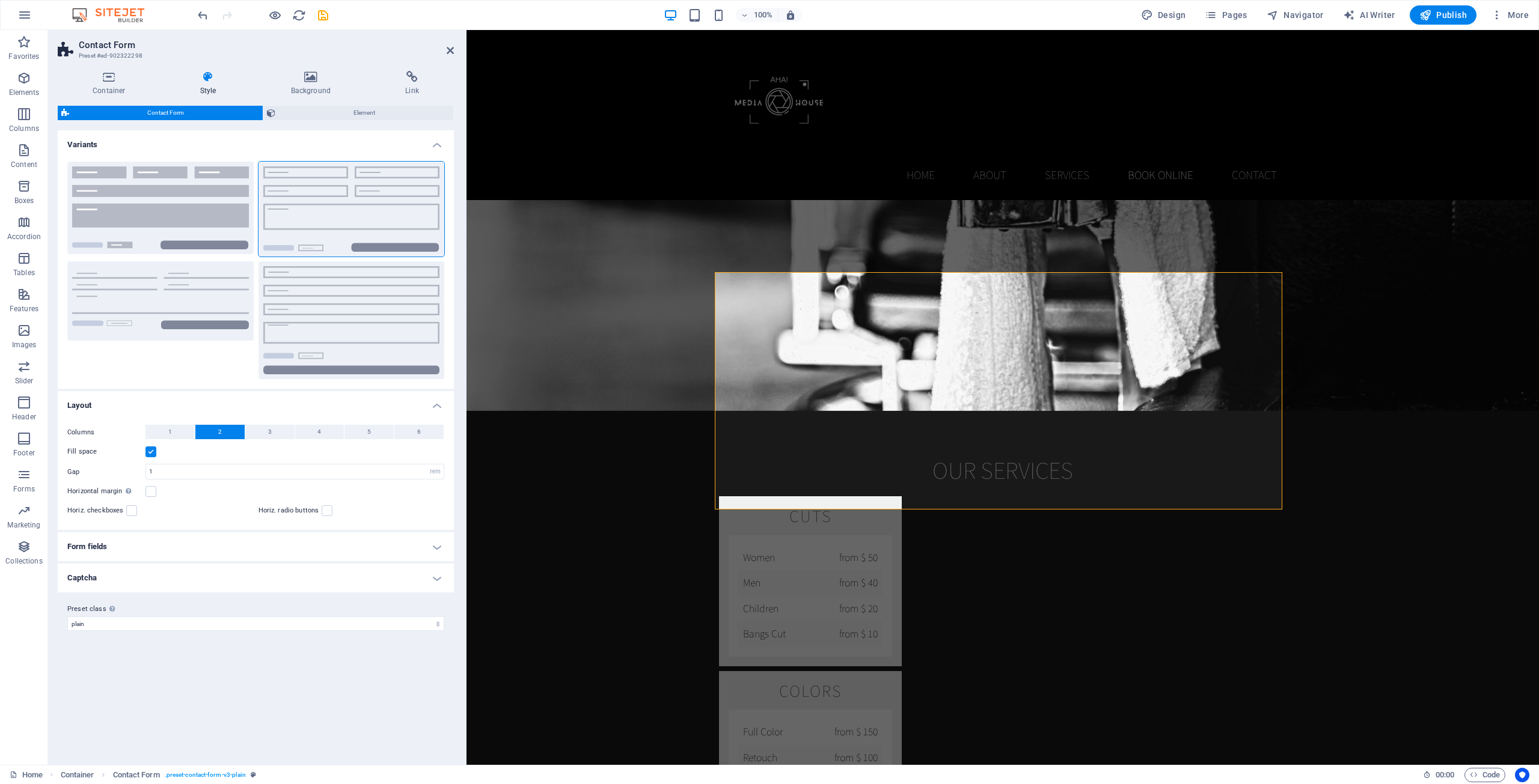
click at [178, 365] on div "Plain" at bounding box center [160, 320] width 186 height 117
click at [165, 553] on h4 "Form fields" at bounding box center [255, 547] width 396 height 29
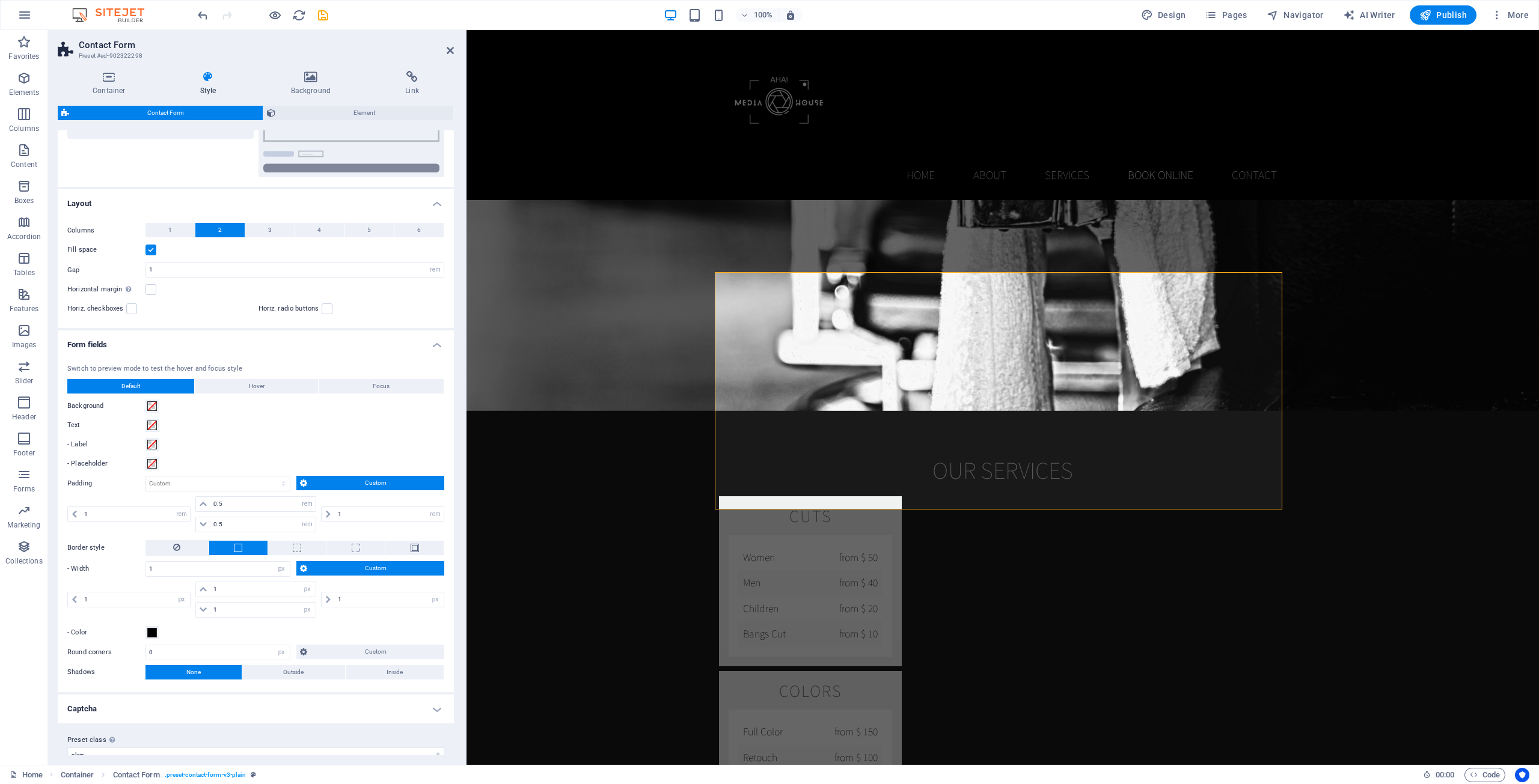
scroll to position [217, 0]
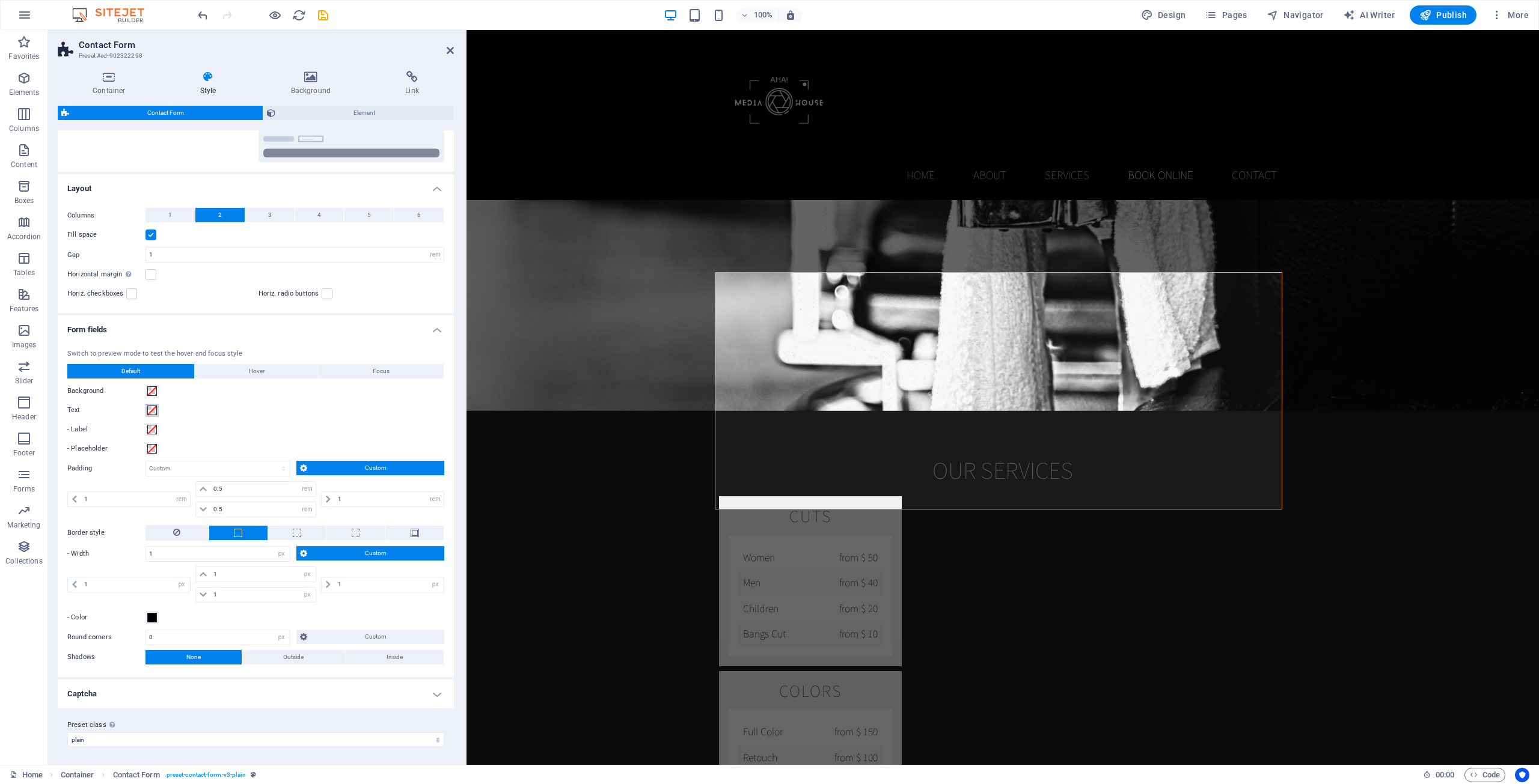
click at [149, 408] on span at bounding box center [152, 411] width 10 height 10
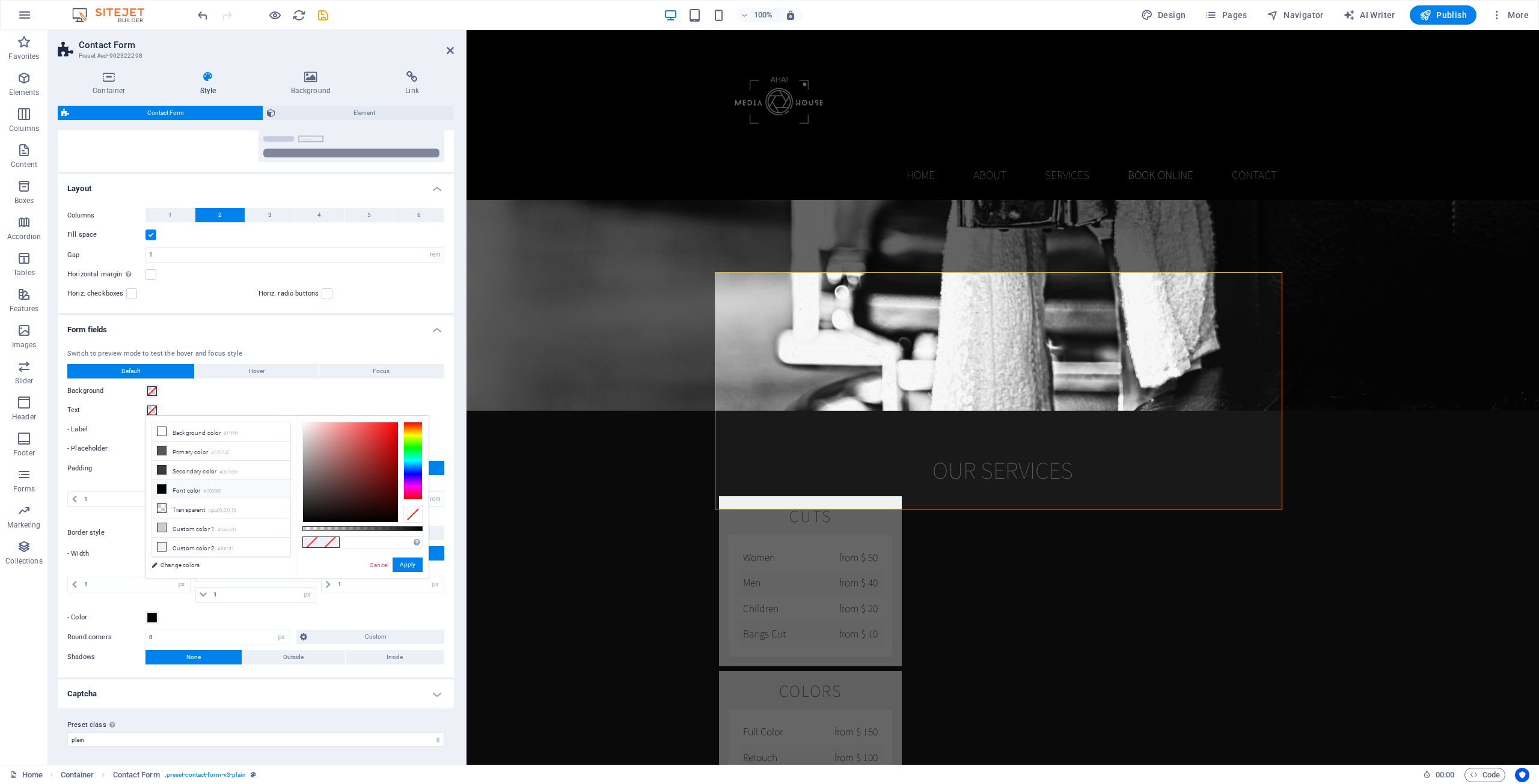
drag, startPoint x: 207, startPoint y: 491, endPoint x: 212, endPoint y: 486, distance: 7.1
click at [207, 491] on small "#000000" at bounding box center [212, 491] width 18 height 9
type input "#ffffff"
drag, startPoint x: 336, startPoint y: 463, endPoint x: 296, endPoint y: 408, distance: 68.0
click at [296, 408] on body "AHA! Media House Home Favorites Elements Columns Content Boxes Accordion Tables…" at bounding box center [769, 392] width 1539 height 784
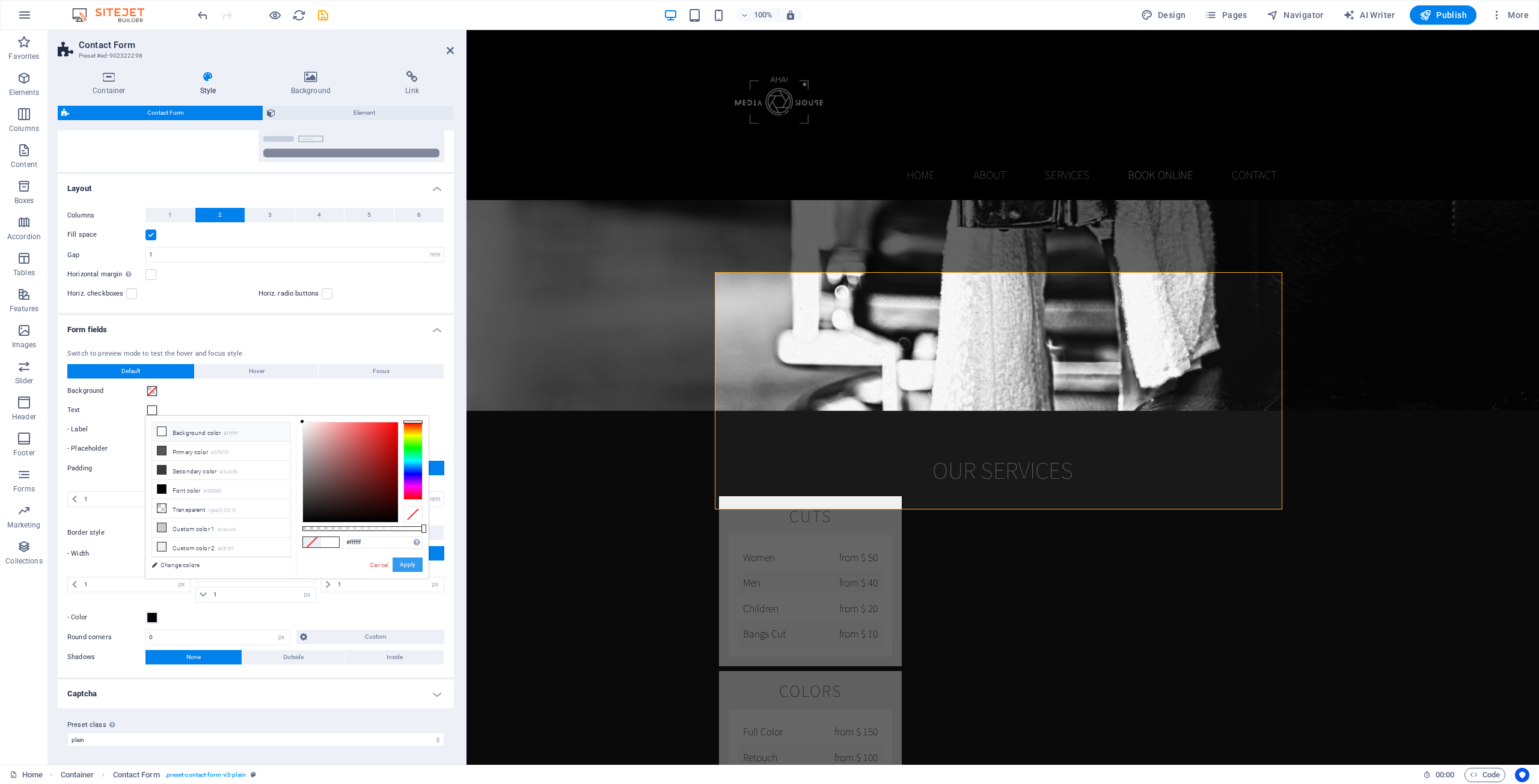
drag, startPoint x: 421, startPoint y: 570, endPoint x: 413, endPoint y: 568, distance: 8.2
click at [414, 569] on button "Apply" at bounding box center [408, 565] width 30 height 14
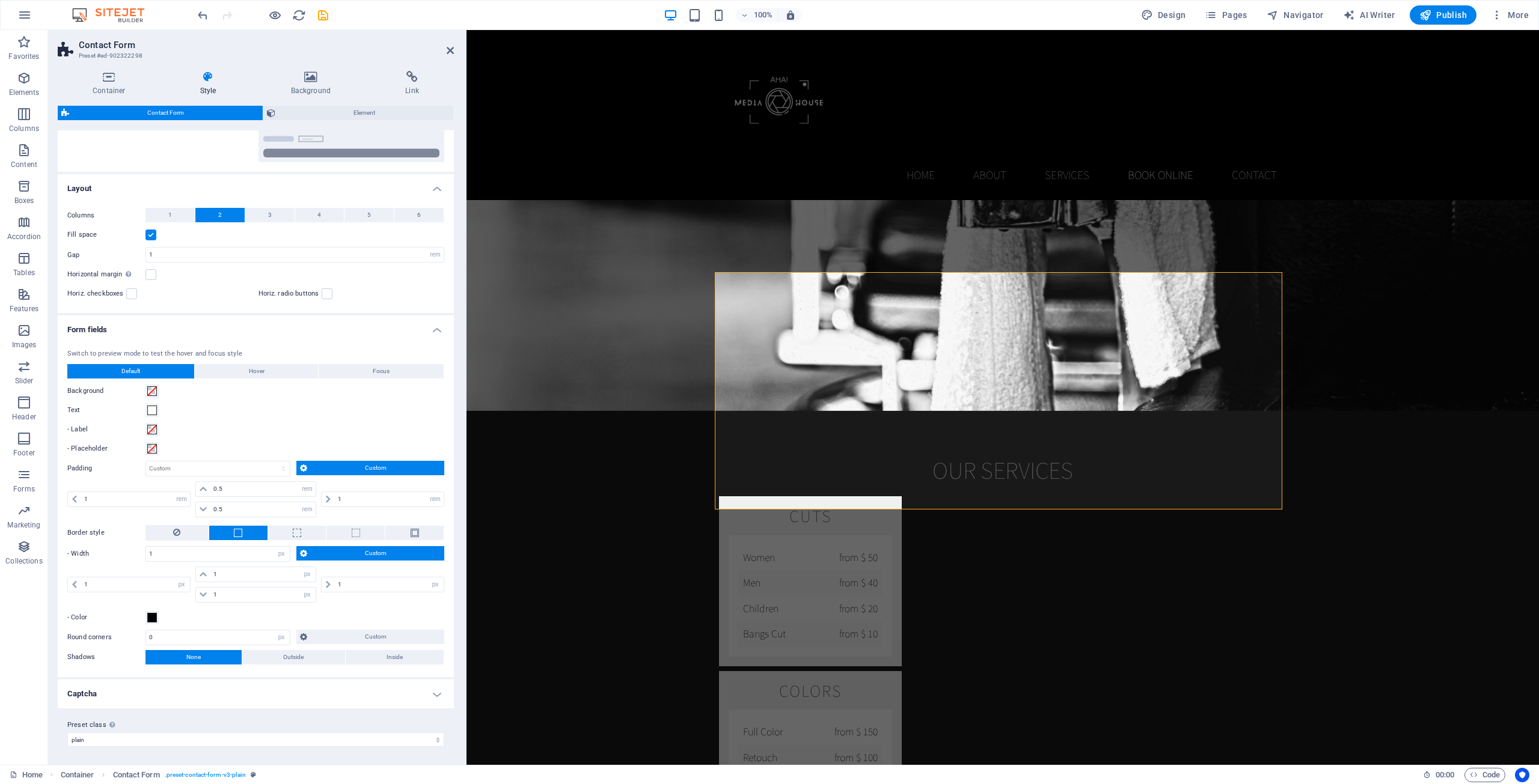
click at [335, 413] on div "Text" at bounding box center [255, 411] width 377 height 14
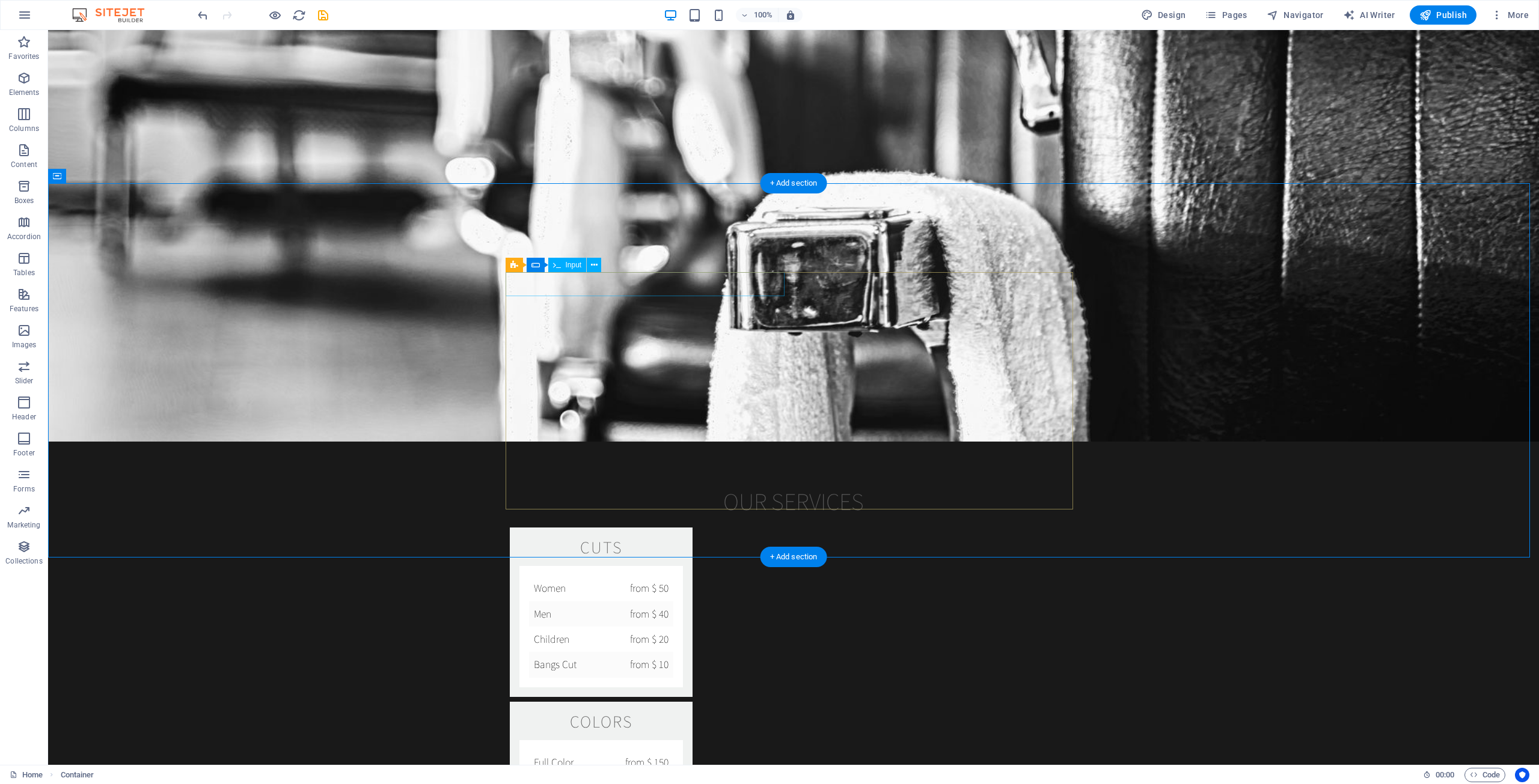
click at [591, 265] on icon at bounding box center [594, 265] width 6 height 13
click at [572, 261] on div "Input" at bounding box center [568, 265] width 38 height 14
click at [569, 265] on span "Input" at bounding box center [574, 265] width 16 height 7
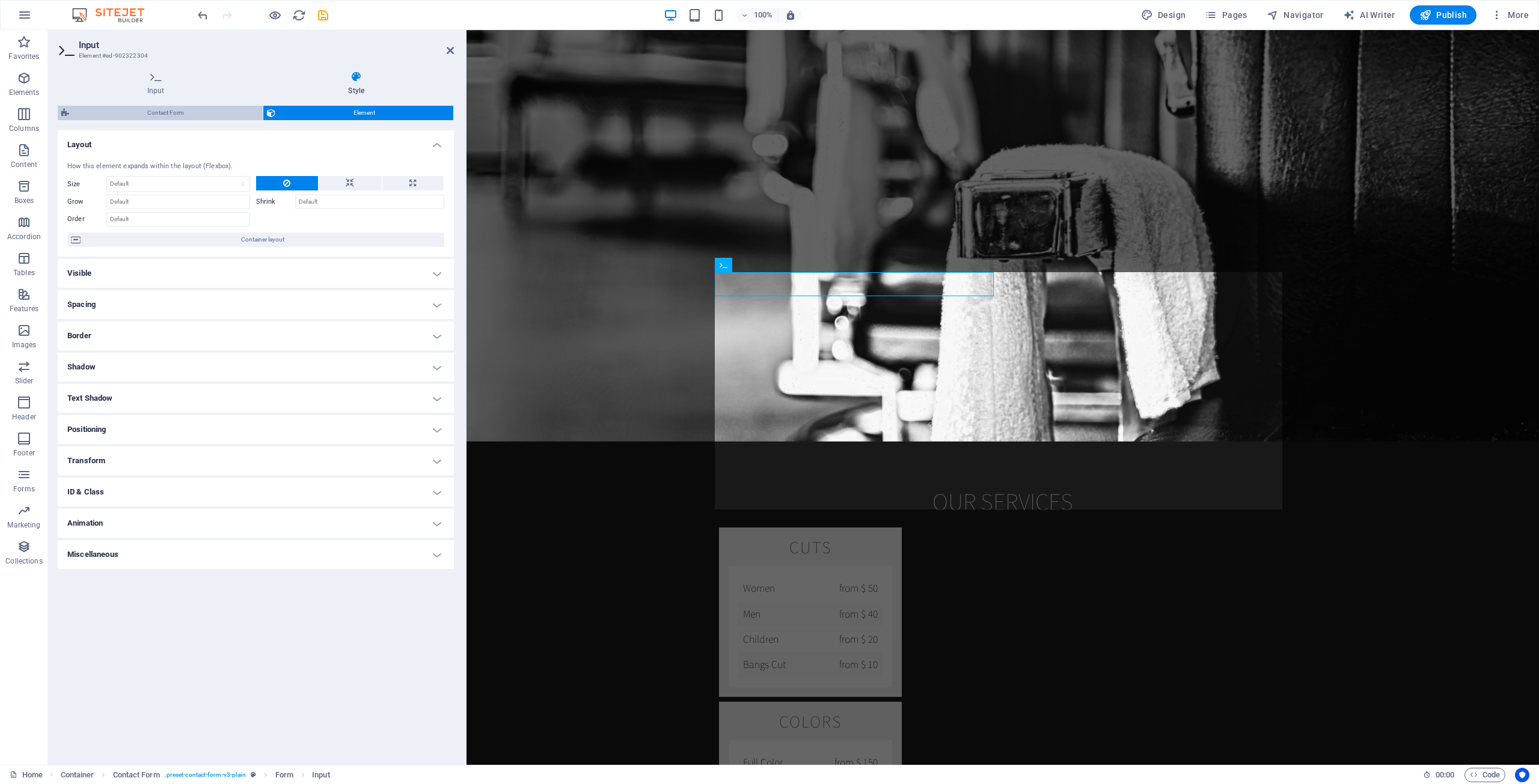
click at [189, 113] on span "Contact Form" at bounding box center [165, 113] width 186 height 14
select select "rem"
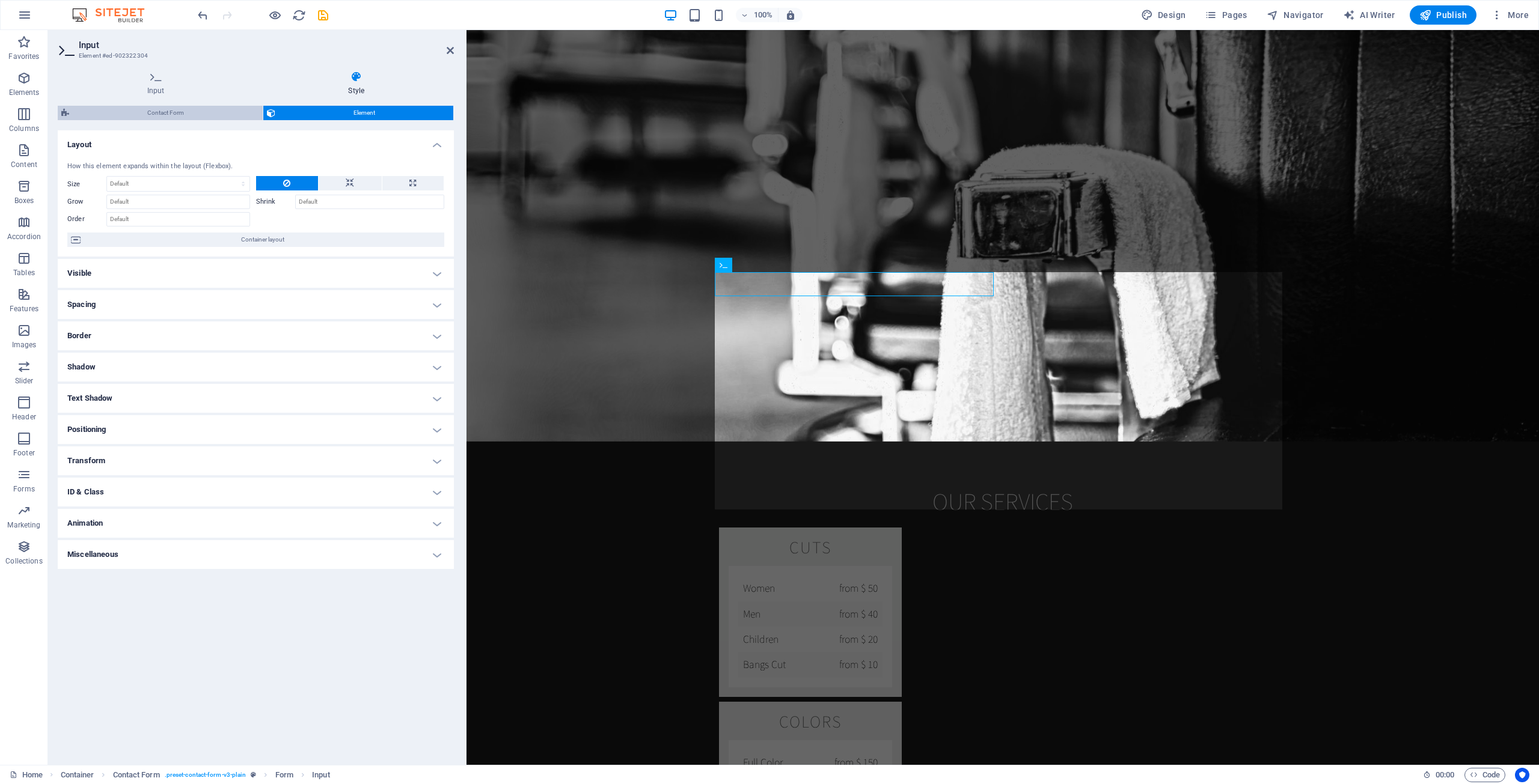
select select "rem"
select select "px"
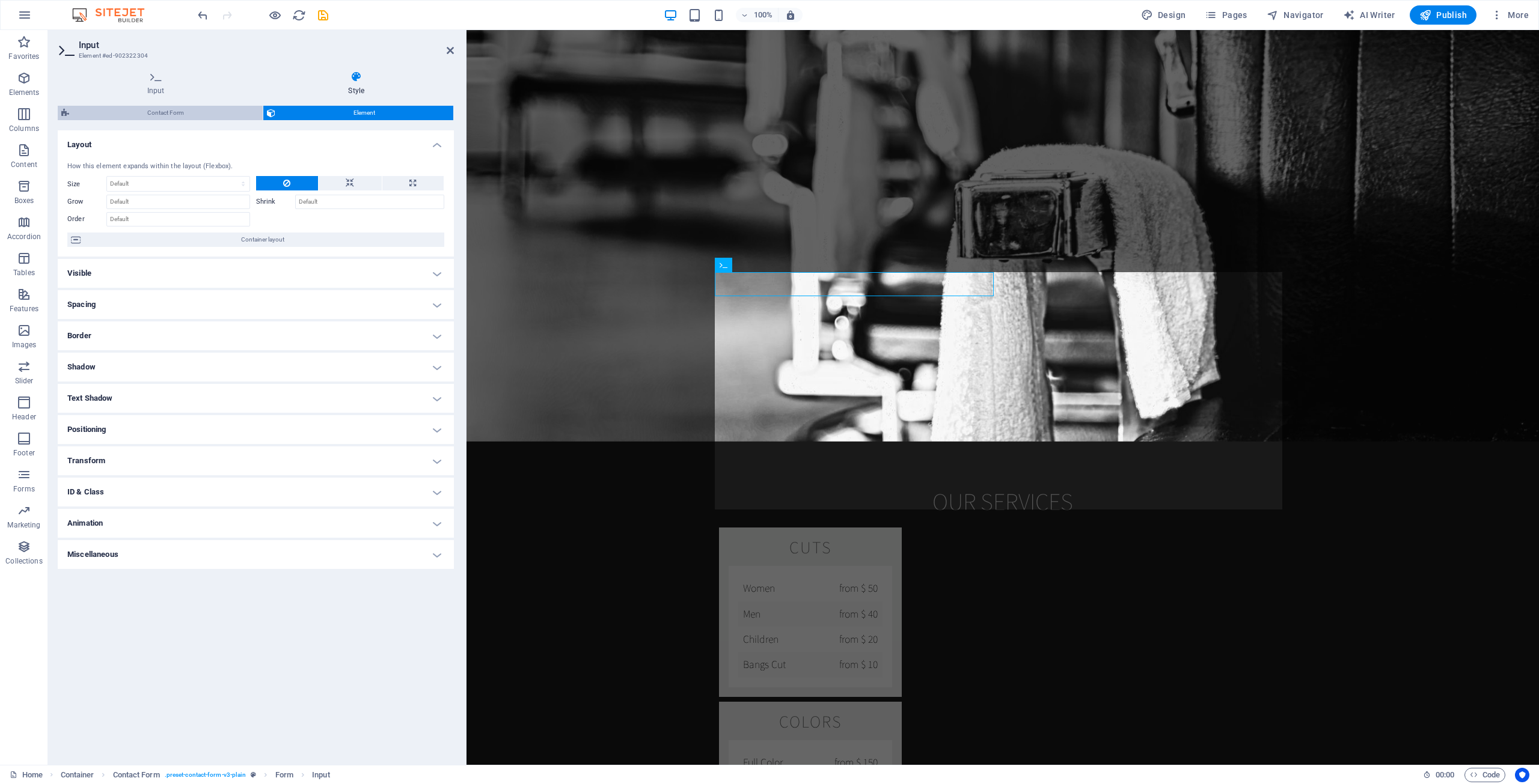
select select "px"
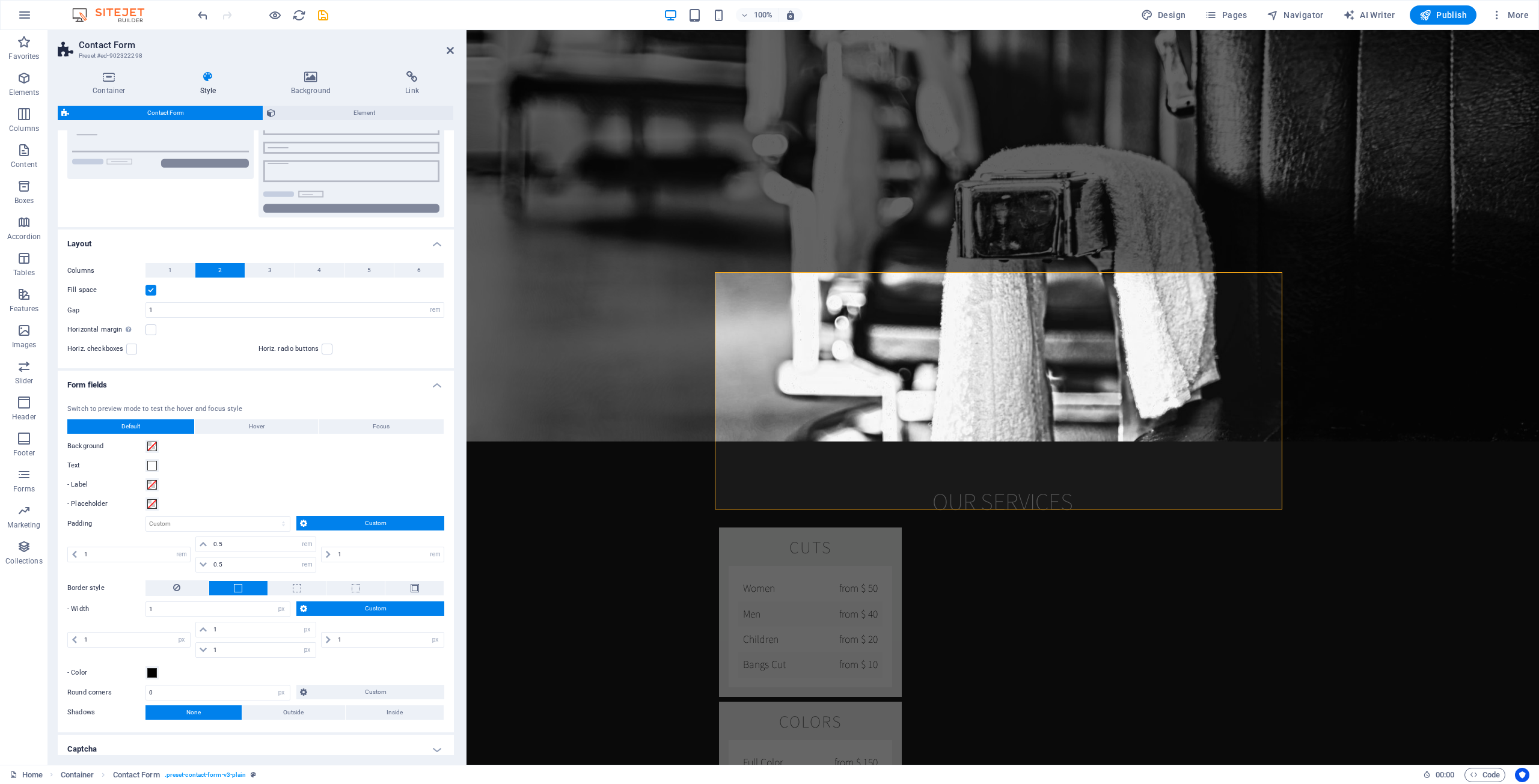
scroll to position [181, 0]
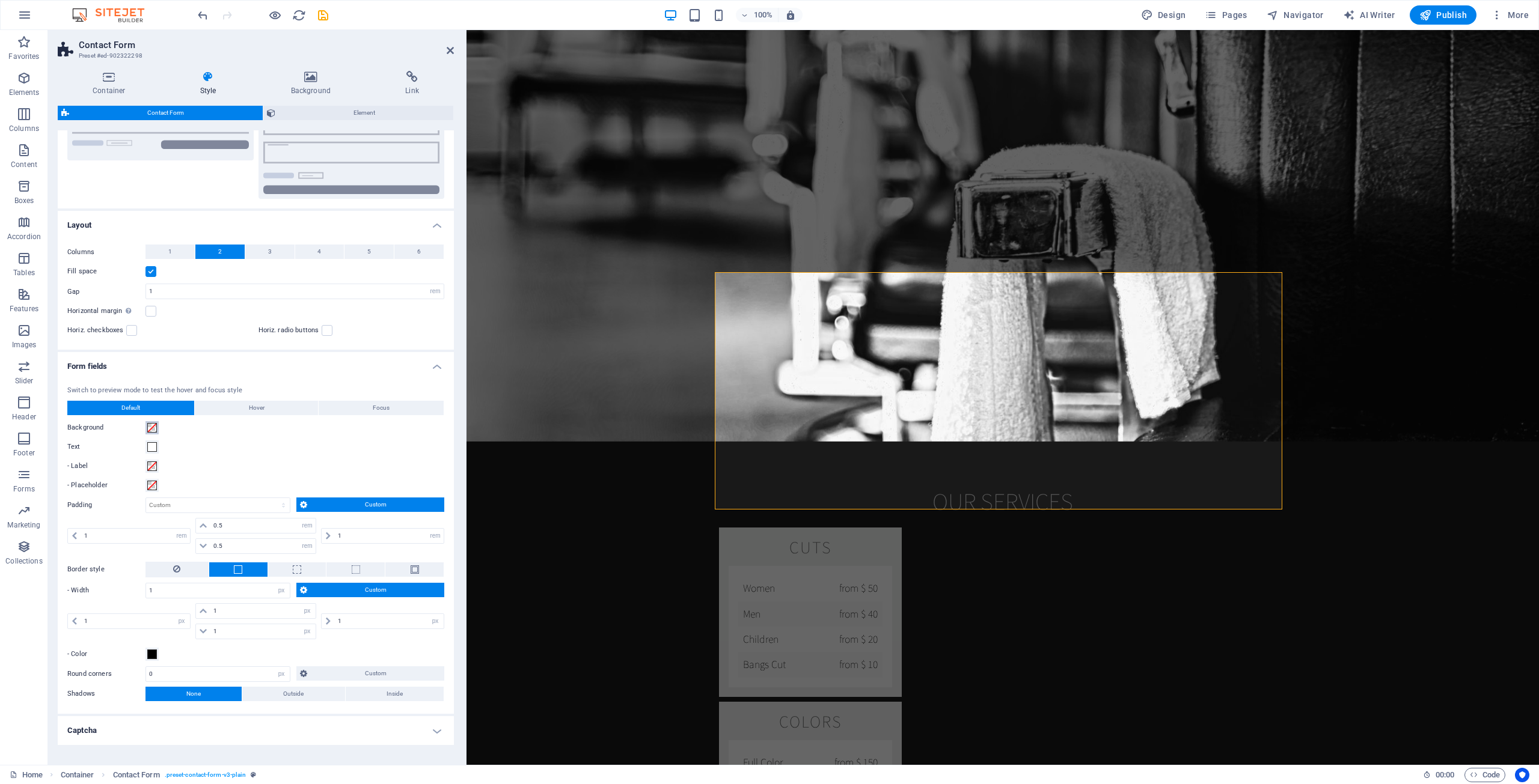
click at [151, 425] on span at bounding box center [152, 428] width 10 height 10
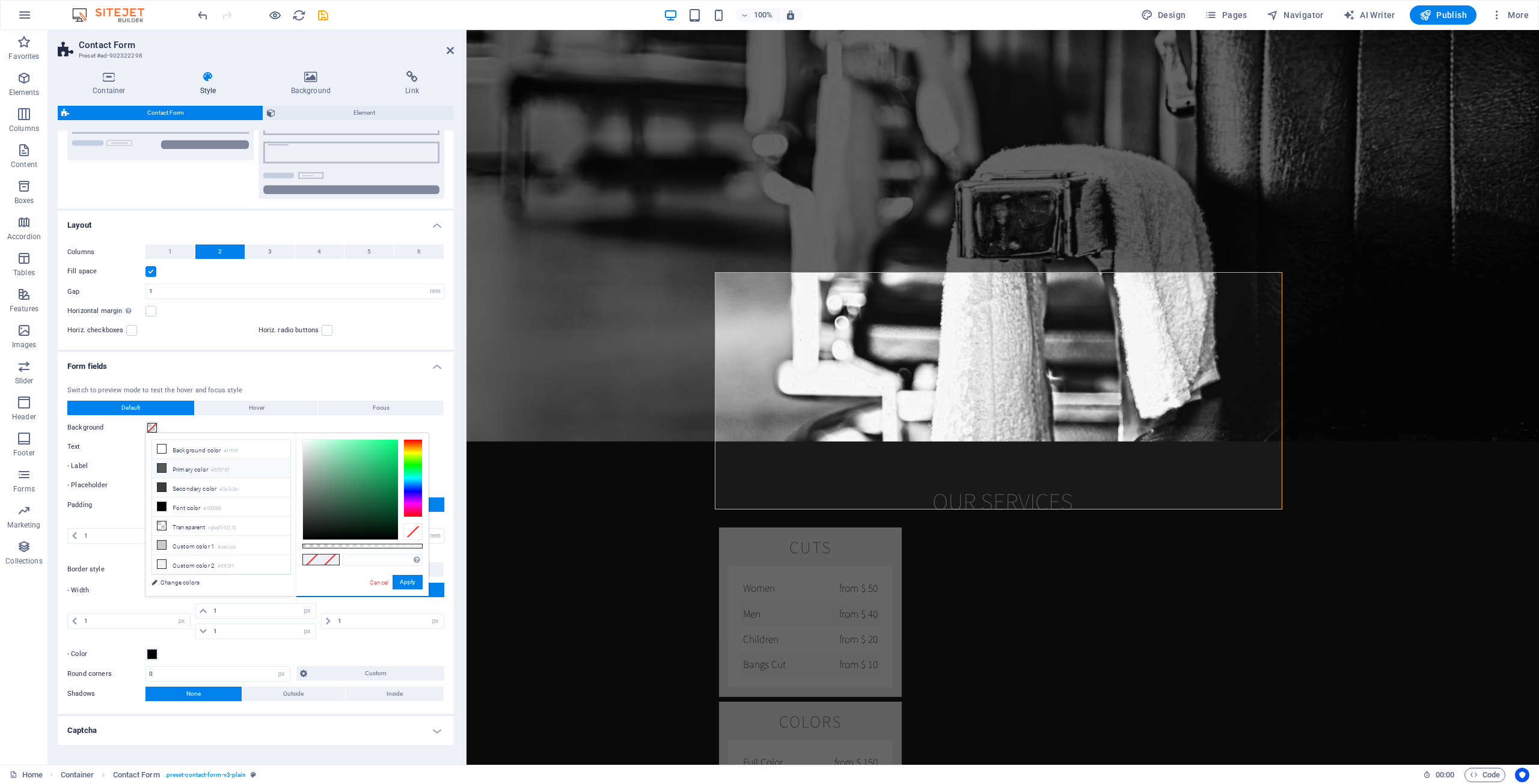
click at [158, 468] on icon at bounding box center [161, 468] width 9 height 9
type input "#575757"
click at [413, 582] on button "Apply" at bounding box center [408, 583] width 30 height 14
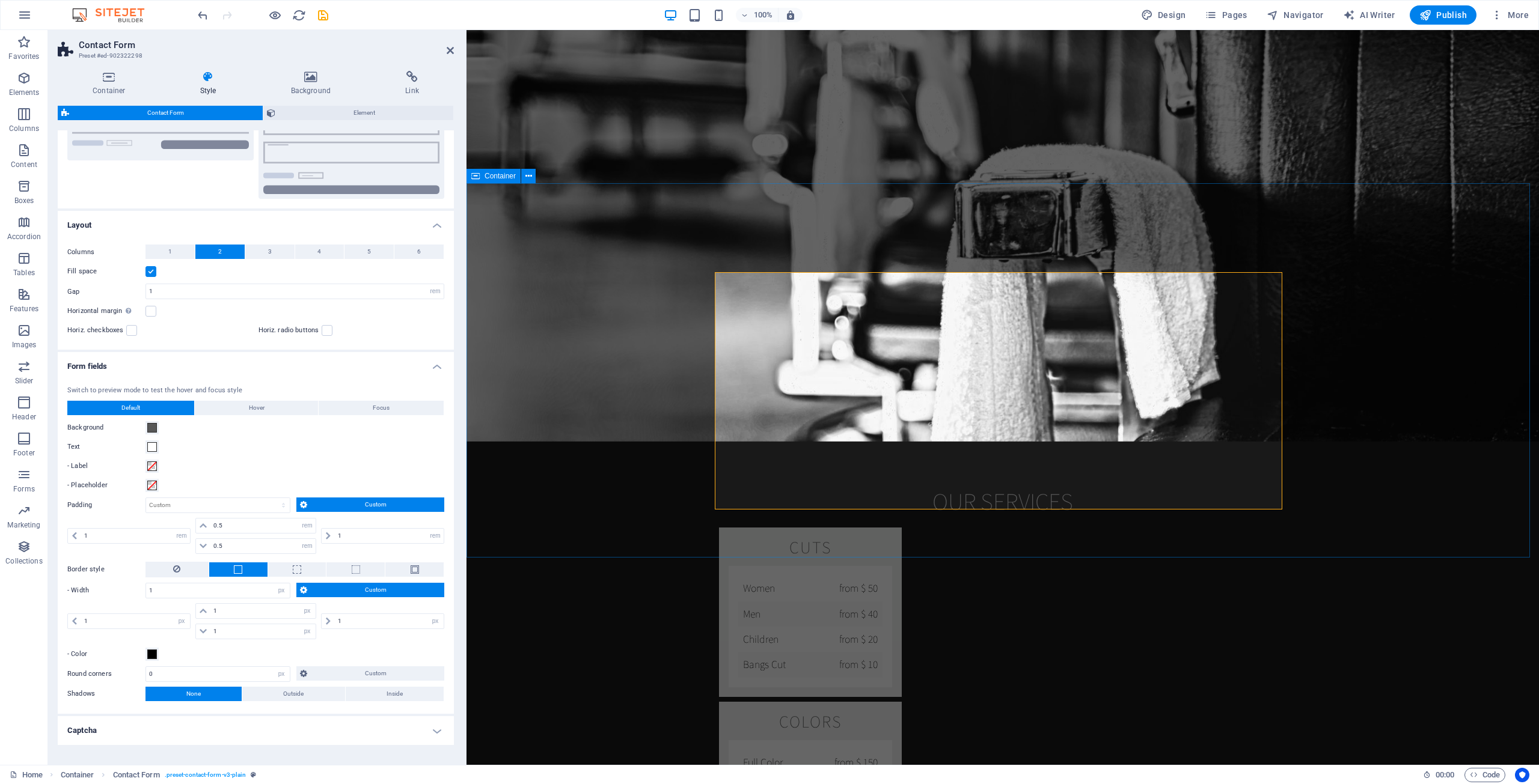
drag, startPoint x: 584, startPoint y: 328, endPoint x: 990, endPoint y: 326, distance: 406.0
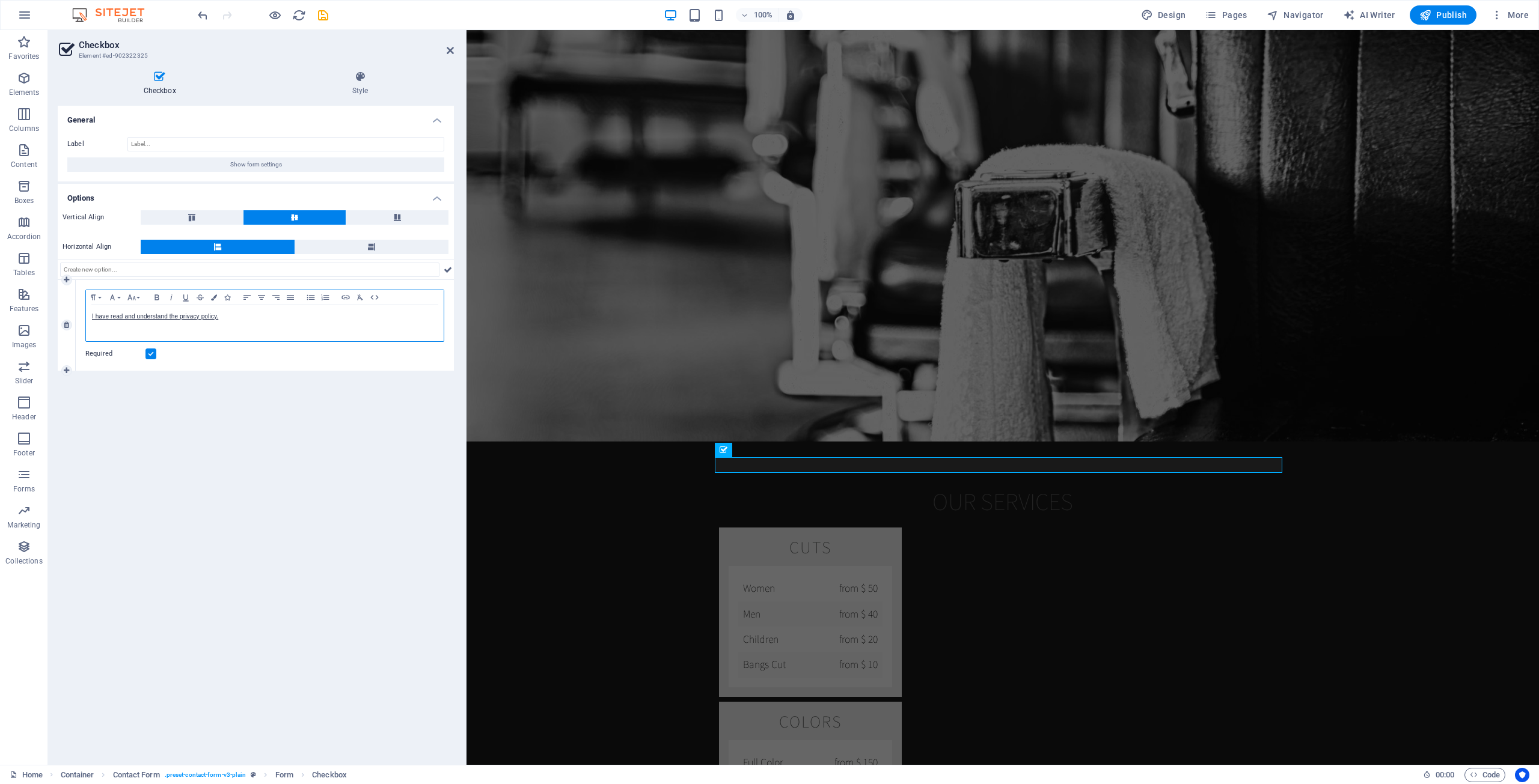
click at [227, 316] on p "I have read and understand the privacy policy." at bounding box center [265, 316] width 345 height 11
click at [216, 299] on icon "button" at bounding box center [214, 297] width 6 height 6
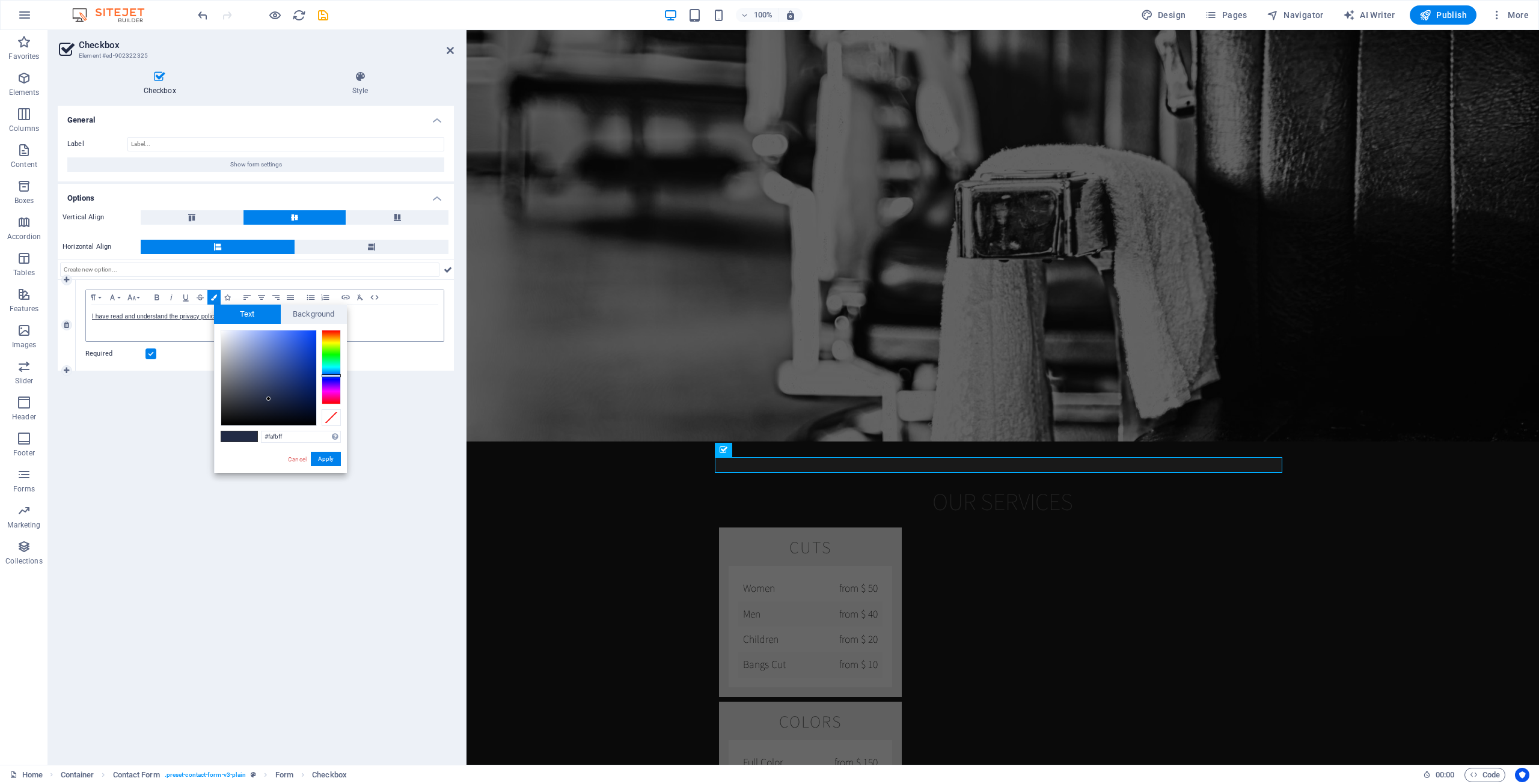
type input "#ffffff"
click at [209, 320] on body "AHA! Media House Home Favorites Elements Columns Content Boxes Accordion Tables…" at bounding box center [769, 392] width 1539 height 784
click at [324, 456] on button "Apply" at bounding box center [326, 459] width 30 height 14
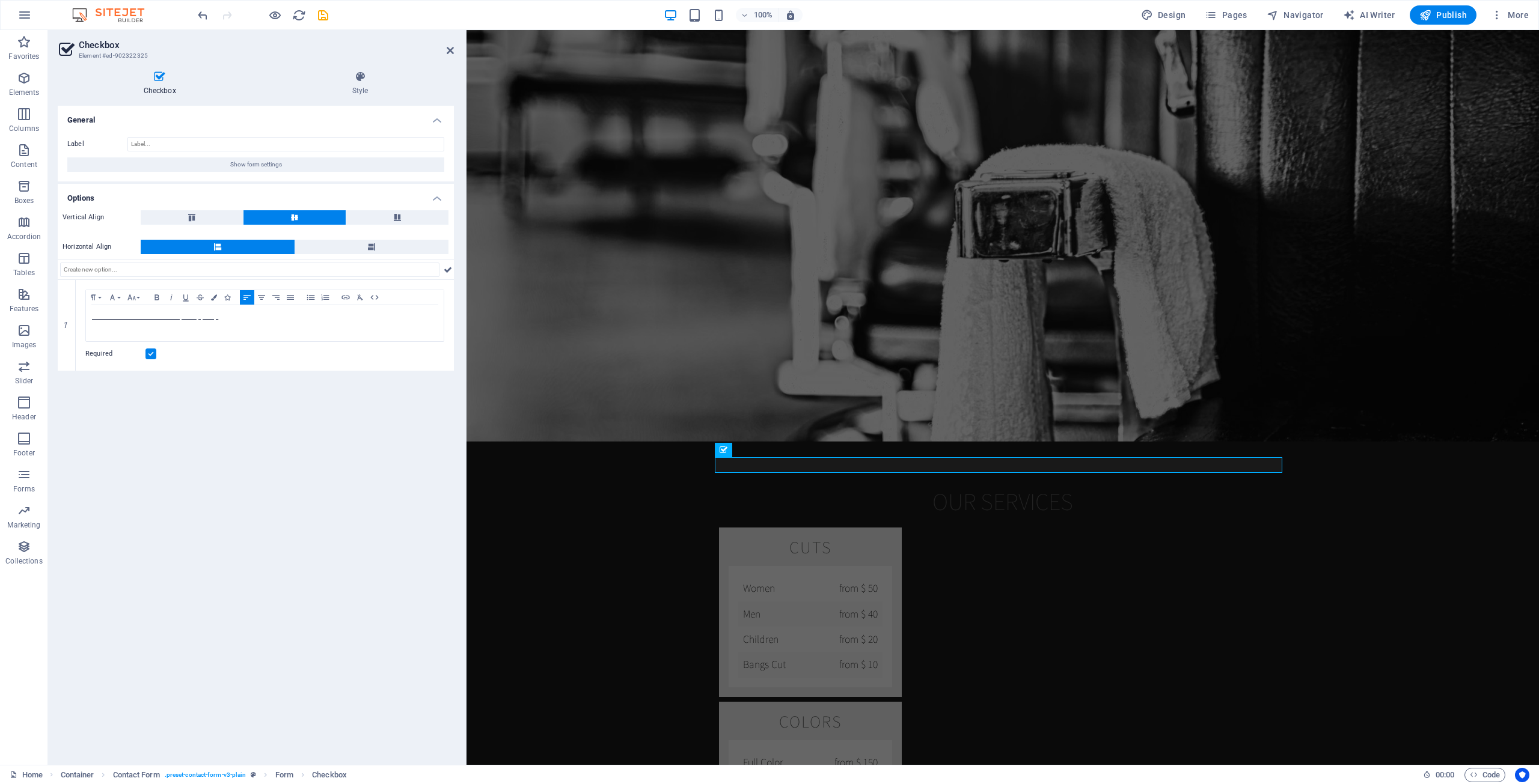
click at [380, 464] on div "General Label Show form settings Options Vertical Align Horizontal Align 1 Para…" at bounding box center [255, 430] width 396 height 650
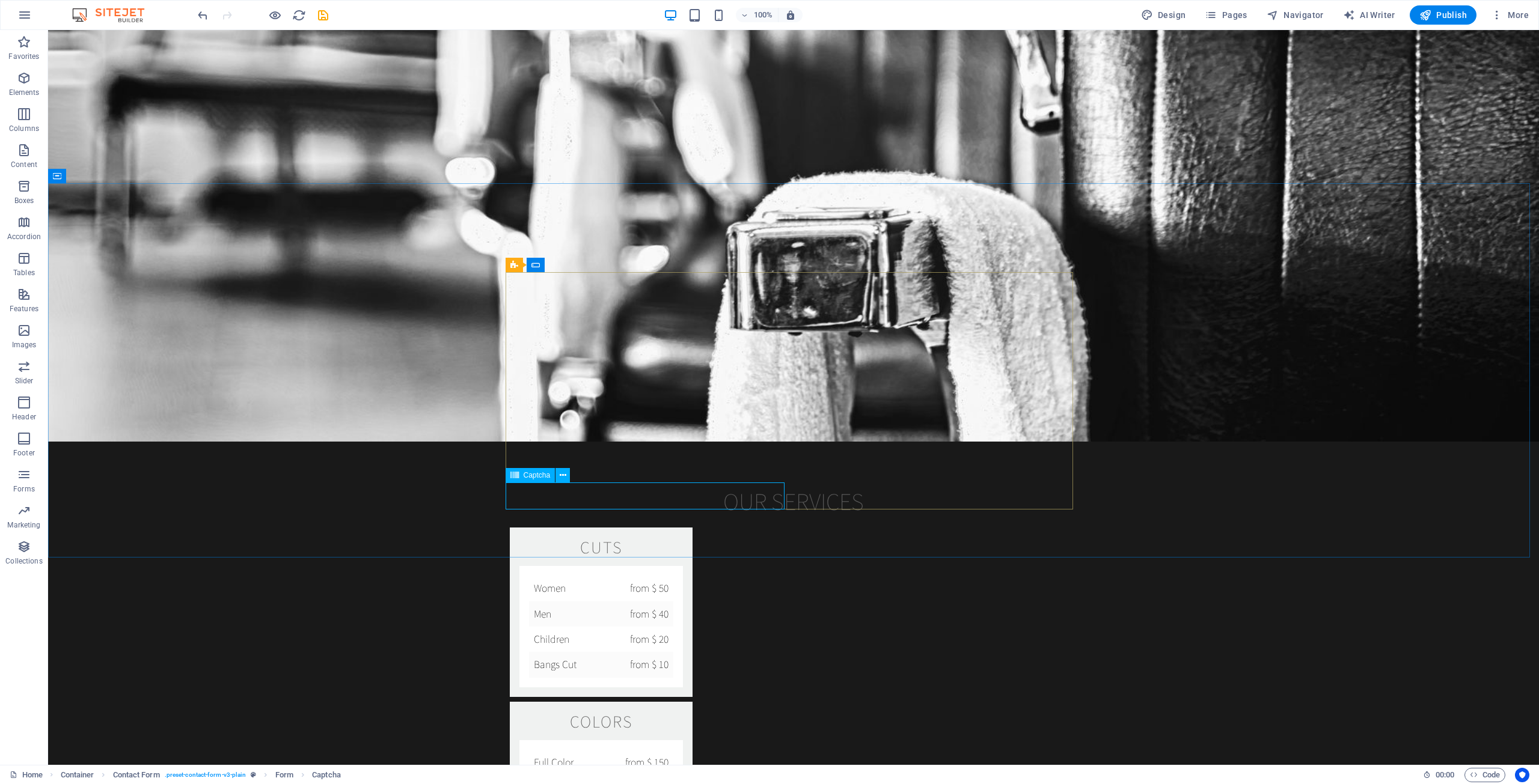
click at [534, 475] on span "Captcha" at bounding box center [537, 475] width 27 height 7
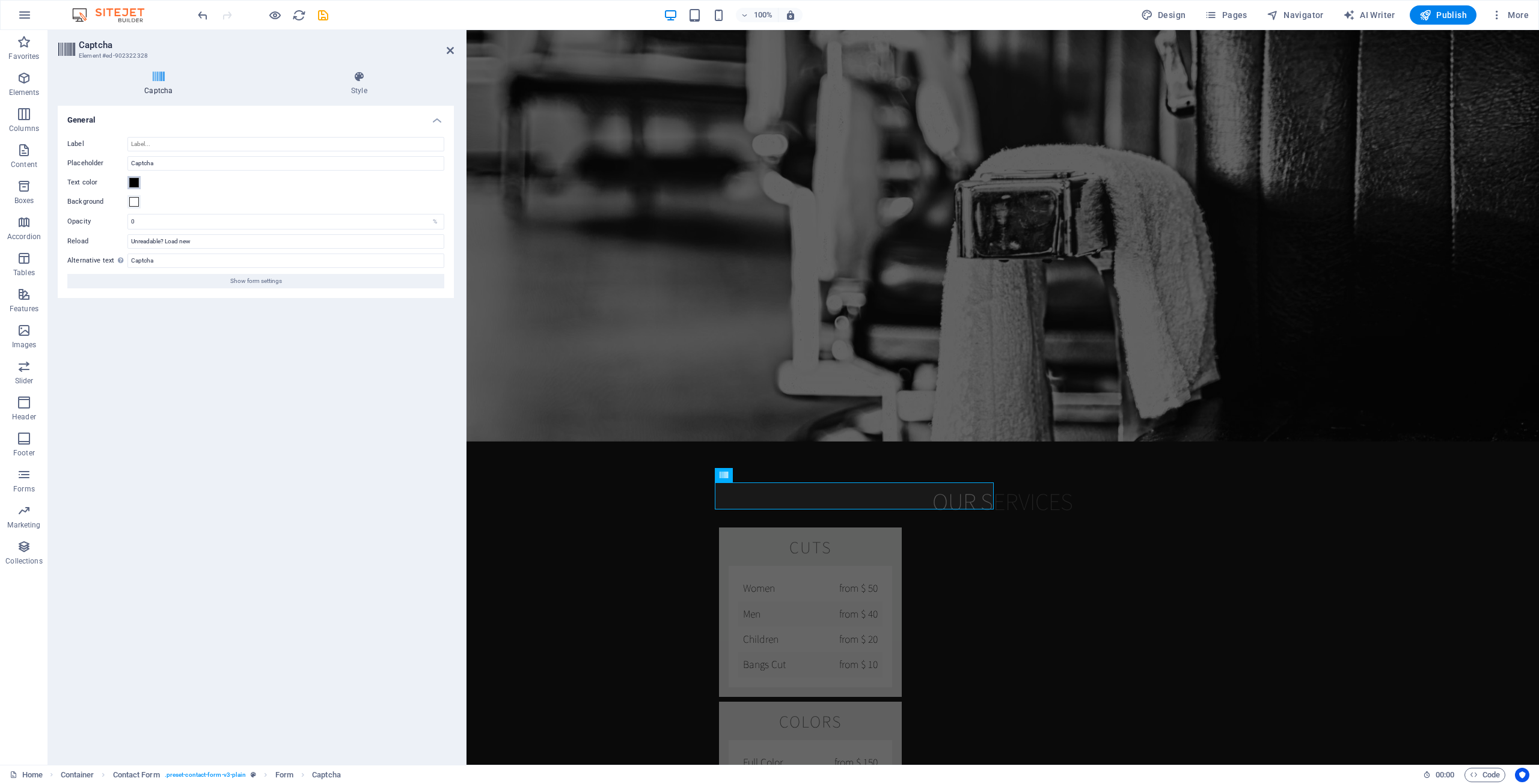
click at [136, 182] on span at bounding box center [134, 183] width 10 height 10
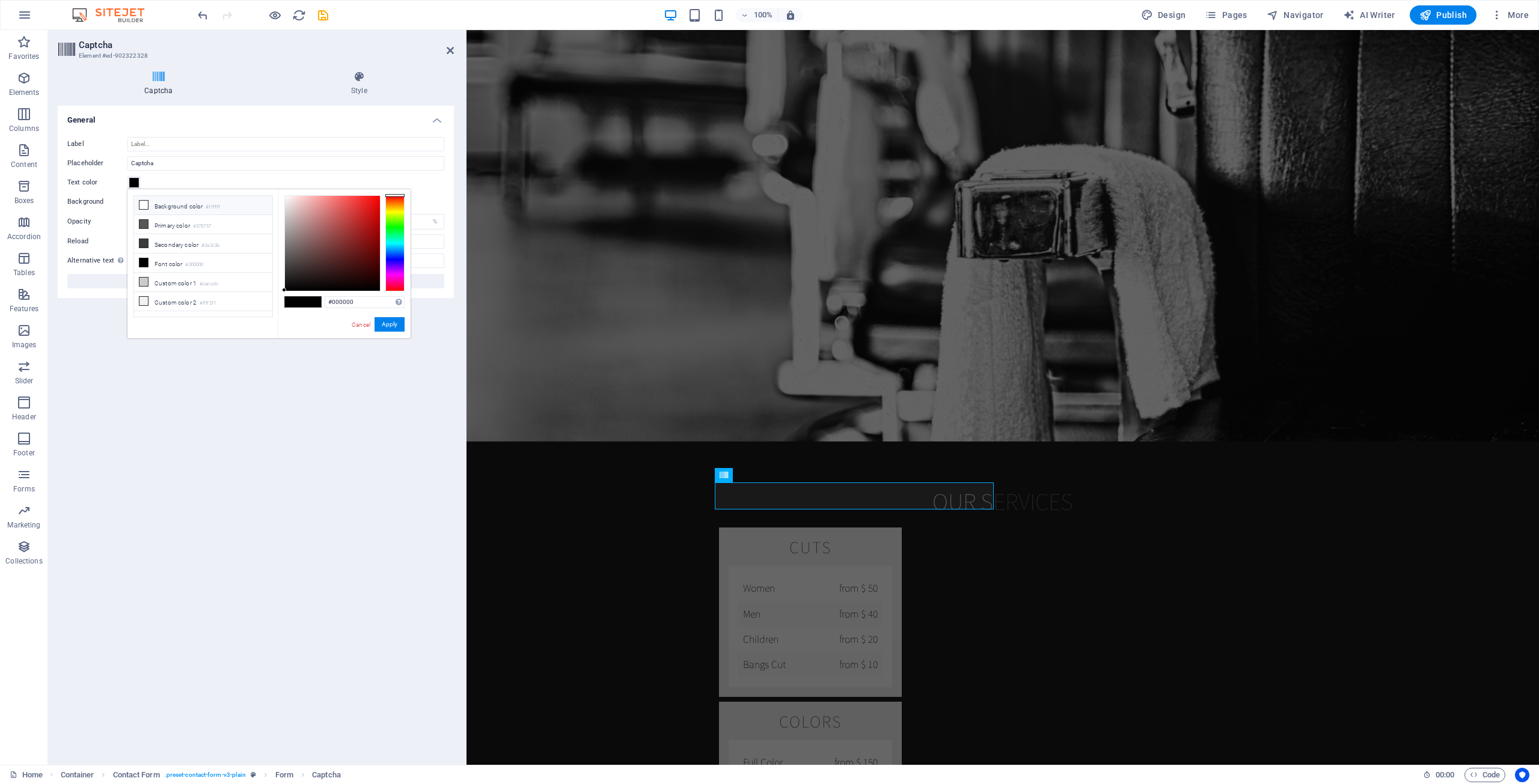
click at [146, 201] on icon at bounding box center [143, 205] width 9 height 9
type input "#ffffff"
click at [389, 319] on button "Apply" at bounding box center [389, 324] width 30 height 14
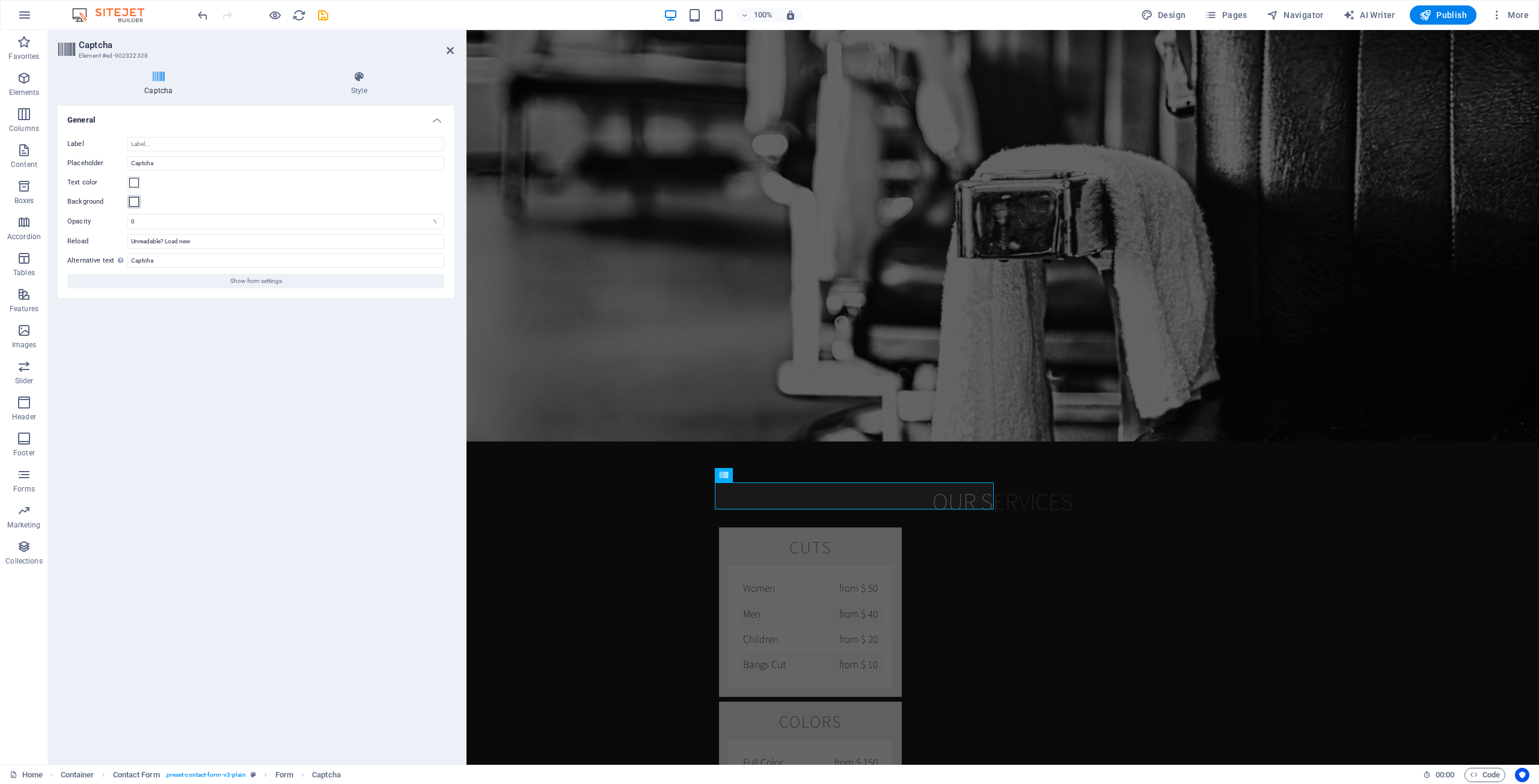
click at [131, 201] on span at bounding box center [134, 202] width 10 height 10
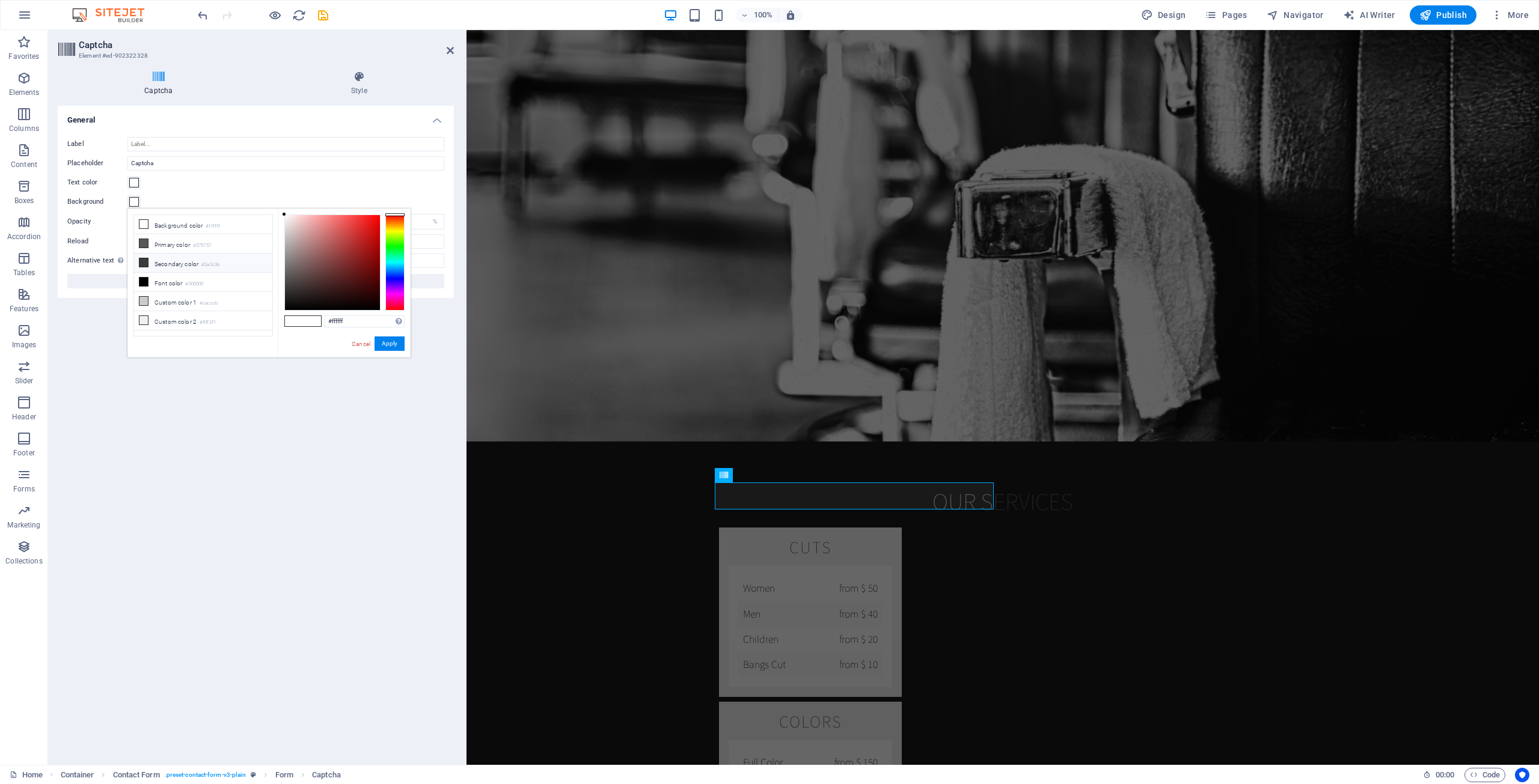
click at [145, 261] on icon at bounding box center [143, 262] width 9 height 9
type input "#3a3c3b"
click at [392, 339] on button "Apply" at bounding box center [389, 344] width 30 height 14
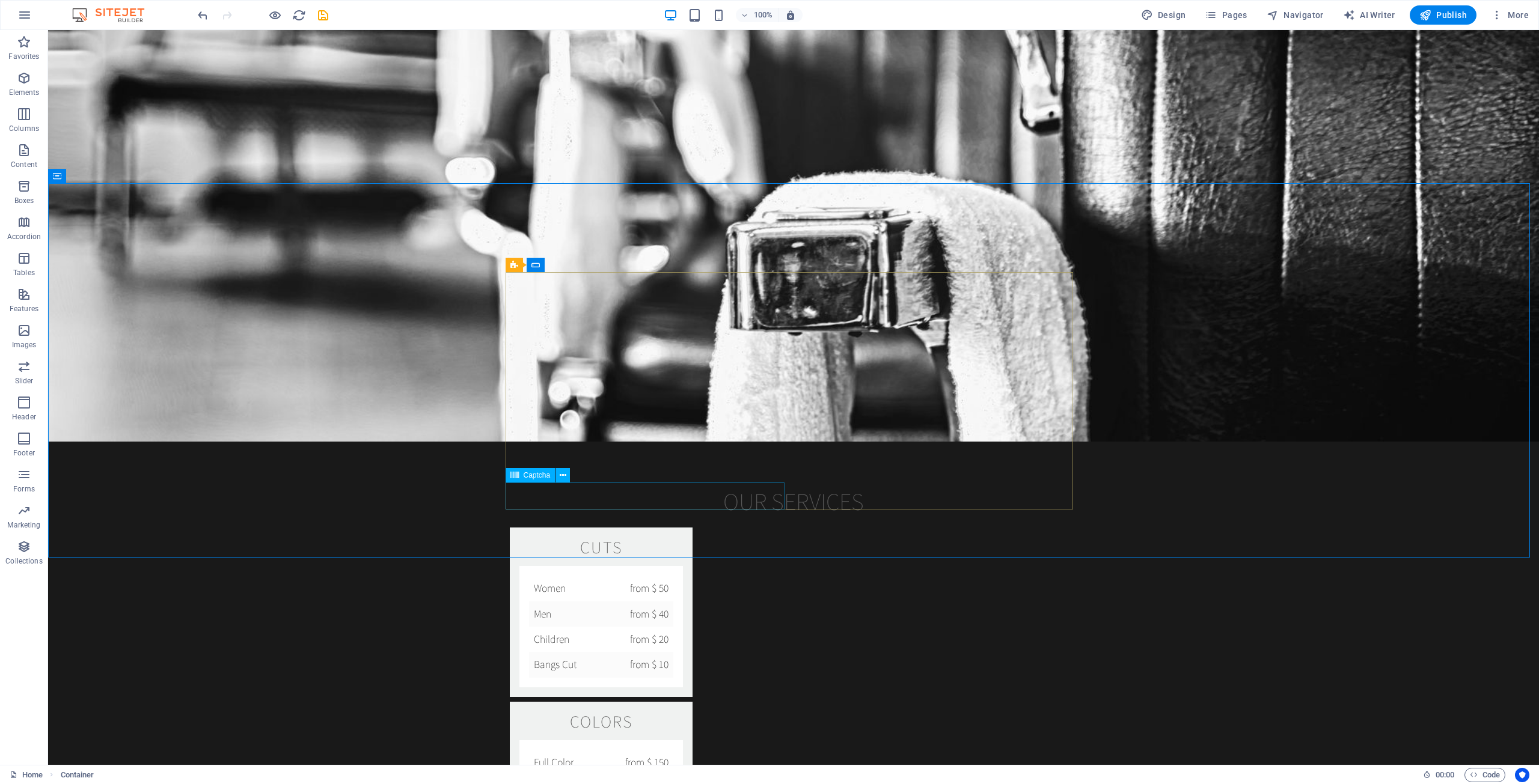
click at [533, 476] on span "Captcha" at bounding box center [537, 475] width 27 height 7
click at [819, 477] on span "Form button" at bounding box center [831, 475] width 39 height 7
click at [0, 0] on icon at bounding box center [0, 0] width 0 height 0
click at [0, 0] on div "Form" at bounding box center [0, 0] width 0 height 0
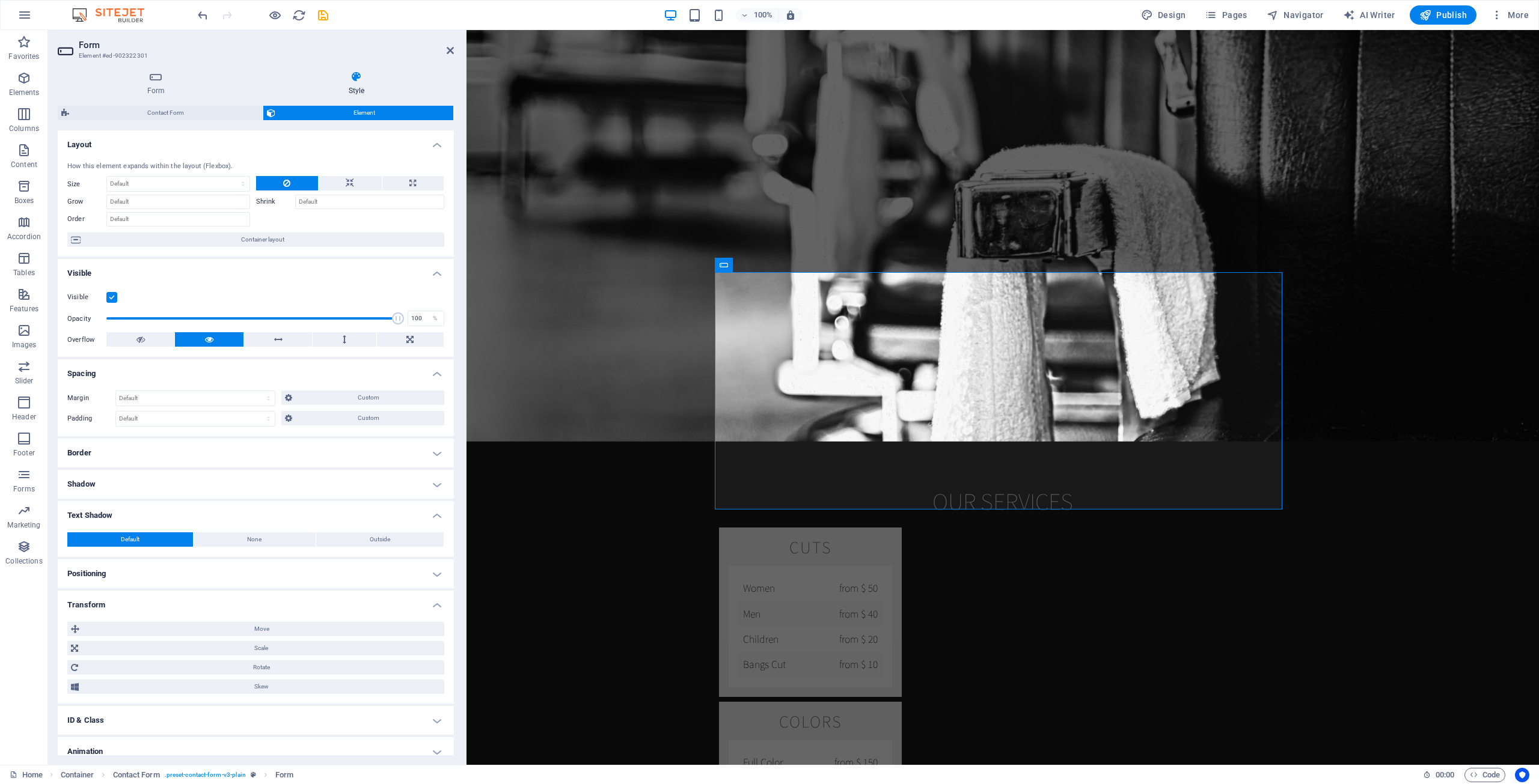
drag, startPoint x: 209, startPoint y: 316, endPoint x: 425, endPoint y: 331, distance: 216.5
click at [425, 331] on div "Visible Opacity 100 % Overflow" at bounding box center [255, 318] width 396 height 76
drag, startPoint x: 393, startPoint y: 316, endPoint x: 363, endPoint y: 317, distance: 30.0
click at [364, 317] on span at bounding box center [368, 318] width 12 height 12
type input "83"
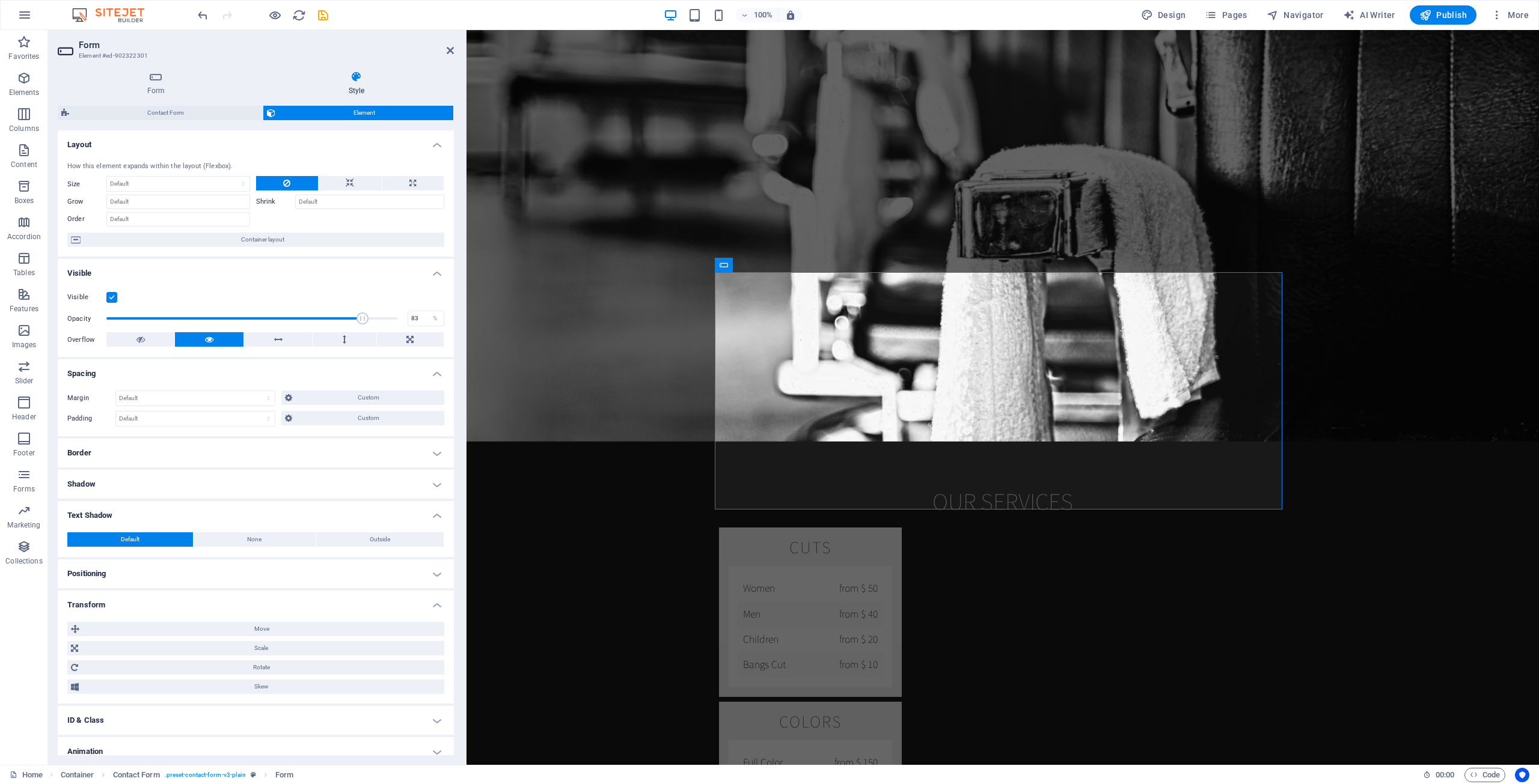
drag, startPoint x: 365, startPoint y: 317, endPoint x: 347, endPoint y: 316, distance: 18.0
click at [357, 316] on span at bounding box center [362, 318] width 12 height 12
click at [847, 479] on span "Form button" at bounding box center [1040, 475] width 39 height 7
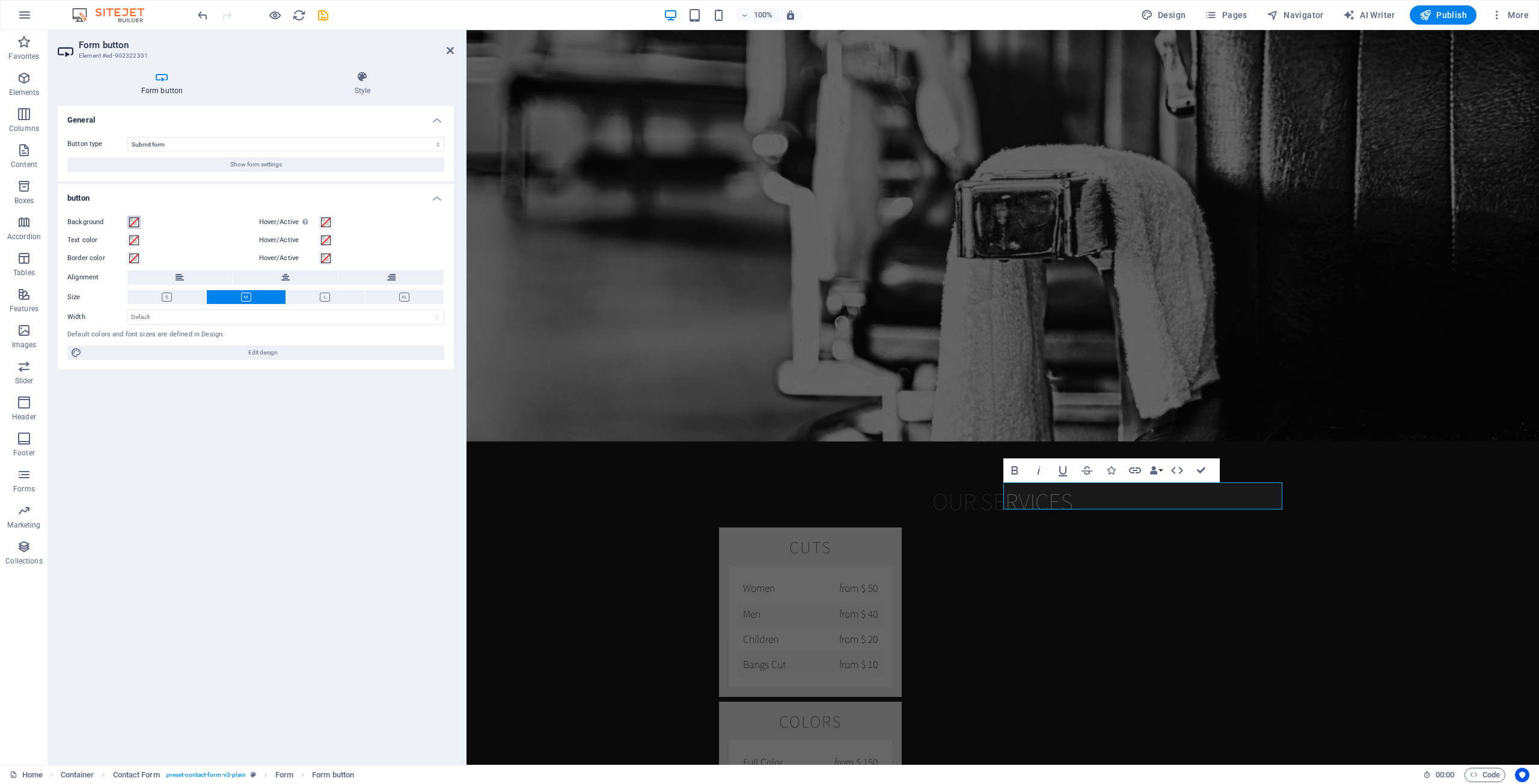
click at [131, 222] on span at bounding box center [134, 222] width 10 height 10
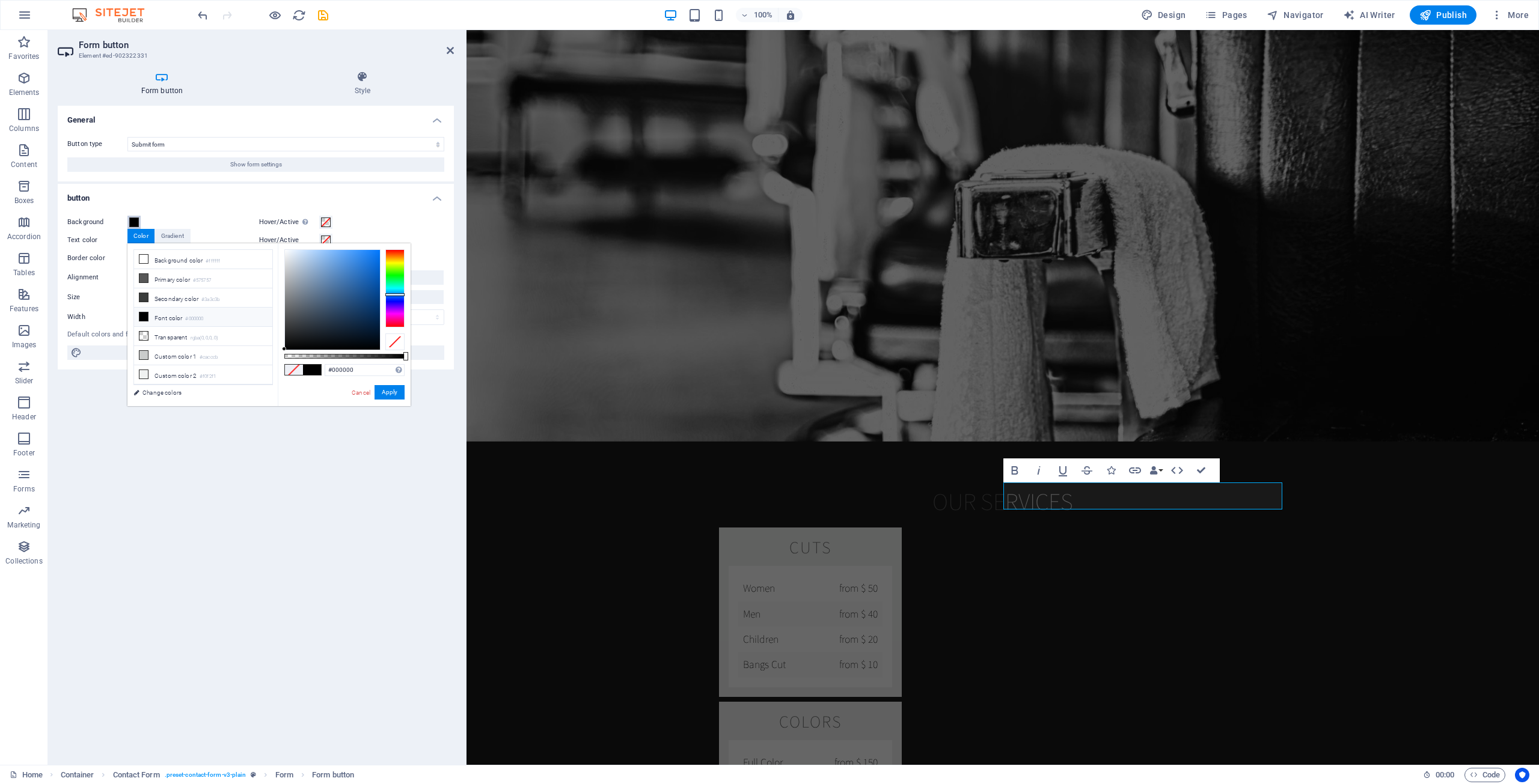
click at [398, 294] on div at bounding box center [395, 289] width 19 height 78
type input "#6eb0fb"
drag, startPoint x: 350, startPoint y: 272, endPoint x: 338, endPoint y: 251, distance: 24.2
click at [338, 251] on div at bounding box center [332, 300] width 95 height 100
click at [392, 391] on button "Apply" at bounding box center [389, 392] width 30 height 14
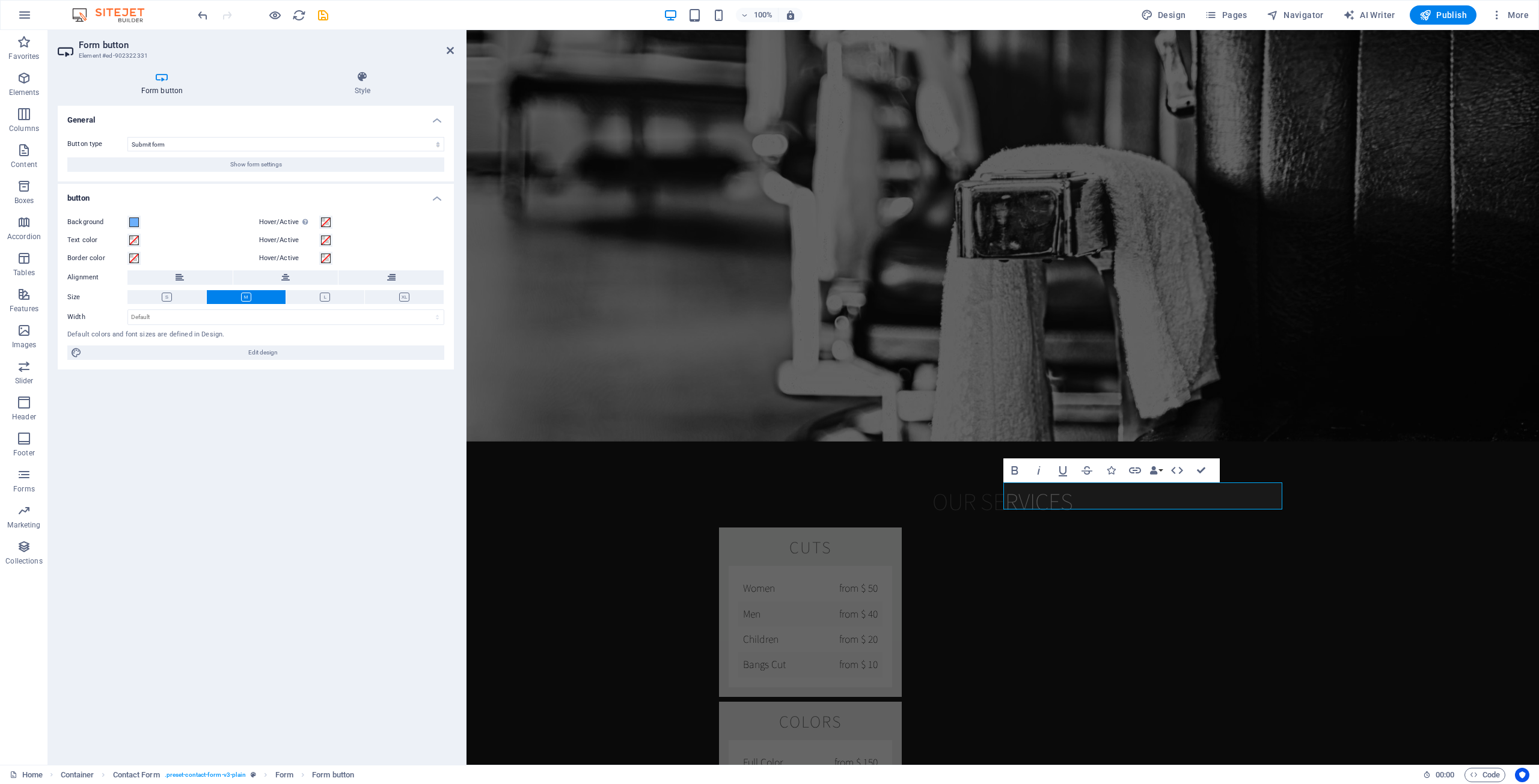
click at [389, 435] on div "General Button type Submit form Reset form No action Show form settings button …" at bounding box center [255, 430] width 396 height 650
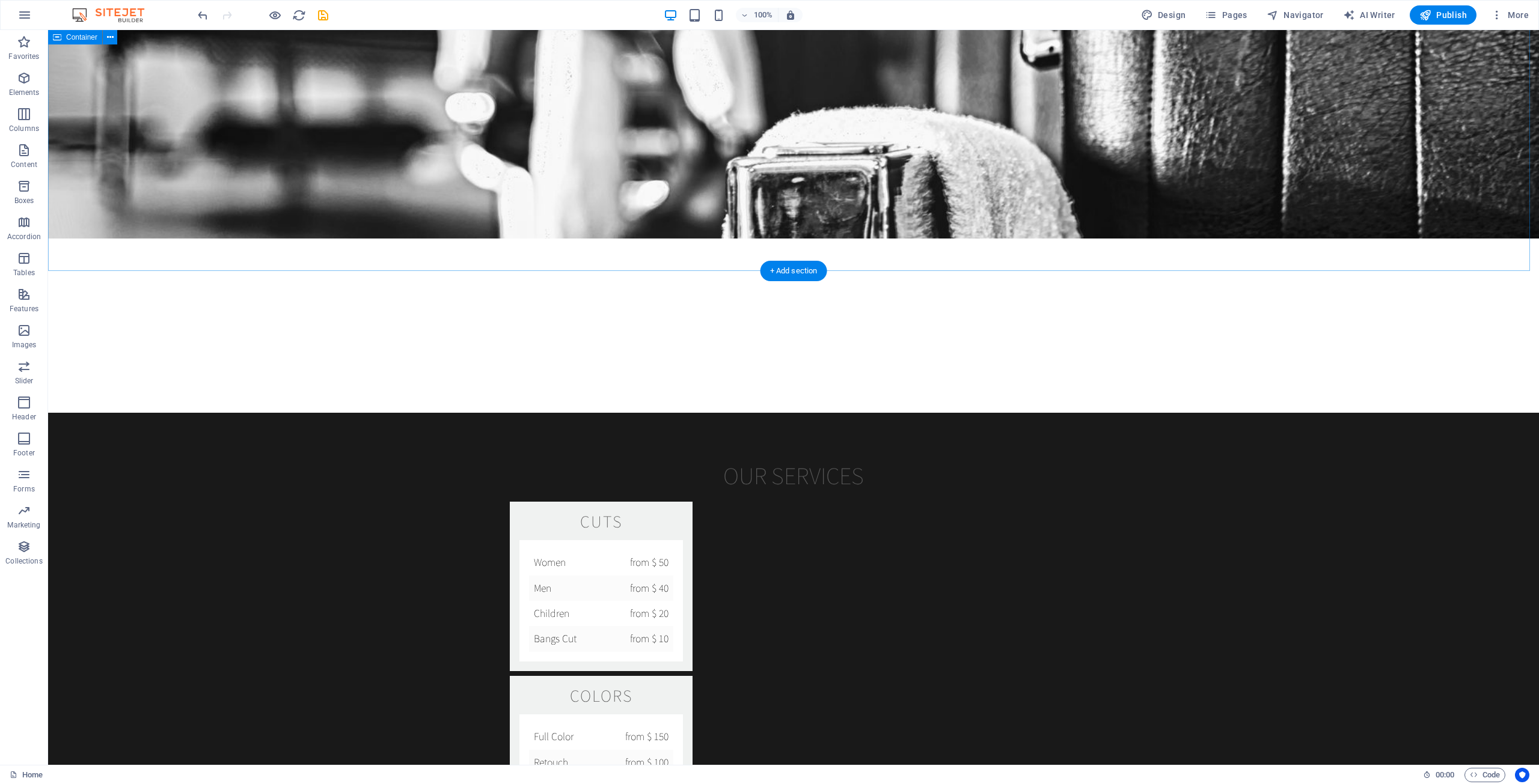
scroll to position [1803, 0]
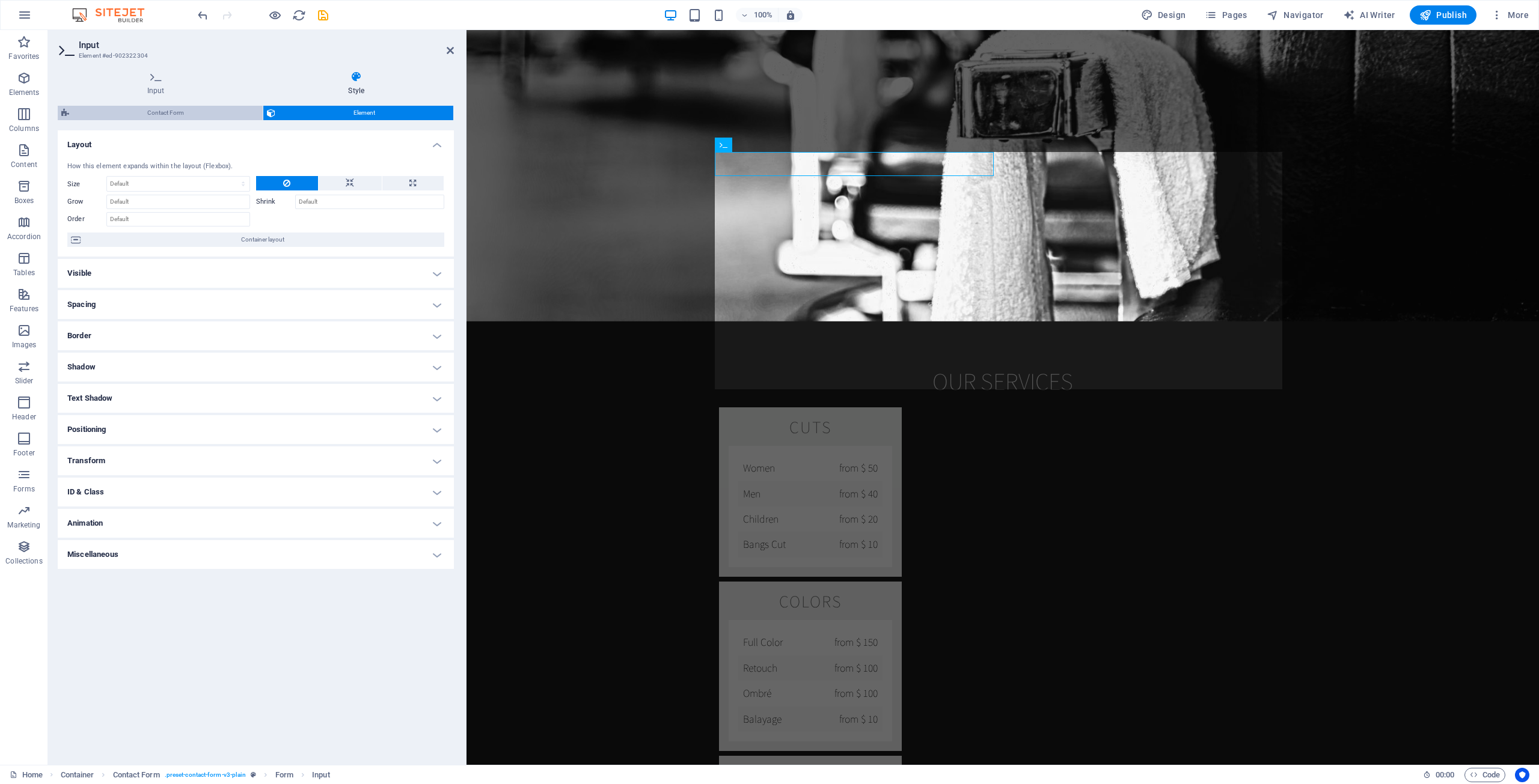
click at [181, 113] on span "Contact Form" at bounding box center [165, 113] width 186 height 14
select select "rem"
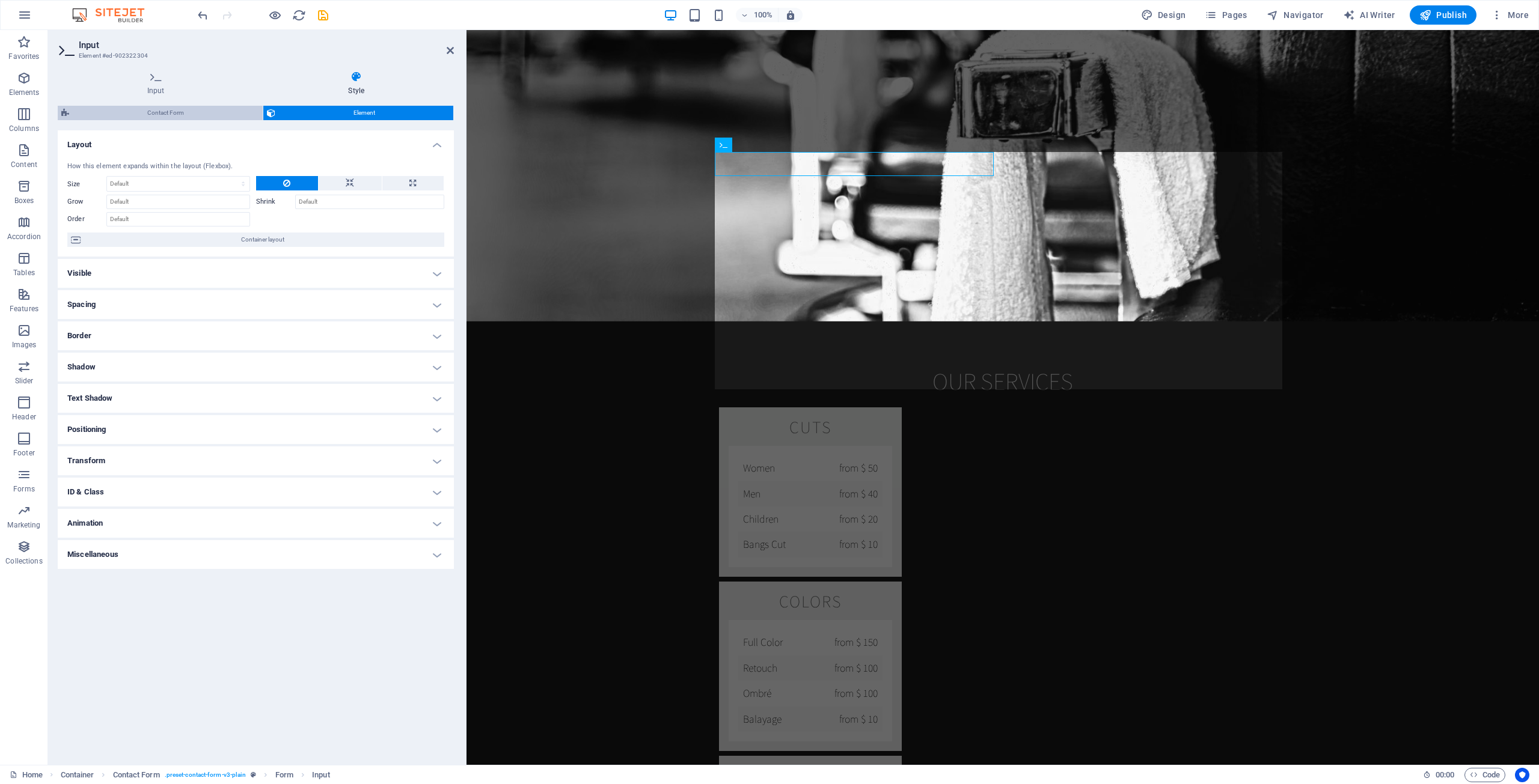
select select "rem"
select select "px"
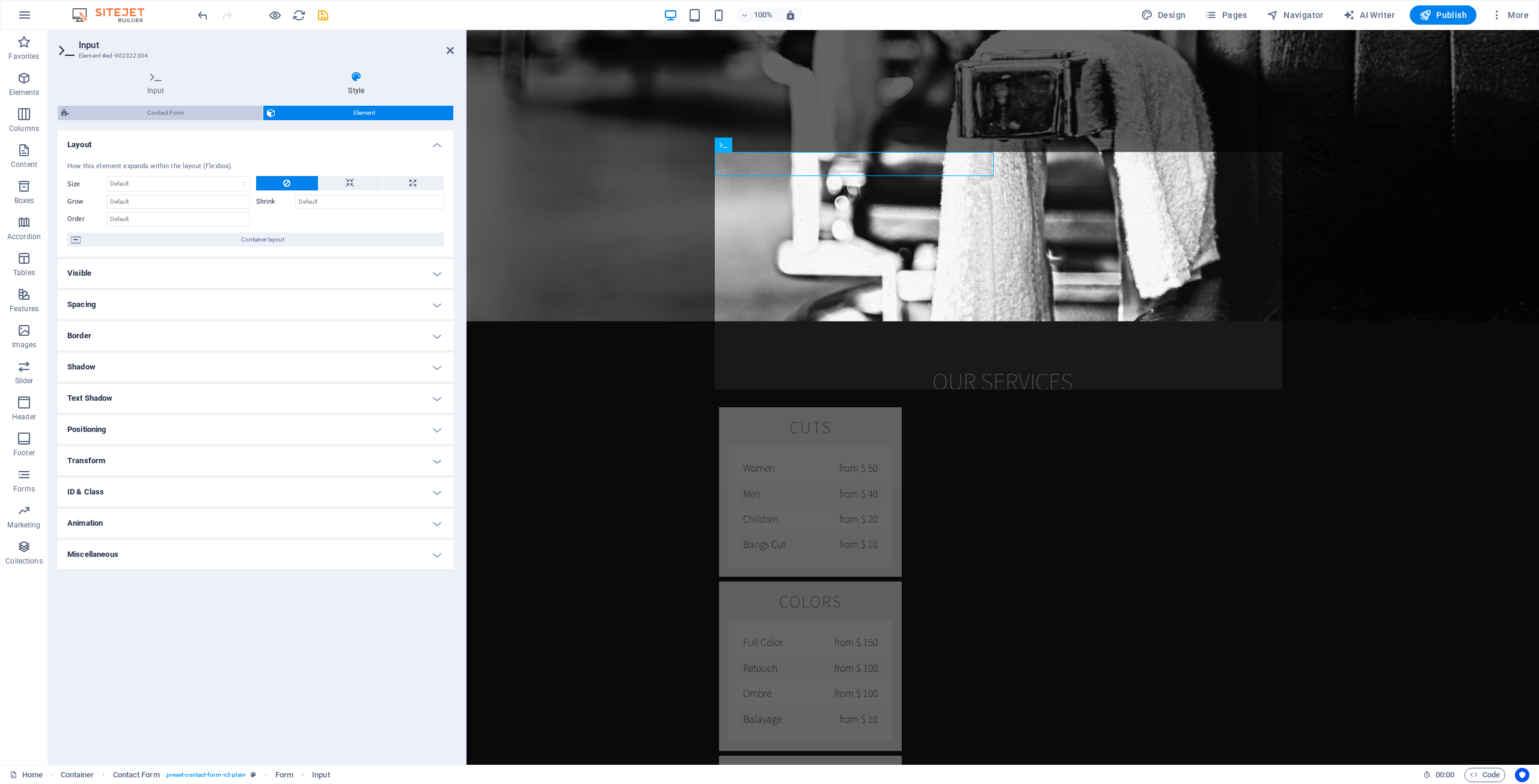
select select "px"
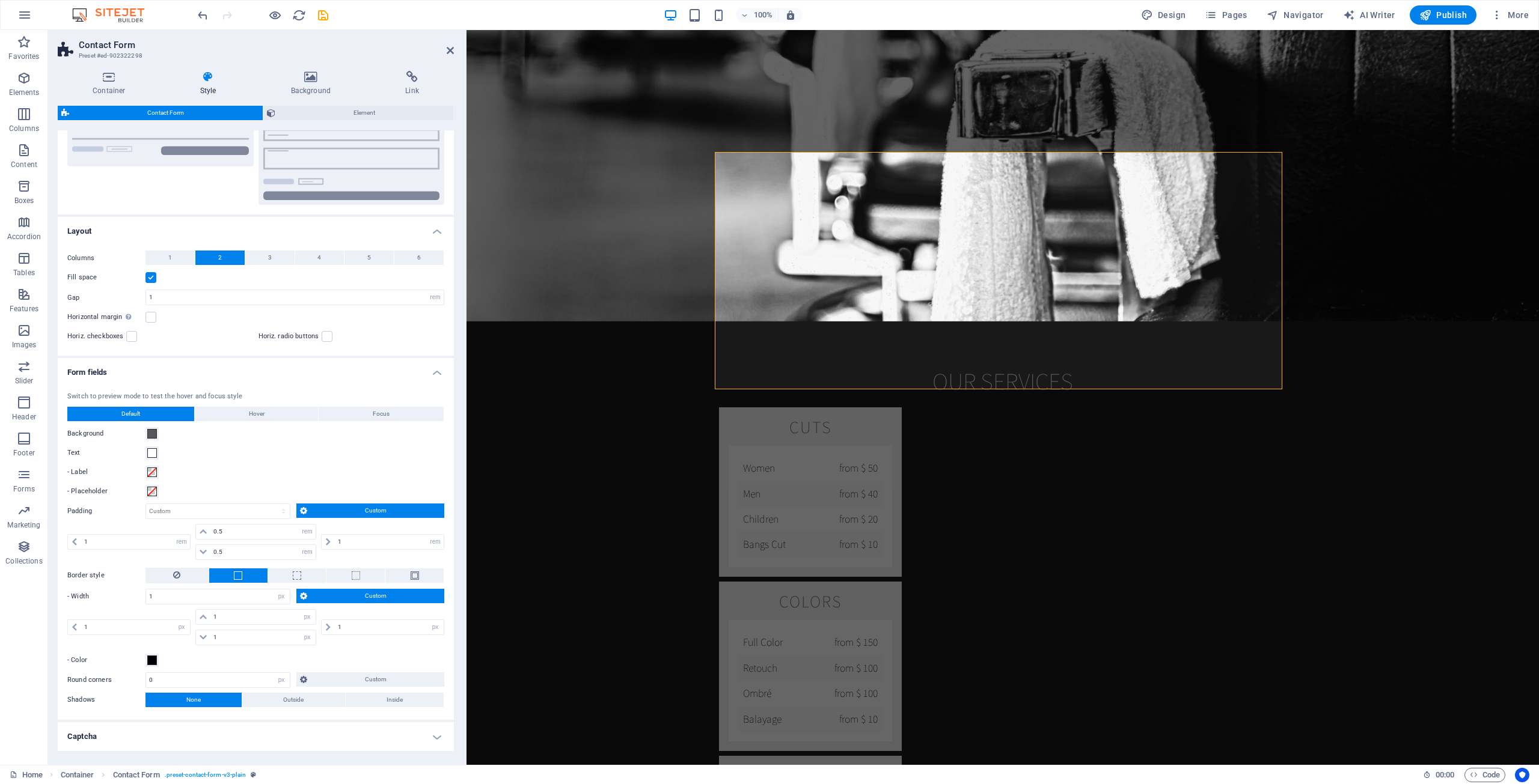
scroll to position [181, 0]
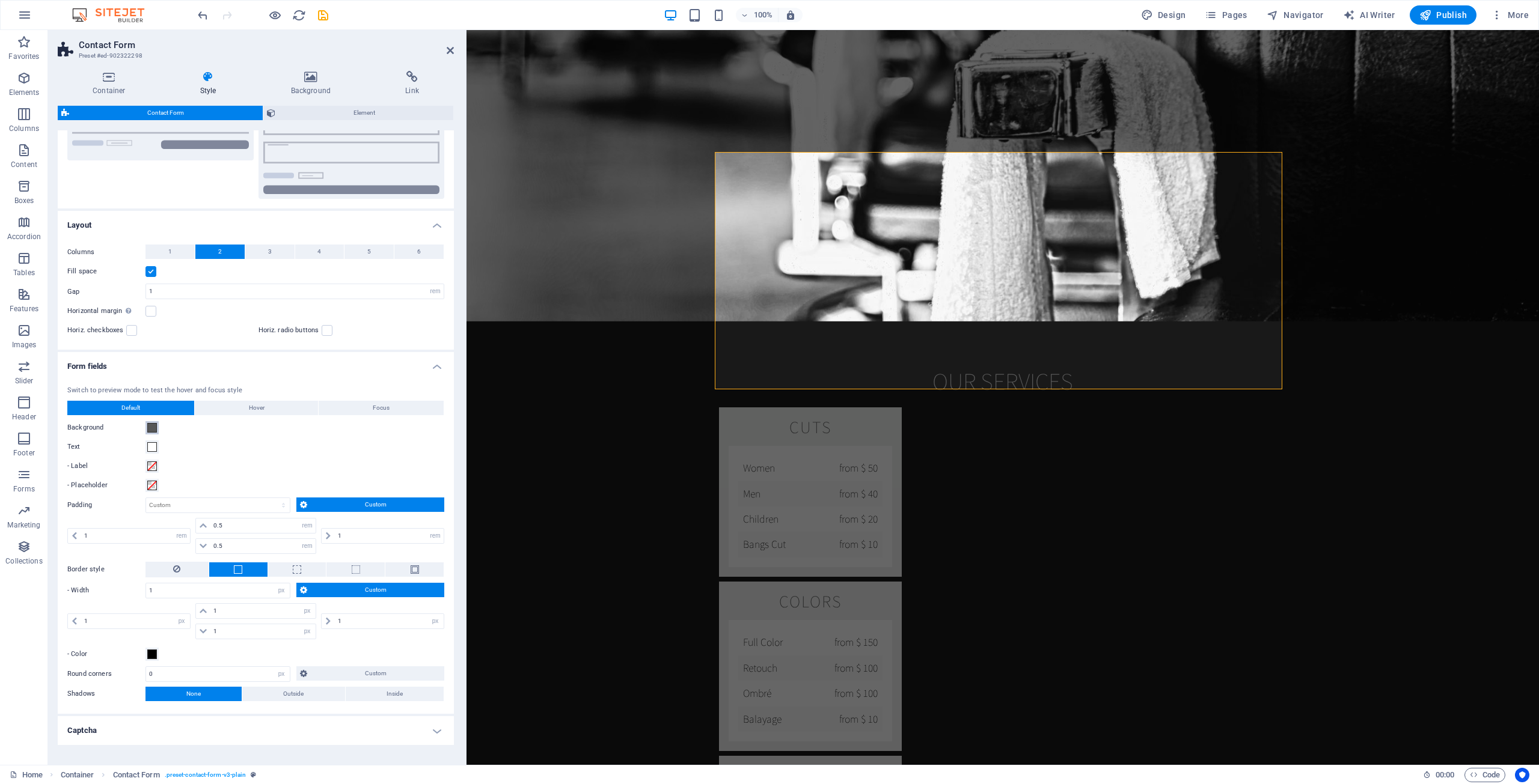
click at [154, 430] on span at bounding box center [152, 428] width 10 height 10
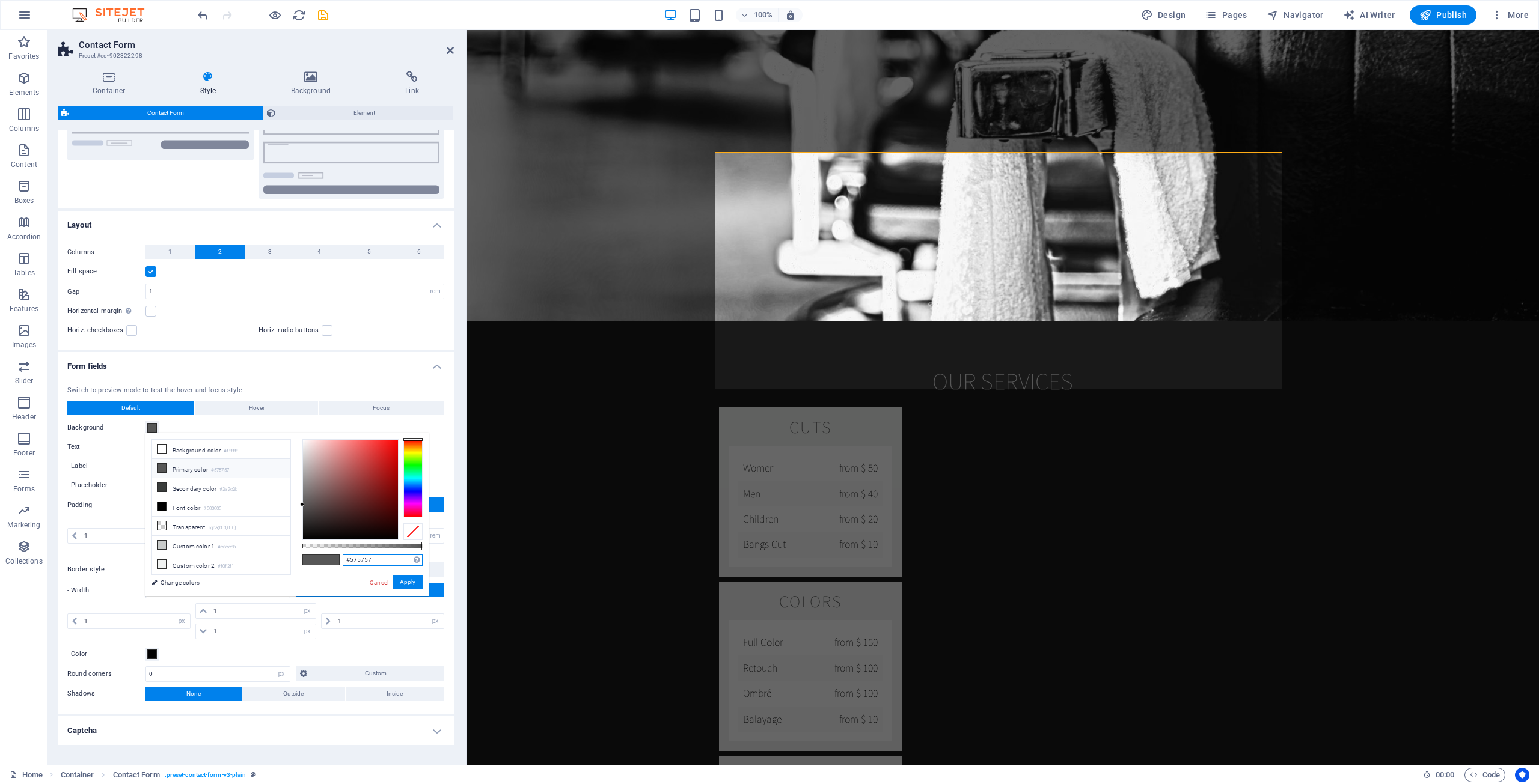
click at [355, 559] on input "#575757" at bounding box center [383, 559] width 80 height 12
click at [381, 580] on link "Cancel" at bounding box center [379, 582] width 21 height 9
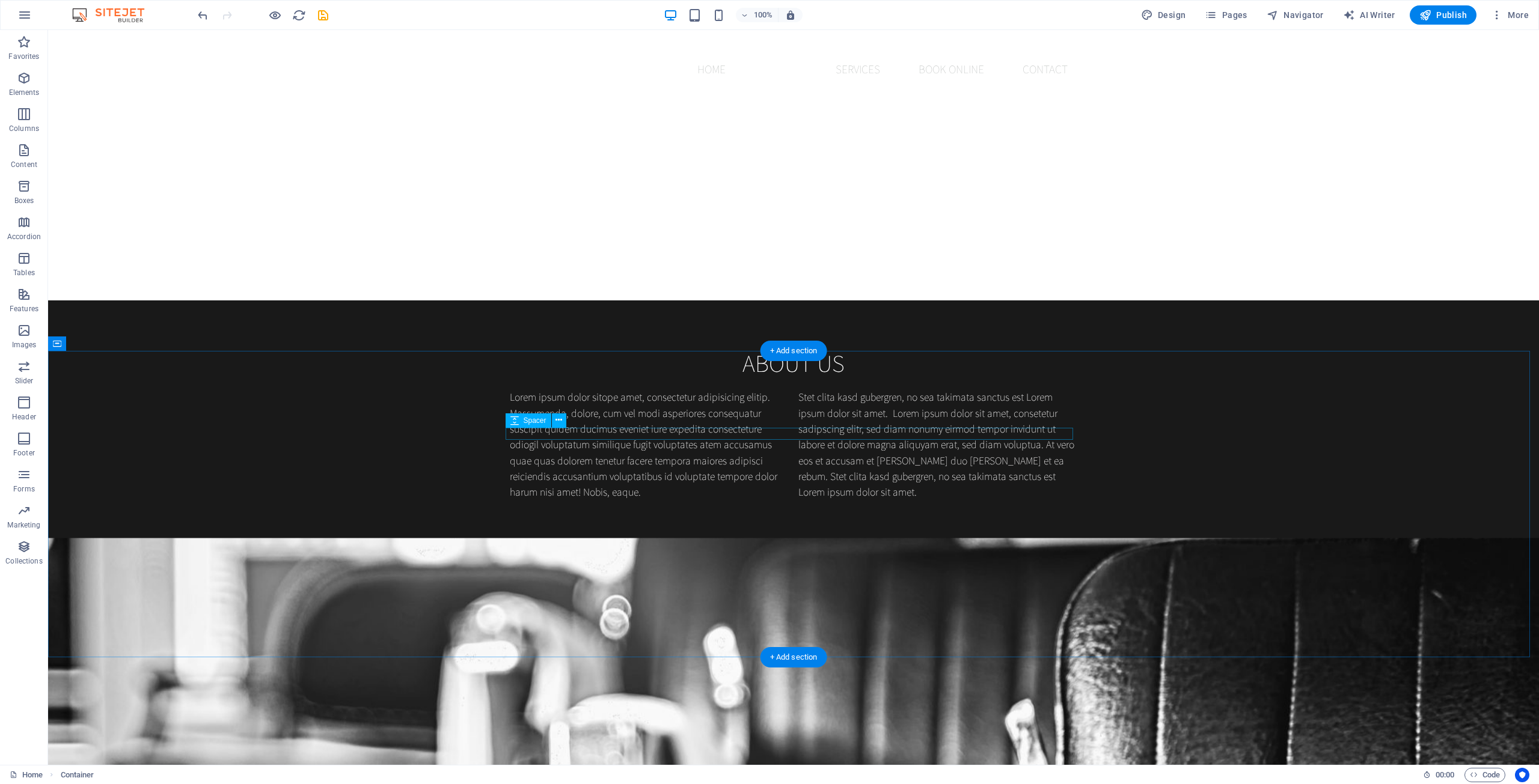
scroll to position [961, 0]
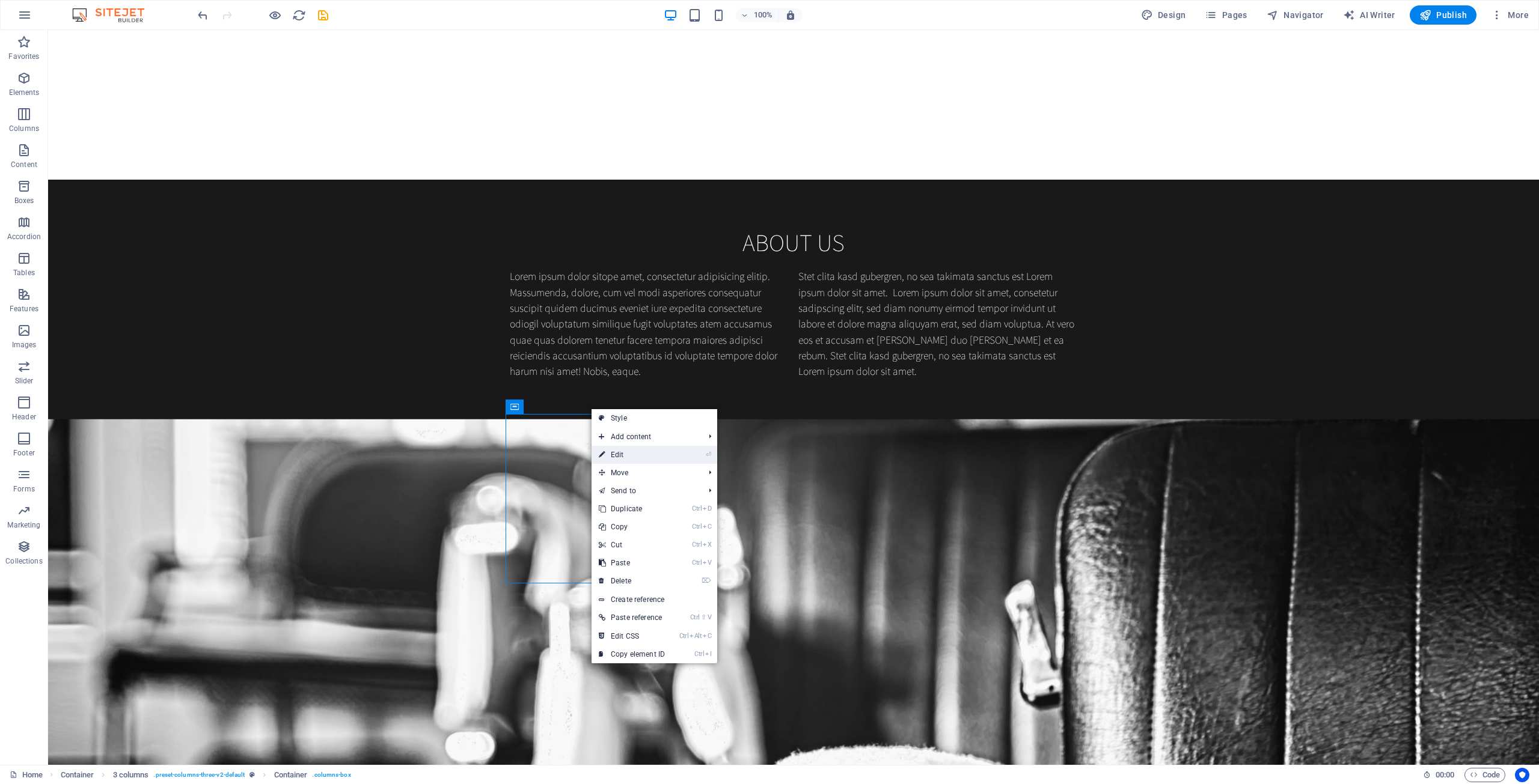
click at [628, 452] on link "⏎ Edit" at bounding box center [632, 455] width 81 height 18
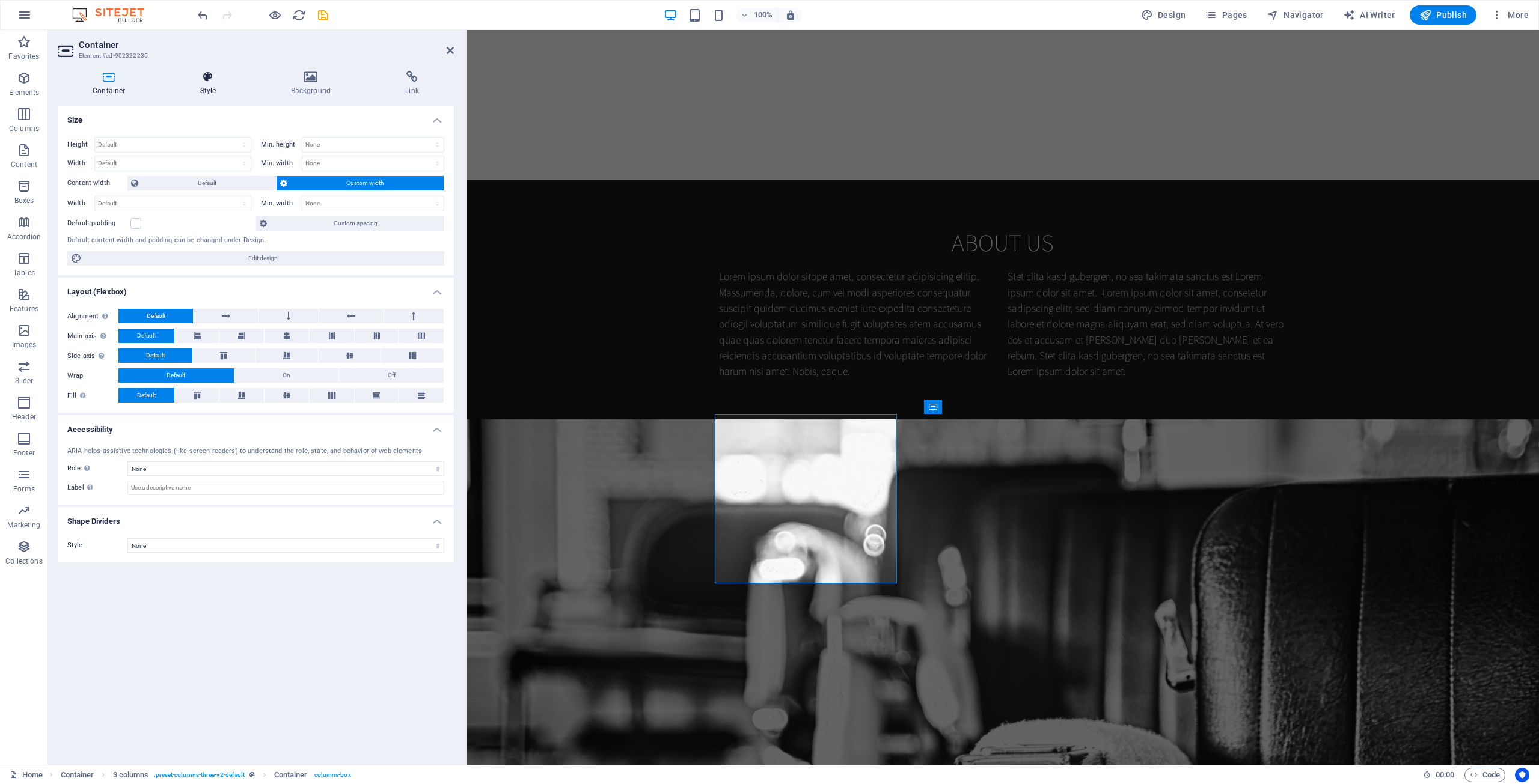
click at [209, 84] on h4 "Style" at bounding box center [211, 84] width 91 height 26
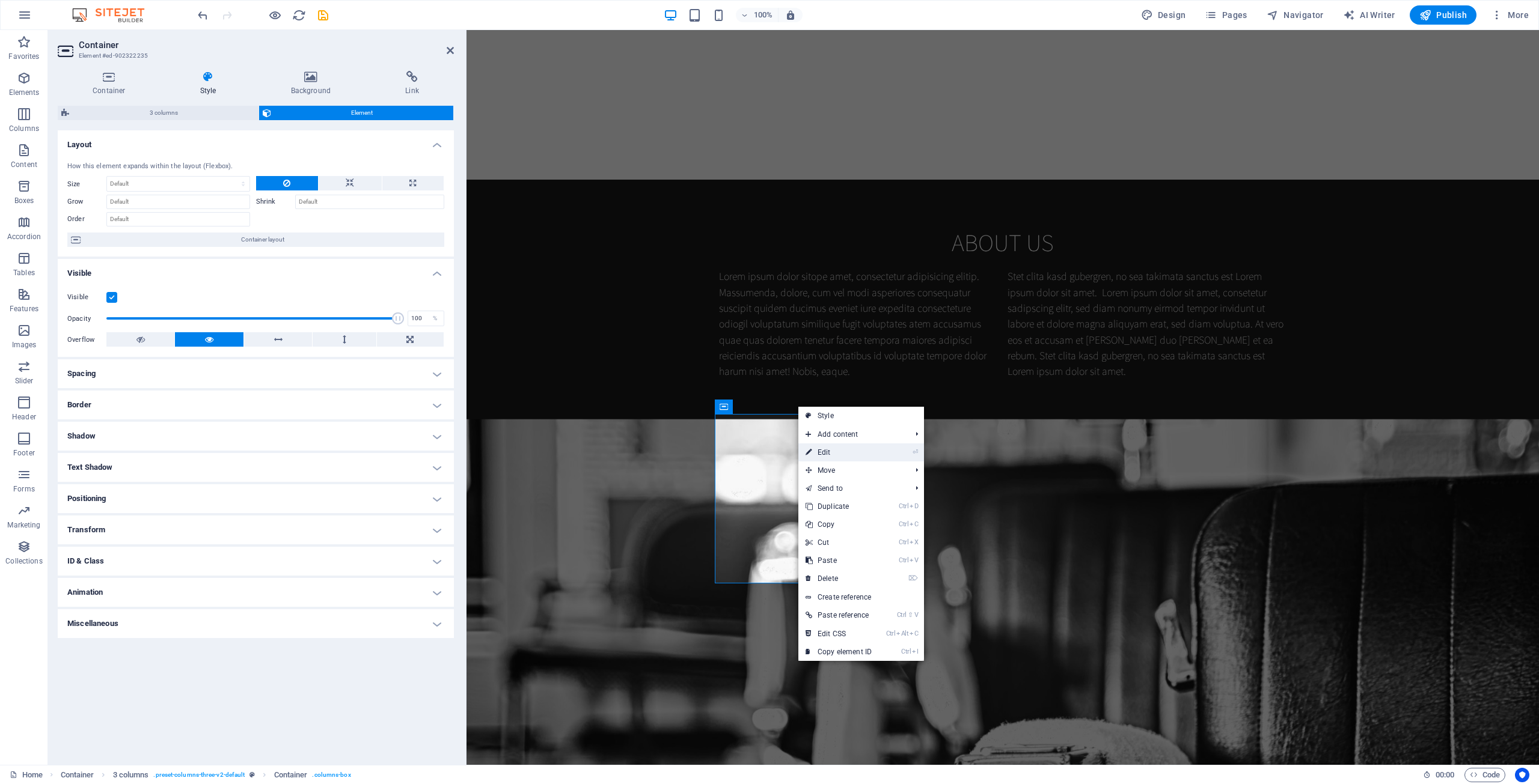
click at [833, 454] on link "⏎ Edit" at bounding box center [838, 452] width 81 height 18
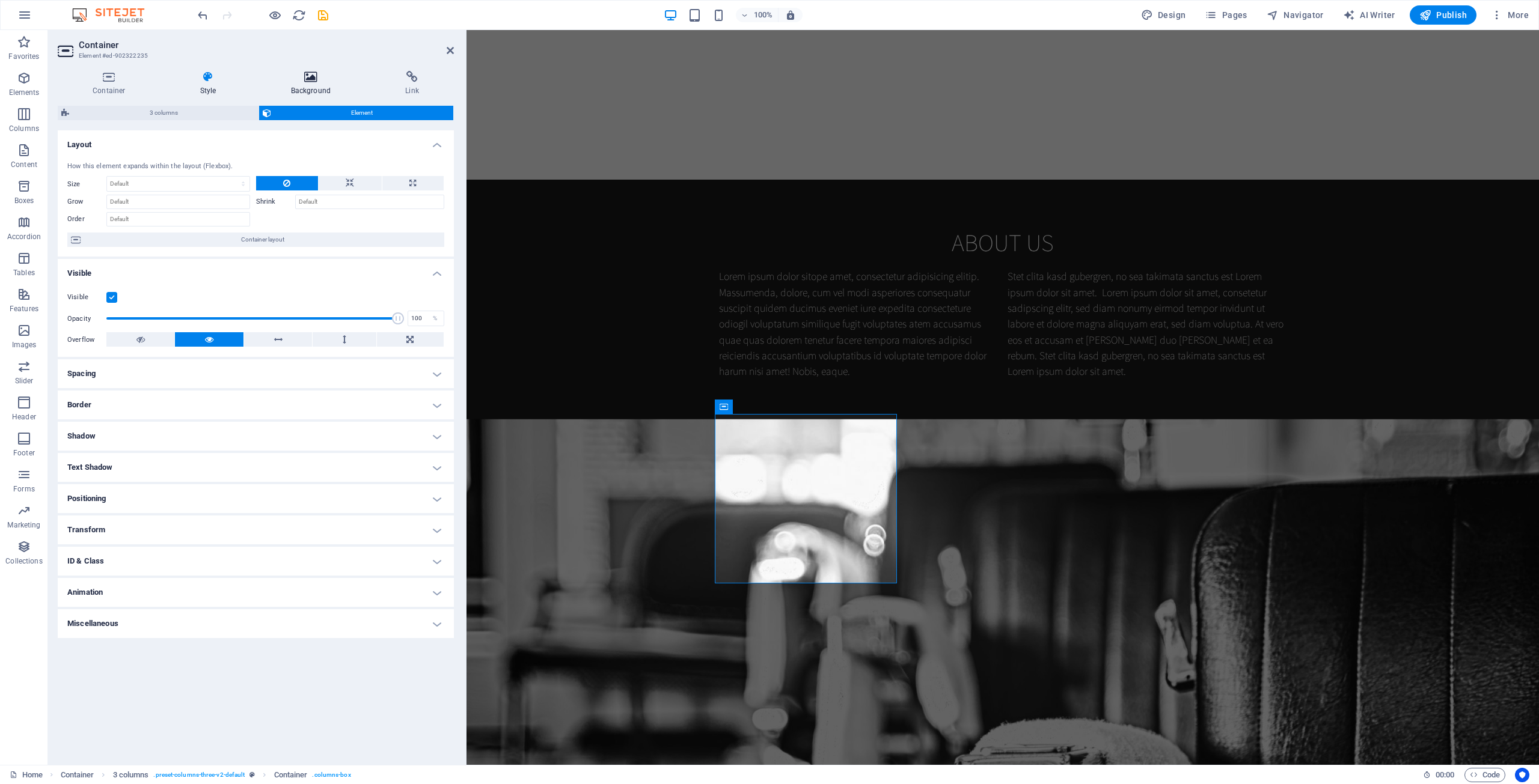
click at [318, 82] on icon at bounding box center [311, 77] width 110 height 12
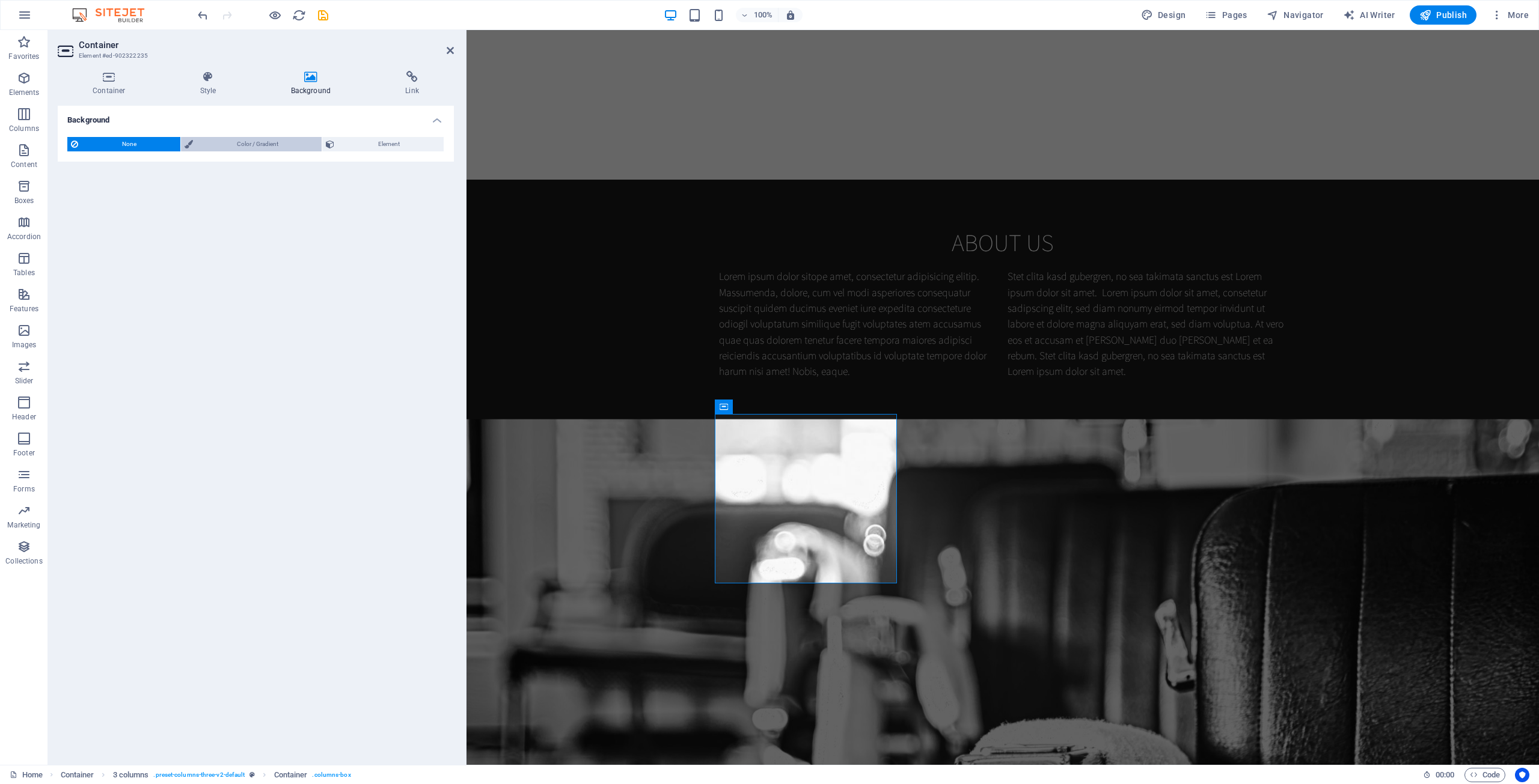
click at [261, 145] on span "Color / Gradient" at bounding box center [257, 144] width 122 height 14
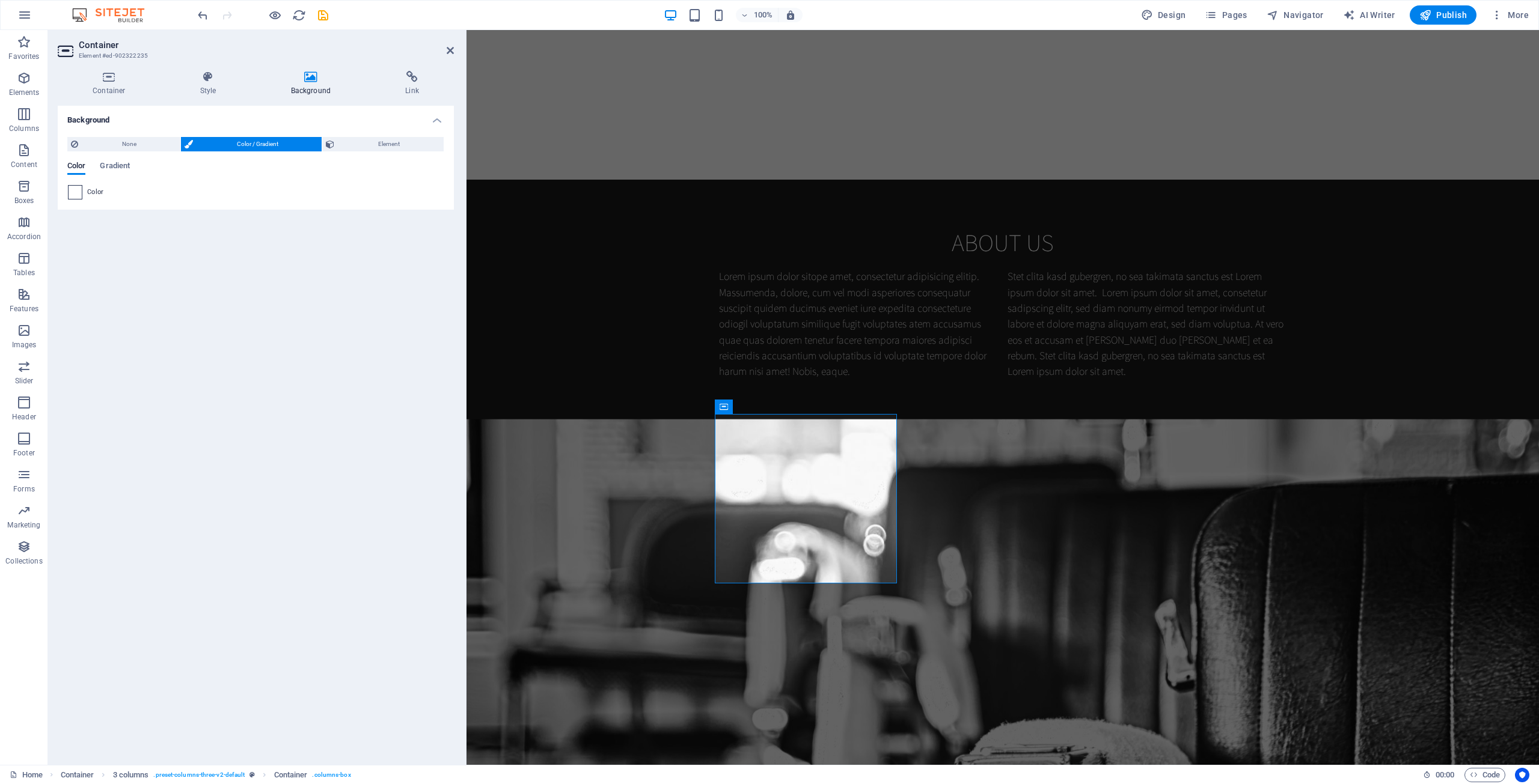
click at [79, 193] on div "Color" at bounding box center [256, 193] width 376 height 14
click at [77, 189] on span at bounding box center [75, 192] width 14 height 14
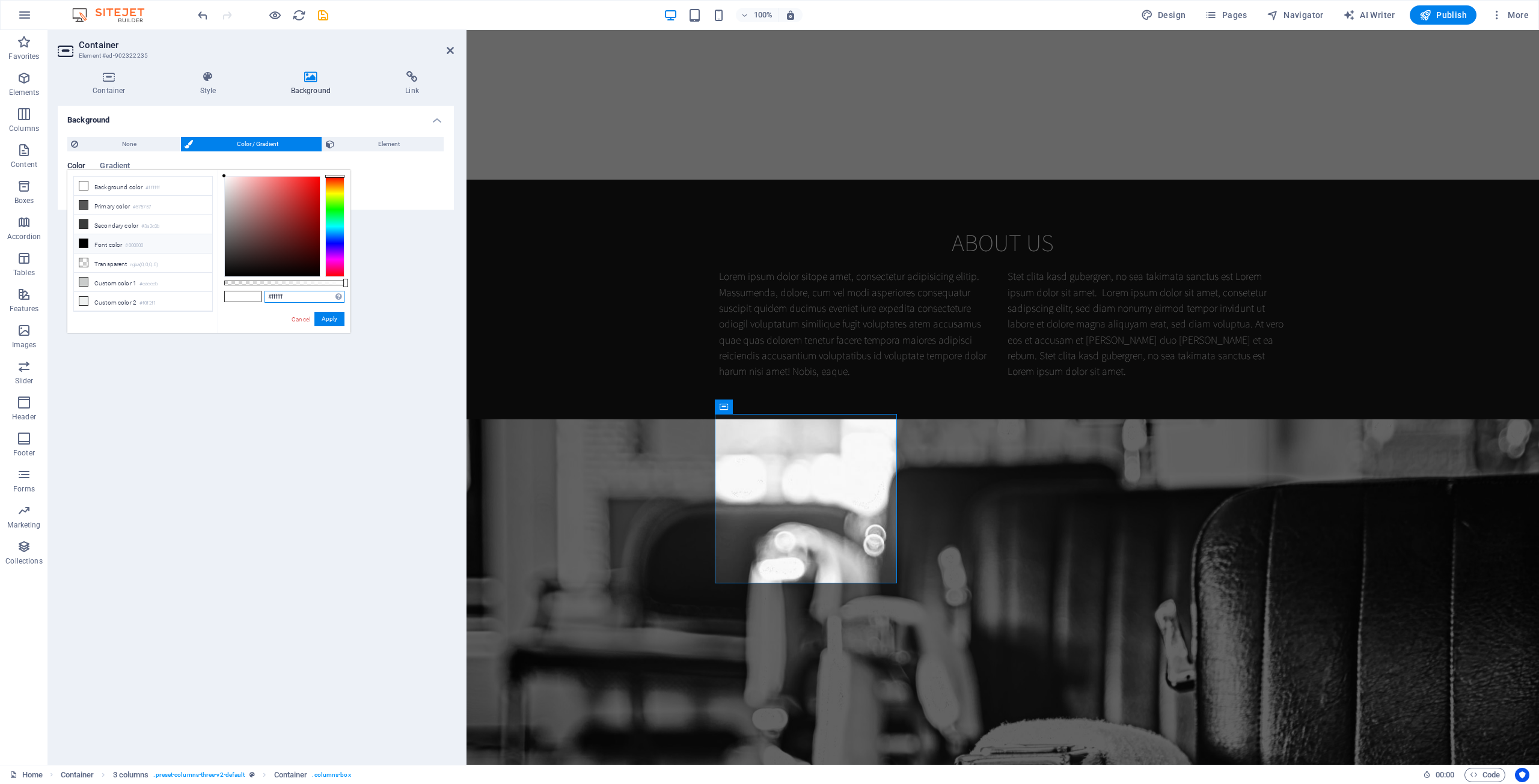
click at [304, 299] on input "#ffffff" at bounding box center [305, 296] width 80 height 12
paste input "575757"
type input "#575757"
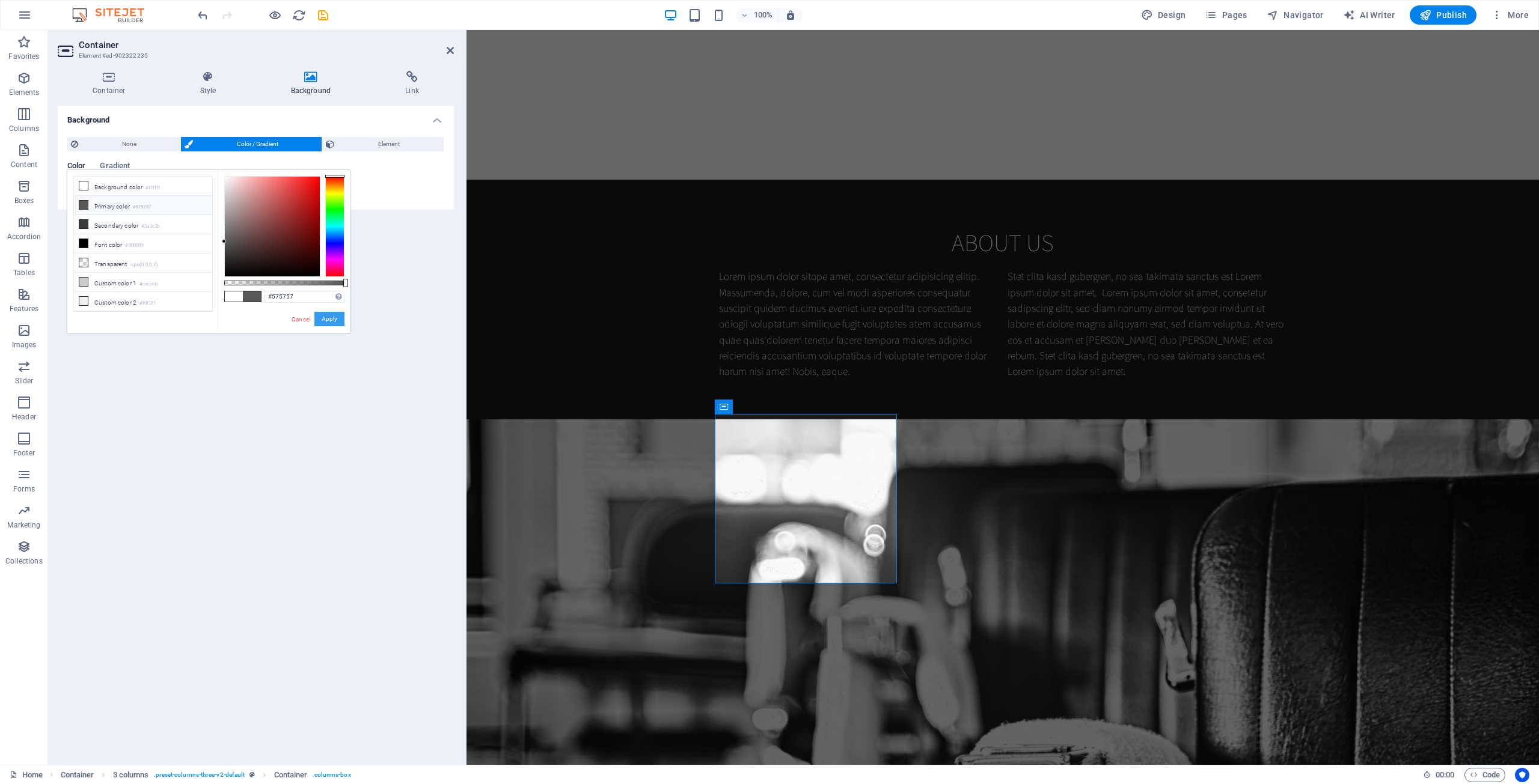
click at [325, 314] on button "Apply" at bounding box center [329, 319] width 30 height 14
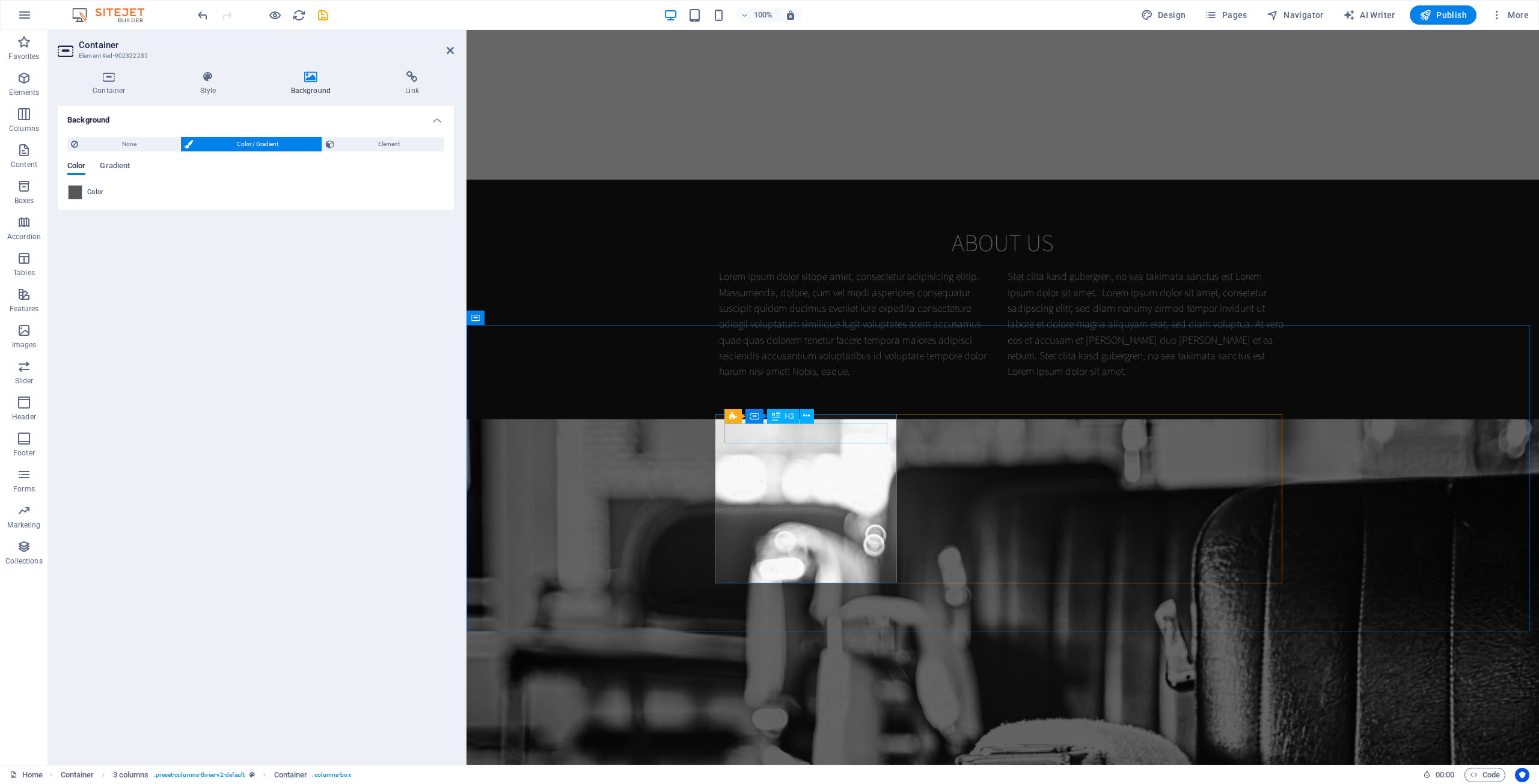
click at [803, 416] on icon at bounding box center [807, 416] width 6 height 13
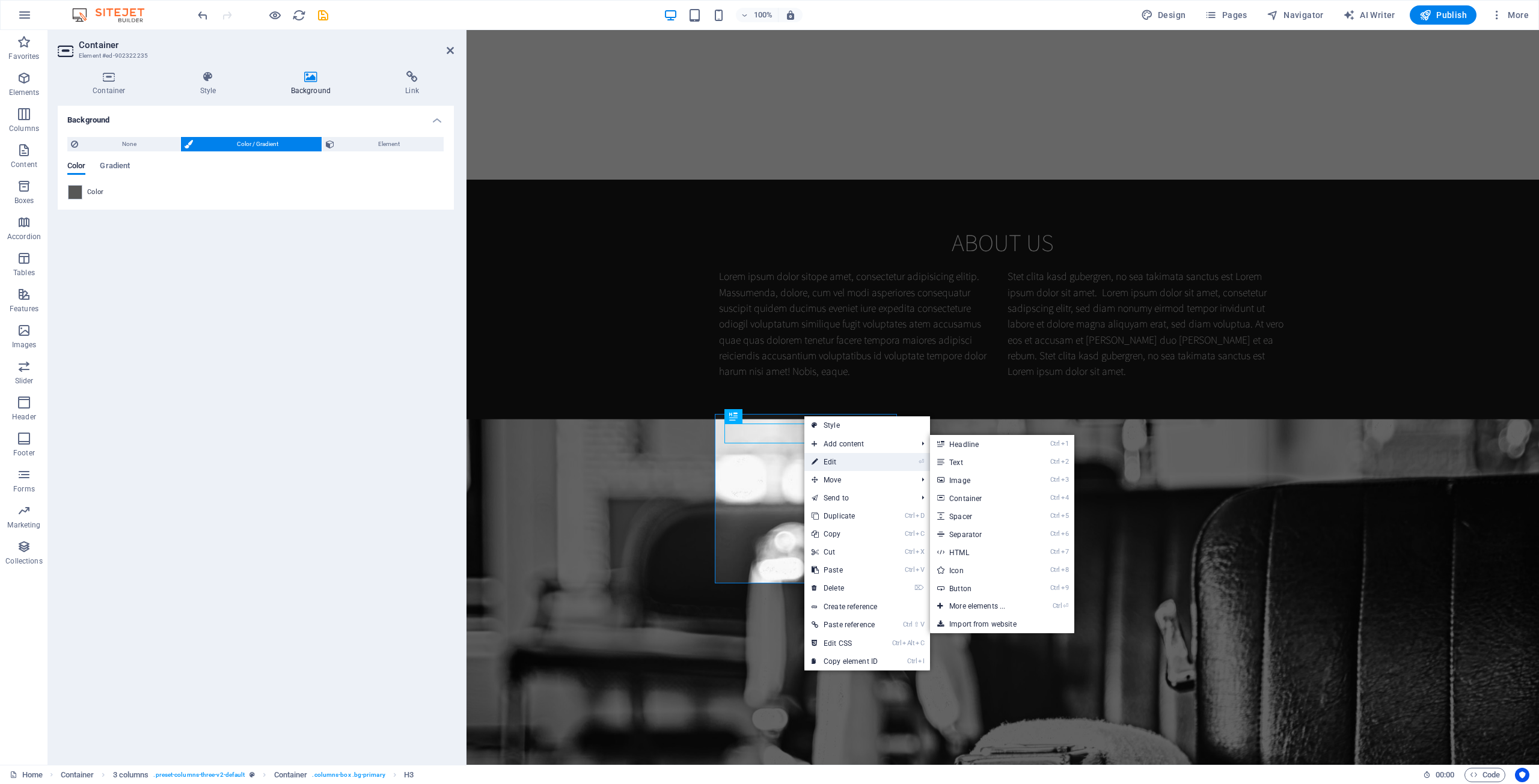
click at [829, 459] on link "⏎ Edit" at bounding box center [844, 462] width 81 height 18
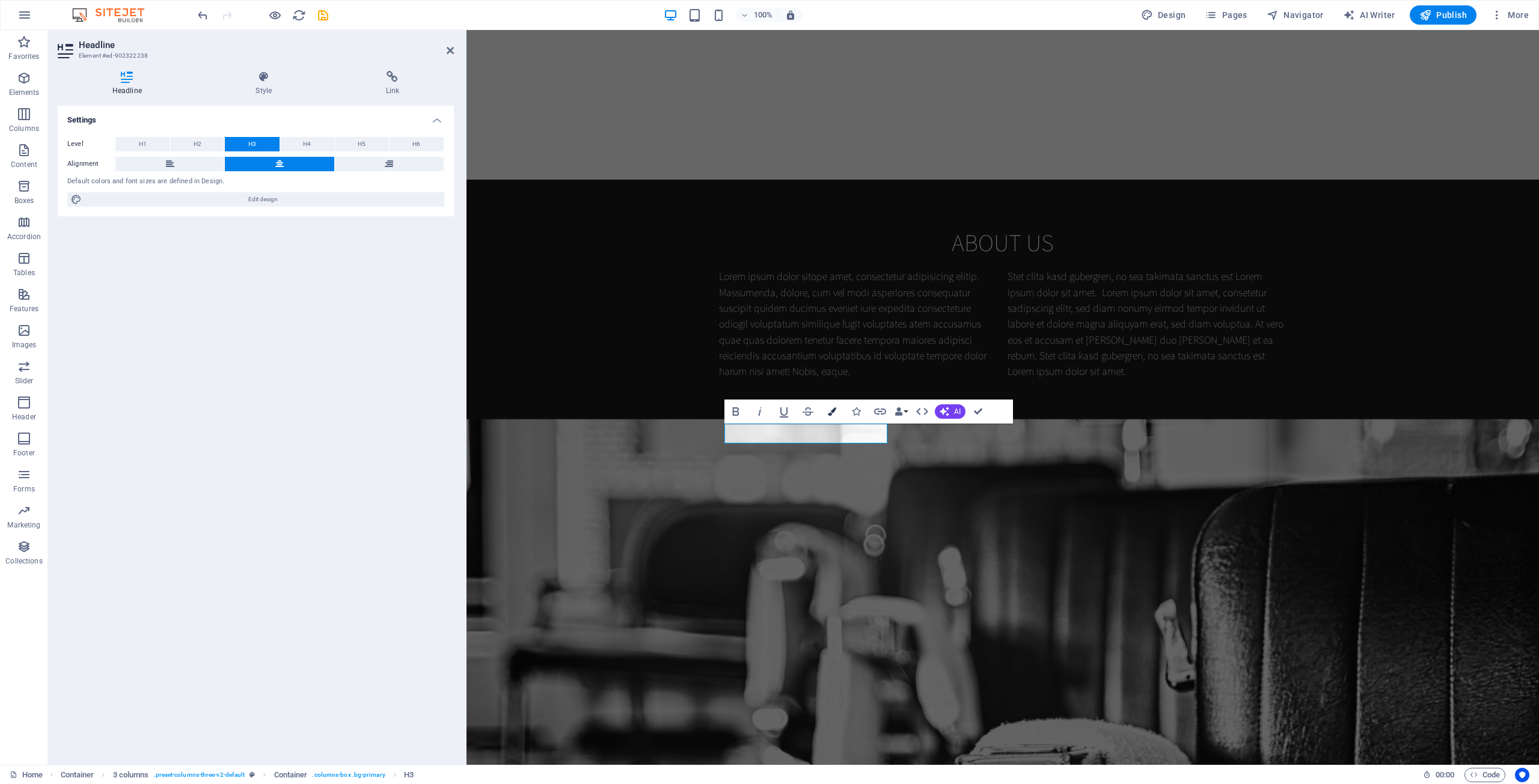
click at [827, 411] on button "Colors" at bounding box center [831, 412] width 23 height 24
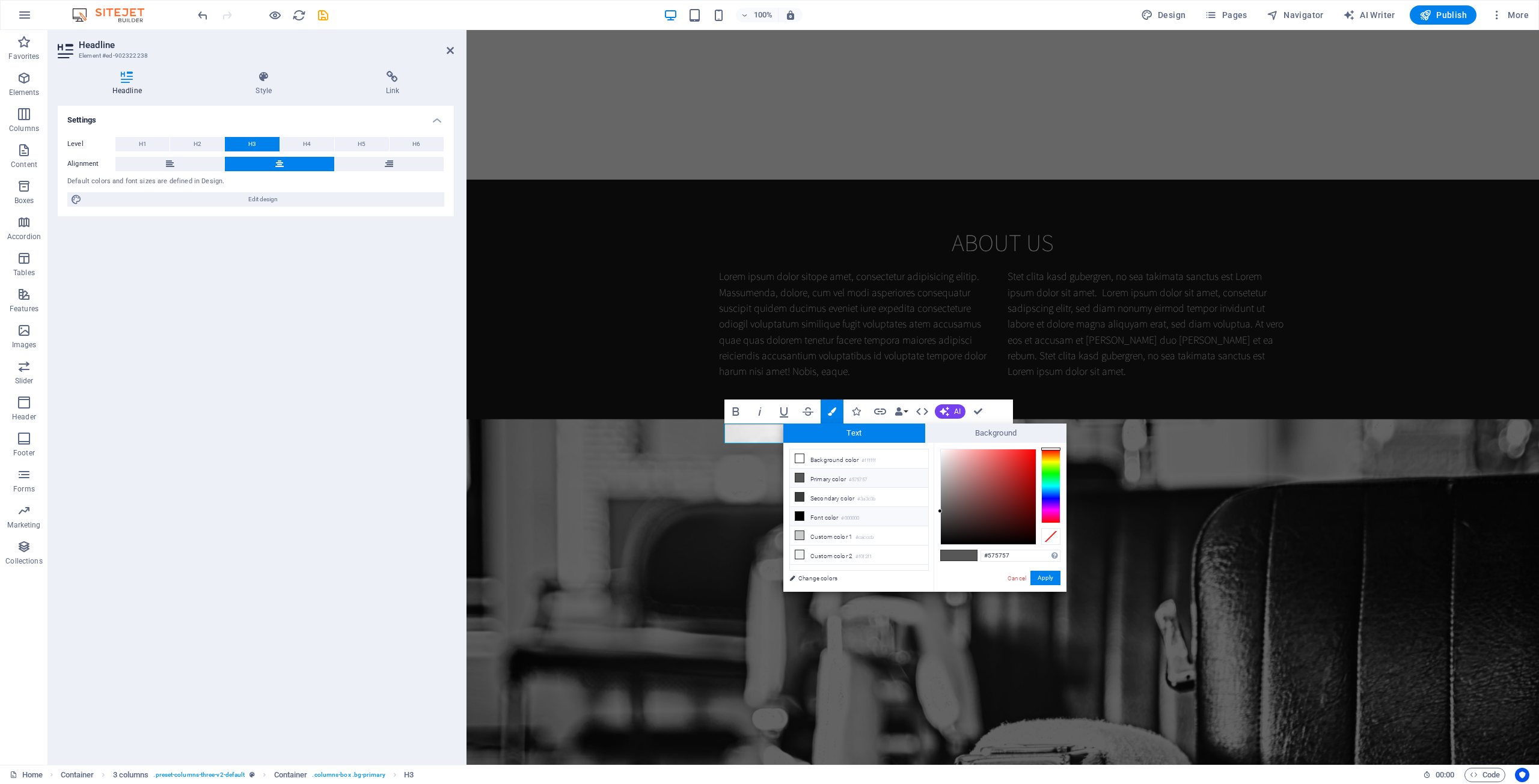
click at [798, 515] on icon at bounding box center [799, 516] width 9 height 9
drag, startPoint x: 1007, startPoint y: 526, endPoint x: 930, endPoint y: 444, distance: 112.5
click at [847, 440] on div "Text Background less Background color #ffffff Primary color #575757 Secondary c…" at bounding box center [925, 507] width 283 height 169
type input "#ffffff"
click at [847, 448] on div at bounding box center [939, 448] width 4 height 4
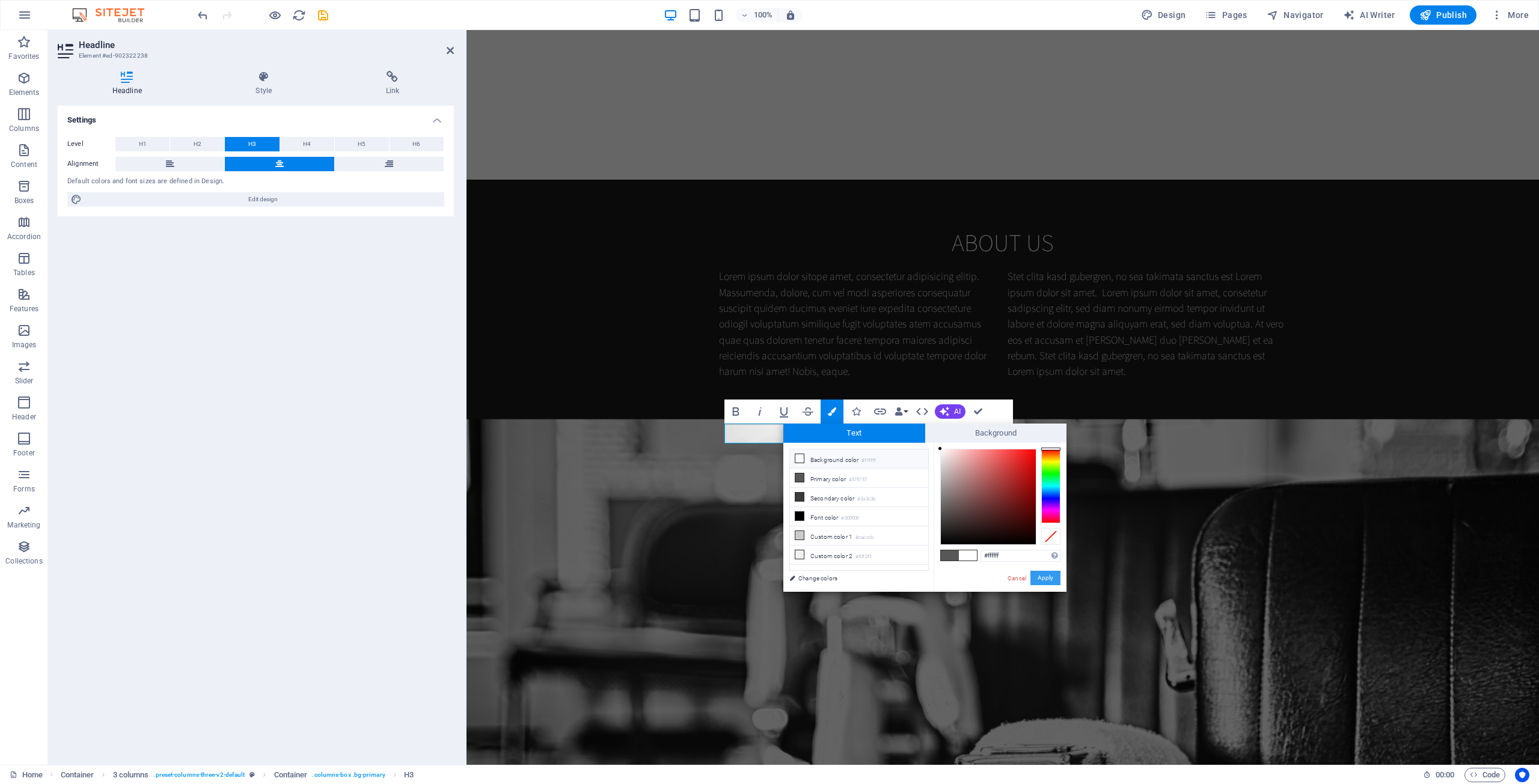
click at [847, 579] on button "Apply" at bounding box center [1046, 578] width 30 height 14
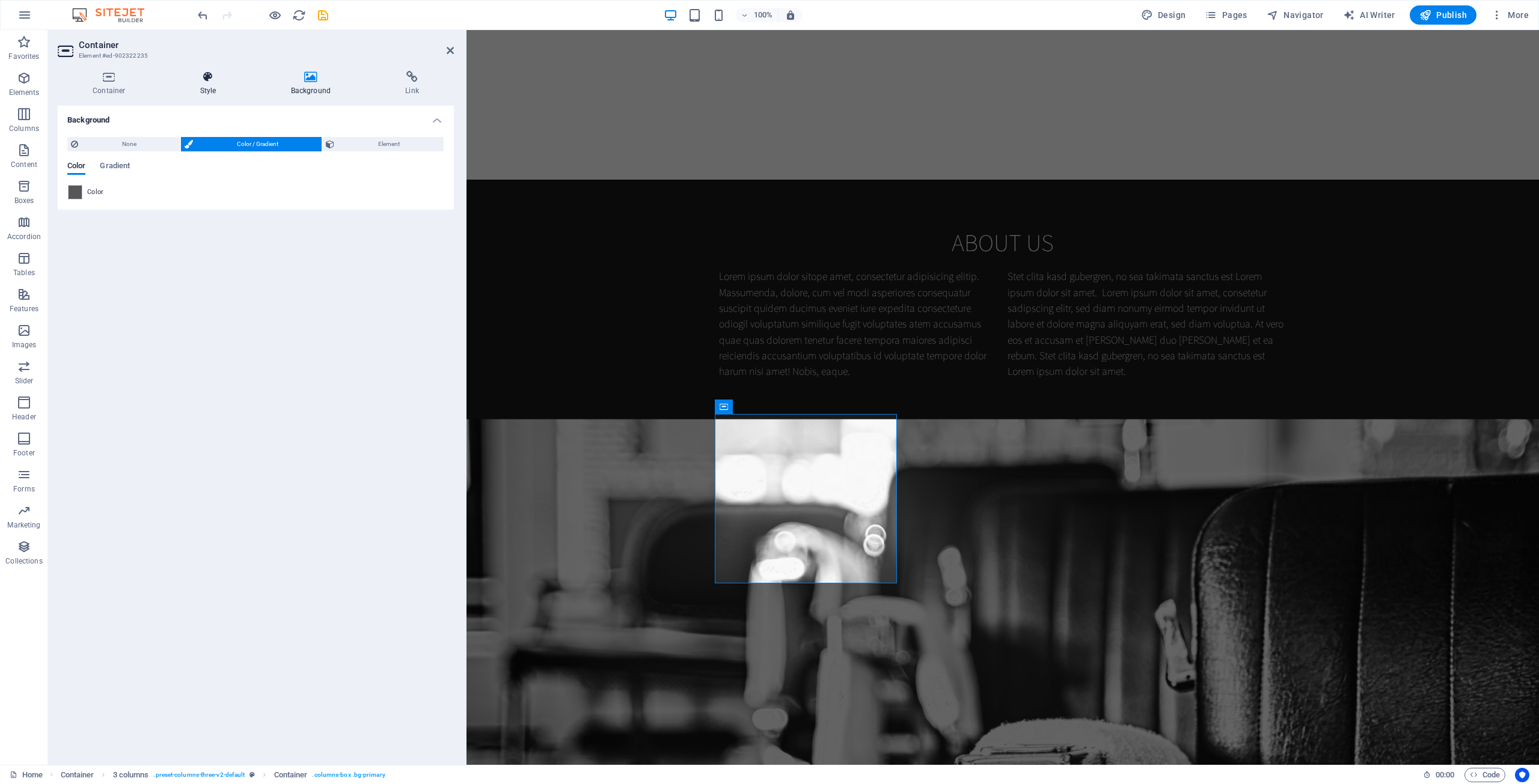
click at [208, 86] on h4 "Style" at bounding box center [211, 84] width 91 height 26
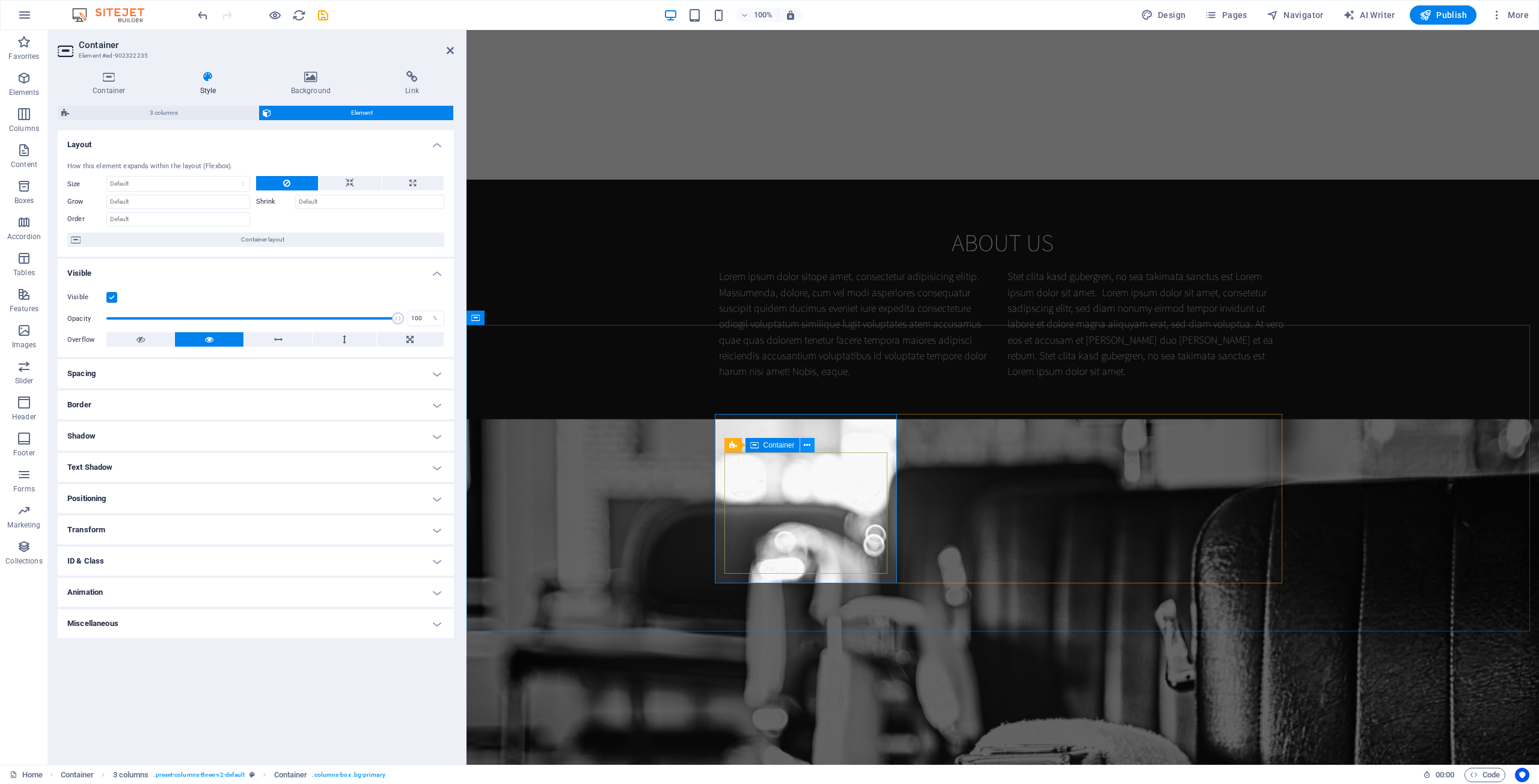
click at [808, 446] on icon at bounding box center [807, 446] width 6 height 13
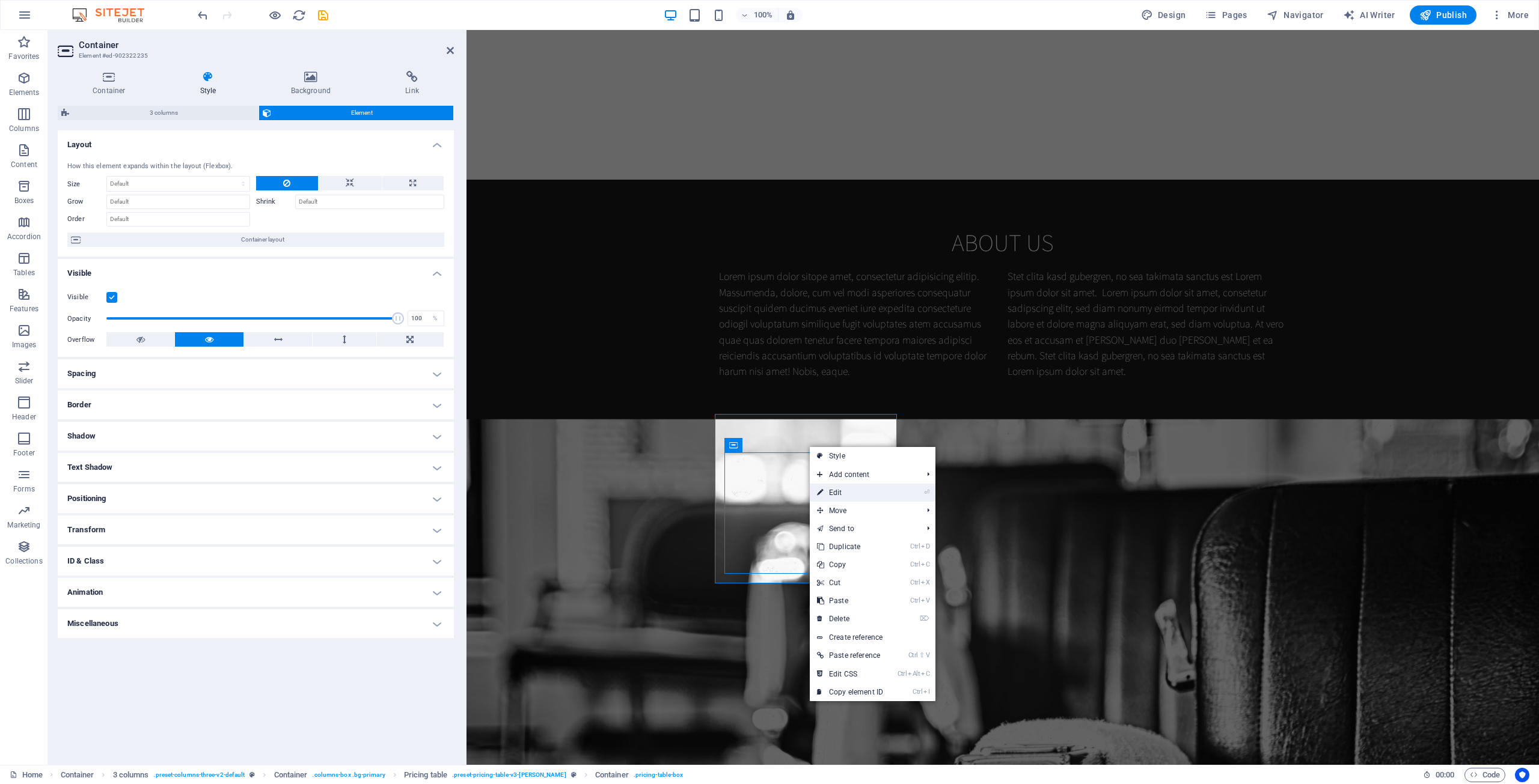
click at [847, 488] on link "⏎ Edit" at bounding box center [850, 492] width 81 height 18
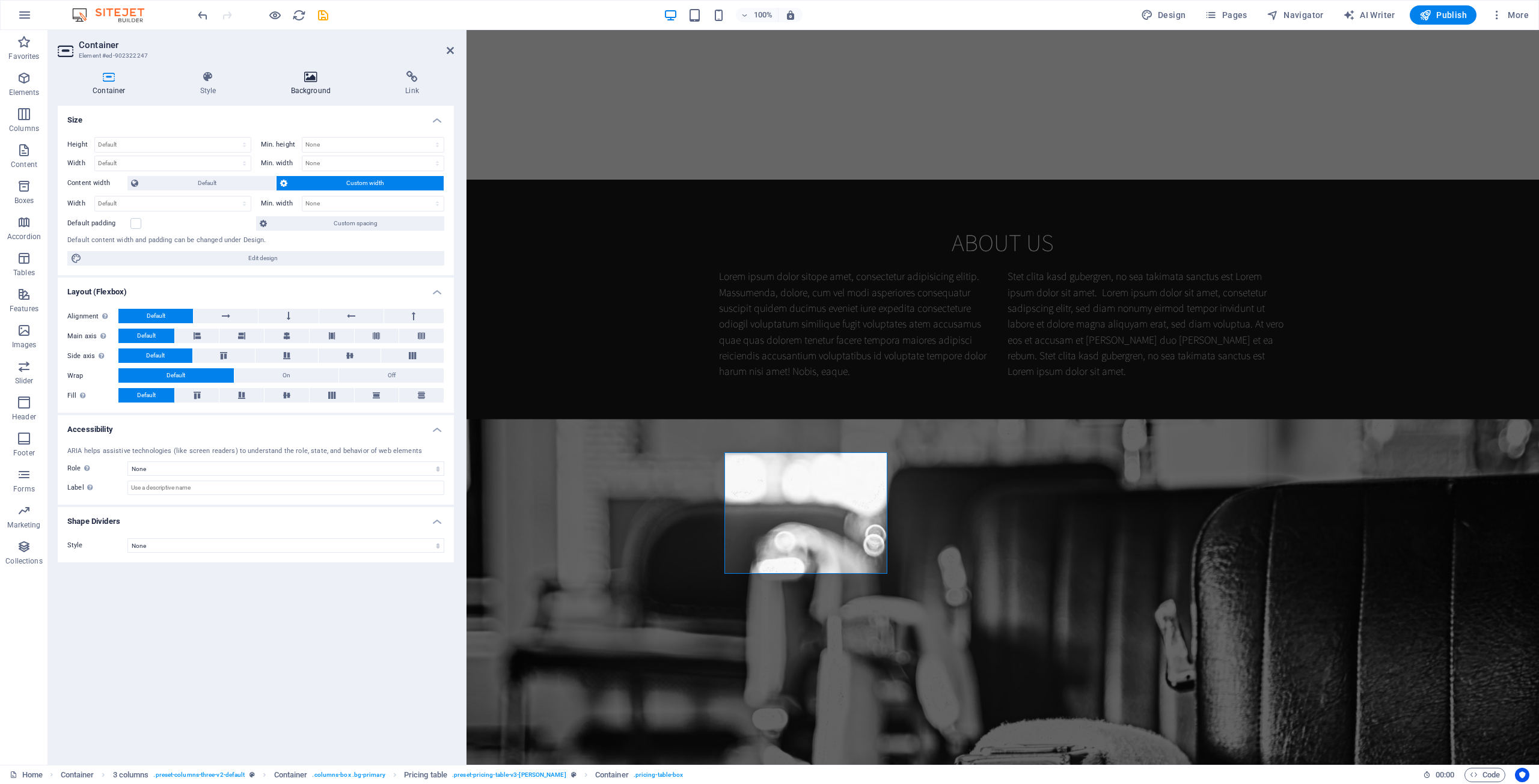
click at [312, 83] on h4 "Background" at bounding box center [313, 84] width 115 height 26
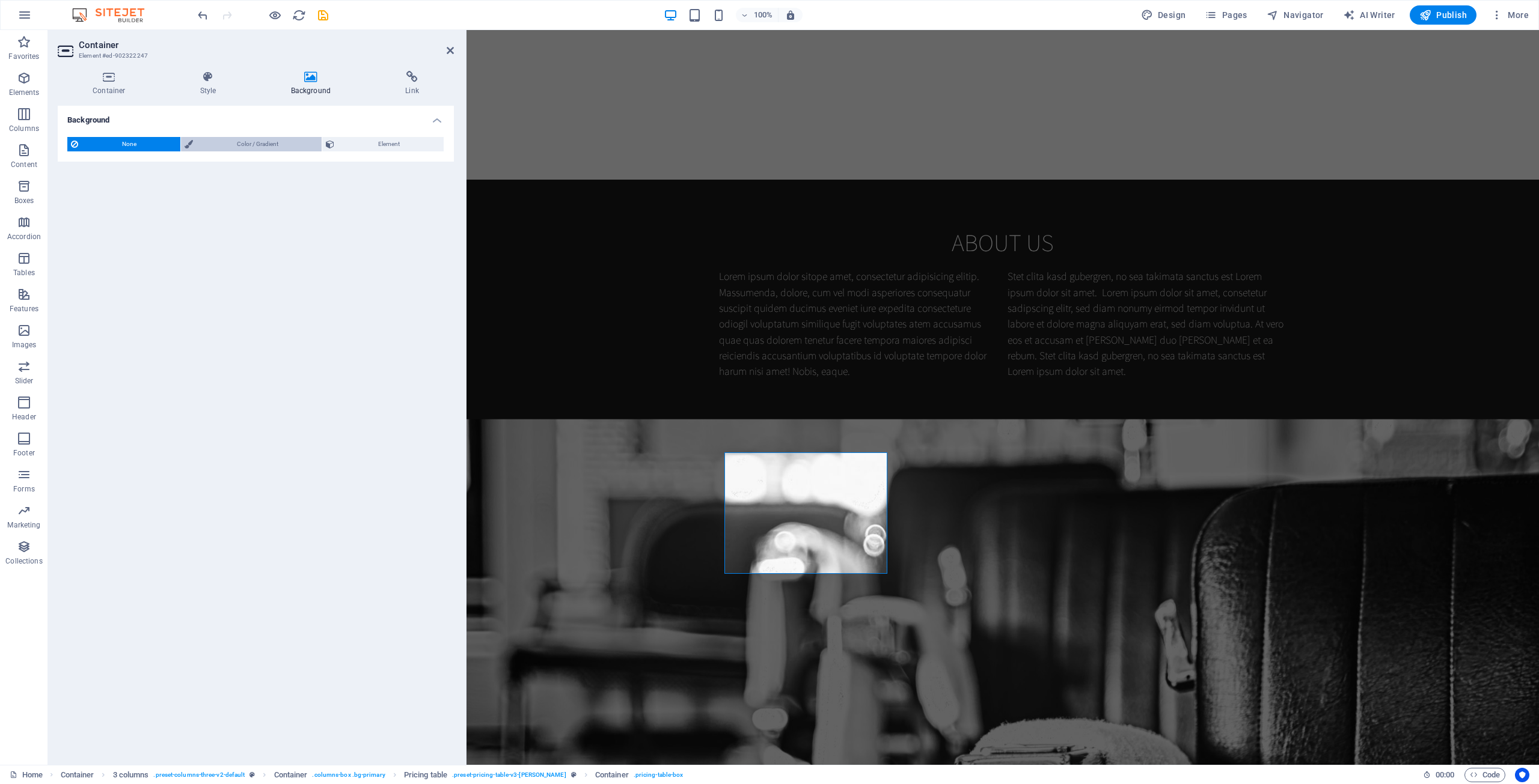
click at [197, 145] on span "Color / Gradient" at bounding box center [257, 144] width 122 height 14
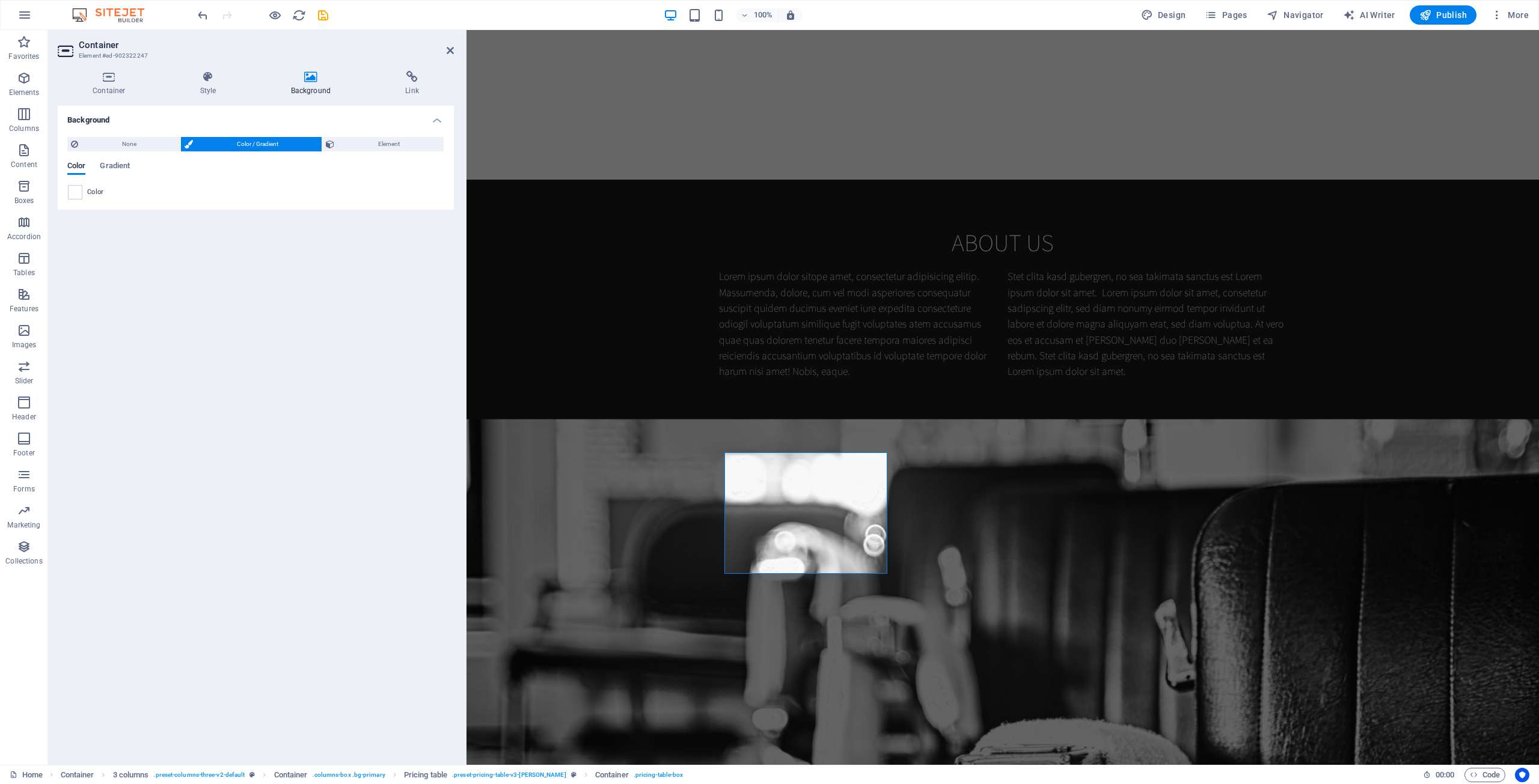
click at [74, 192] on span at bounding box center [75, 192] width 14 height 14
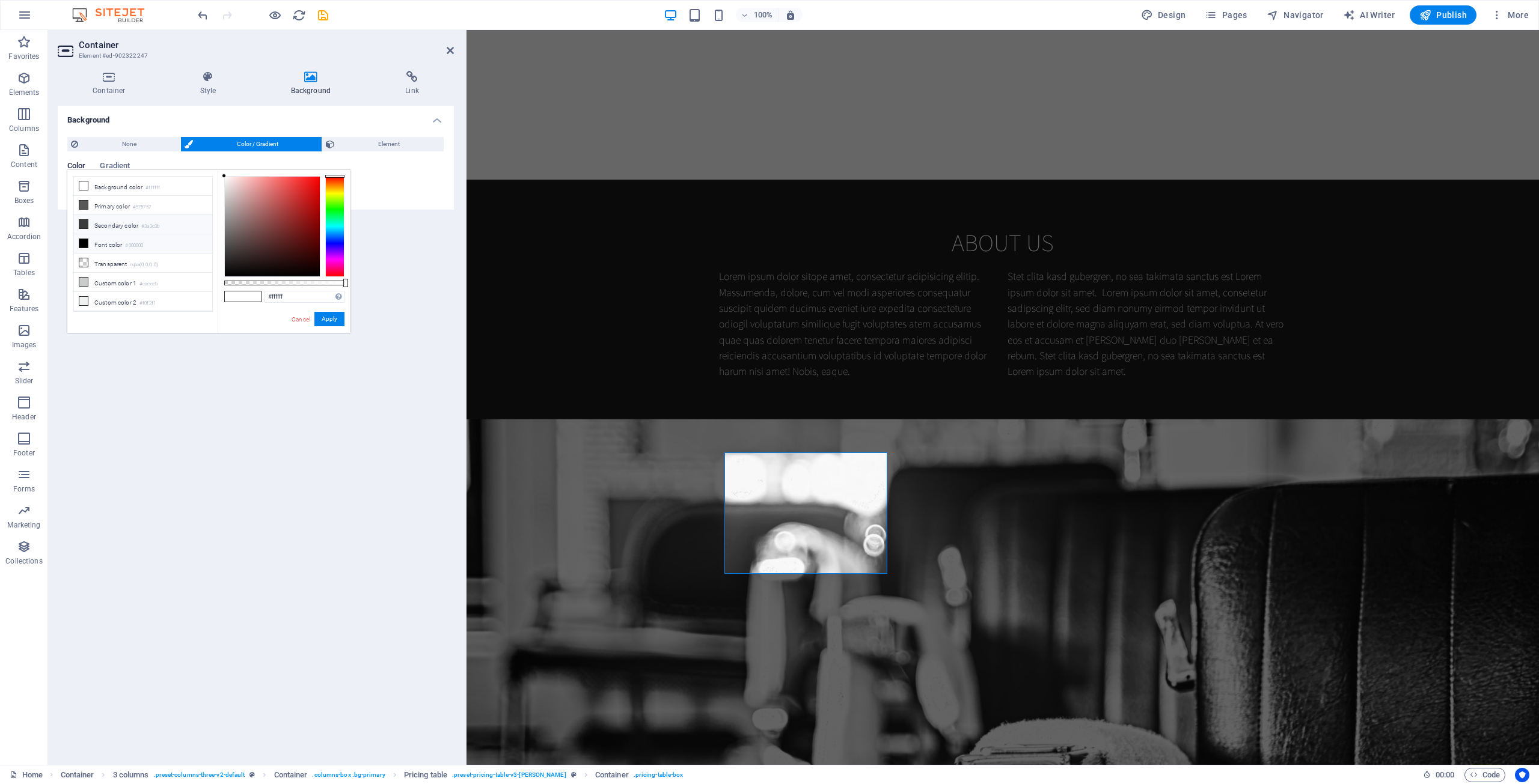
click at [130, 221] on li "Secondary color #3a3c3b" at bounding box center [142, 225] width 138 height 19
type input "#3a3c3b"
click at [321, 316] on button "Apply" at bounding box center [329, 319] width 30 height 14
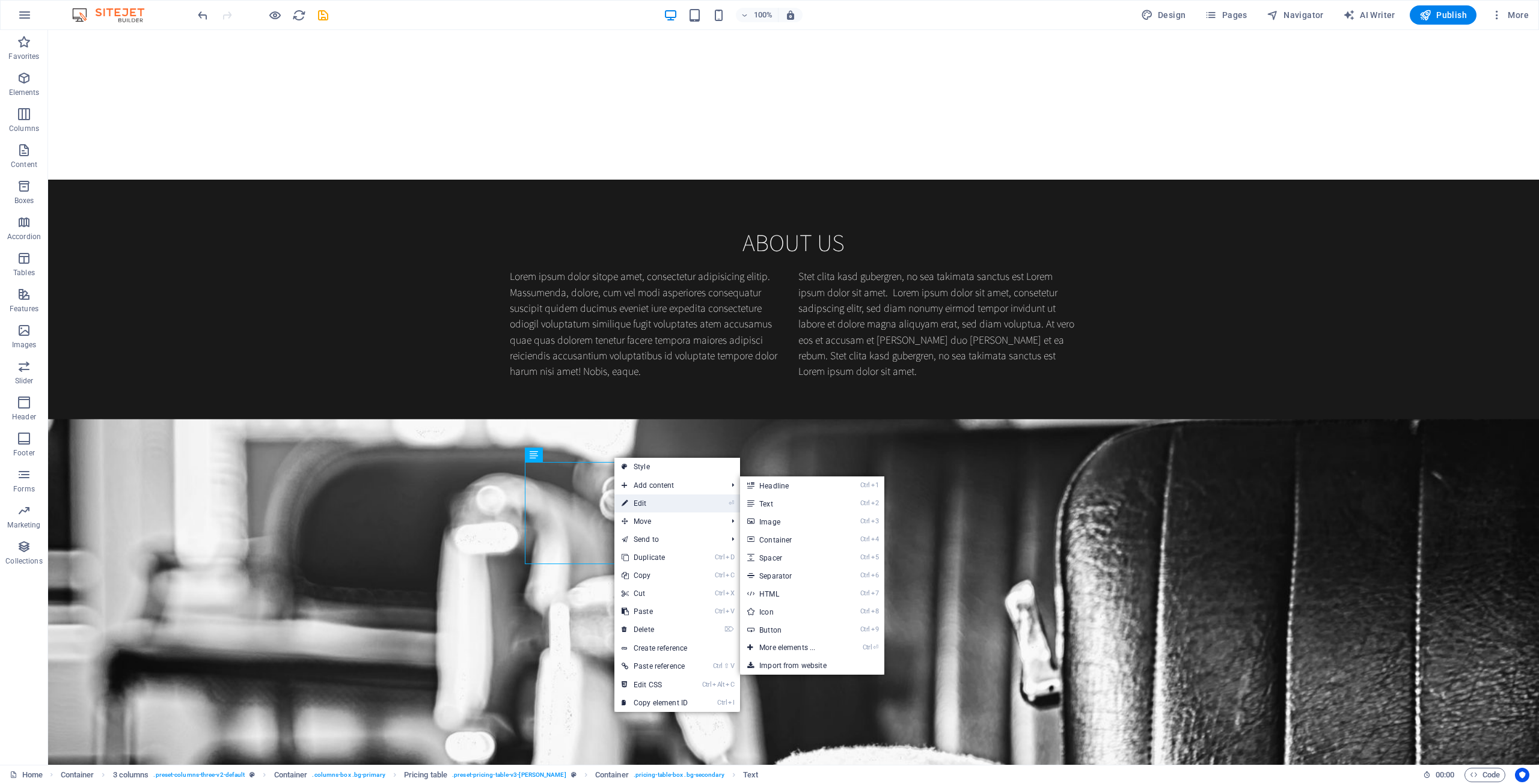
click at [655, 500] on link "⏎ Edit" at bounding box center [654, 503] width 81 height 18
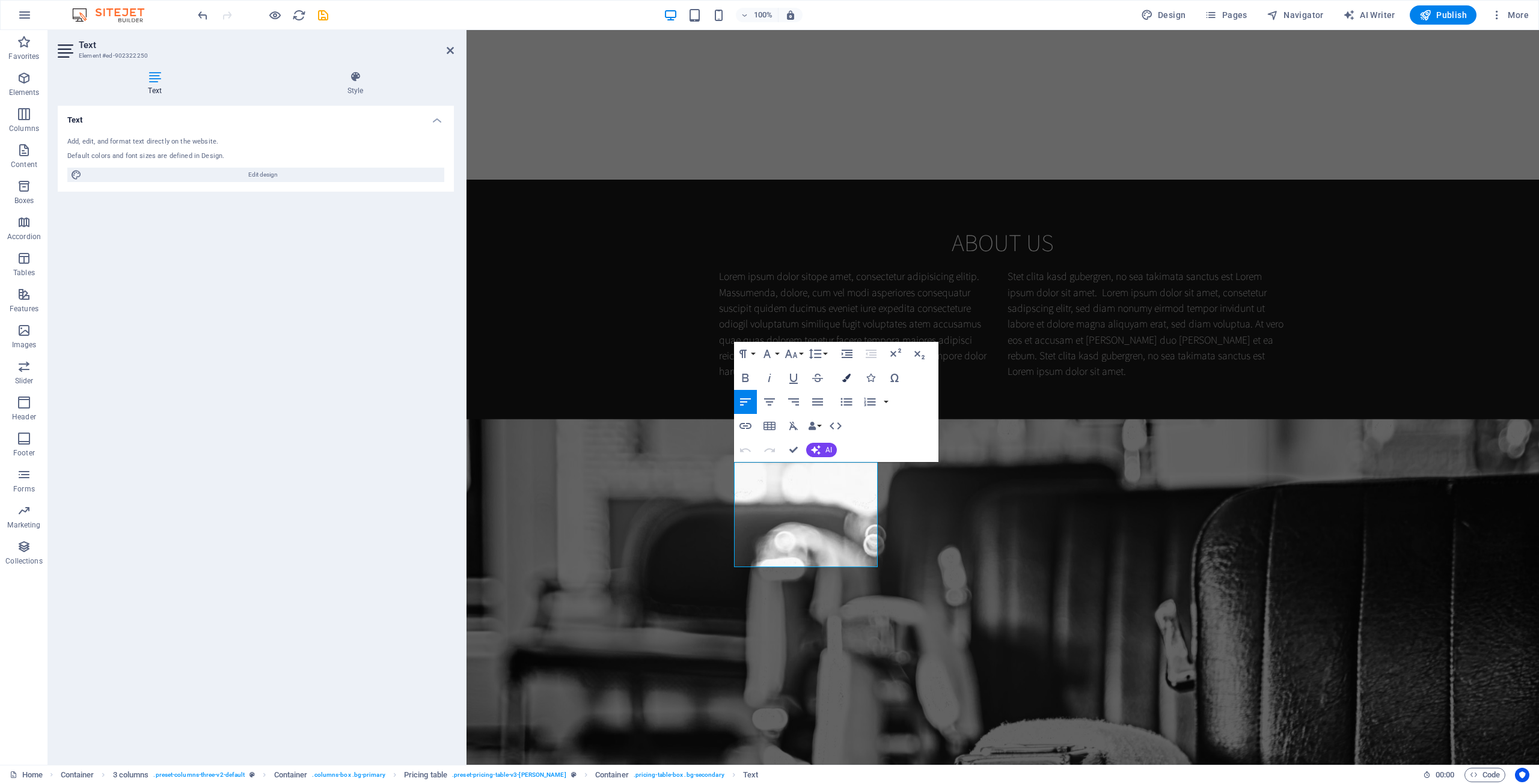
click at [844, 379] on icon "button" at bounding box center [846, 378] width 9 height 9
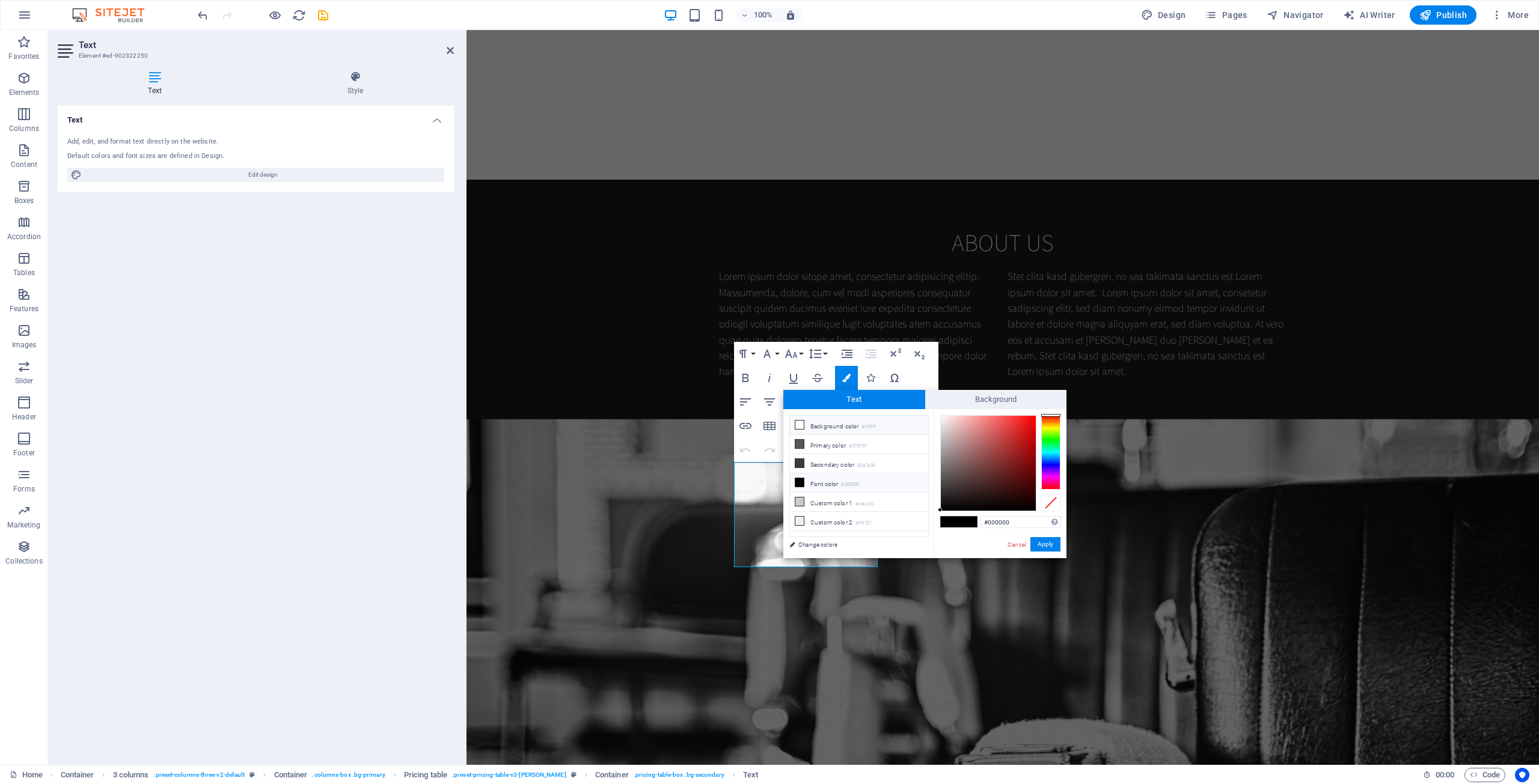
click at [801, 423] on icon at bounding box center [799, 424] width 9 height 9
type input "#ffffff"
drag, startPoint x: 1042, startPoint y: 542, endPoint x: 569, endPoint y: 500, distance: 474.9
click at [847, 542] on button "Apply" at bounding box center [1046, 544] width 30 height 14
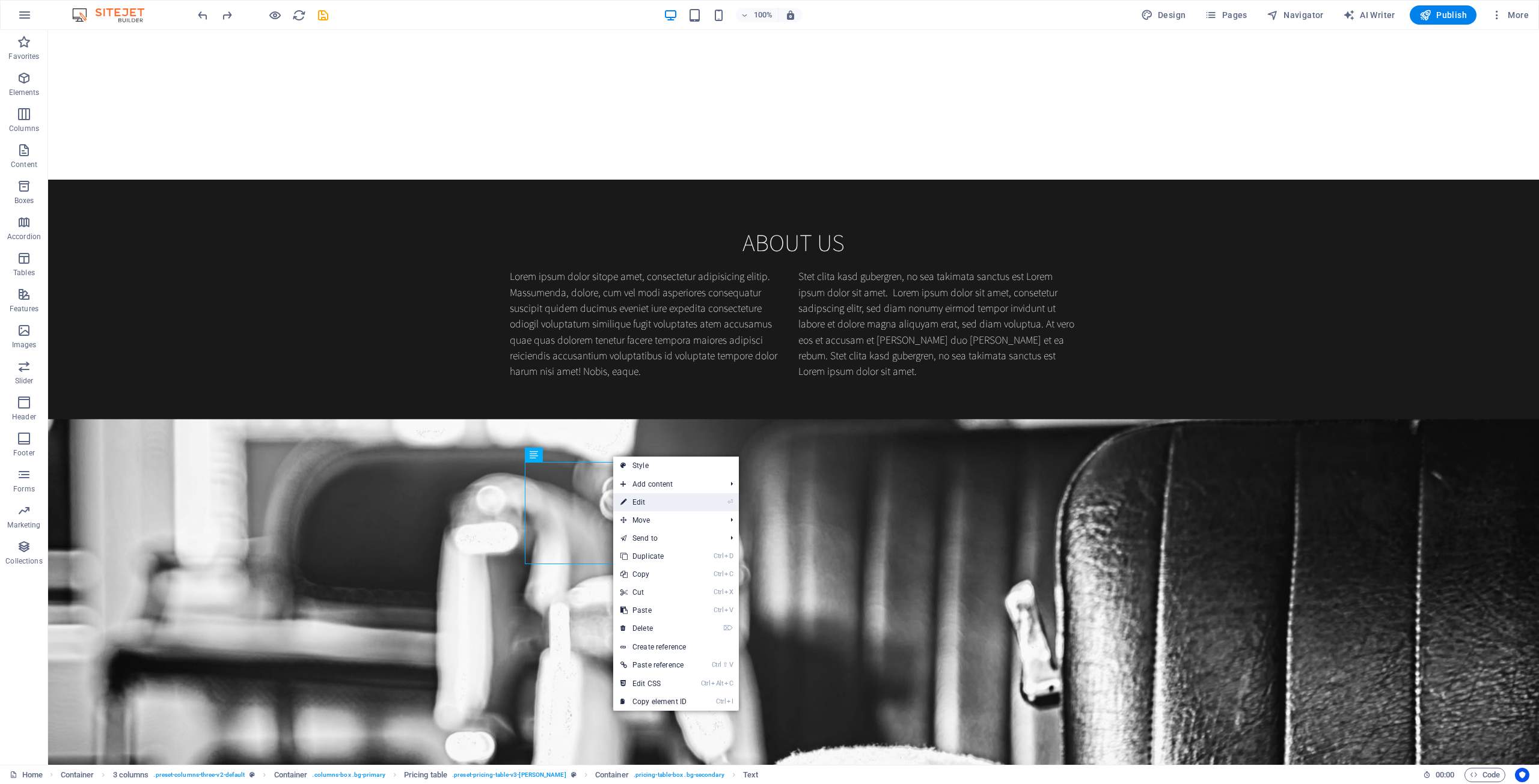
click at [679, 502] on link "⏎ Edit" at bounding box center [653, 502] width 81 height 18
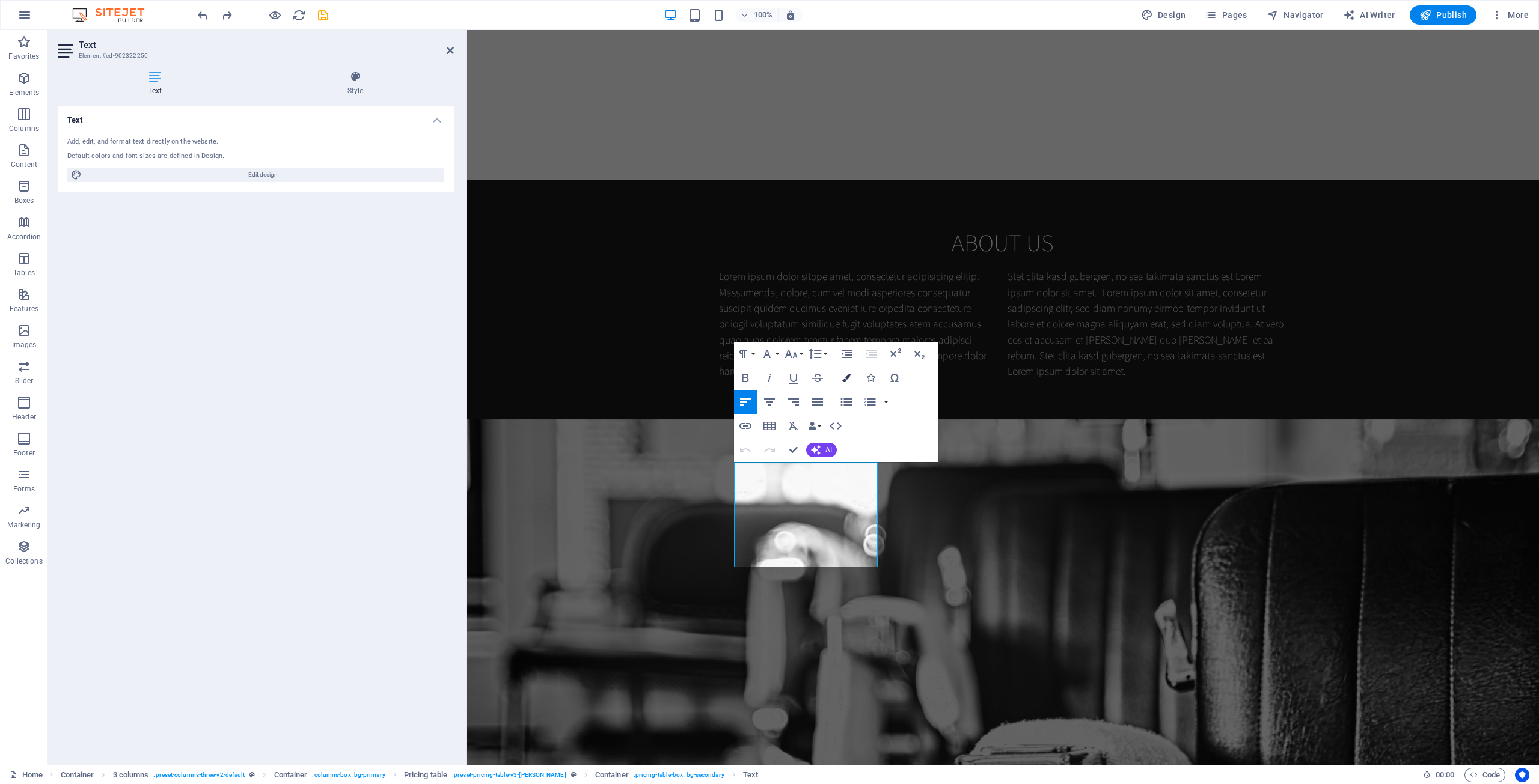
click at [842, 380] on icon "button" at bounding box center [846, 378] width 9 height 9
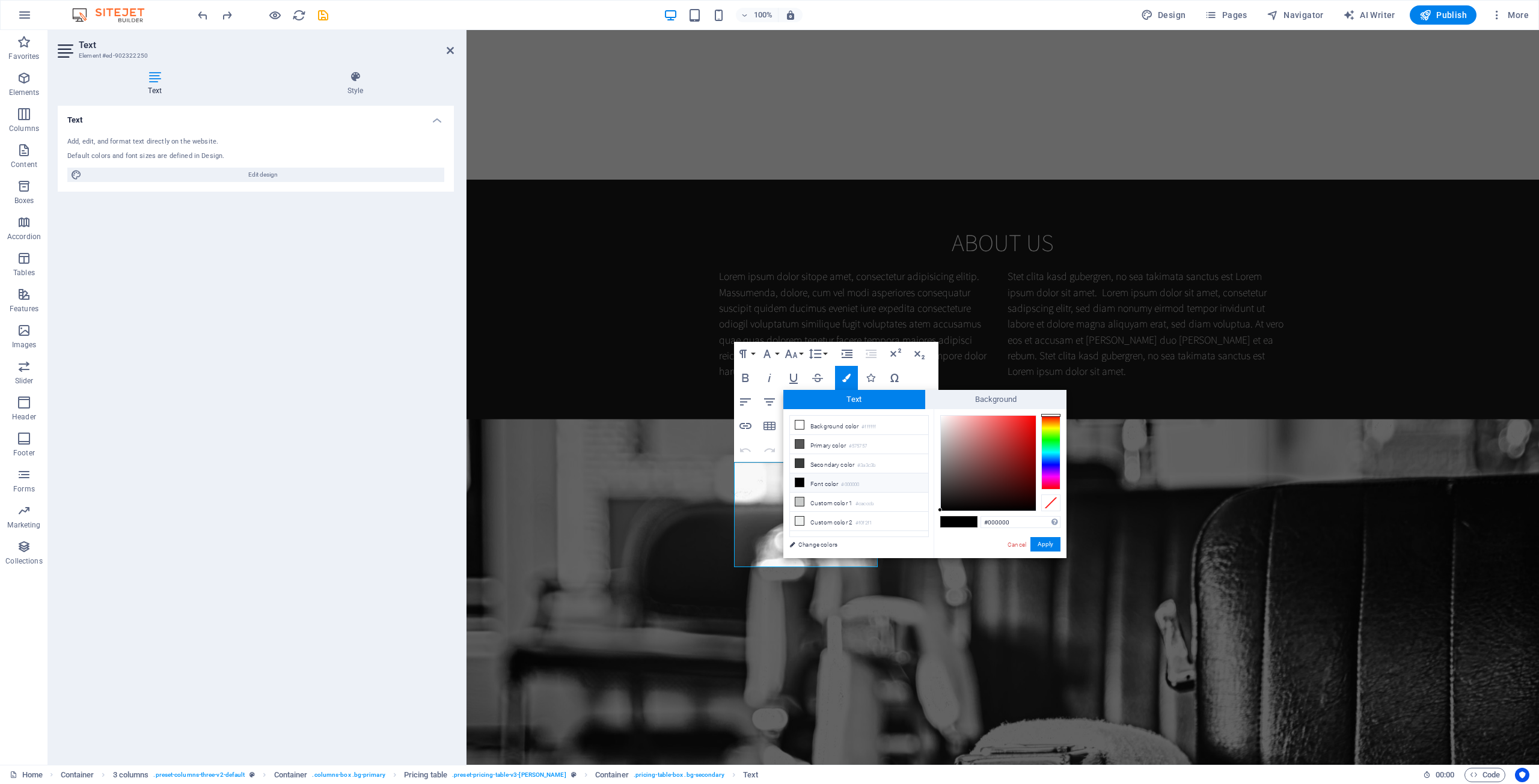
click at [815, 483] on li "Font color #000000" at bounding box center [859, 483] width 138 height 19
click at [798, 480] on icon at bounding box center [799, 482] width 9 height 9
drag, startPoint x: 956, startPoint y: 406, endPoint x: 948, endPoint y: 420, distance: 16.1
click at [847, 413] on div "Text Background less Background color #ffffff Primary color #575757 Secondary c…" at bounding box center [925, 474] width 283 height 169
type input "#ffffff"
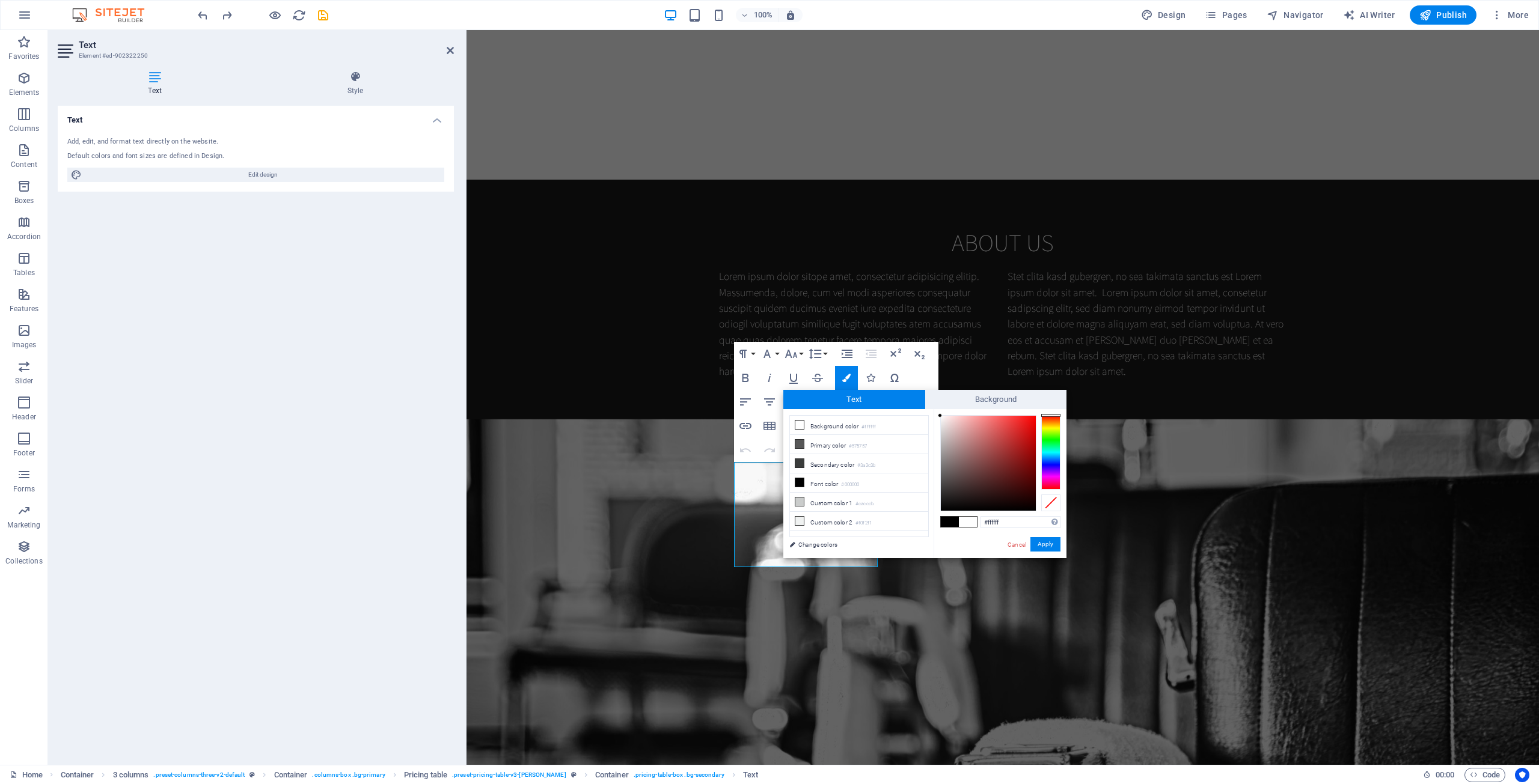
drag, startPoint x: 944, startPoint y: 420, endPoint x: 939, endPoint y: 416, distance: 6.4
click at [847, 416] on div at bounding box center [988, 463] width 95 height 95
click at [847, 415] on div at bounding box center [939, 415] width 4 height 4
click at [847, 544] on button "Apply" at bounding box center [1046, 544] width 30 height 14
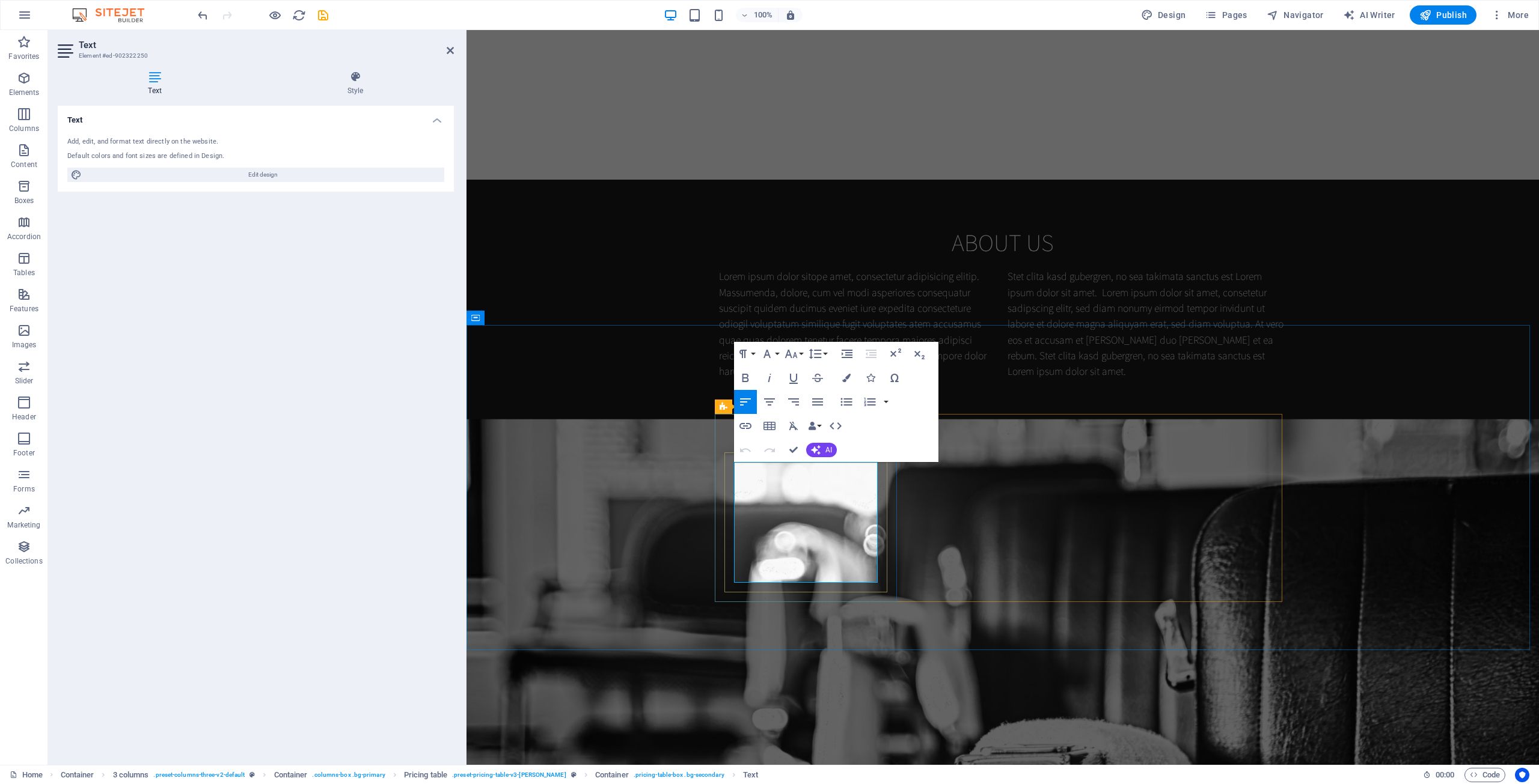
drag, startPoint x: 781, startPoint y: 486, endPoint x: 1252, endPoint y: 504, distance: 471.3
drag, startPoint x: 771, startPoint y: 491, endPoint x: 767, endPoint y: 487, distance: 5.7
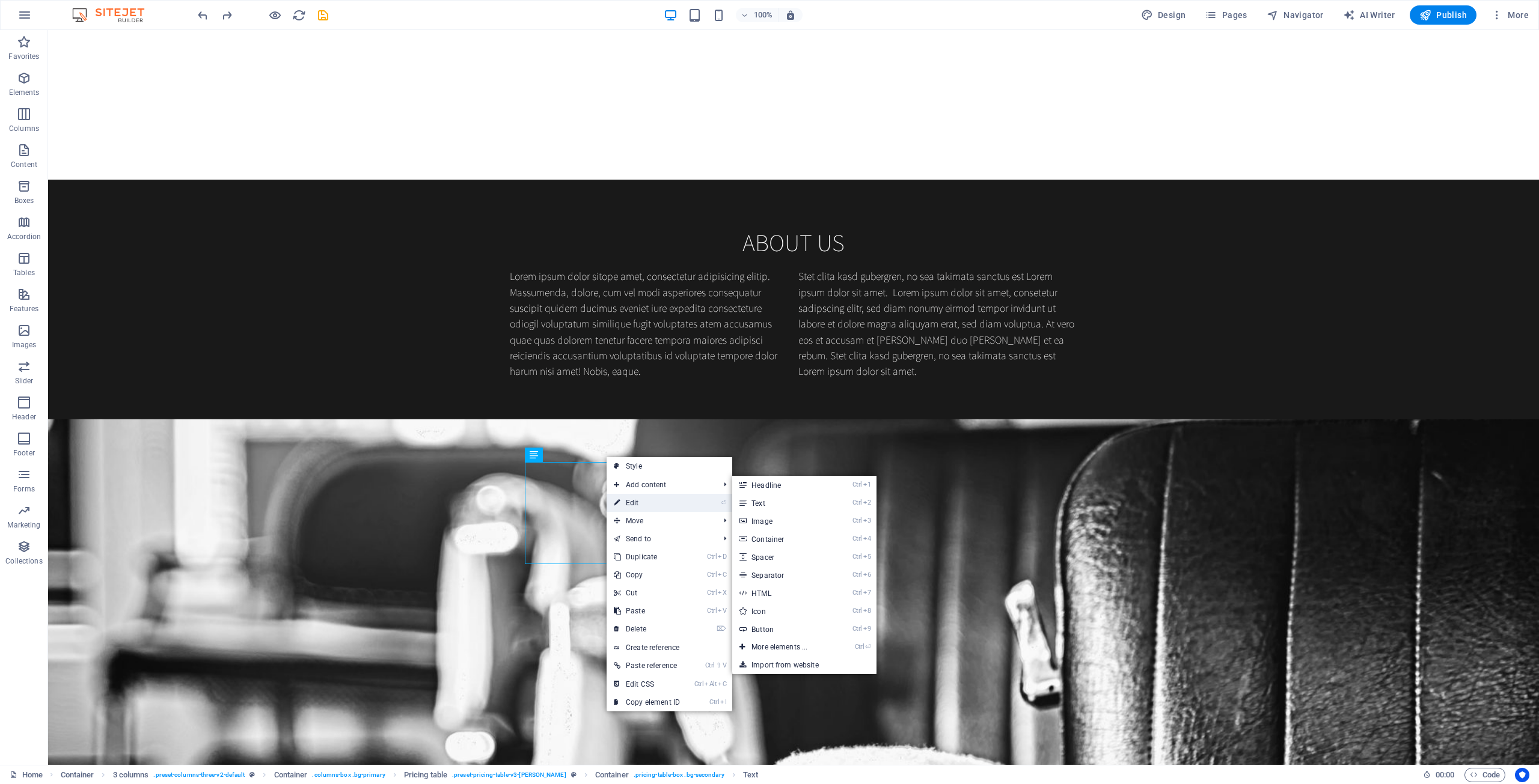
click at [636, 503] on link "⏎ Edit" at bounding box center [647, 503] width 81 height 18
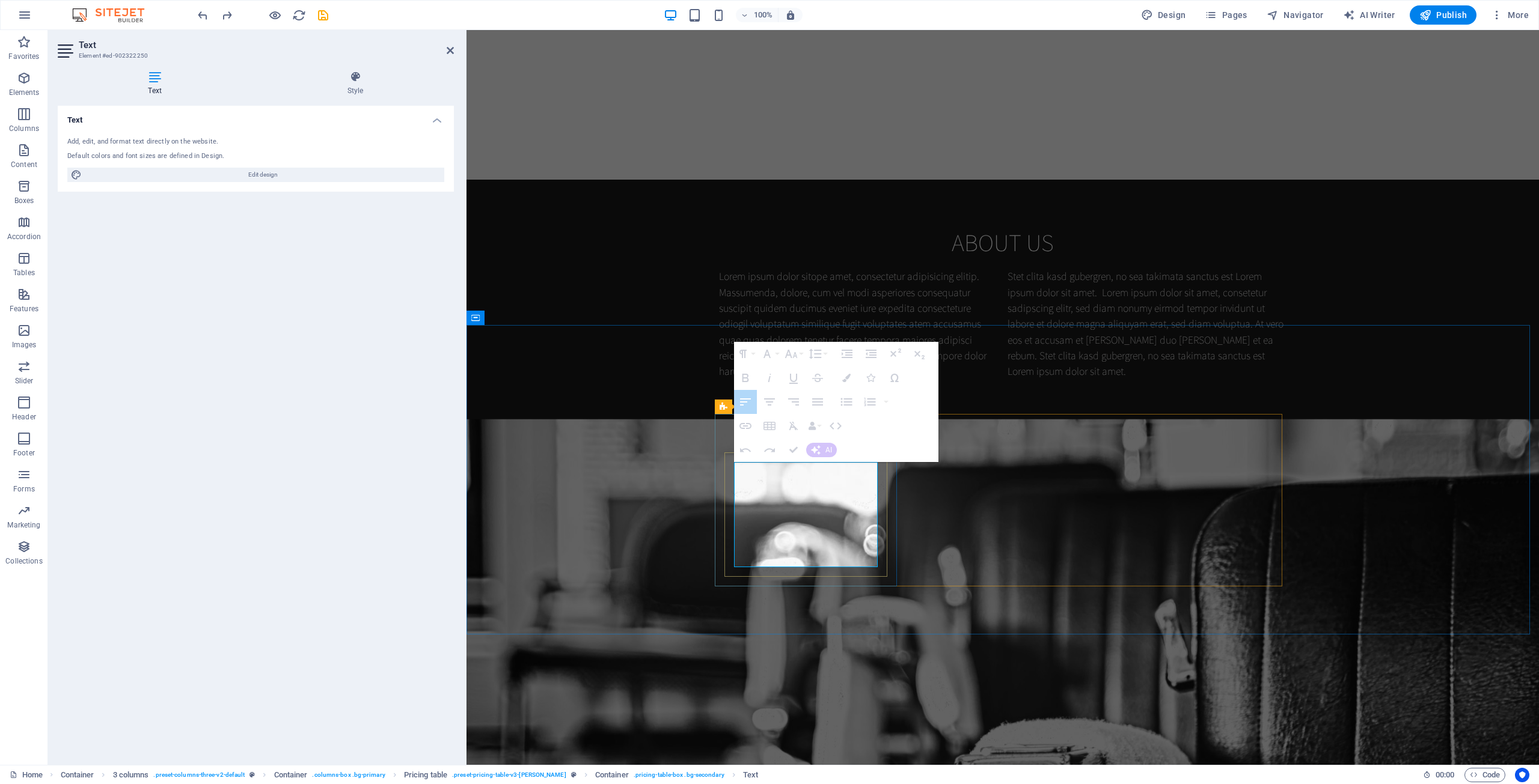
drag, startPoint x: 871, startPoint y: 551, endPoint x: 745, endPoint y: 475, distance: 147.1
click at [844, 375] on icon "button" at bounding box center [846, 378] width 9 height 9
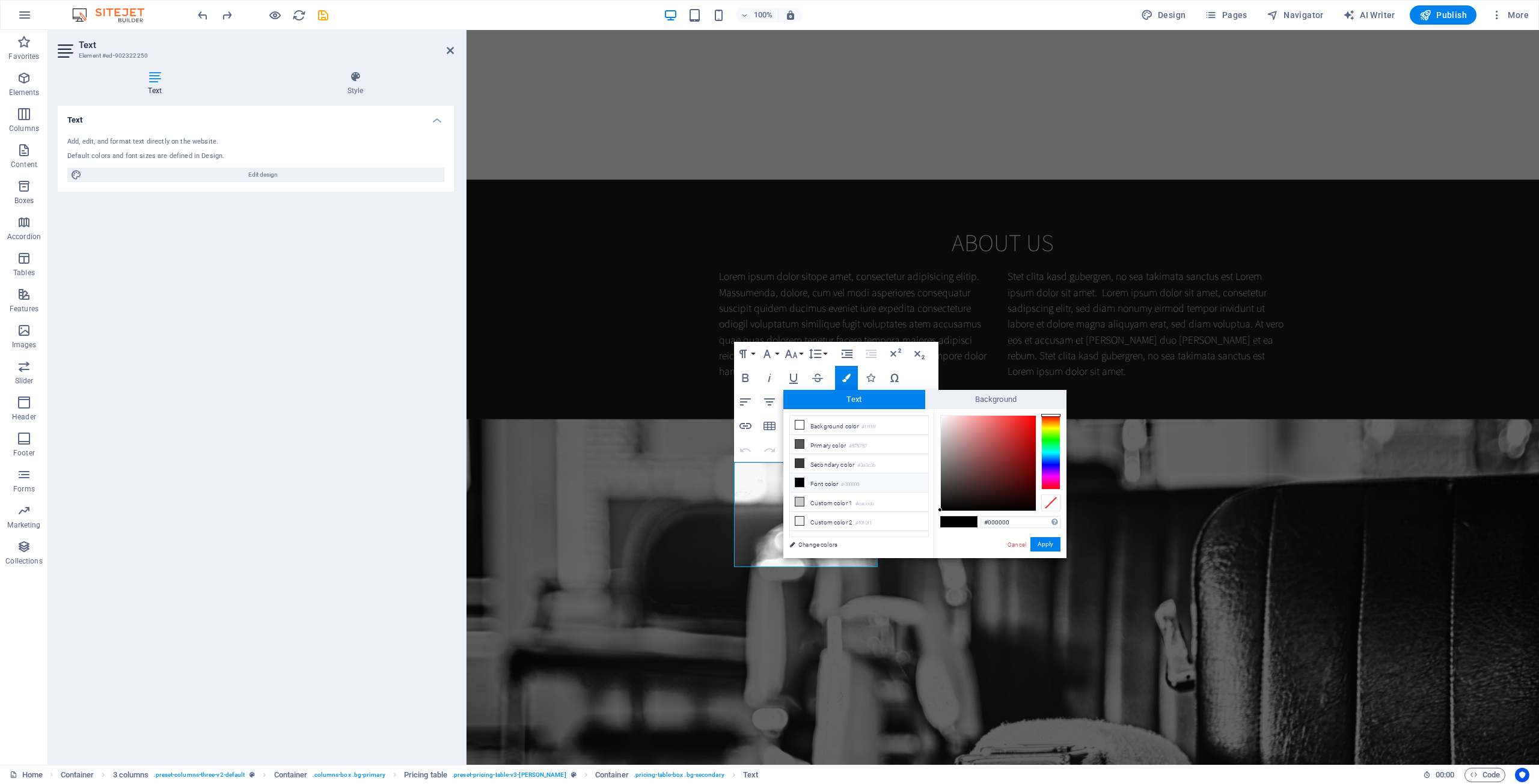
click at [804, 483] on li "Font color #000000" at bounding box center [859, 483] width 138 height 19
click at [799, 480] on icon at bounding box center [799, 482] width 9 height 9
drag, startPoint x: 946, startPoint y: 434, endPoint x: 1048, endPoint y: 416, distance: 103.6
click at [847, 413] on div "#ff0000 Supported formats #0852ed rgb(8, 82, 237) rgba(8, 82, 237, 90%) hsv(221…" at bounding box center [1000, 571] width 133 height 324
type input "#ff0202"
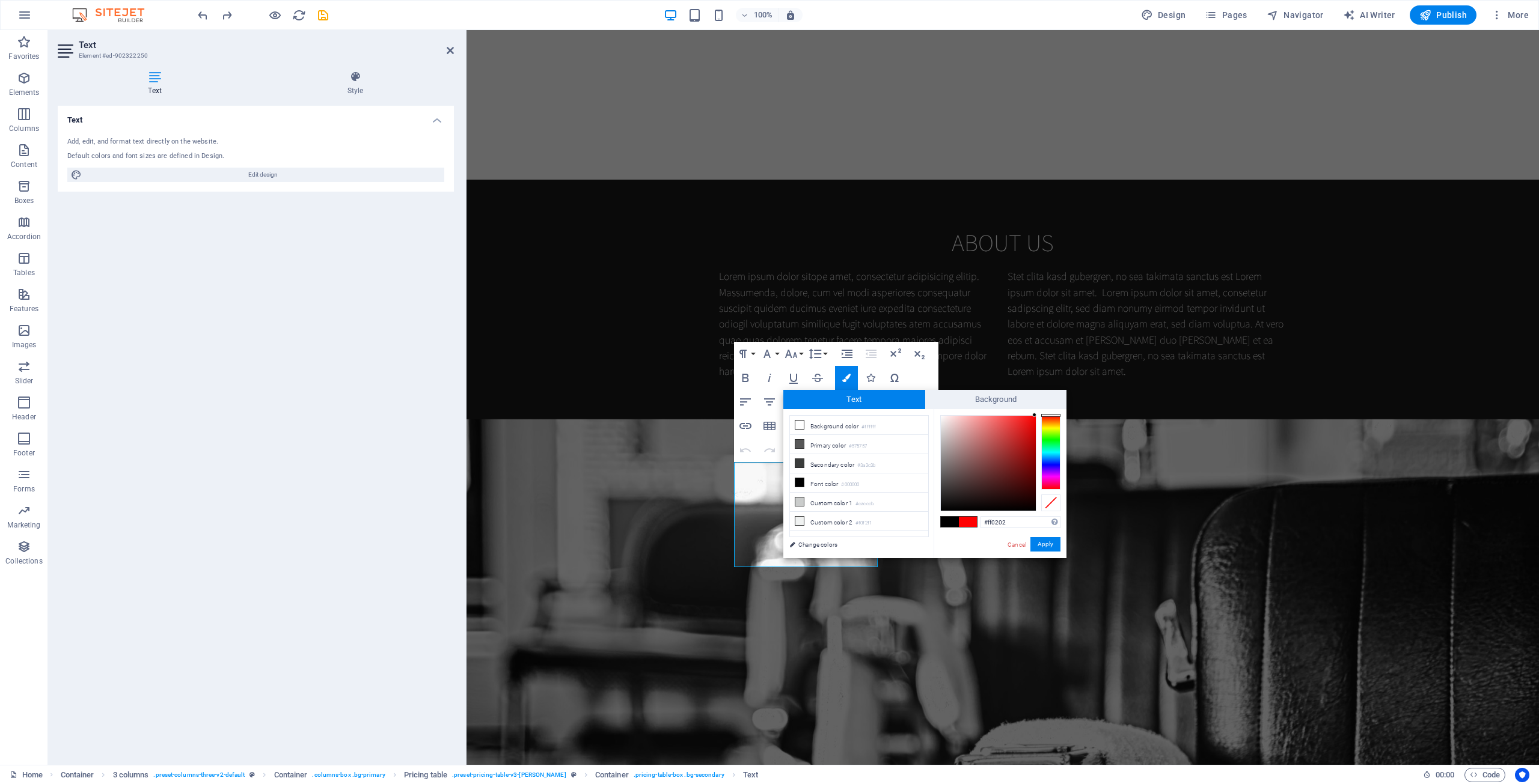
drag, startPoint x: 1028, startPoint y: 436, endPoint x: 1035, endPoint y: 413, distance: 24.0
click at [847, 413] on div at bounding box center [1034, 415] width 4 height 4
click at [847, 543] on button "Apply" at bounding box center [1046, 544] width 30 height 14
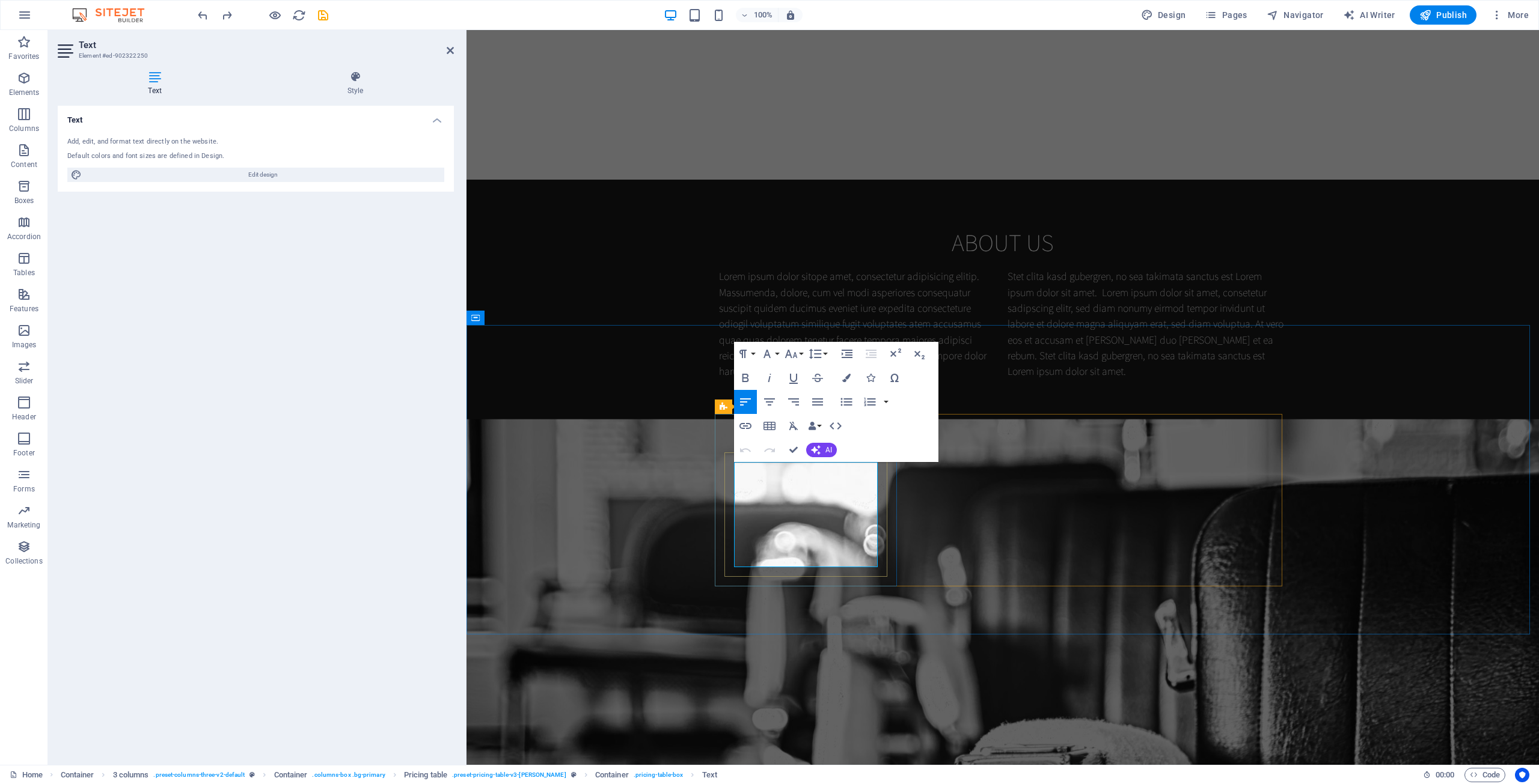
drag, startPoint x: 863, startPoint y: 639, endPoint x: 823, endPoint y: 580, distance: 71.3
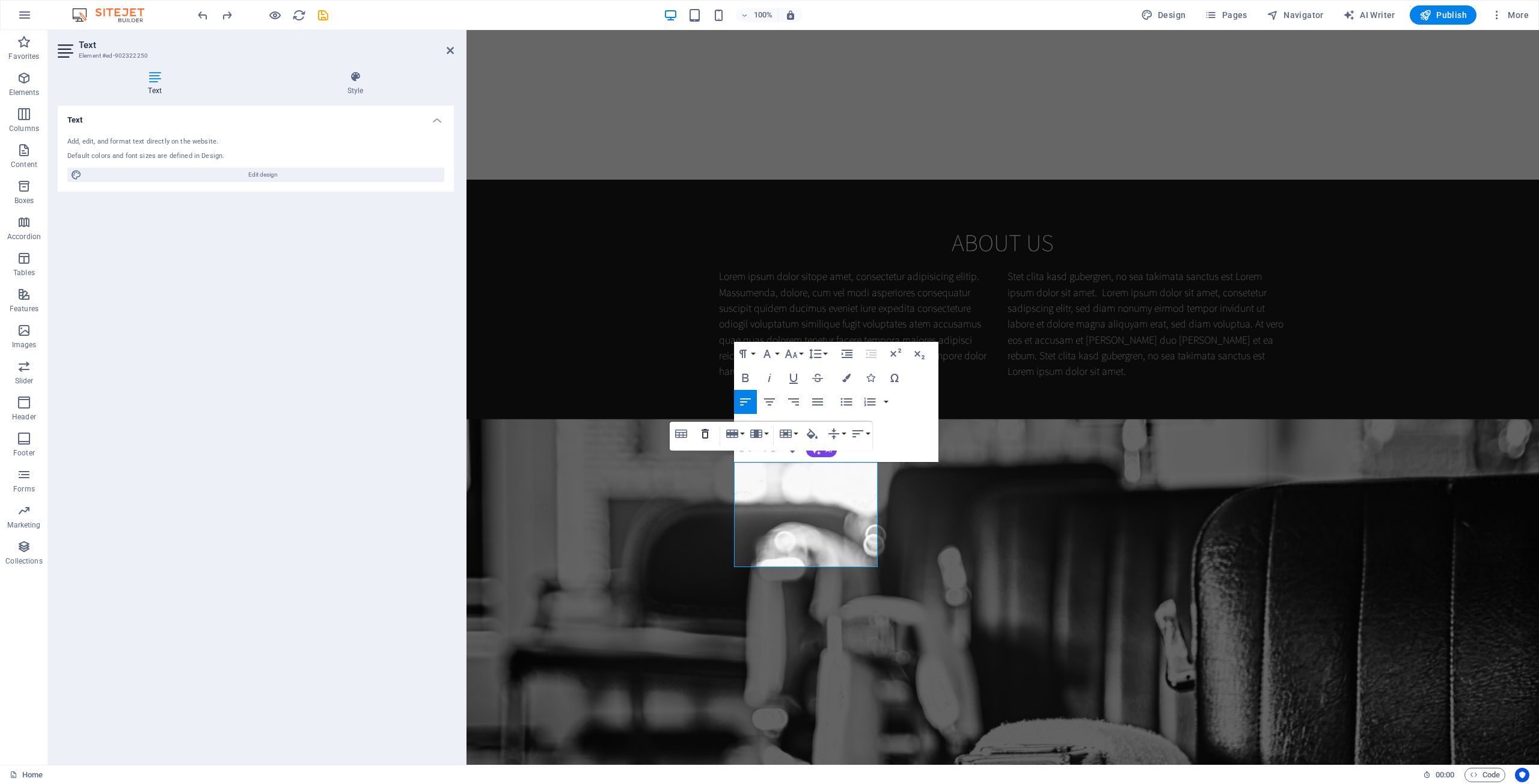
click at [702, 435] on icon "button" at bounding box center [705, 434] width 14 height 14
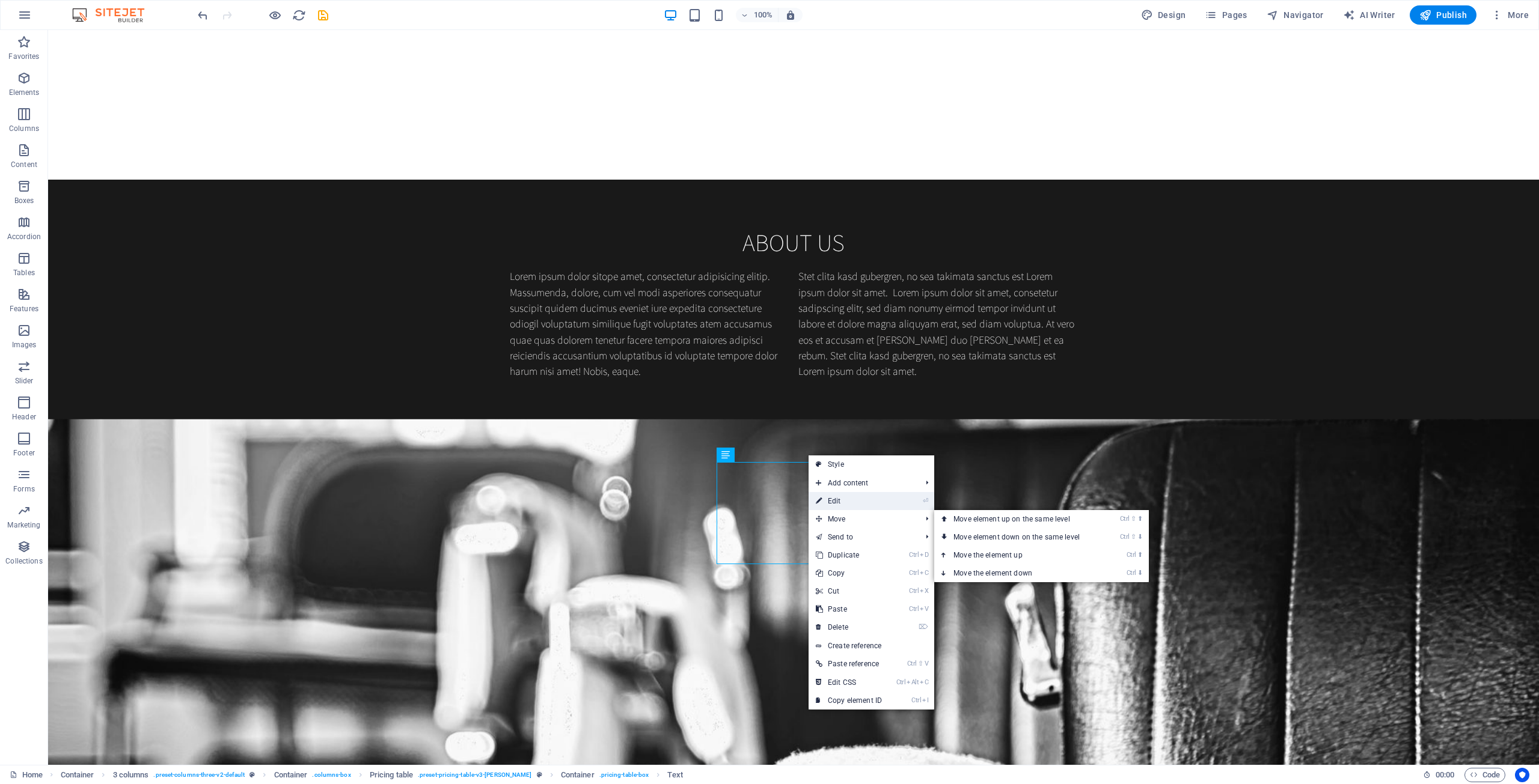
click at [847, 500] on link "⏎ Edit" at bounding box center [848, 501] width 81 height 18
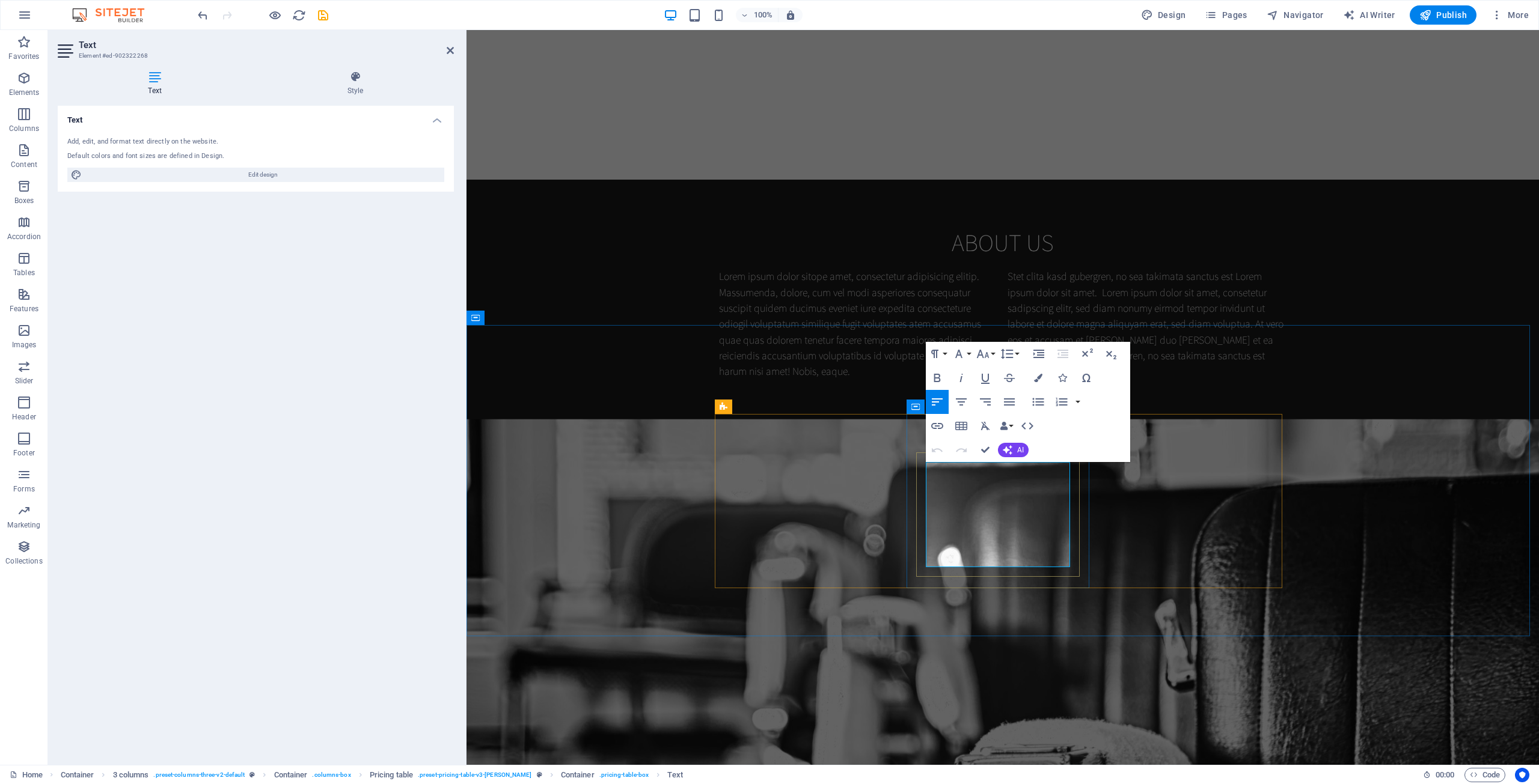
click at [847, 462] on icon "button" at bounding box center [895, 460] width 7 height 10
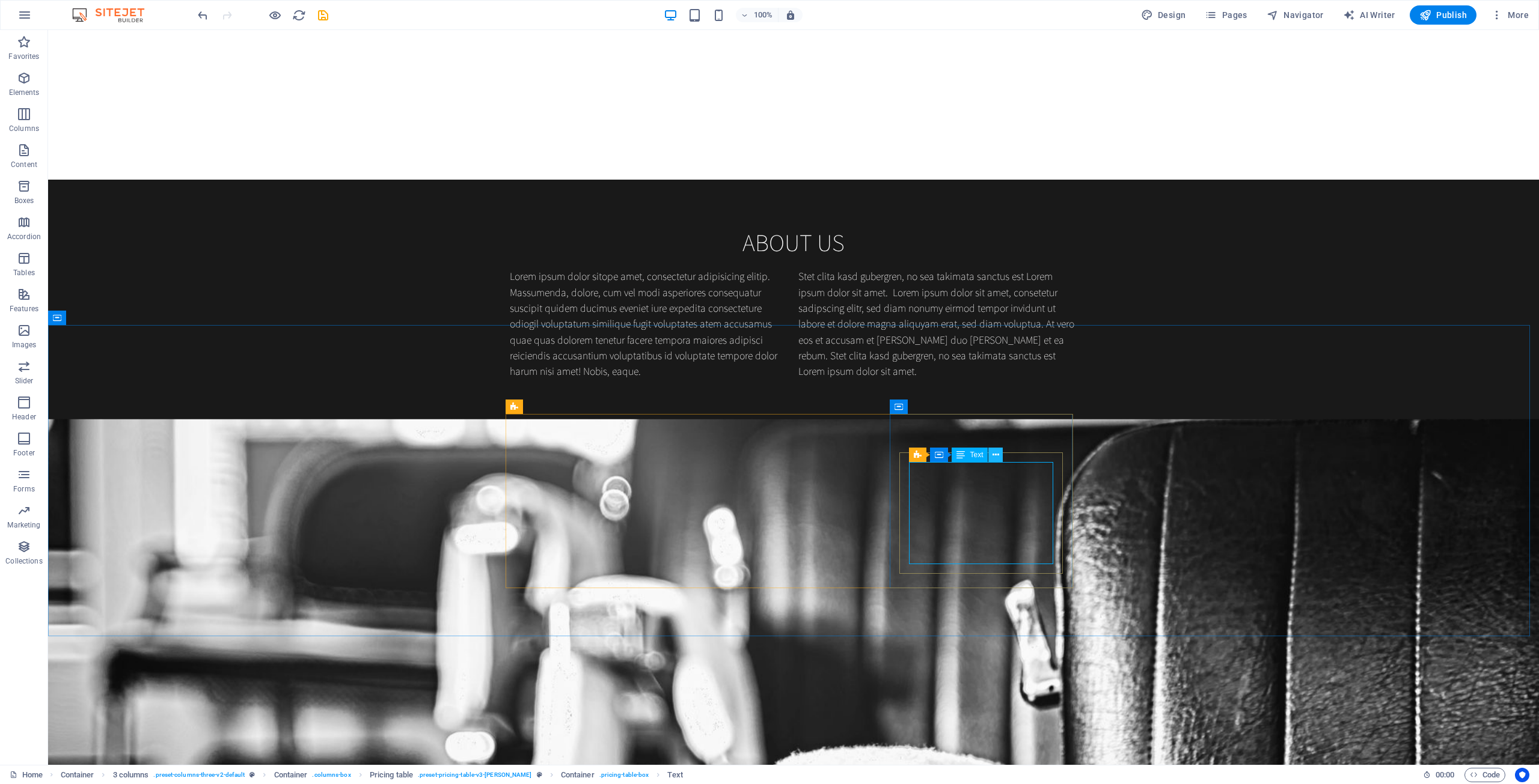
click at [847, 459] on icon at bounding box center [995, 456] width 6 height 13
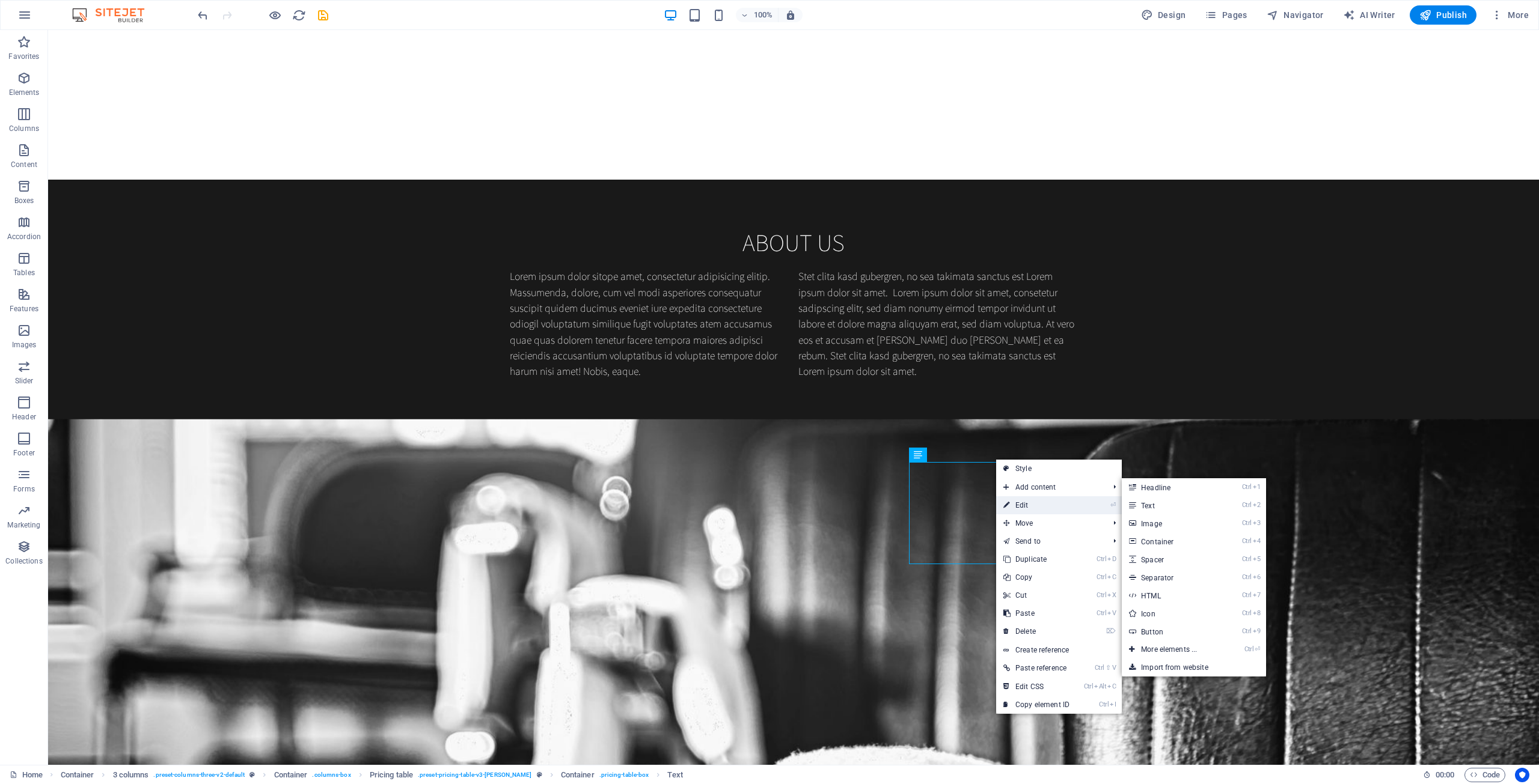
click at [847, 501] on link "⏎ Edit" at bounding box center [1036, 505] width 81 height 18
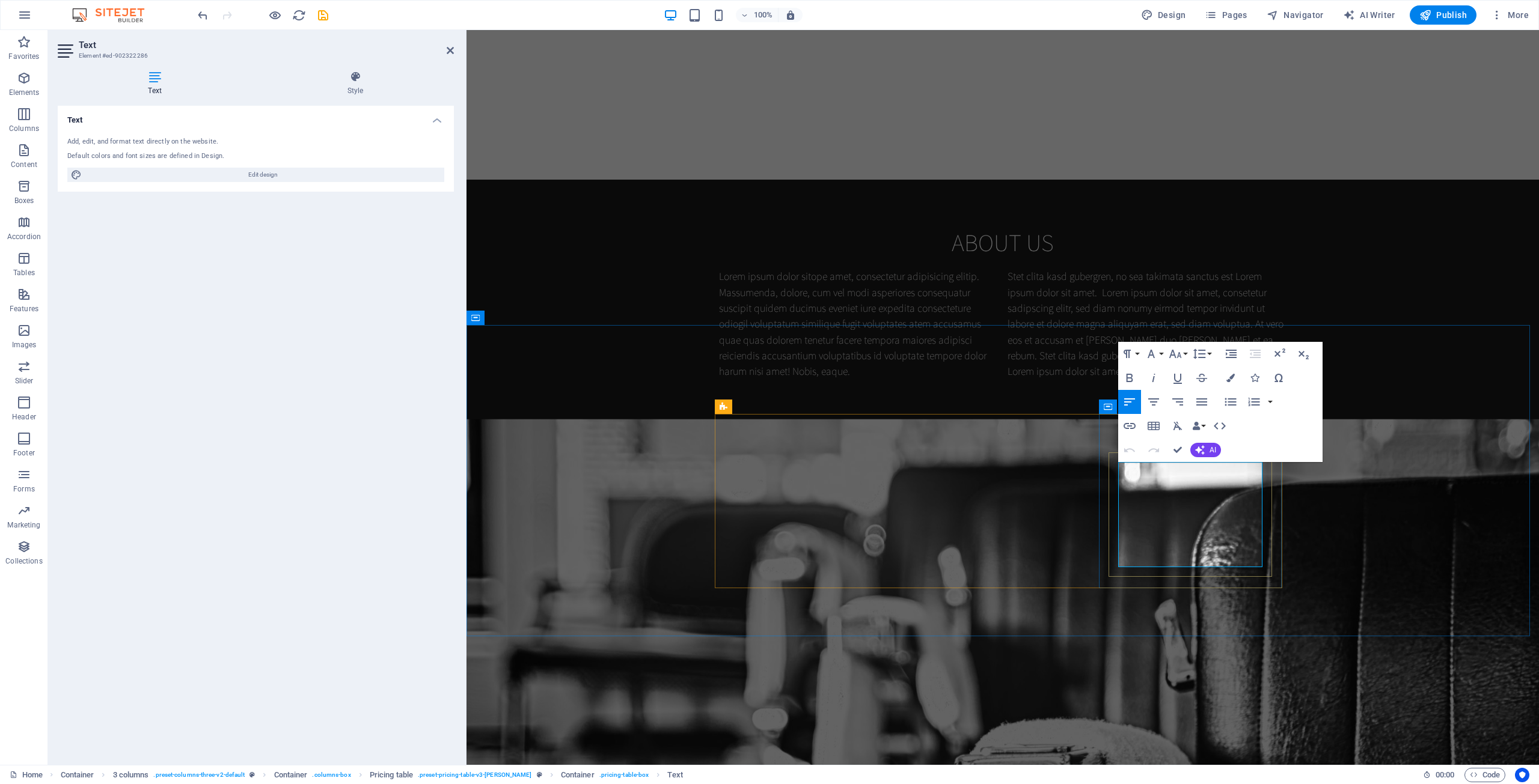
click at [847, 462] on icon "button" at bounding box center [1094, 460] width 7 height 10
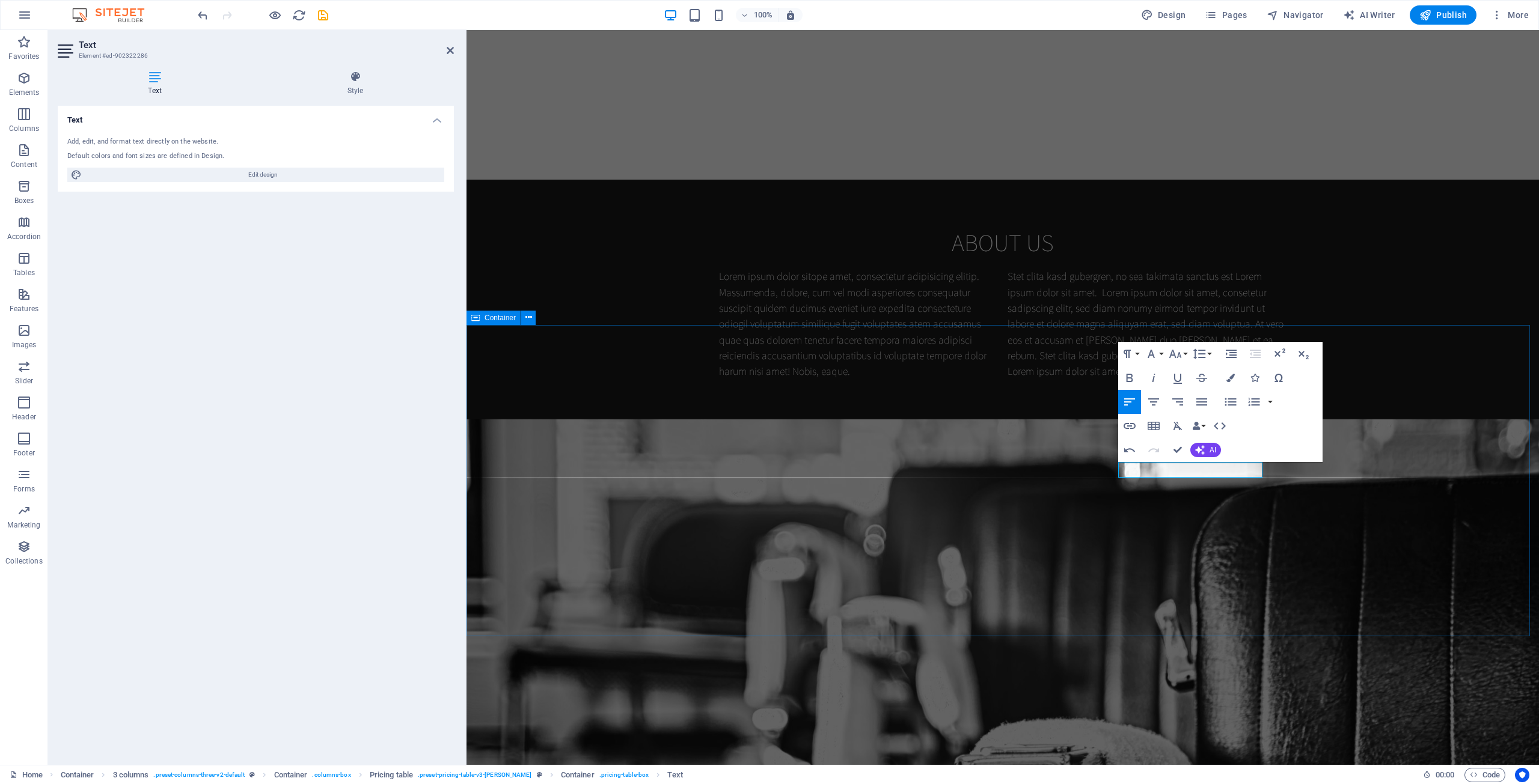
drag, startPoint x: 1401, startPoint y: 546, endPoint x: 1817, endPoint y: 546, distance: 416.0
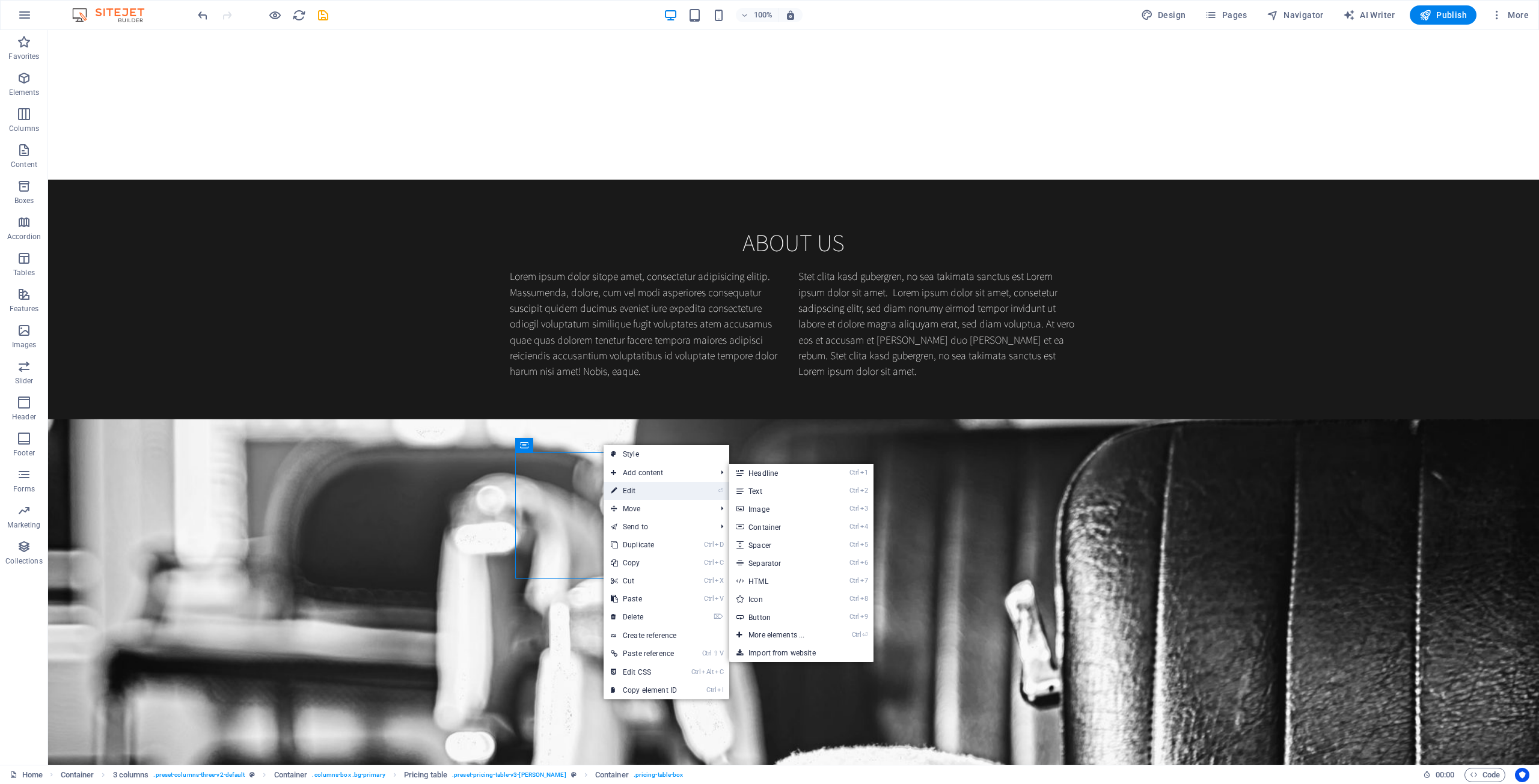
click at [648, 485] on link "⏎ Edit" at bounding box center [644, 491] width 81 height 18
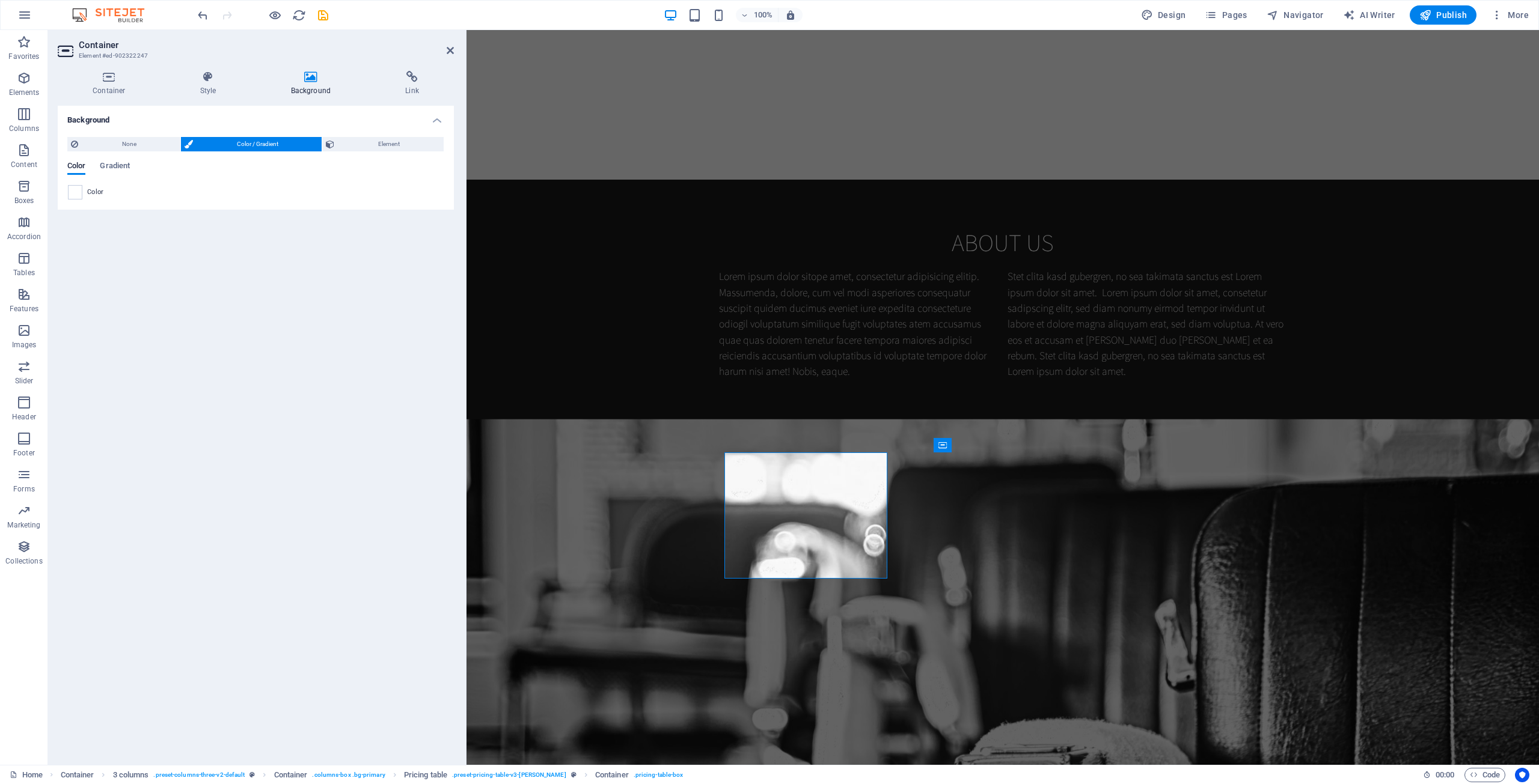
click at [74, 196] on span at bounding box center [75, 192] width 14 height 14
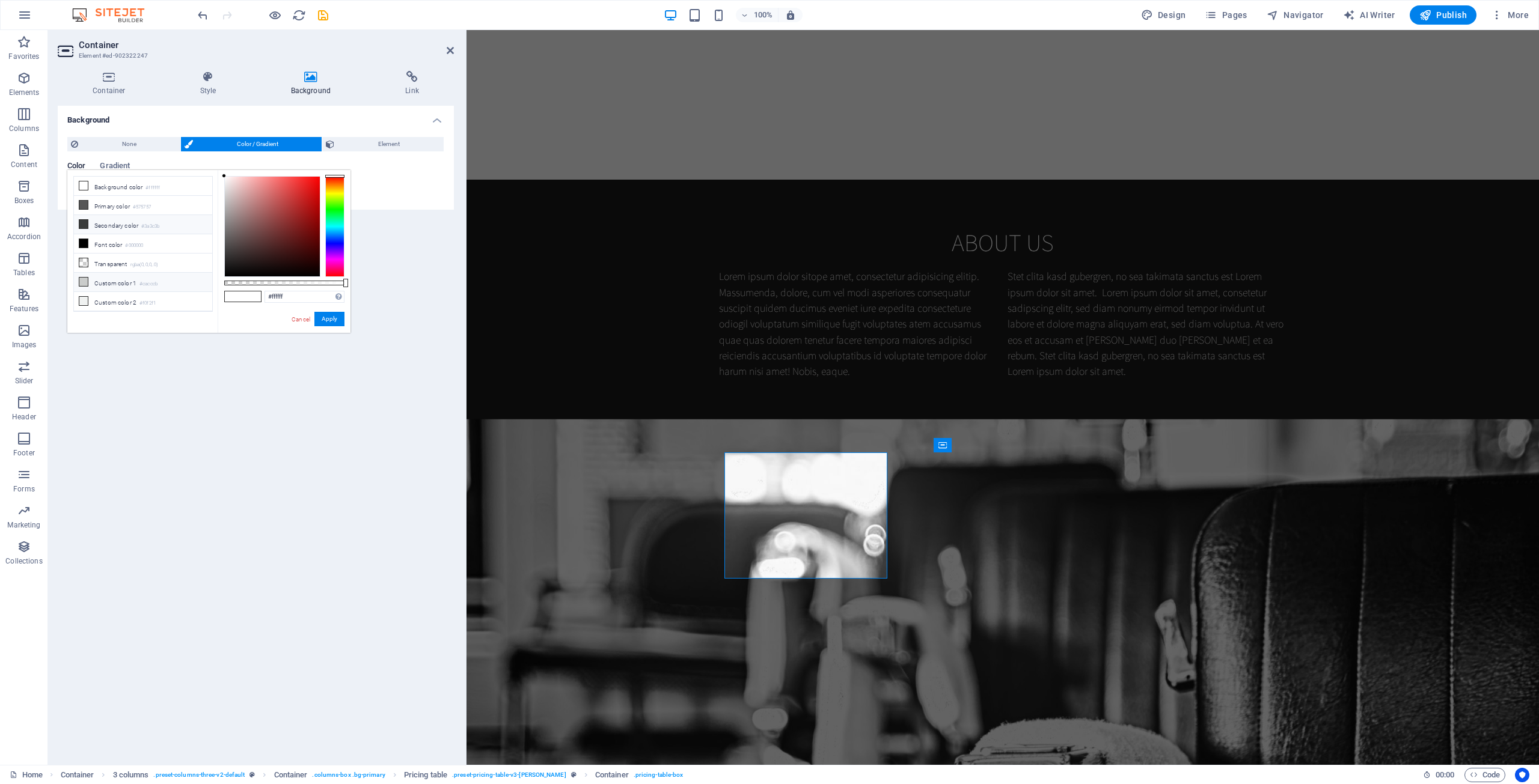
click at [100, 280] on li "Custom color 1 #cacccb" at bounding box center [142, 282] width 138 height 19
type input "#cacccb"
click at [329, 317] on button "Apply" at bounding box center [329, 319] width 30 height 14
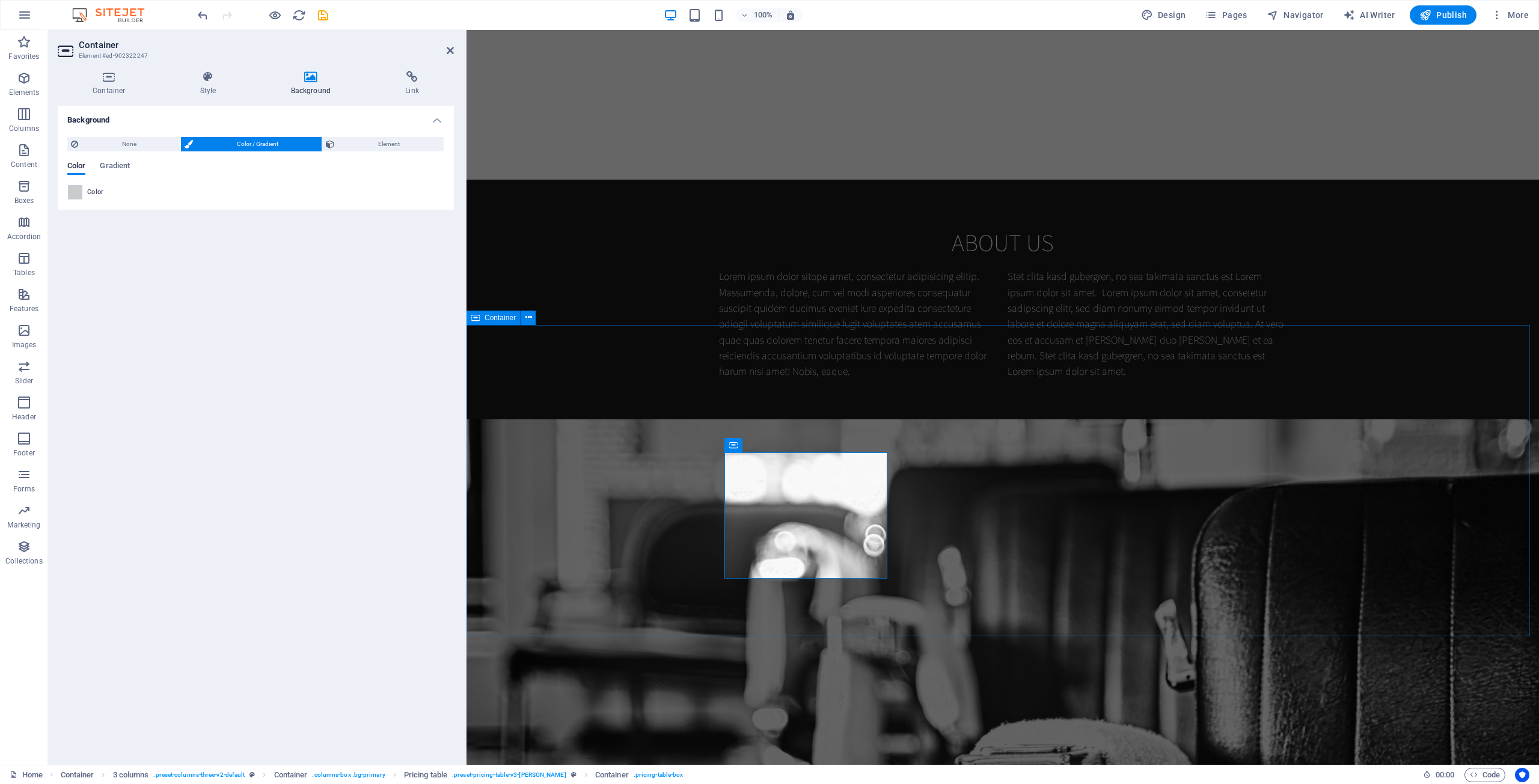
drag, startPoint x: 892, startPoint y: 615, endPoint x: 1322, endPoint y: 609, distance: 430.0
